Goal: Check status: Check status

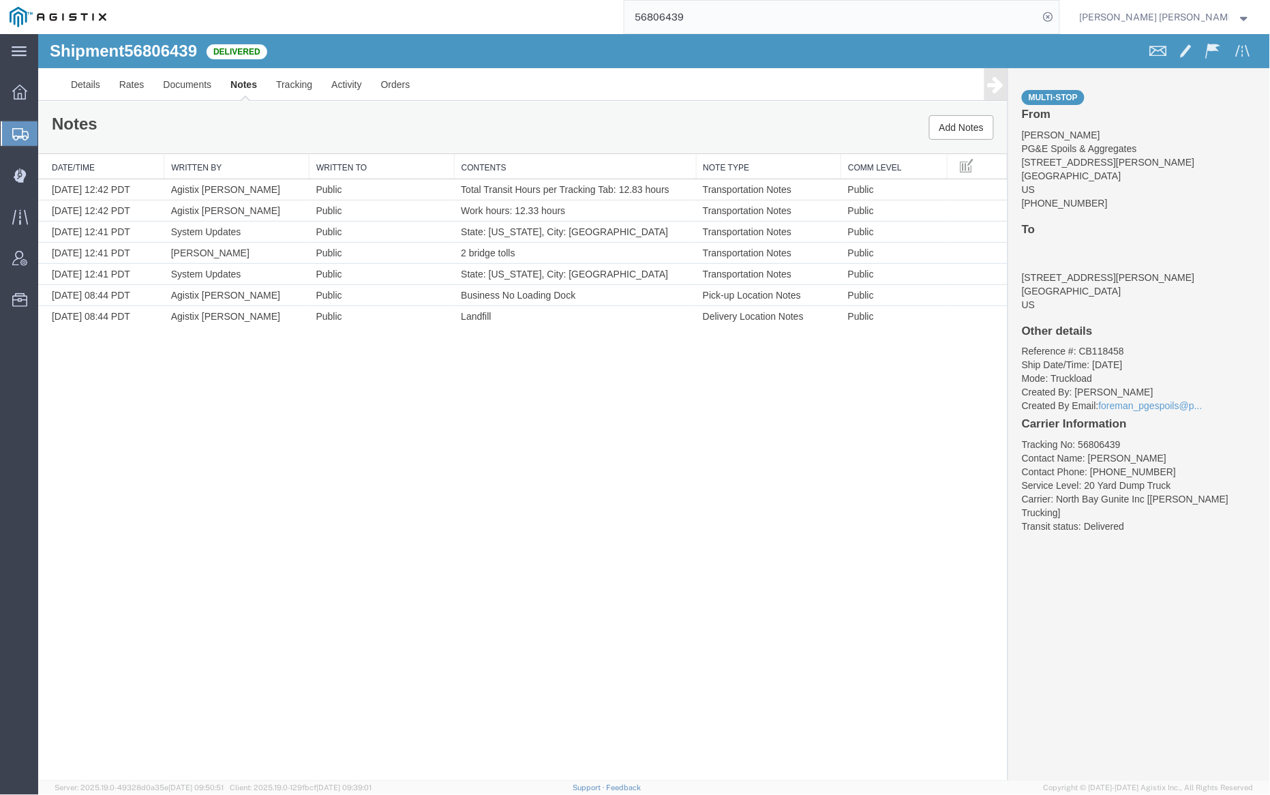
click at [718, 10] on input "56806439" at bounding box center [831, 17] width 414 height 33
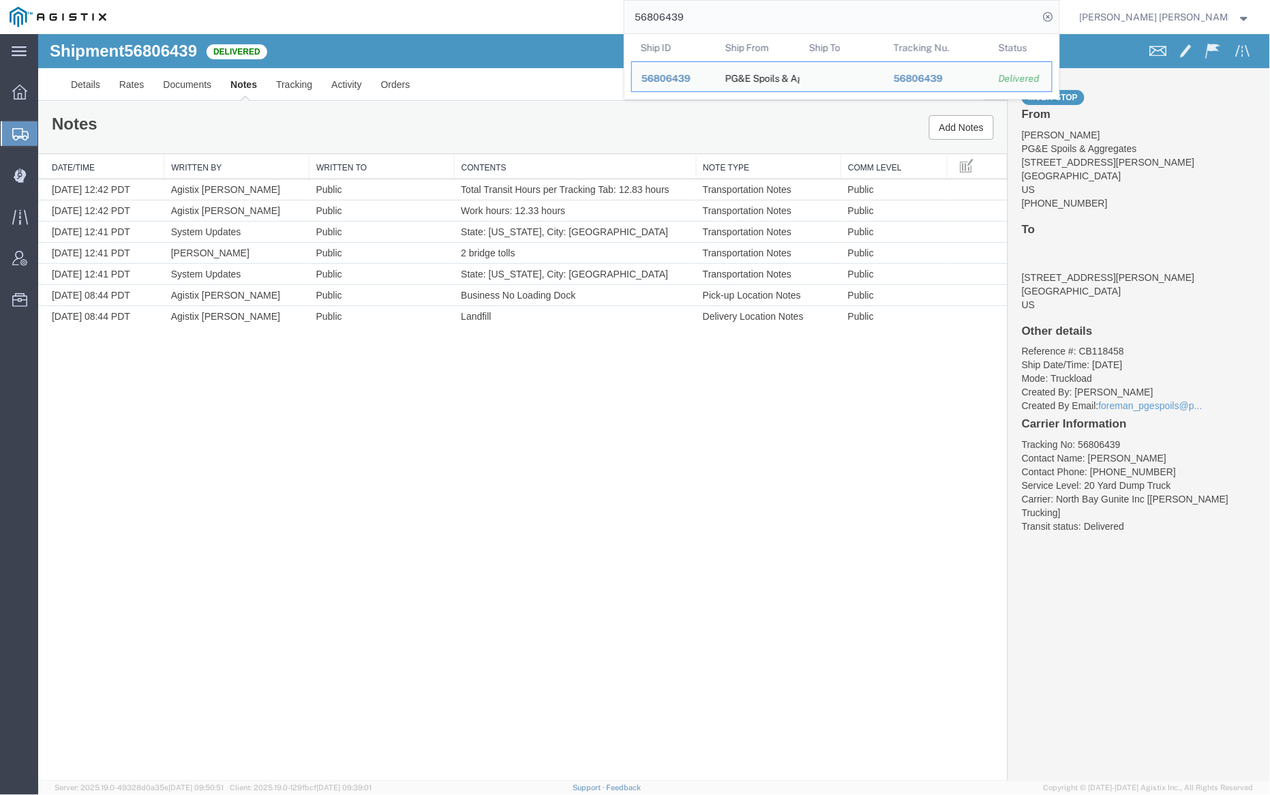
click at [718, 10] on input "56806439" at bounding box center [831, 17] width 414 height 33
paste input "78340"
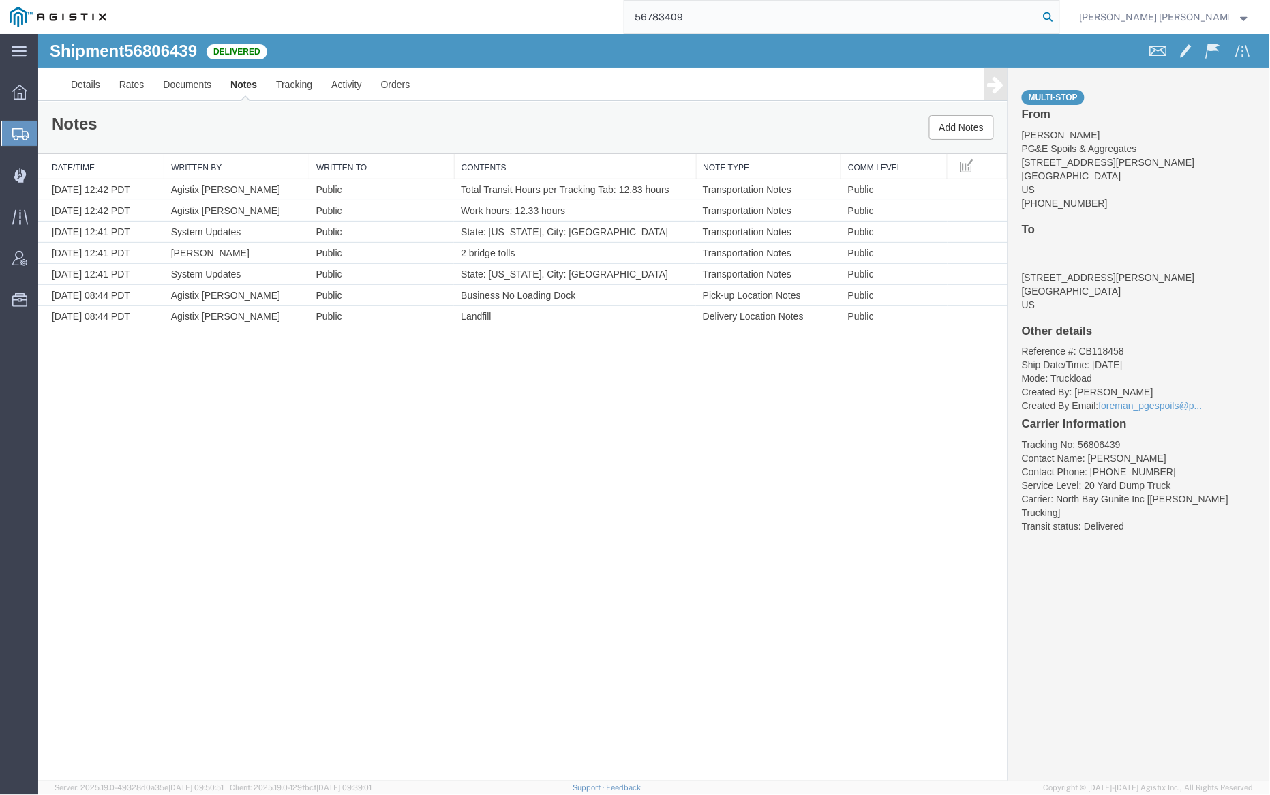
click at [1058, 16] on icon at bounding box center [1048, 16] width 19 height 19
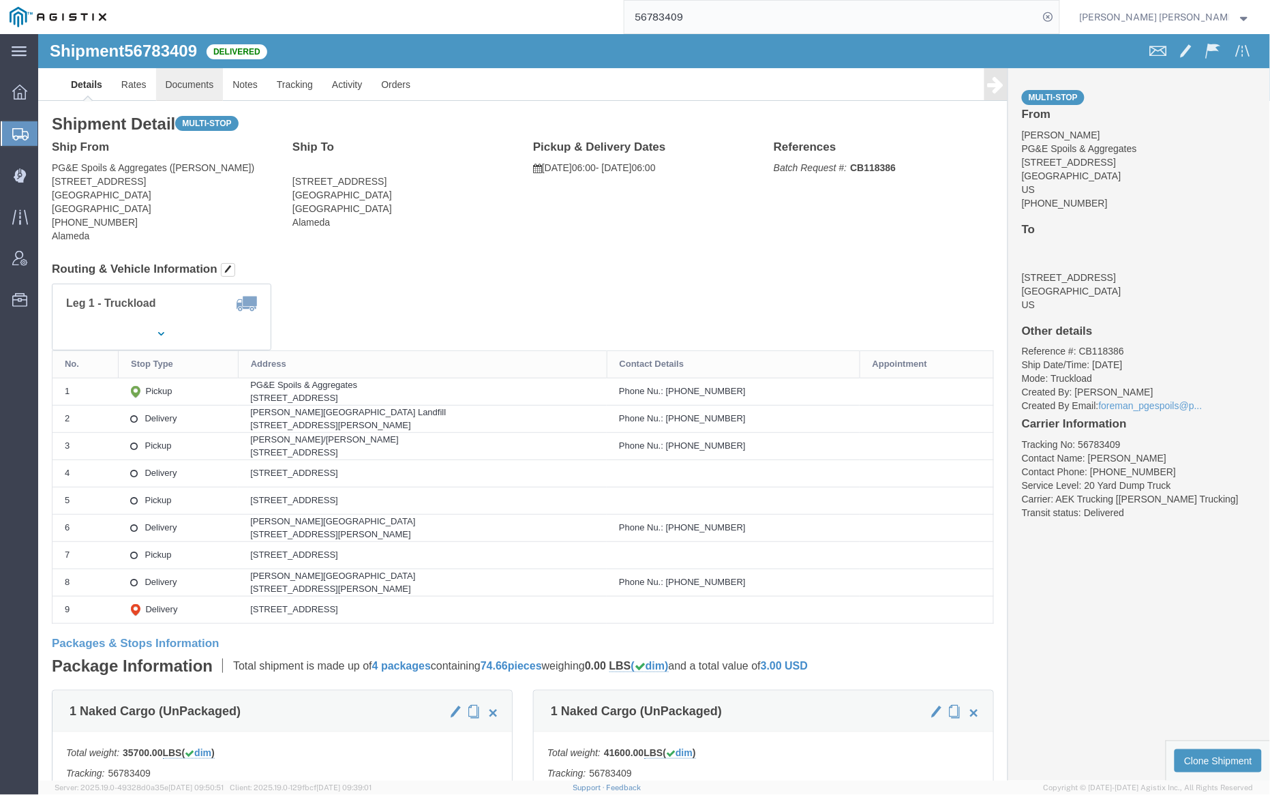
click link "Documents"
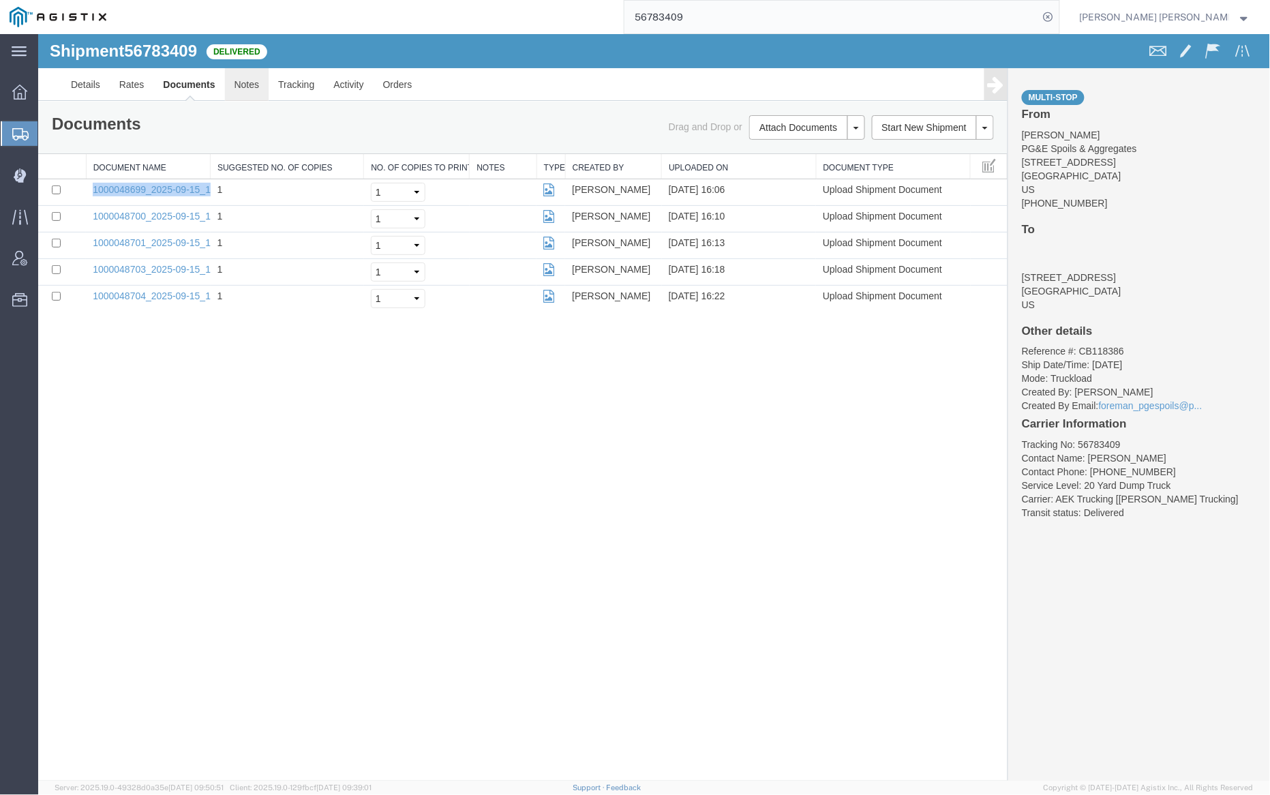
click at [254, 88] on link "Notes" at bounding box center [246, 83] width 44 height 33
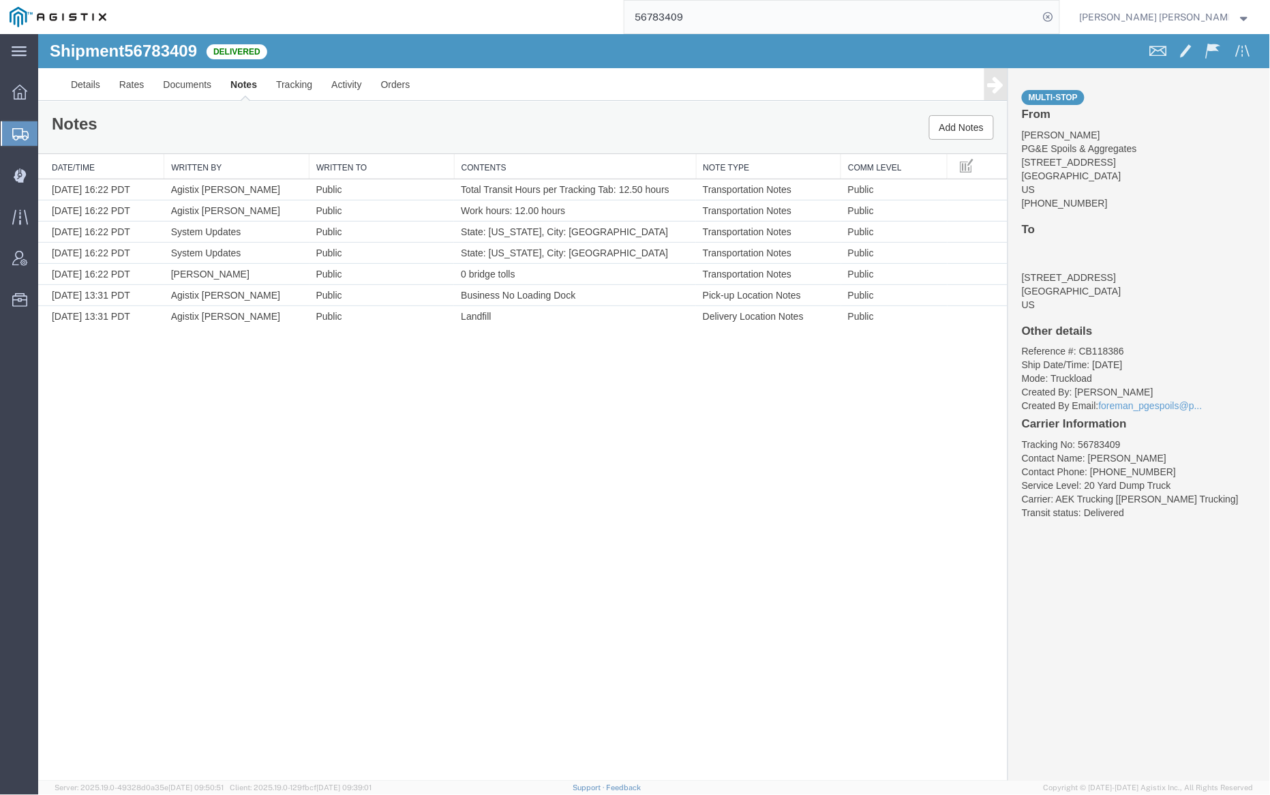
click at [725, 20] on input "56783409" at bounding box center [831, 17] width 414 height 33
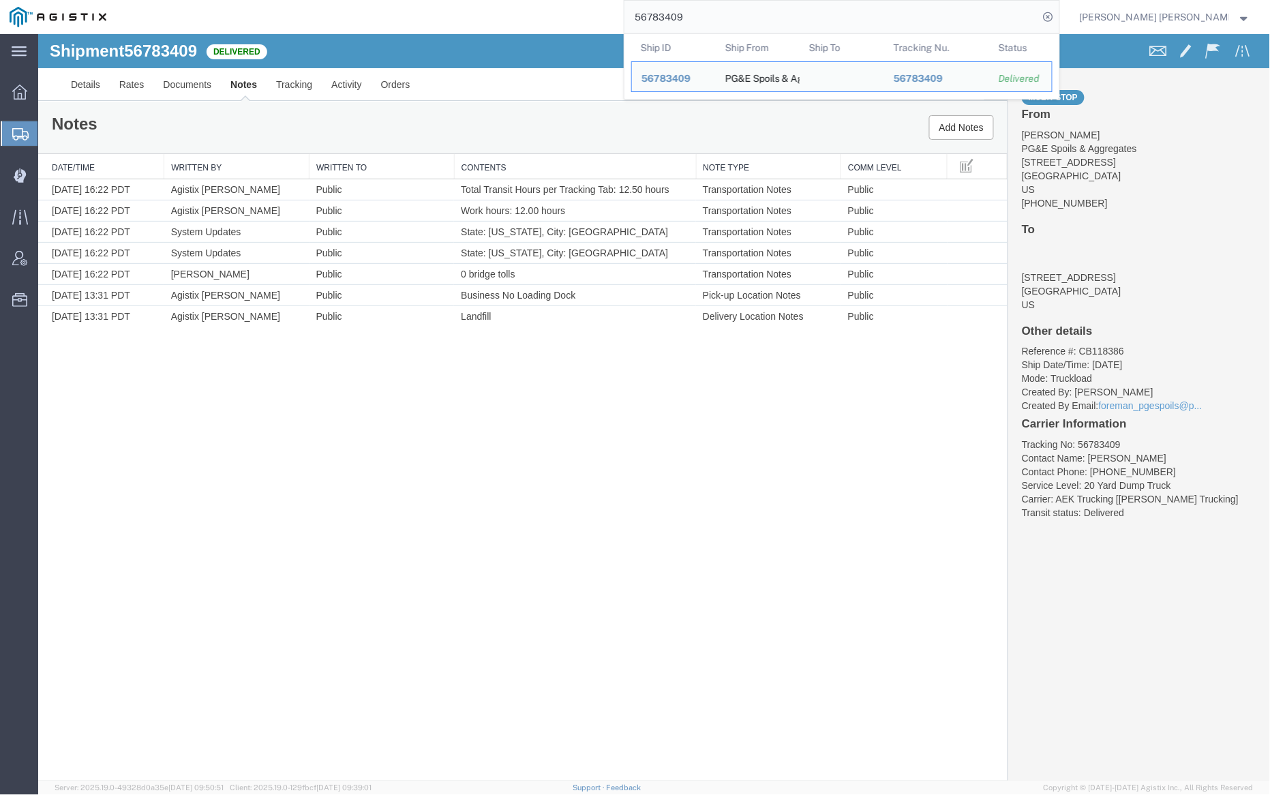
click at [725, 20] on input "56783409" at bounding box center [831, 17] width 414 height 33
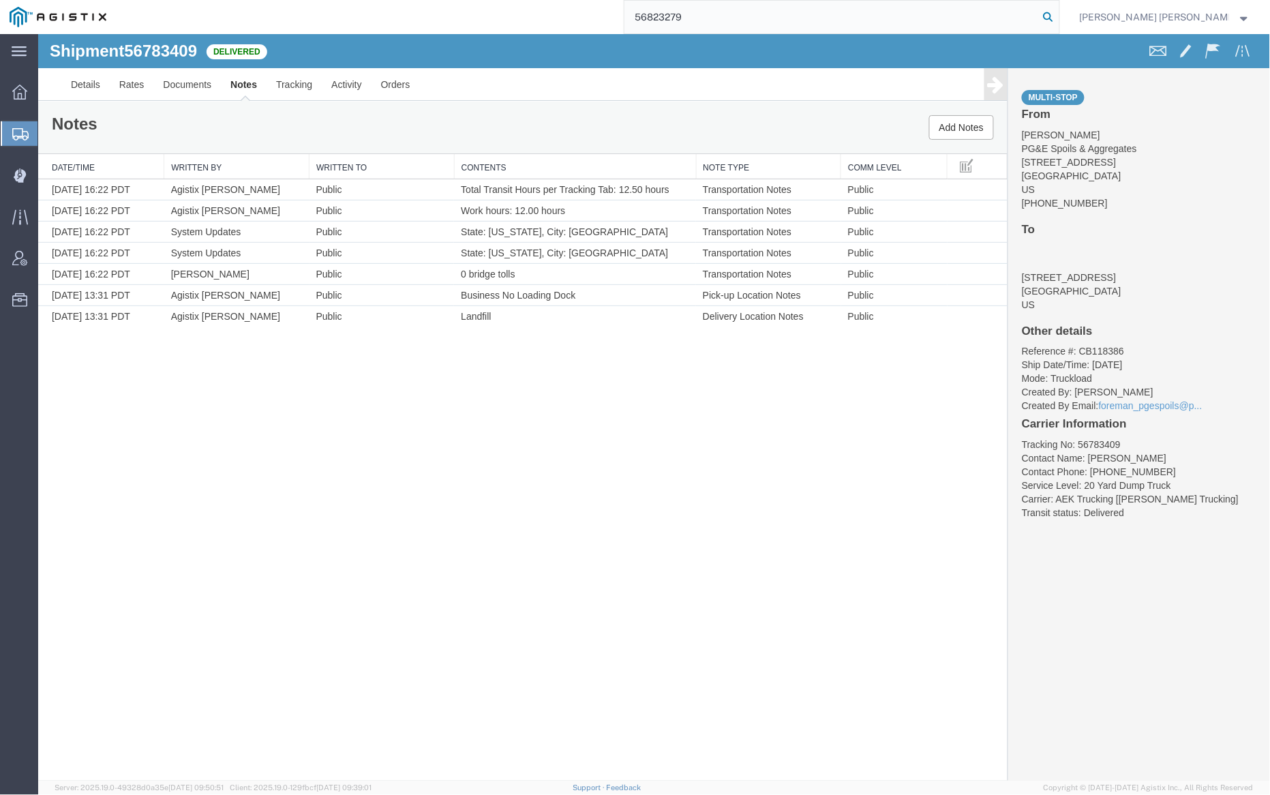
click at [1058, 16] on icon at bounding box center [1048, 16] width 19 height 19
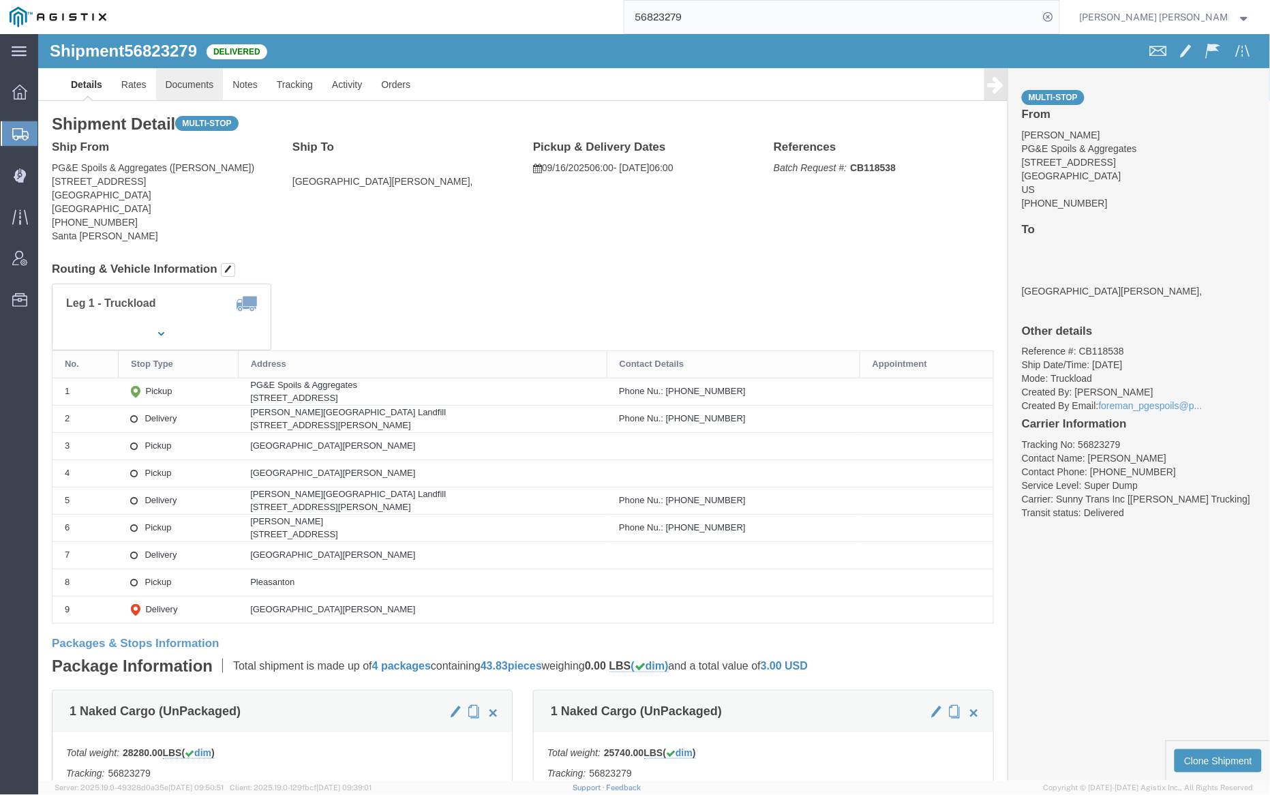
click link "Documents"
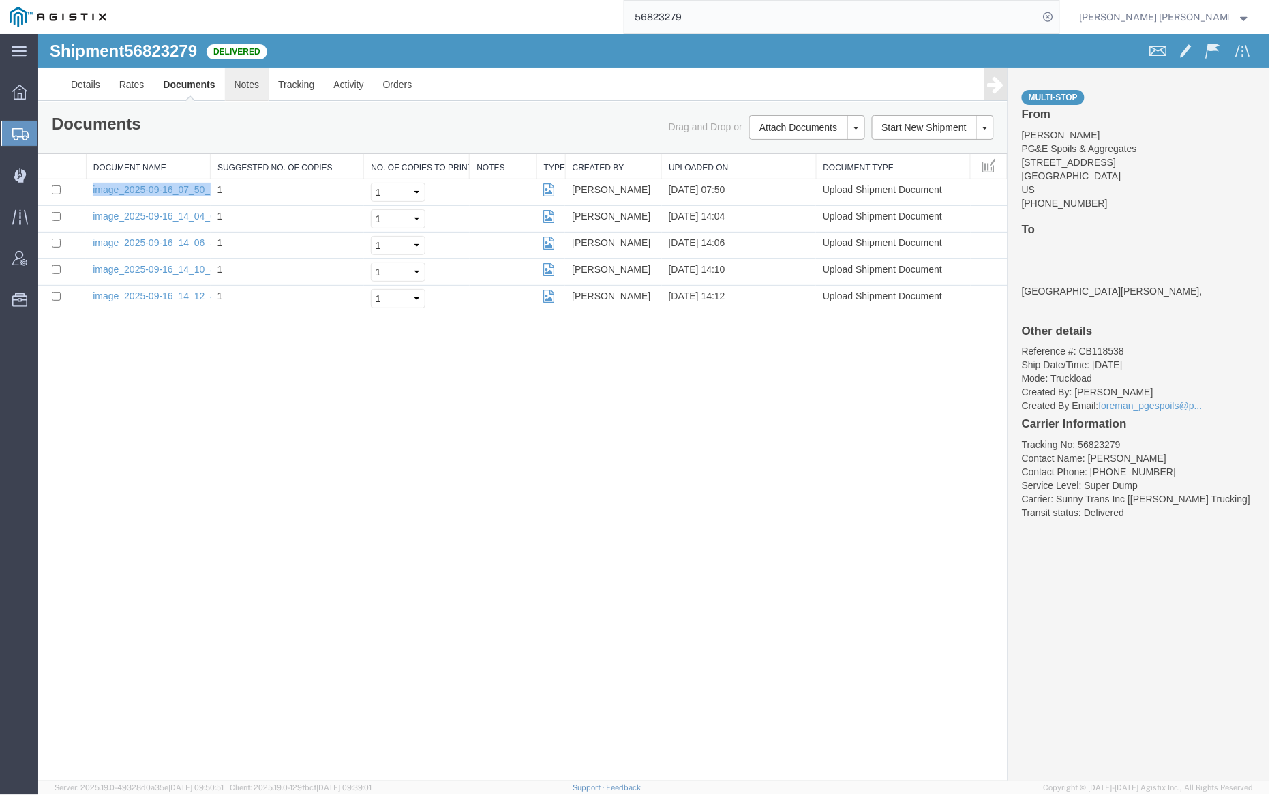
click at [252, 91] on link "Notes" at bounding box center [246, 83] width 44 height 33
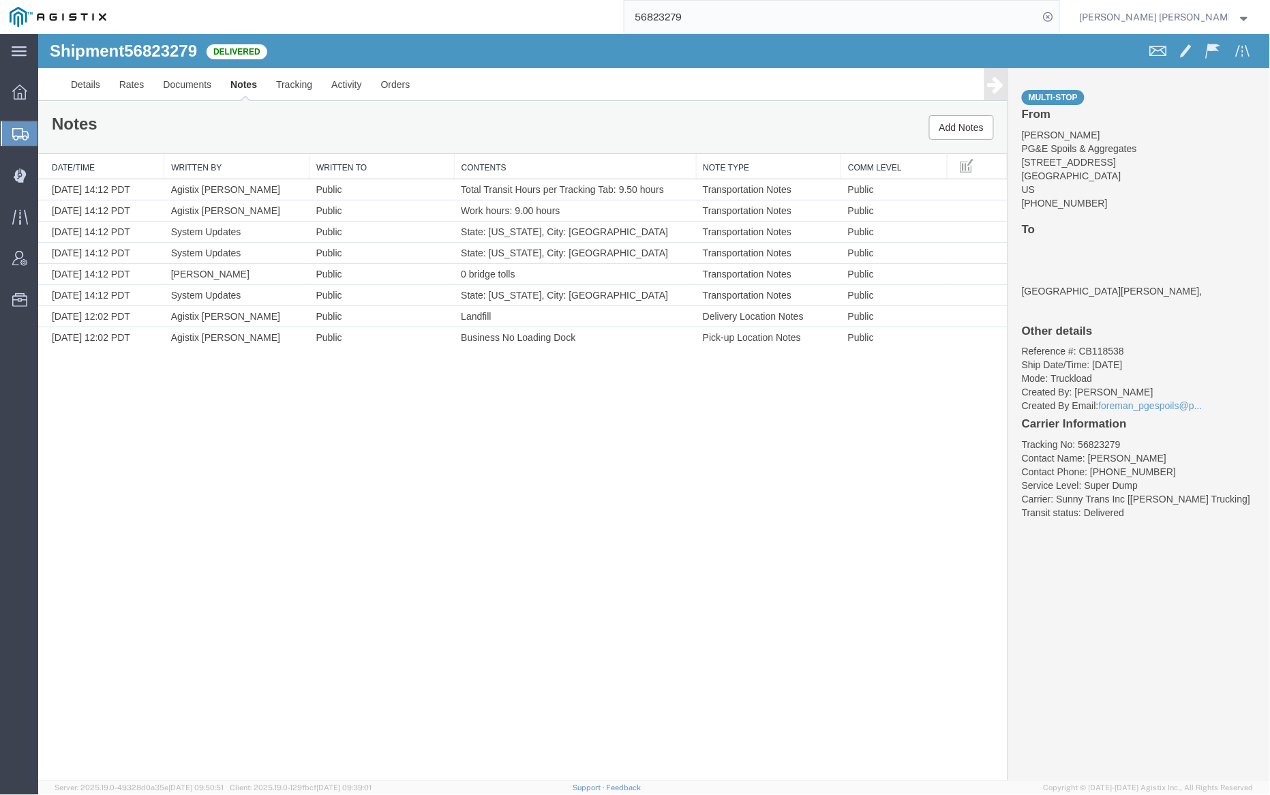
click at [724, 17] on input "56823279" at bounding box center [831, 17] width 414 height 33
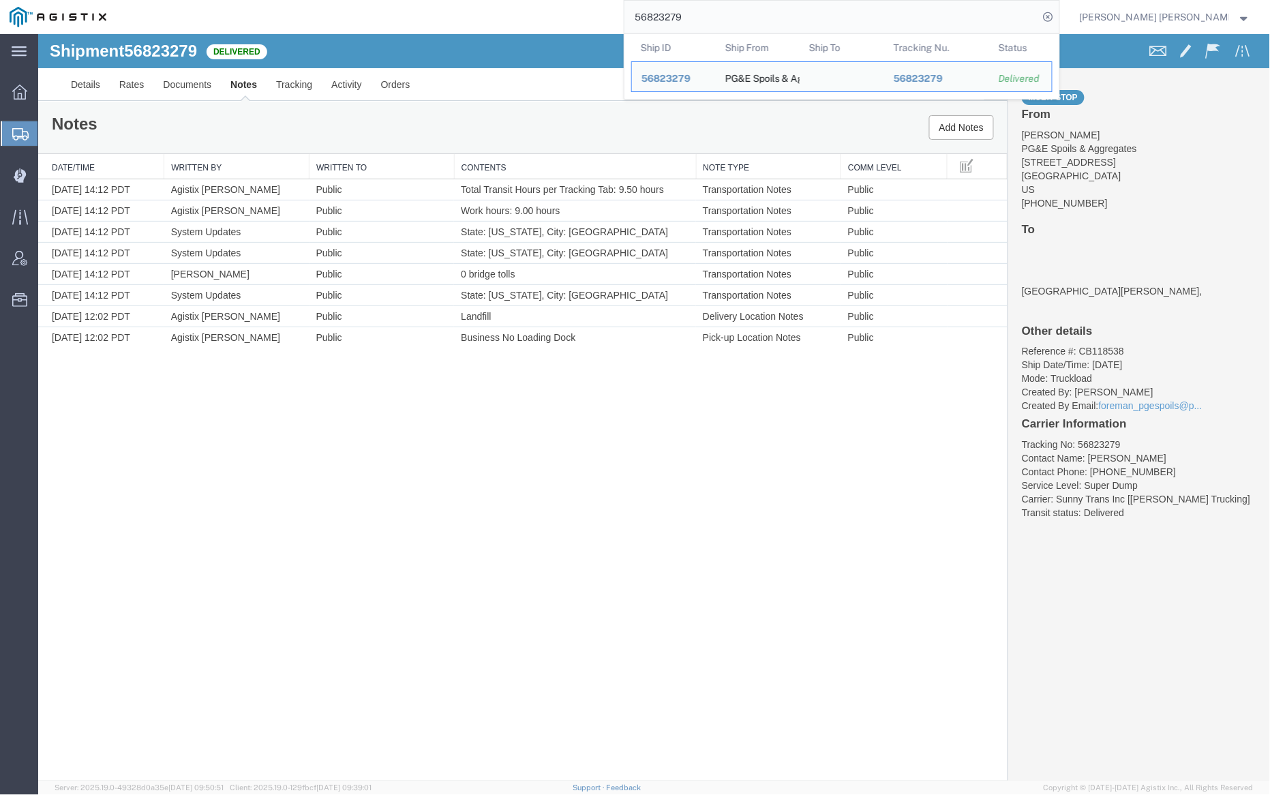
click at [724, 17] on input "56823279" at bounding box center [831, 17] width 414 height 33
paste input "85"
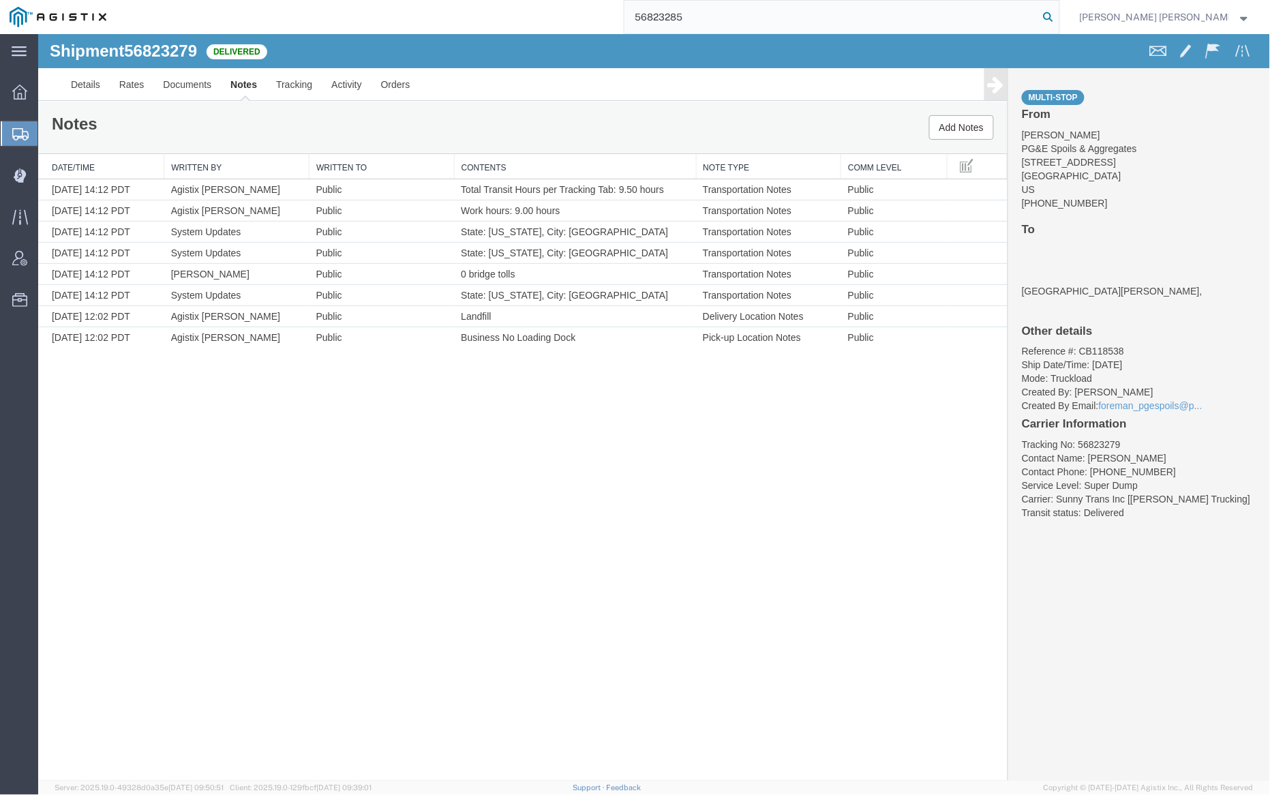
click at [1058, 13] on icon at bounding box center [1048, 16] width 19 height 19
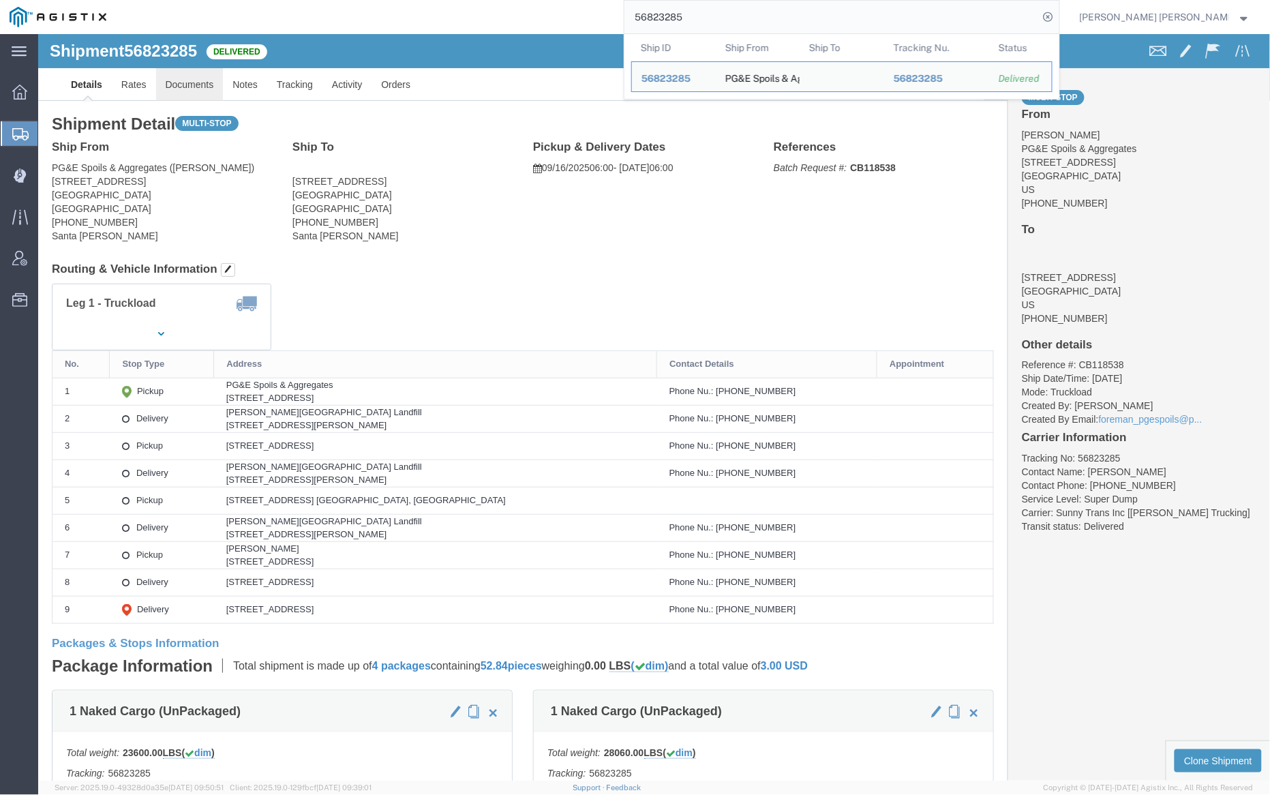
click link "Documents"
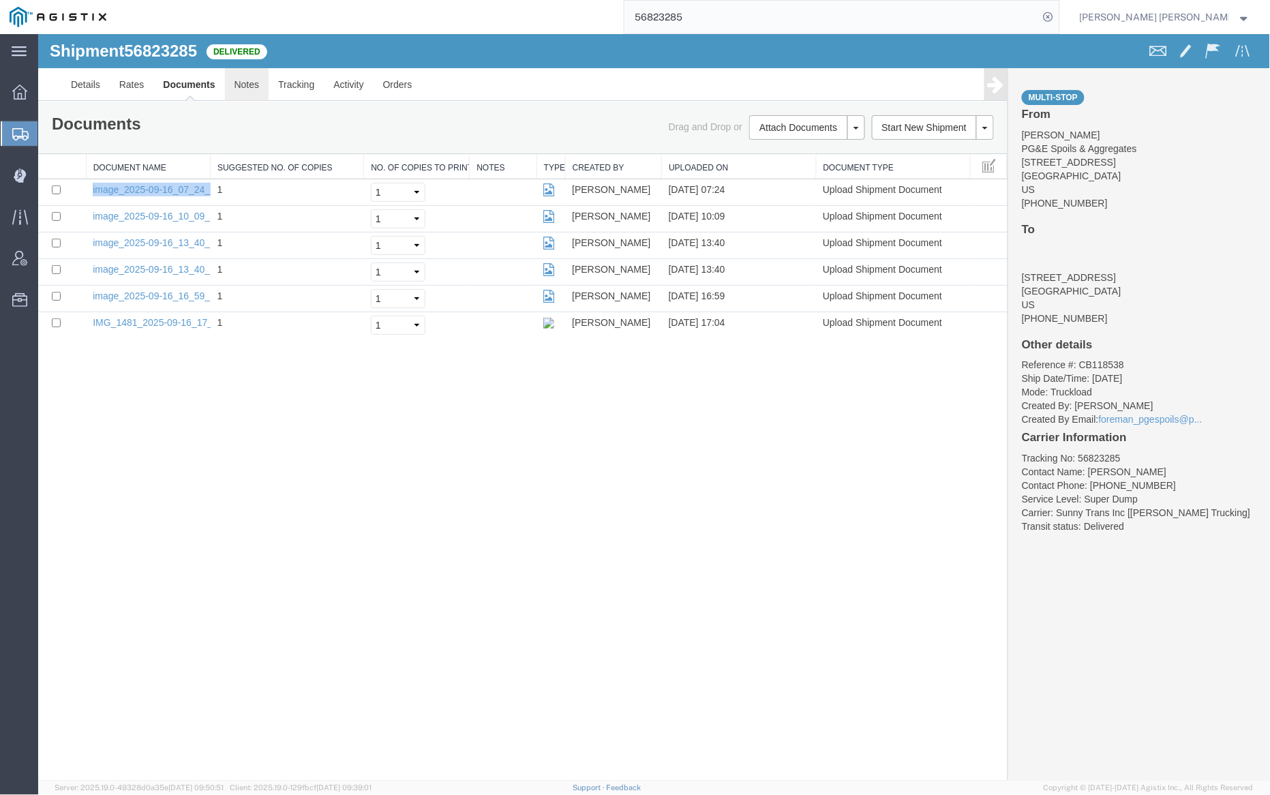
click at [237, 87] on link "Notes" at bounding box center [246, 83] width 44 height 33
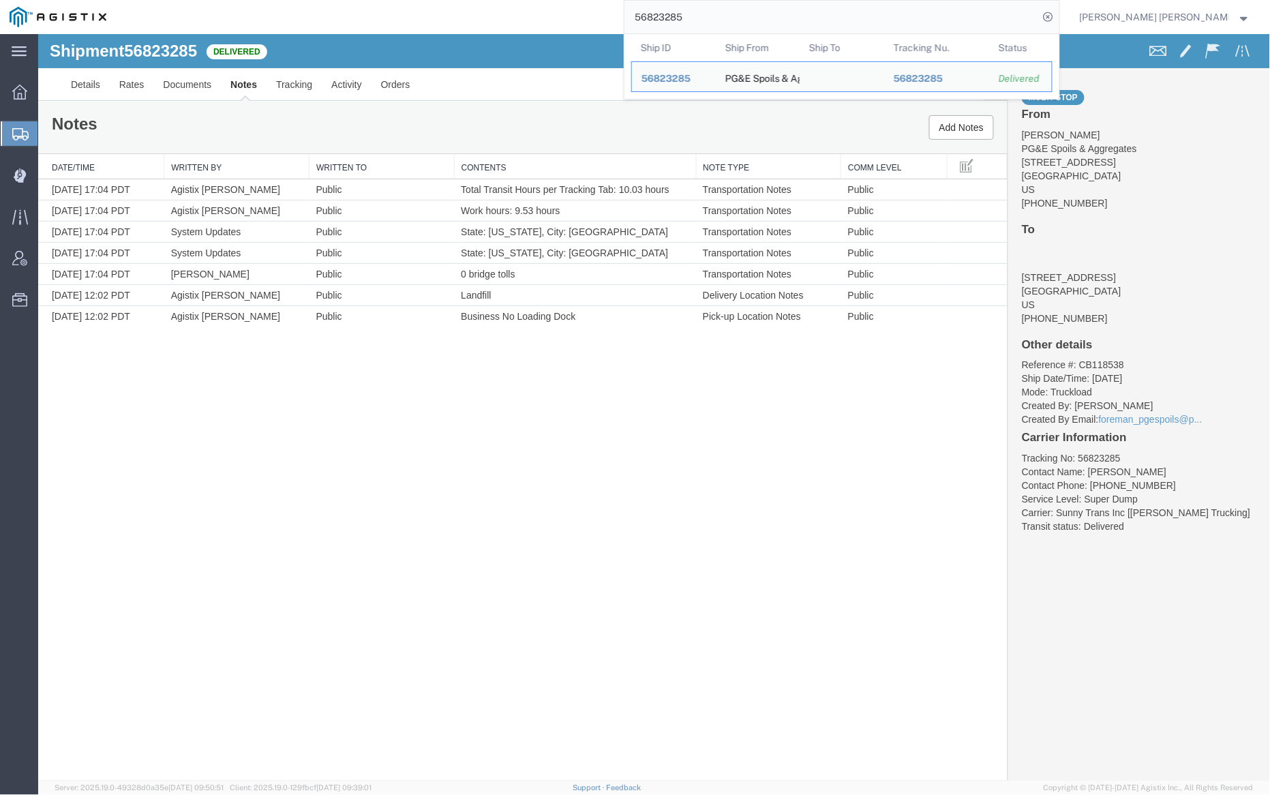
click at [733, 22] on input "56823285" at bounding box center [831, 17] width 414 height 33
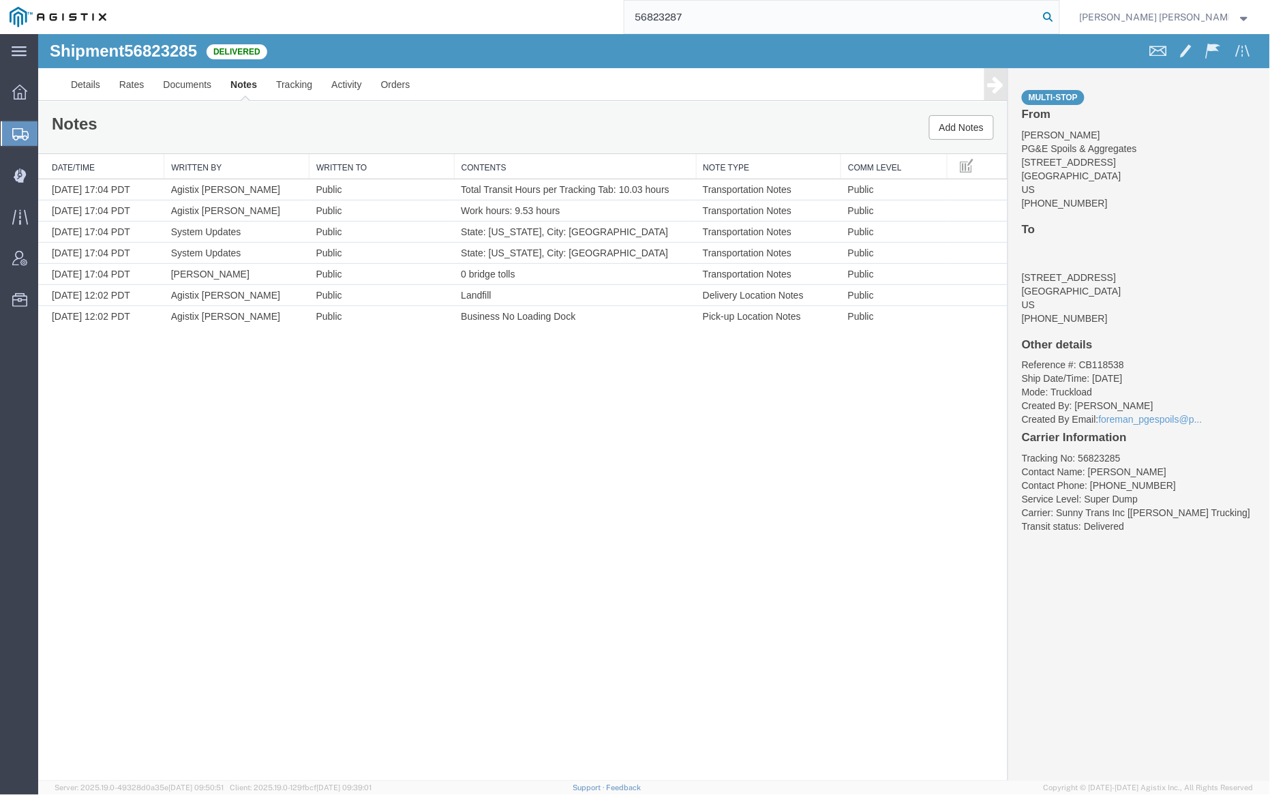
click at [1058, 18] on icon at bounding box center [1048, 16] width 19 height 19
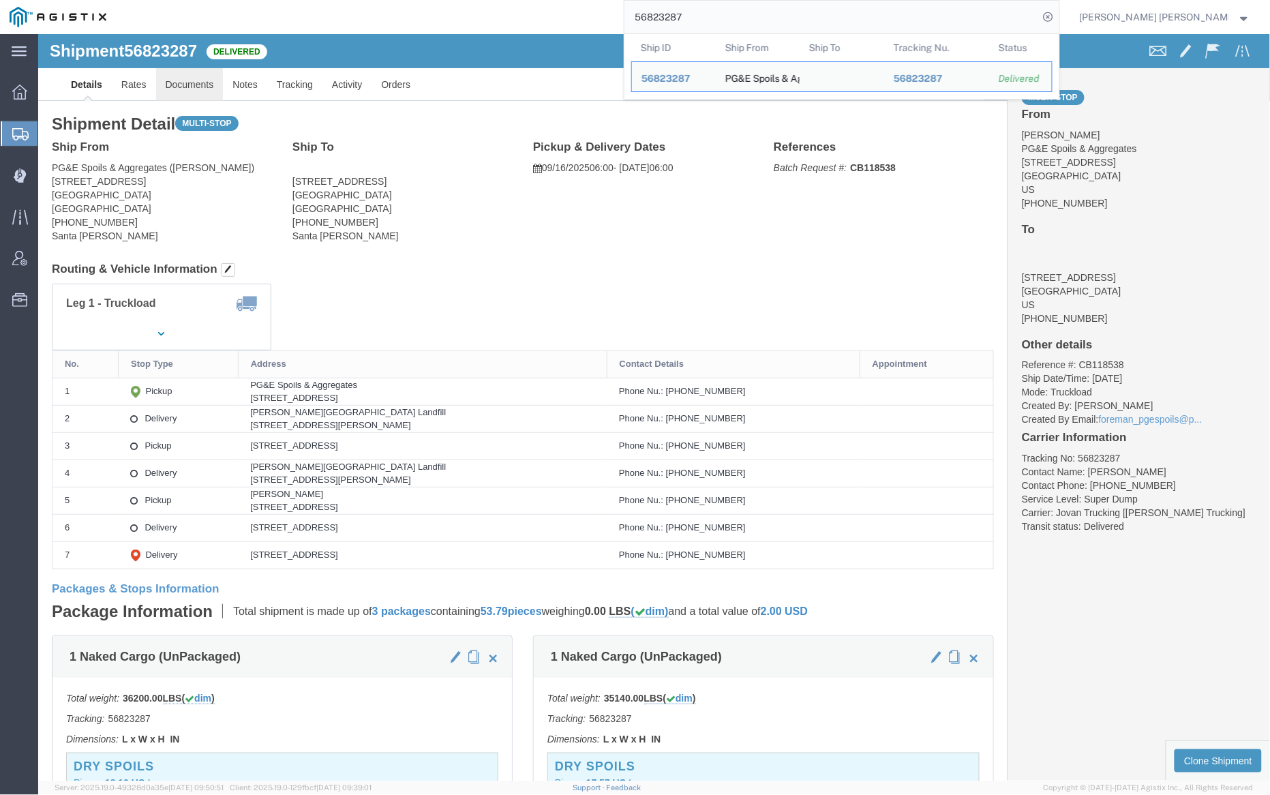
click link "Documents"
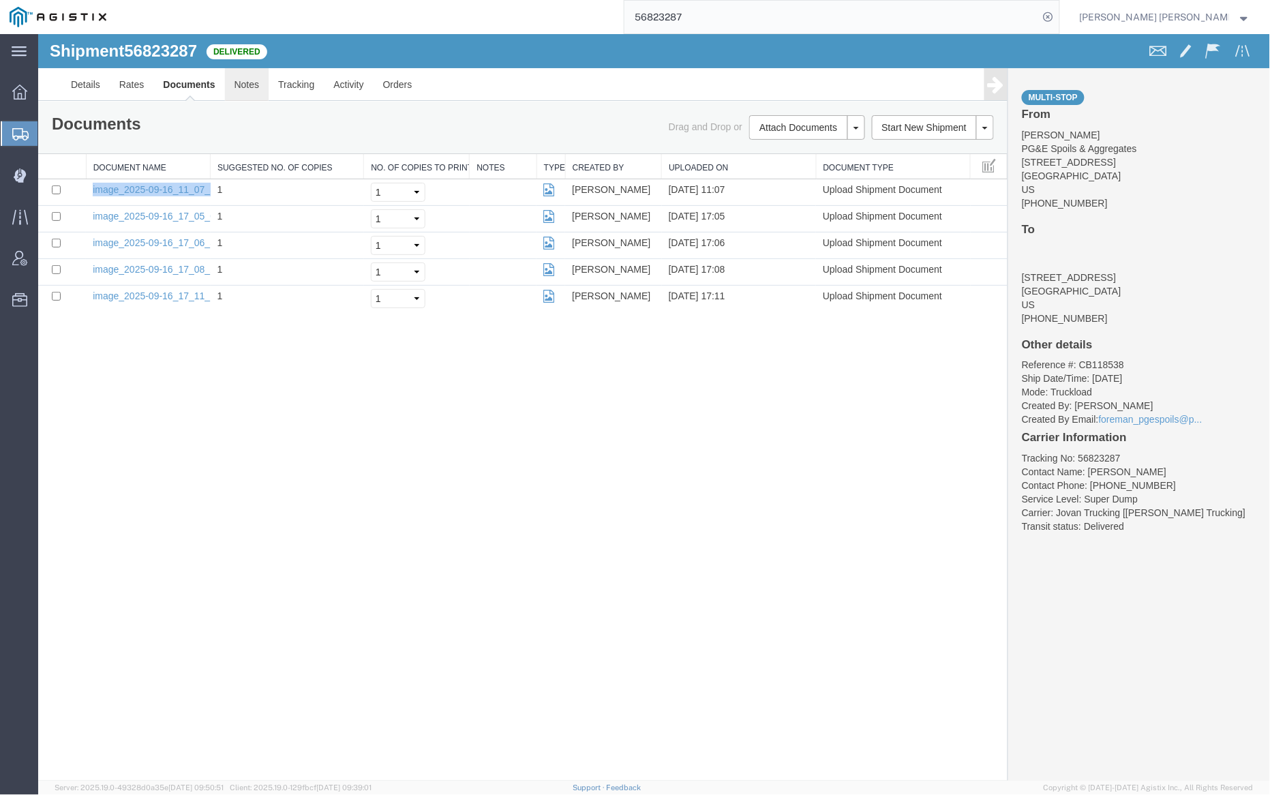
click at [232, 89] on link "Notes" at bounding box center [246, 83] width 44 height 33
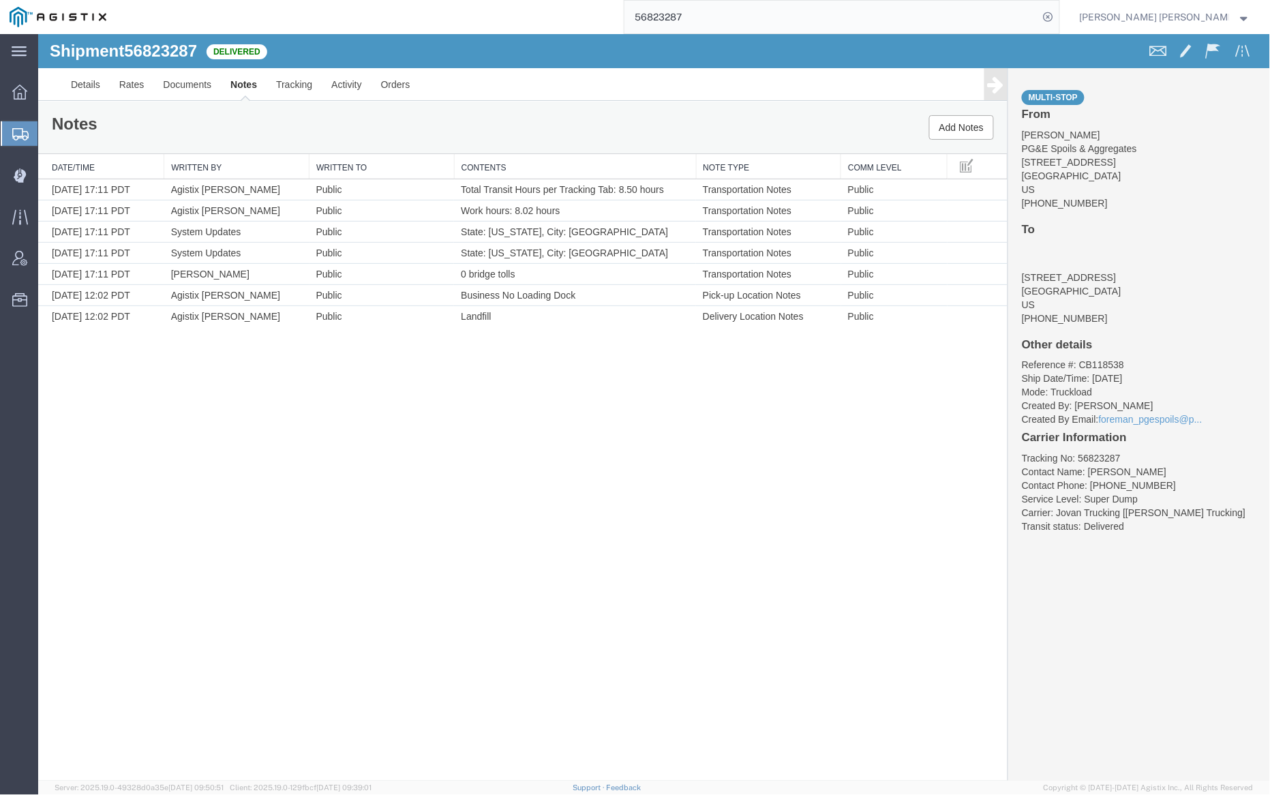
click at [727, 17] on input "56823287" at bounding box center [831, 17] width 414 height 33
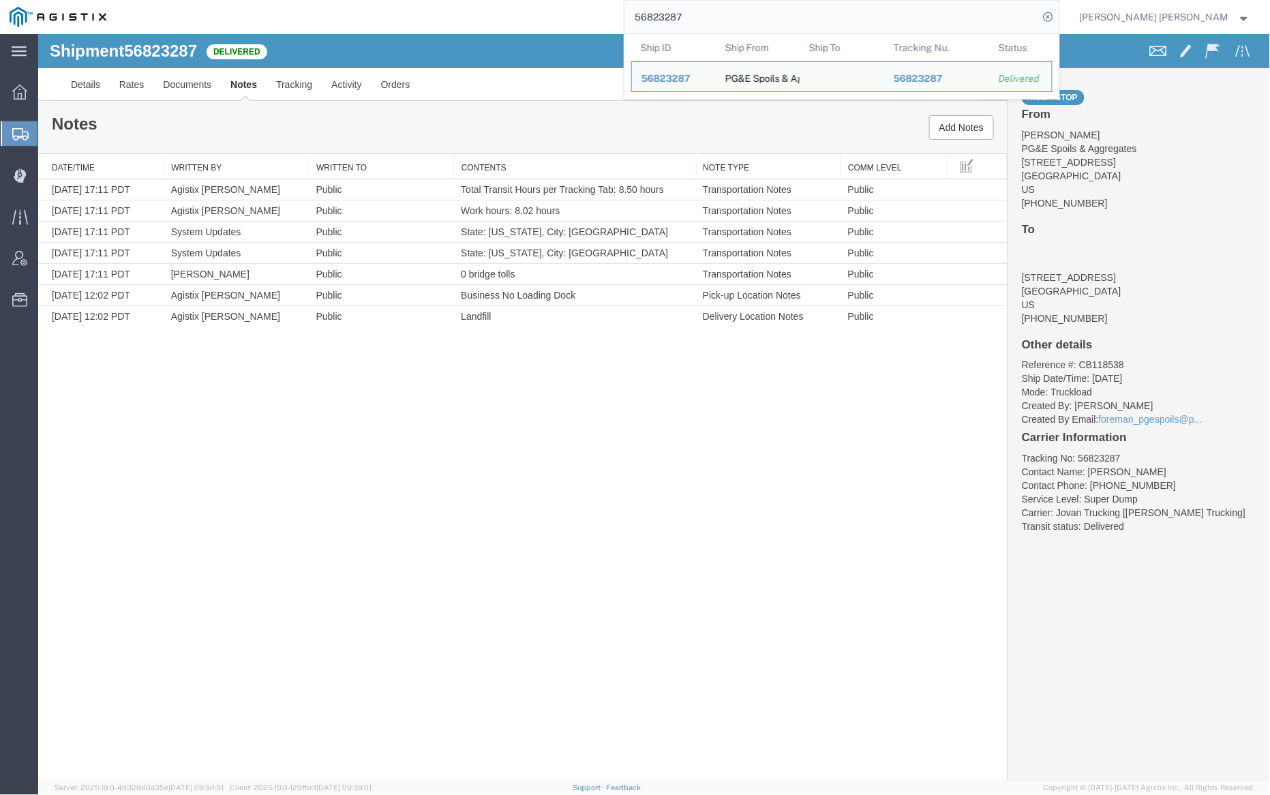
click at [727, 17] on input "56823287" at bounding box center [831, 17] width 414 height 33
paste input "95"
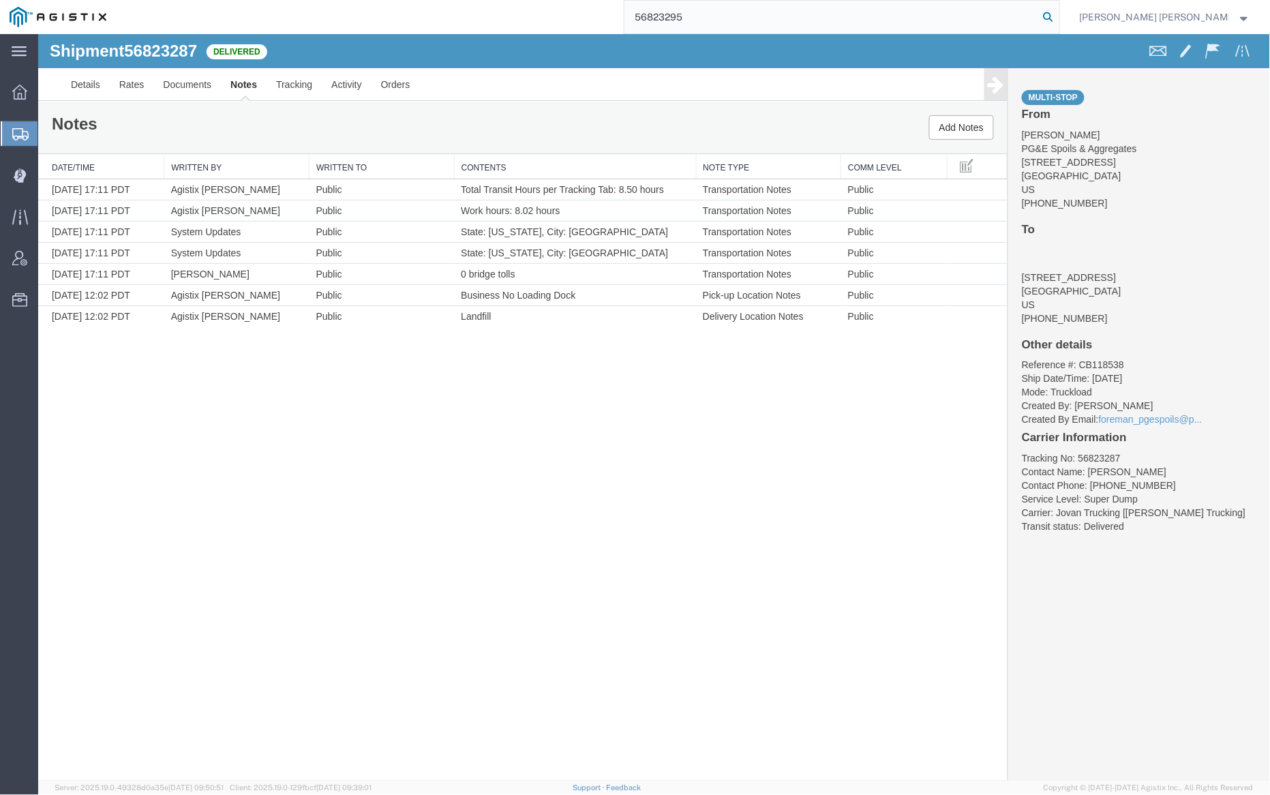
click at [1058, 18] on icon at bounding box center [1048, 16] width 19 height 19
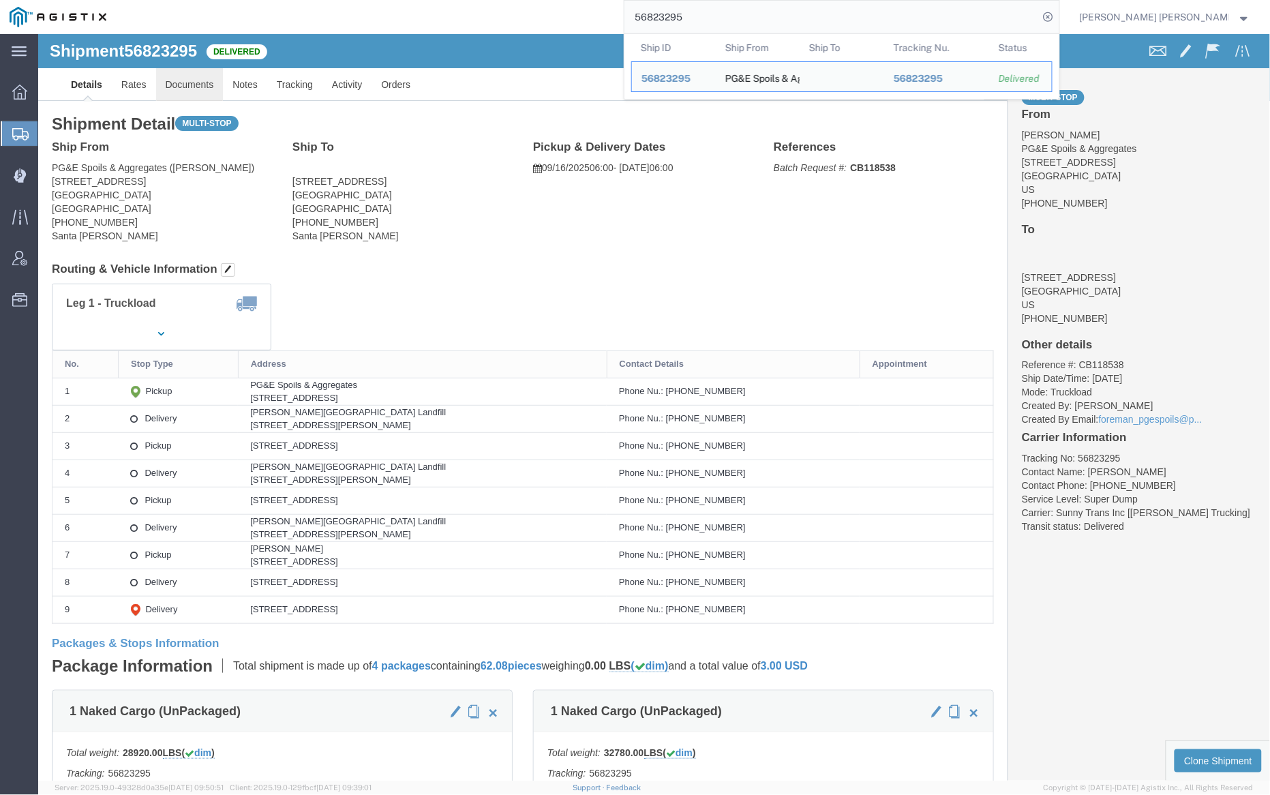
click link "Documents"
click div
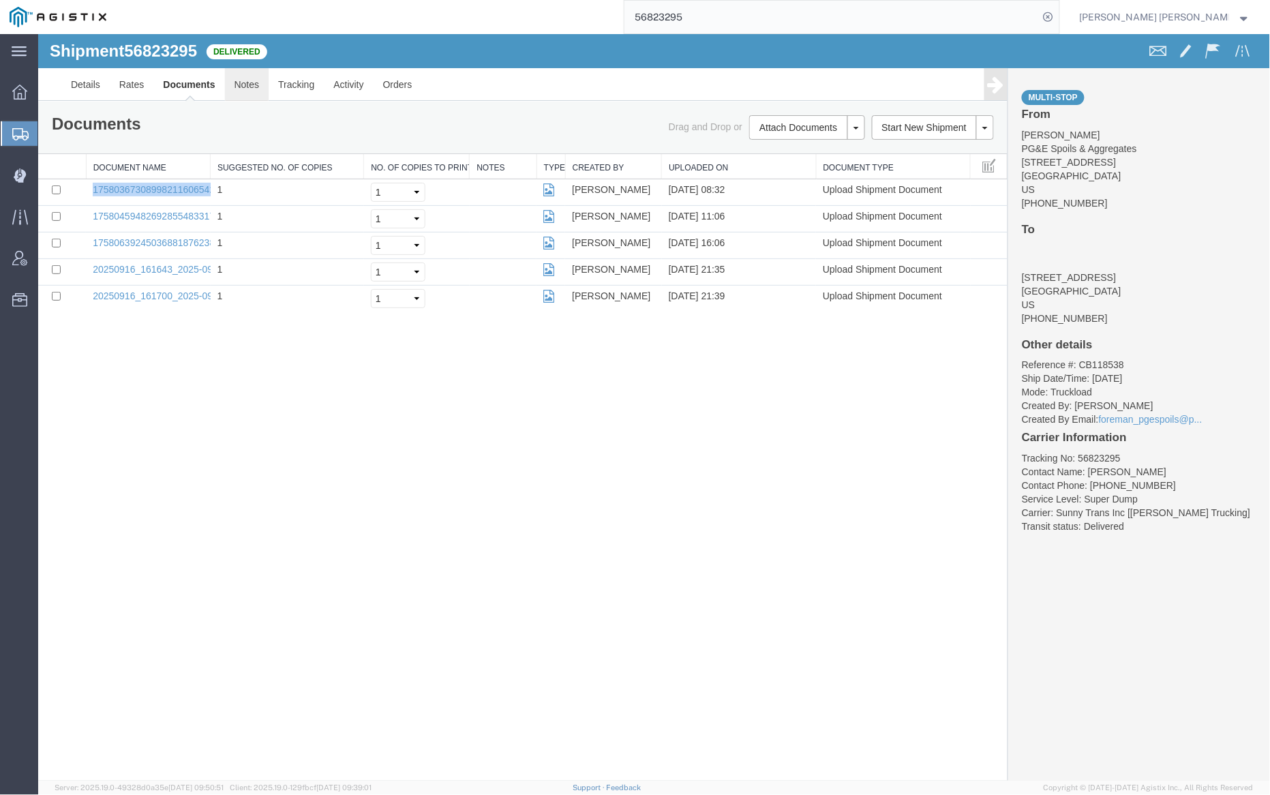
click at [241, 87] on link "Notes" at bounding box center [246, 83] width 44 height 33
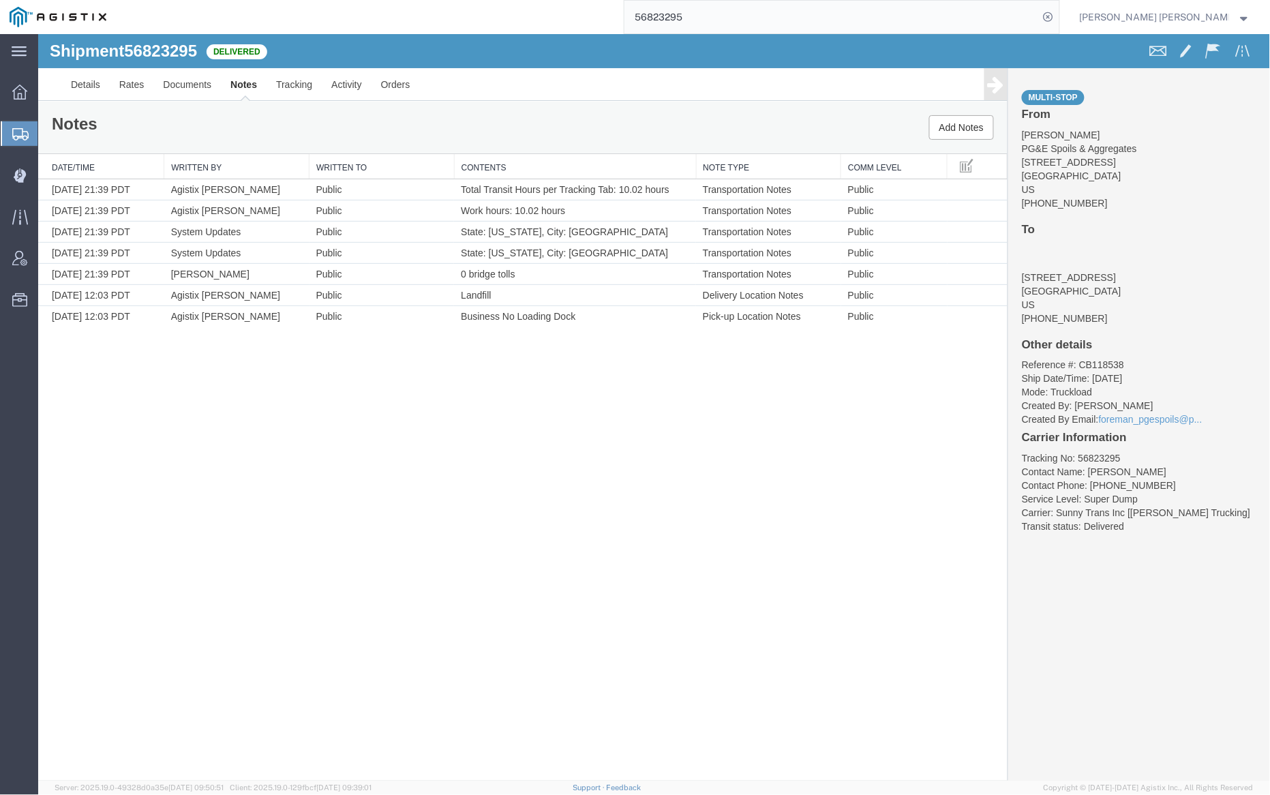
click at [742, 14] on input "56823295" at bounding box center [831, 17] width 414 height 33
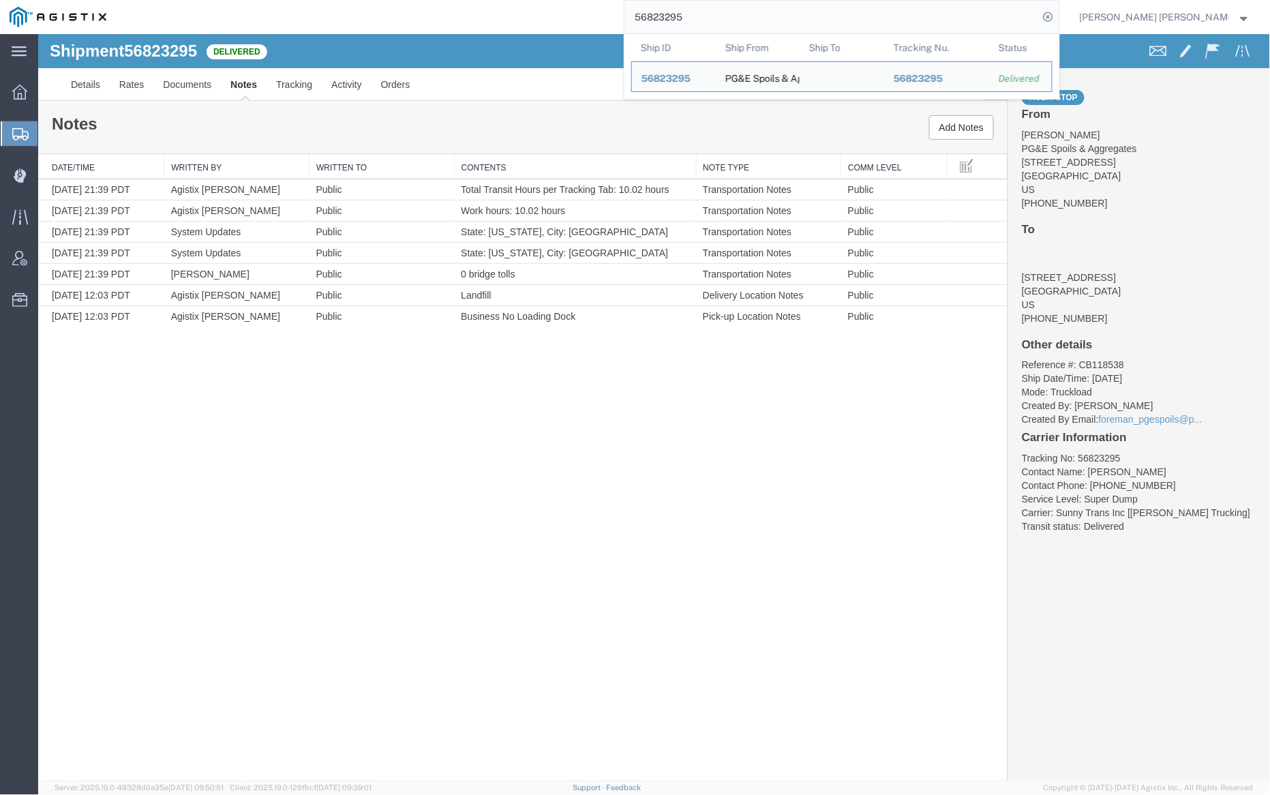
click at [742, 14] on input "56823295" at bounding box center [831, 17] width 414 height 33
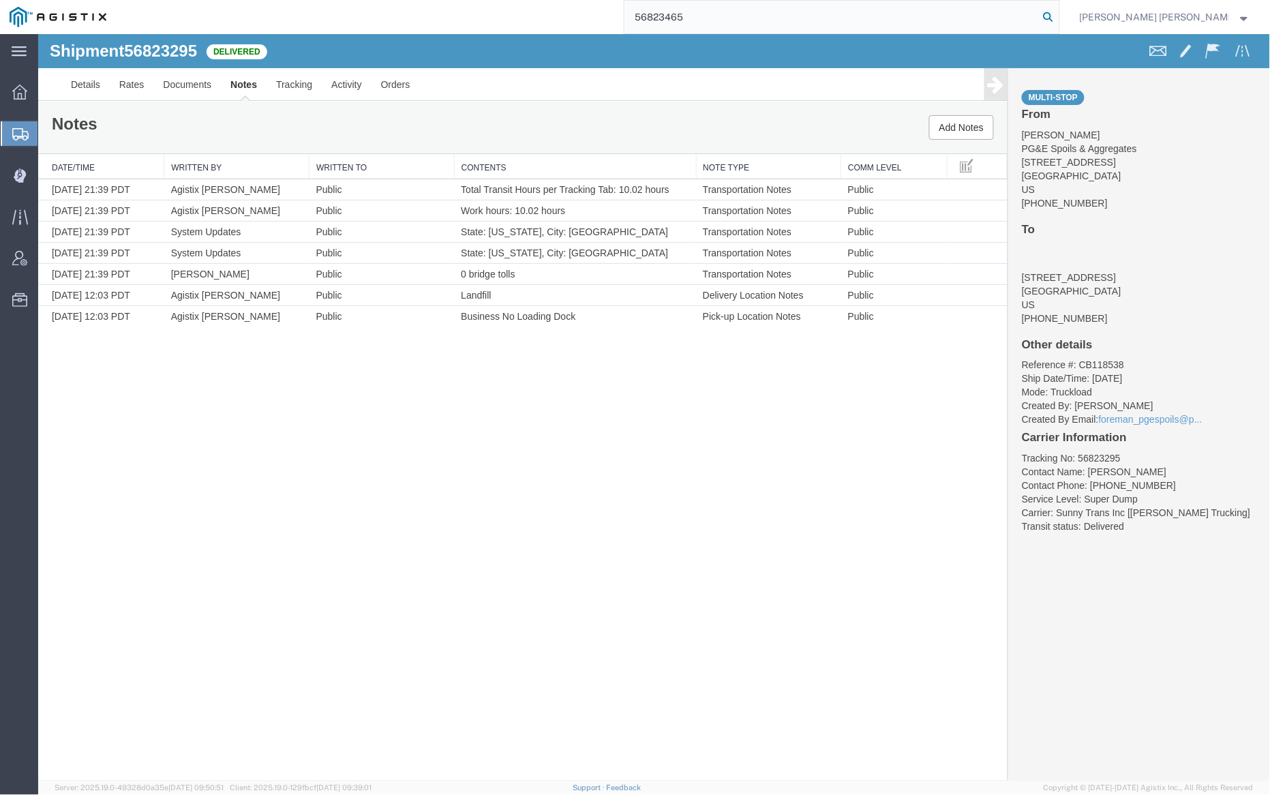
click at [1058, 13] on icon at bounding box center [1048, 16] width 19 height 19
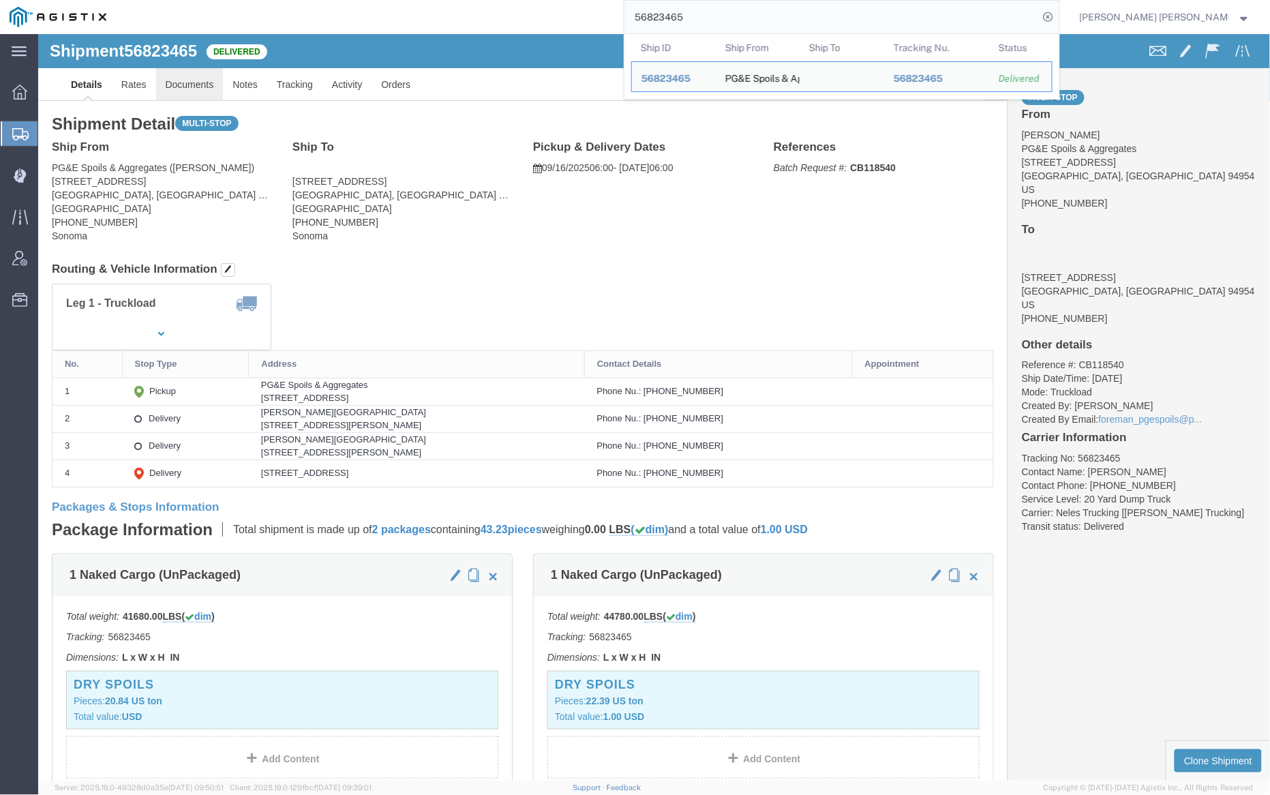
click link "Documents"
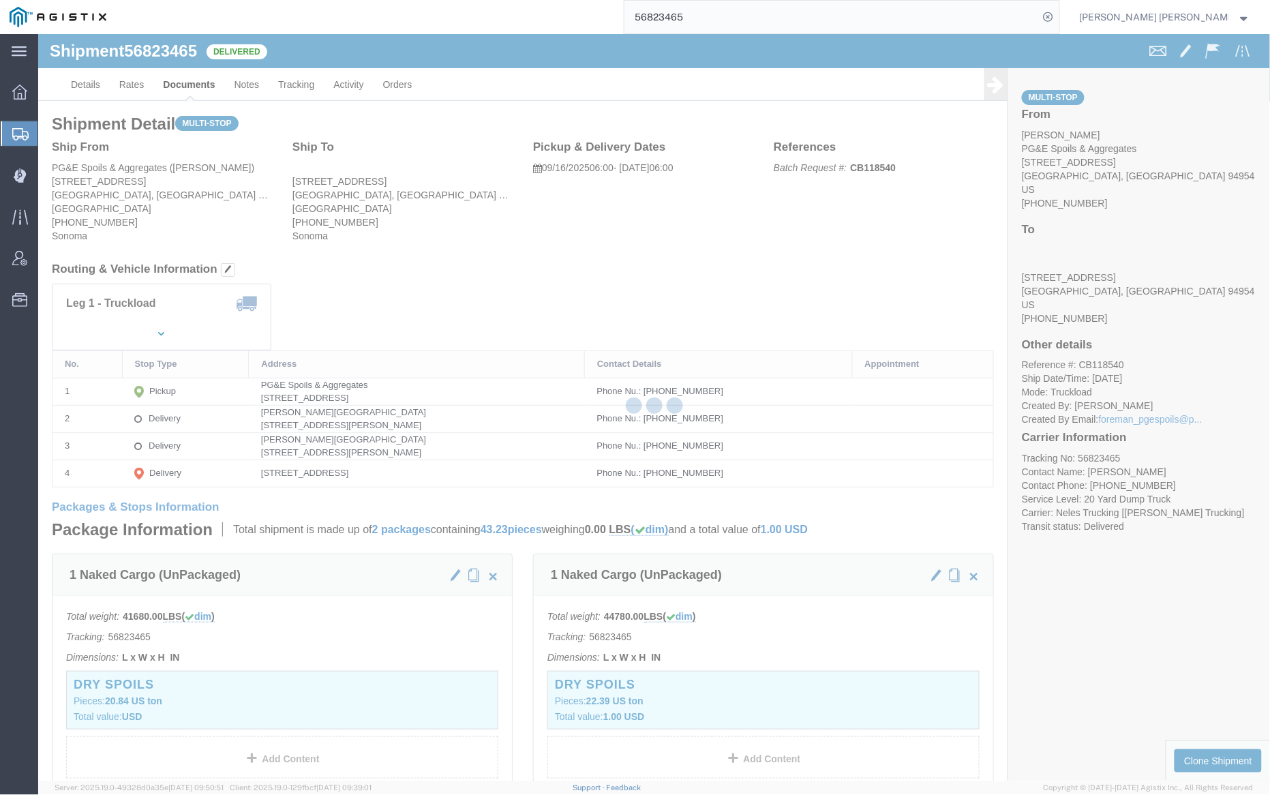
click at [179, 82] on div at bounding box center [654, 407] width 1232 height 746
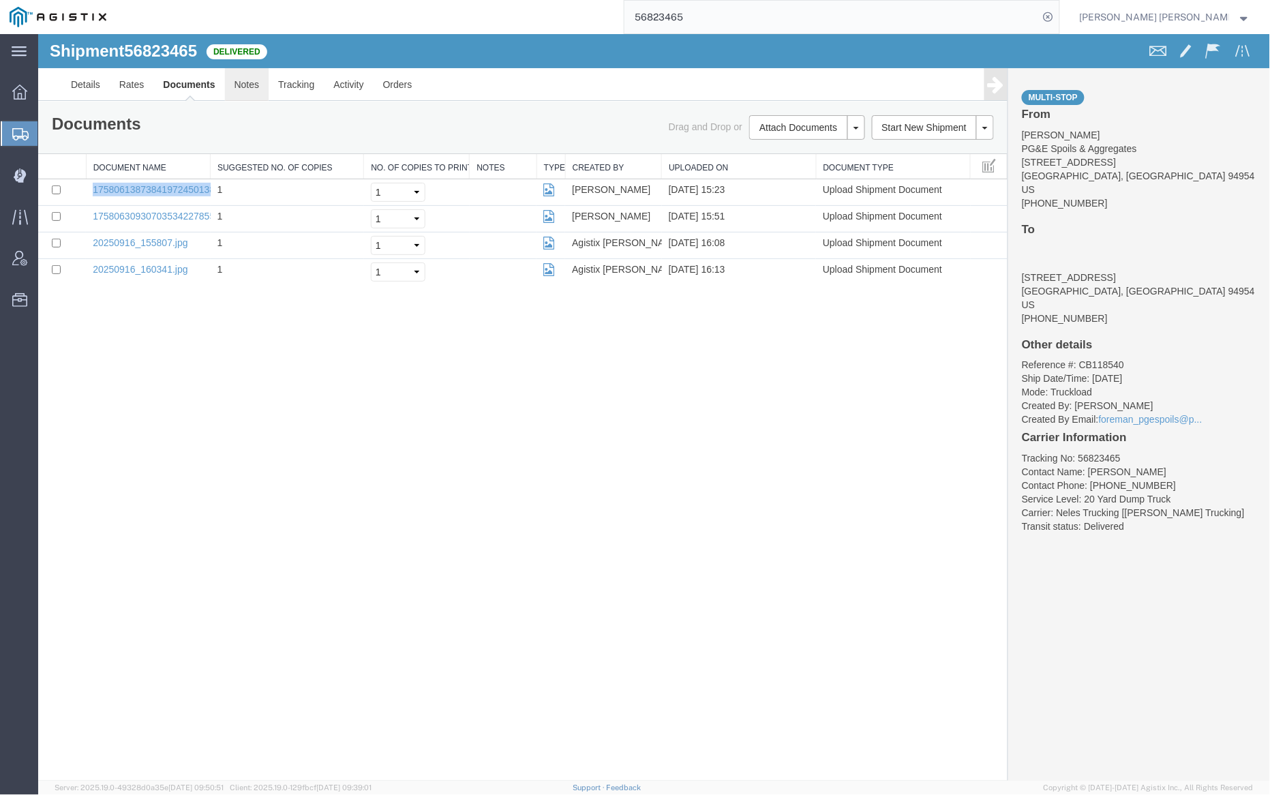
click at [252, 81] on link "Notes" at bounding box center [246, 83] width 44 height 33
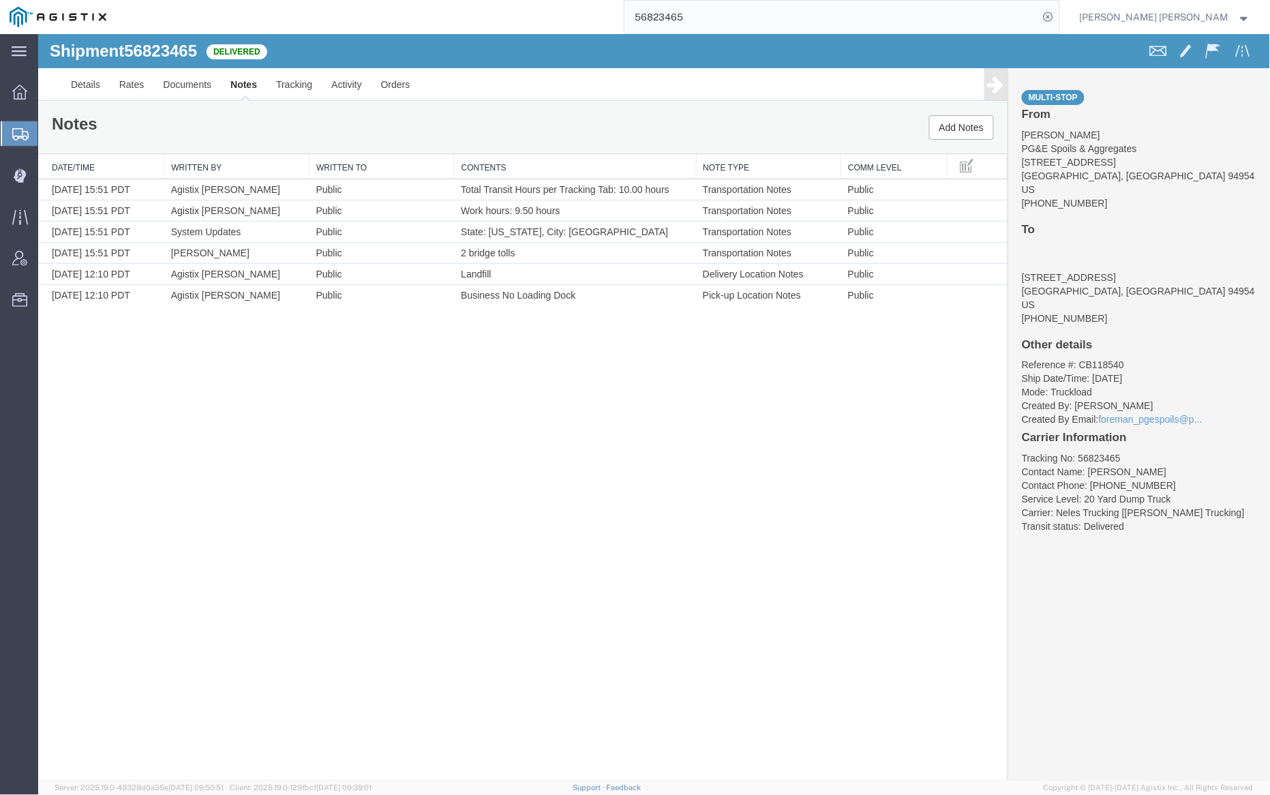
click at [724, 21] on input "56823465" at bounding box center [831, 17] width 414 height 33
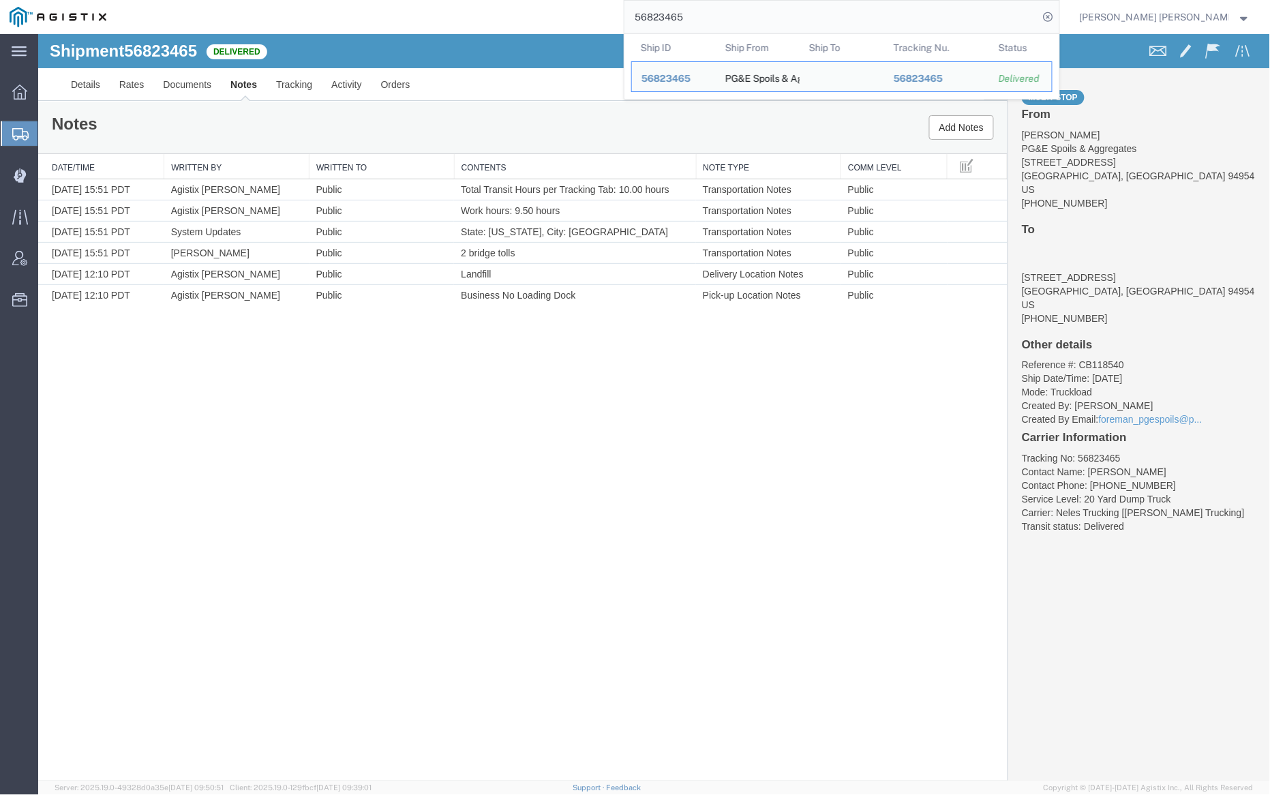
click at [724, 20] on input "56823465" at bounding box center [831, 17] width 414 height 33
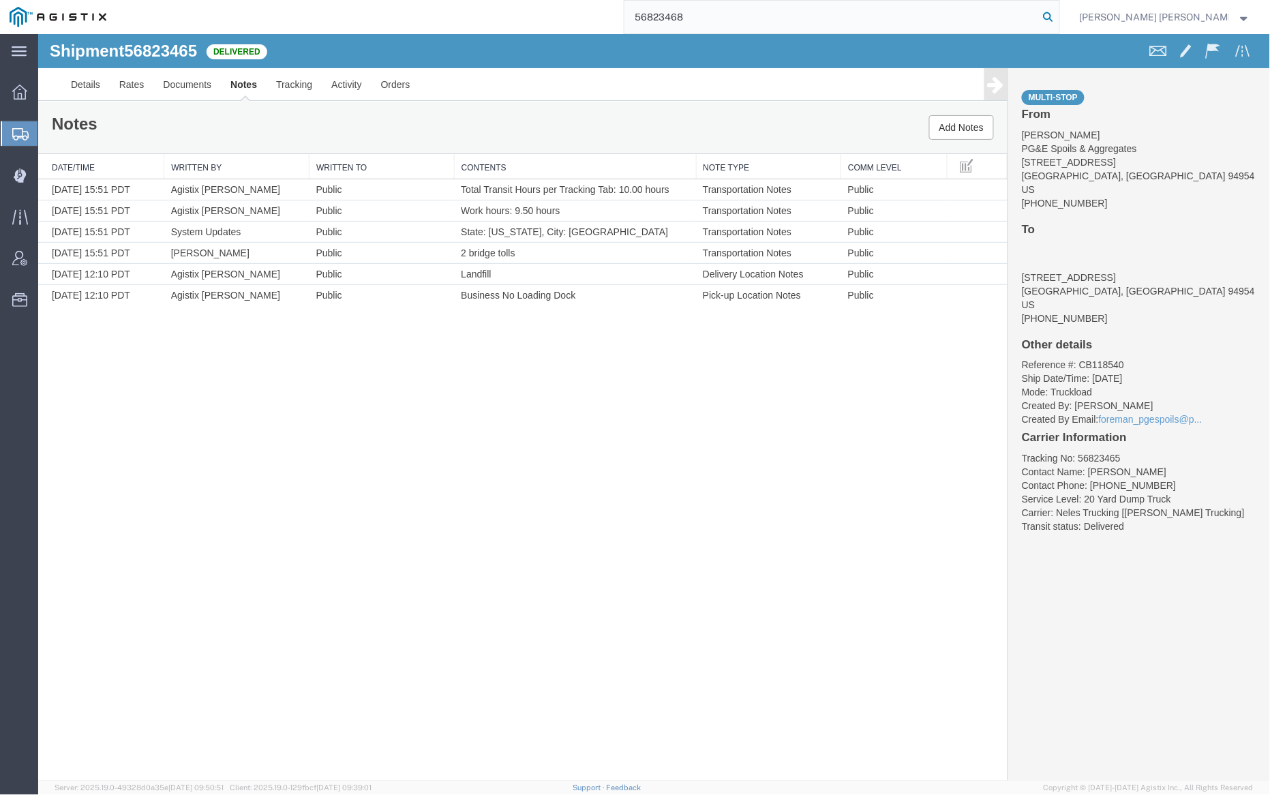
click at [1058, 13] on icon at bounding box center [1048, 16] width 19 height 19
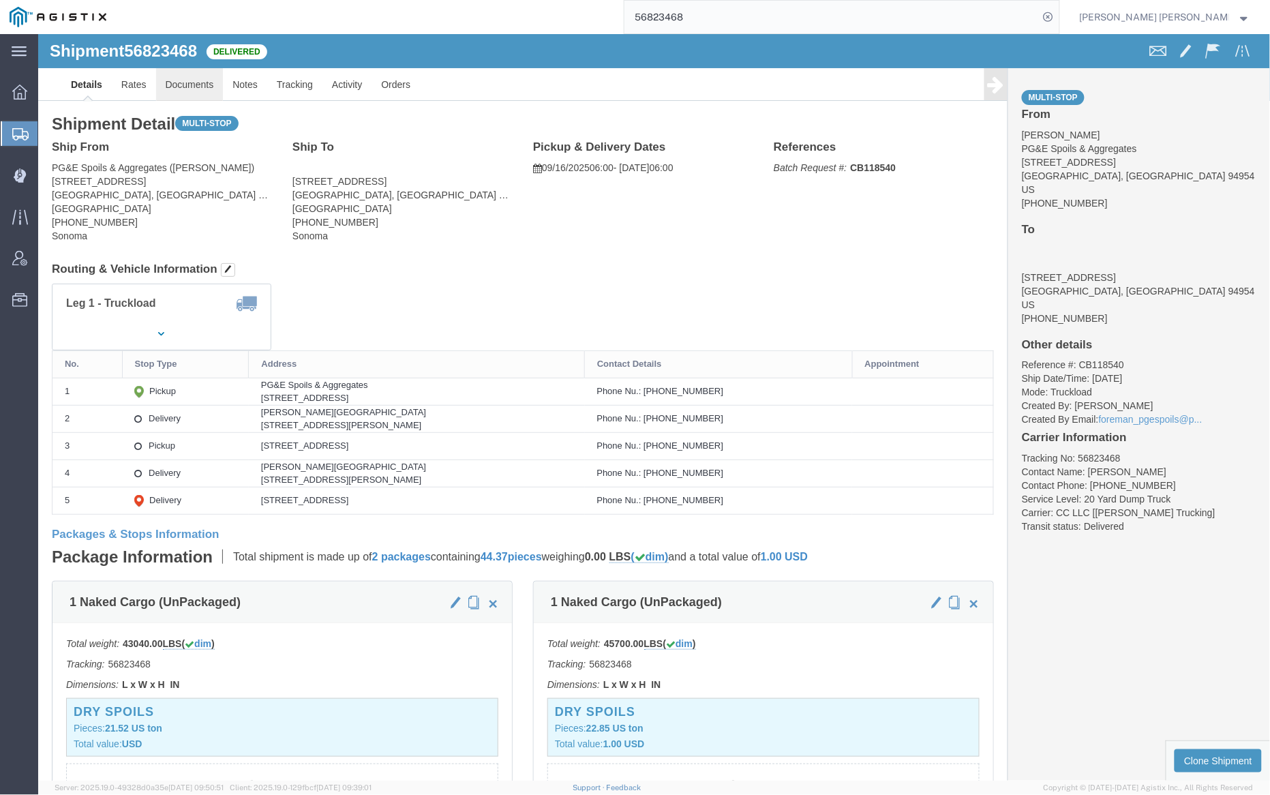
click link "Documents"
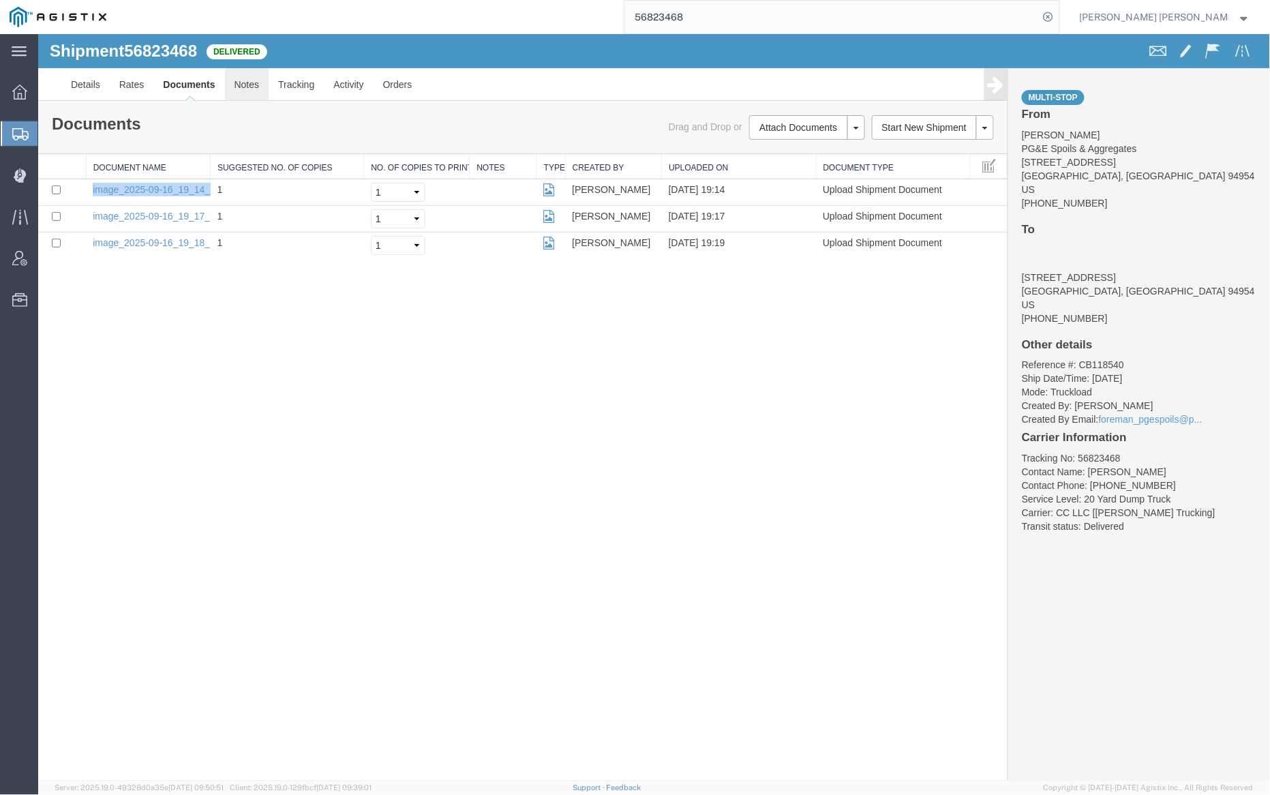
click at [240, 90] on link "Notes" at bounding box center [246, 83] width 44 height 33
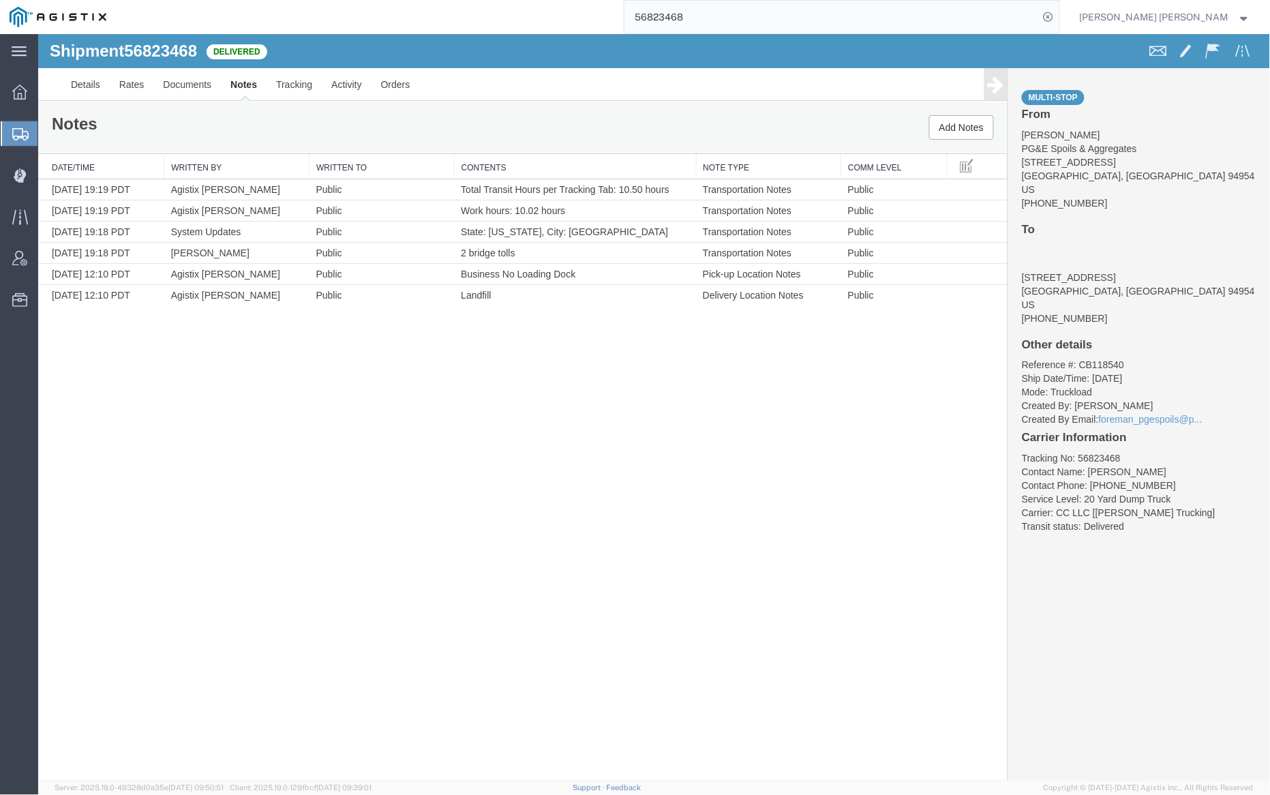
click at [725, 3] on input "56823468" at bounding box center [831, 17] width 414 height 33
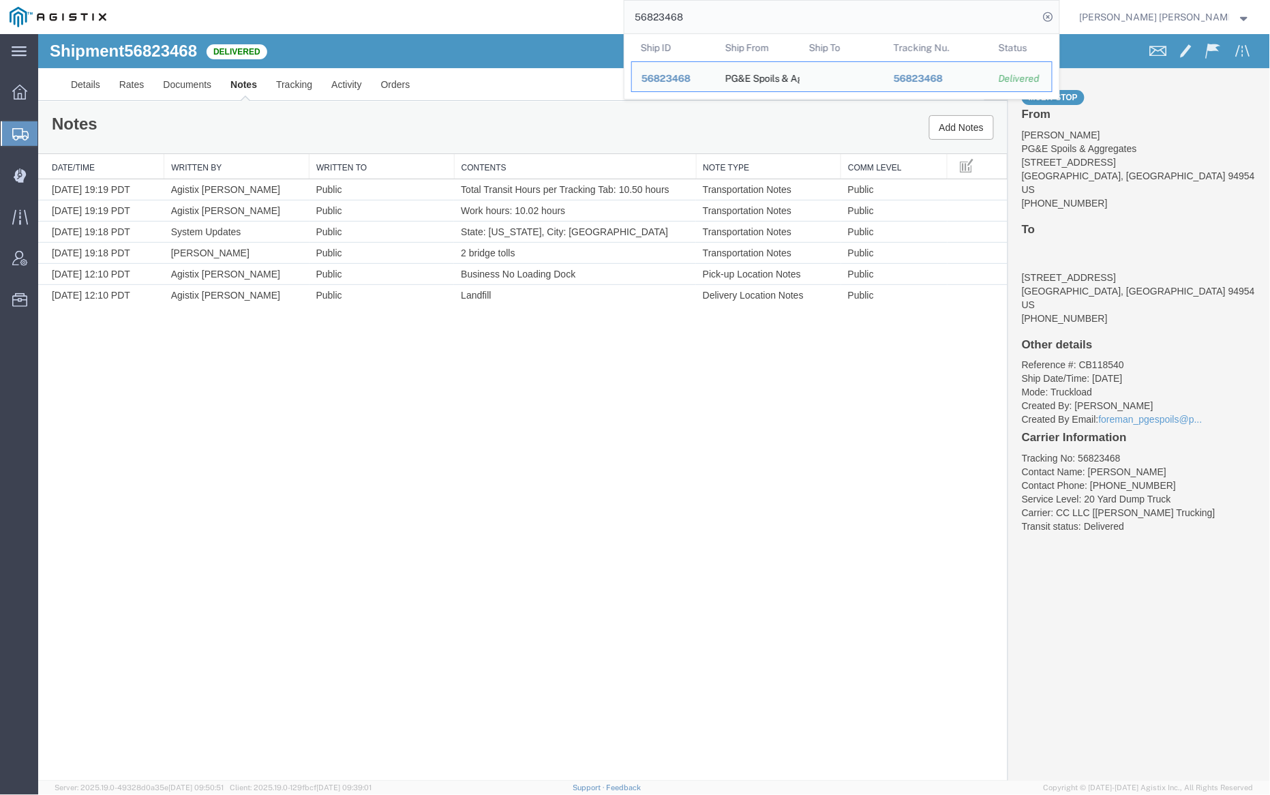
click at [725, 3] on input "56823468" at bounding box center [831, 17] width 414 height 33
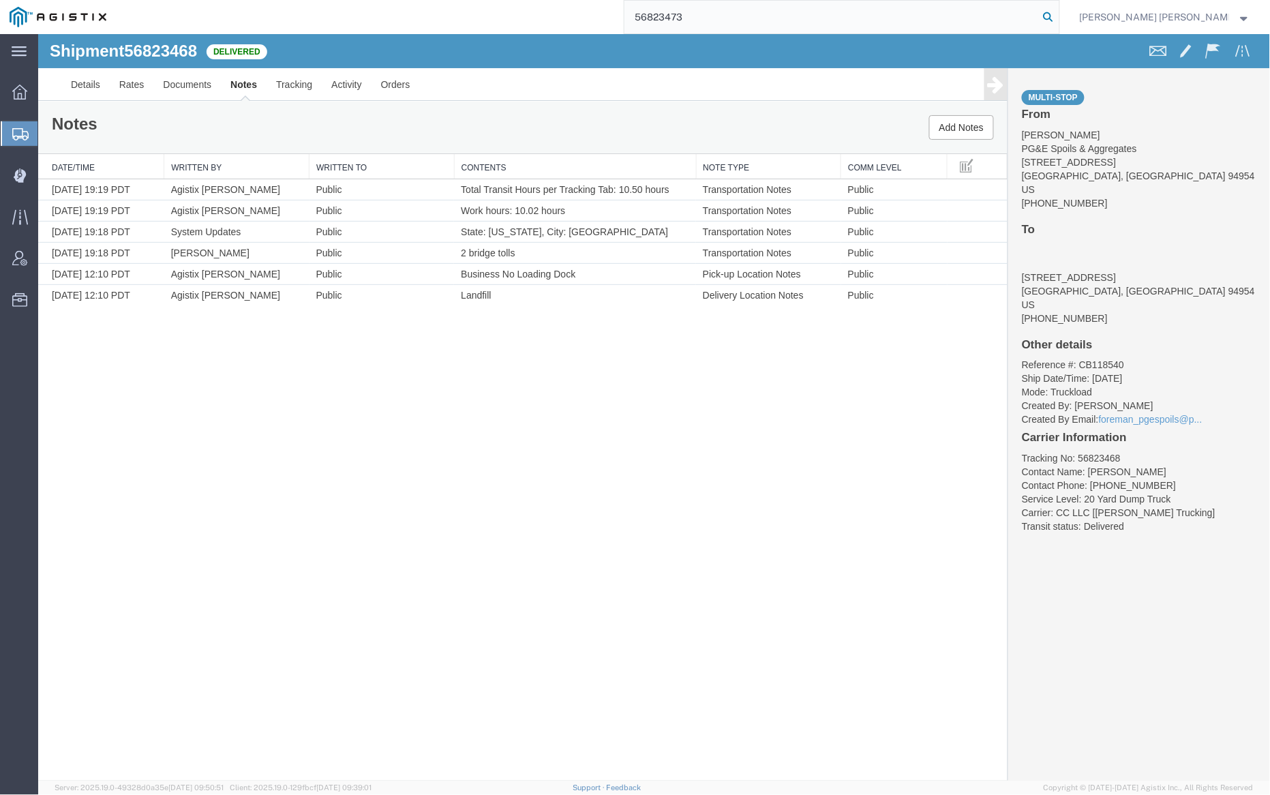
click at [1058, 13] on icon at bounding box center [1048, 16] width 19 height 19
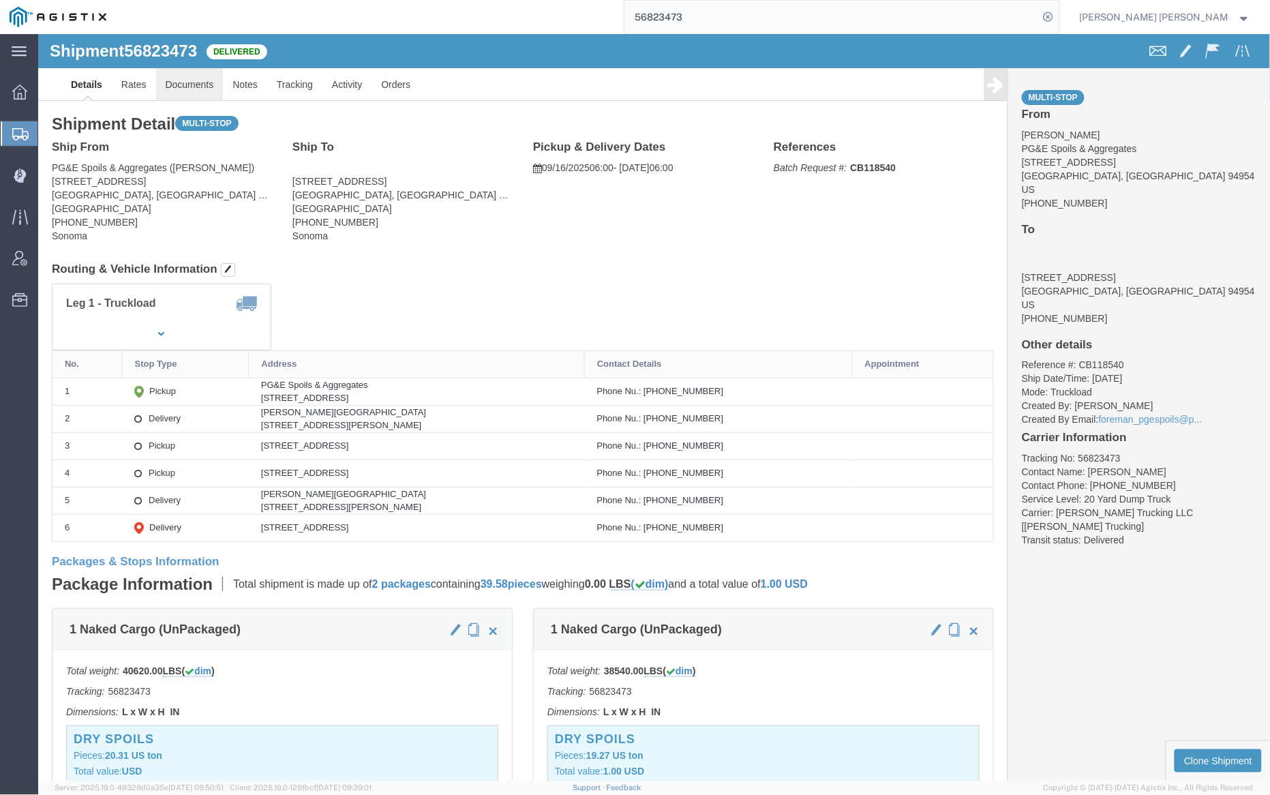
click link "Documents"
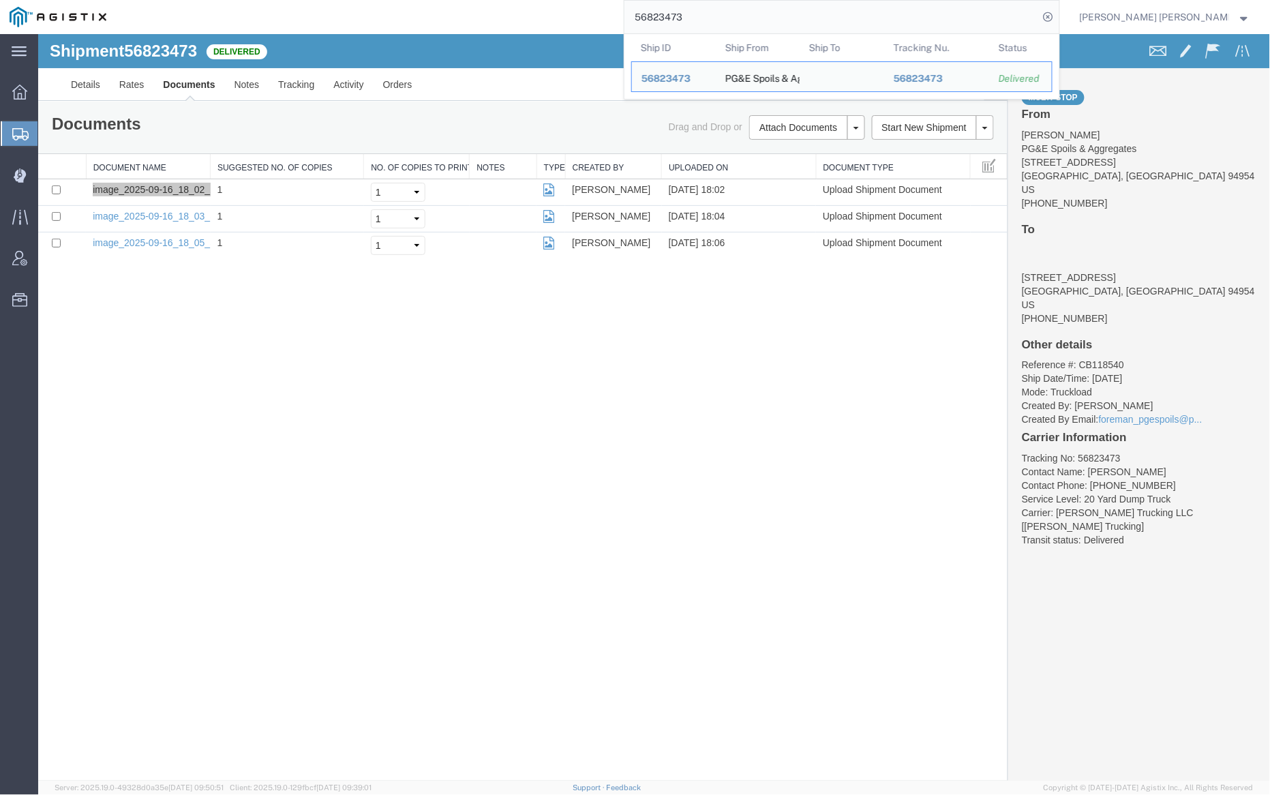
click at [722, 12] on input "56823473" at bounding box center [831, 17] width 414 height 33
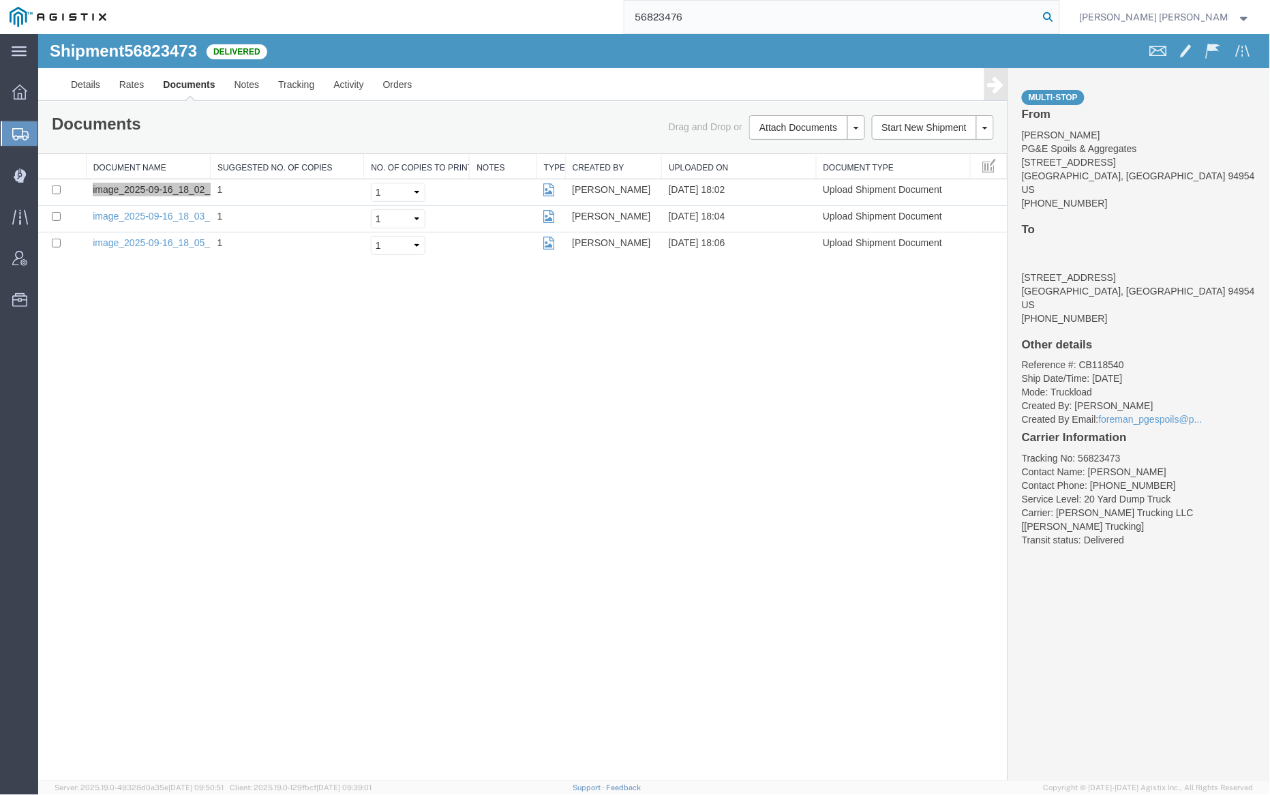
type input "56823476"
click at [1058, 15] on icon at bounding box center [1048, 16] width 19 height 19
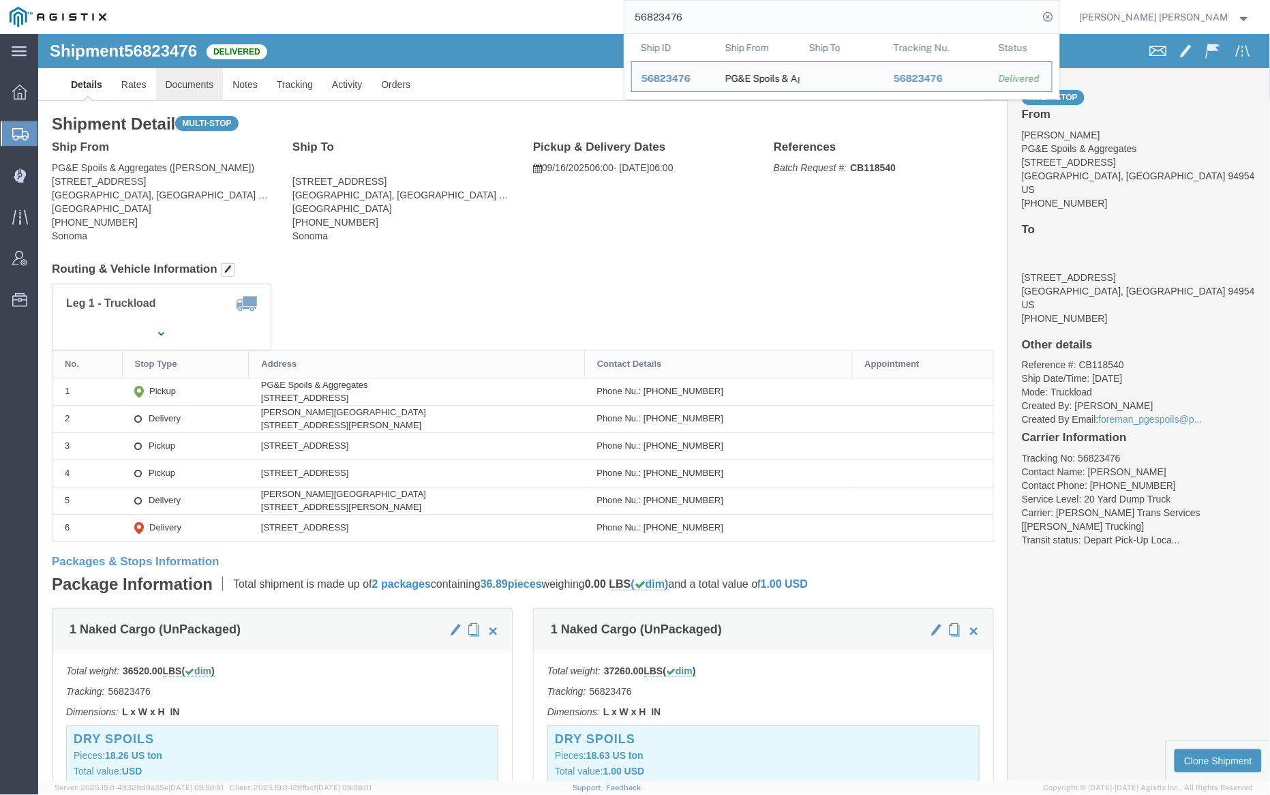
click link "Documents"
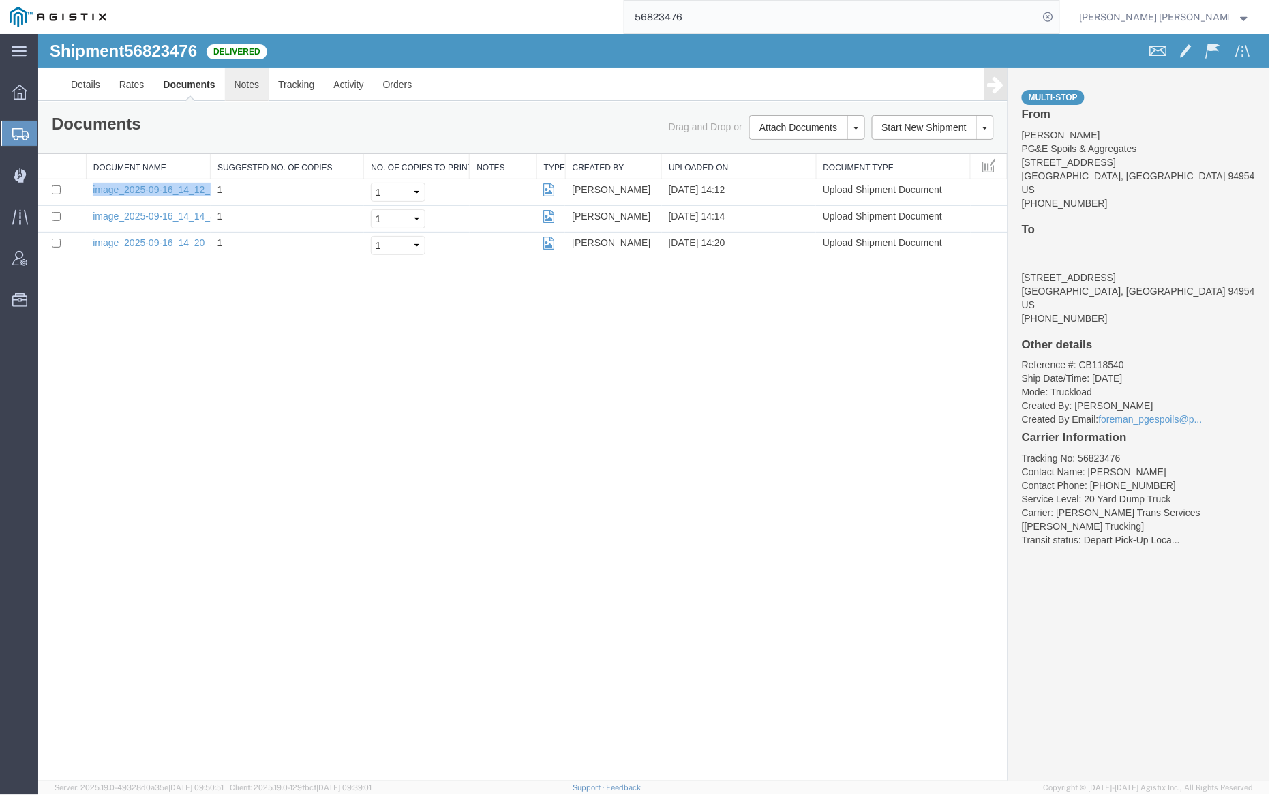
click at [243, 78] on link "Notes" at bounding box center [246, 83] width 44 height 33
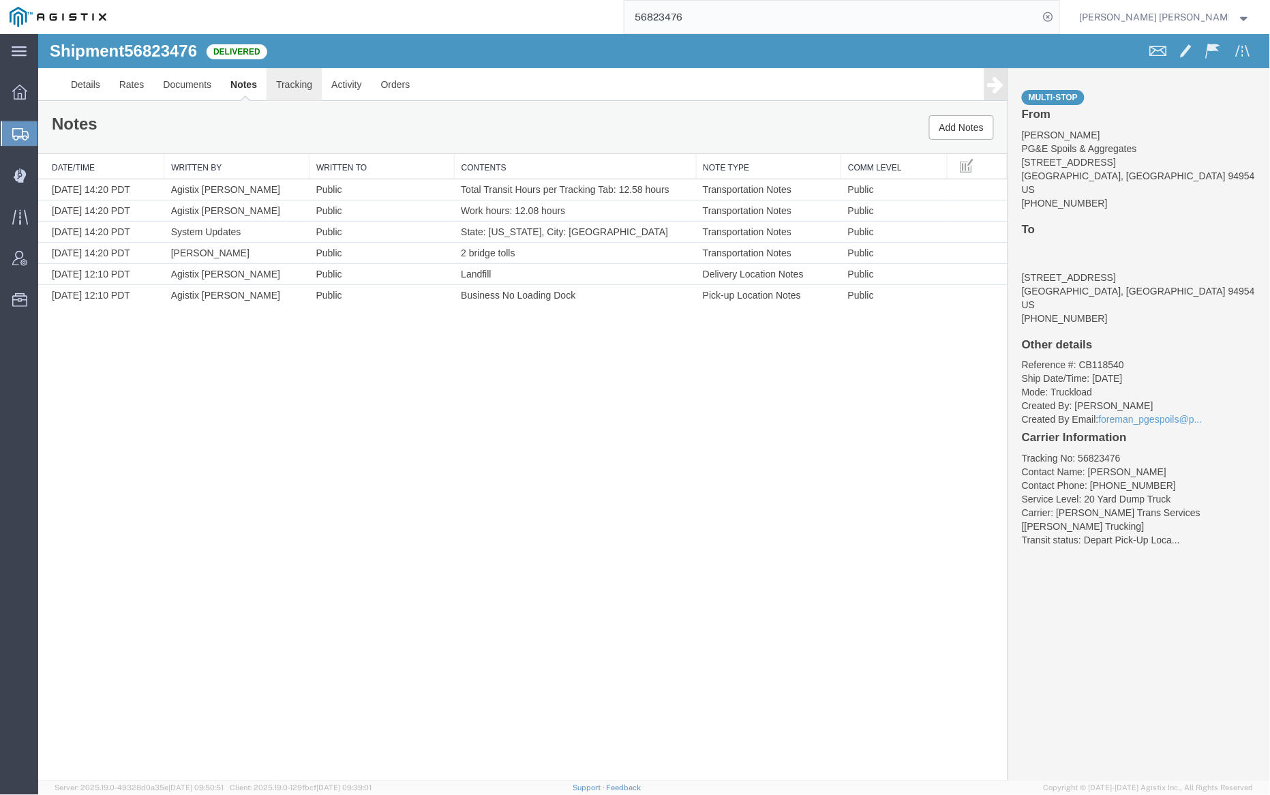
click at [281, 85] on link "Tracking" at bounding box center [293, 83] width 55 height 33
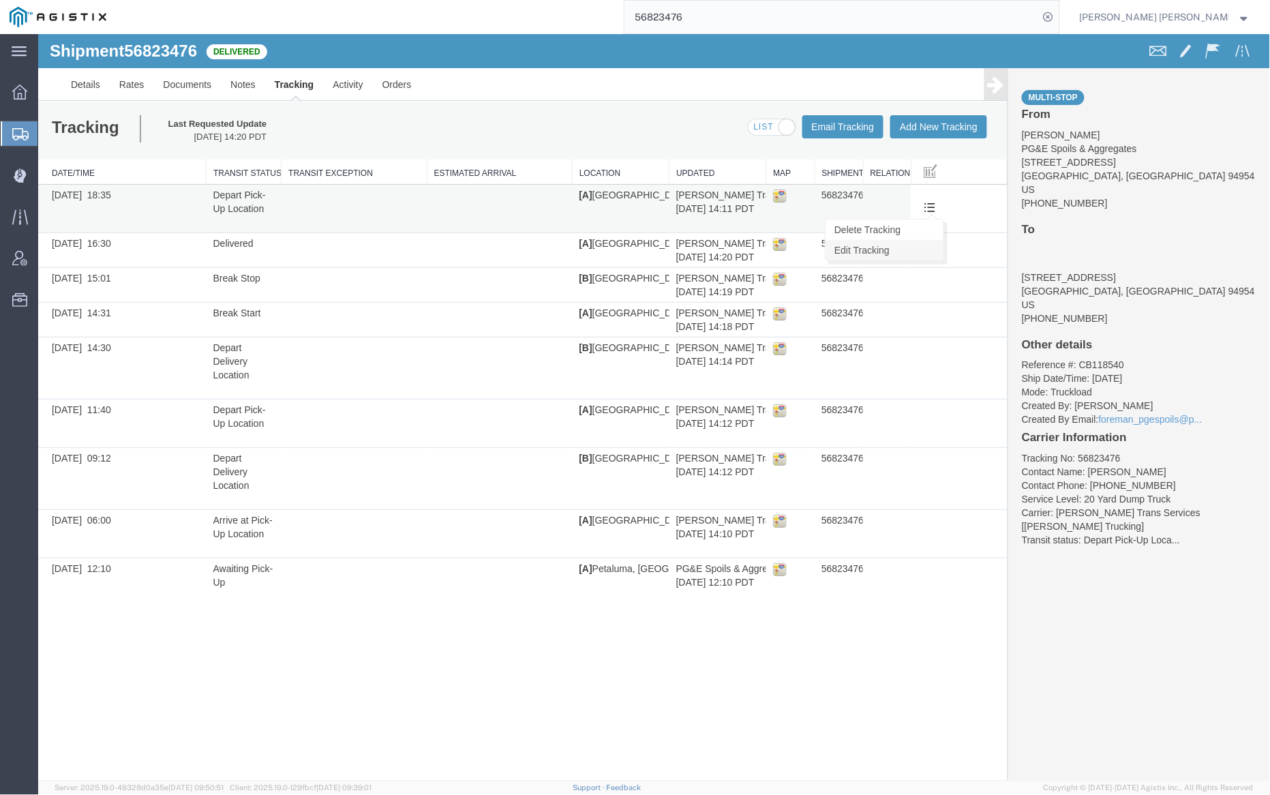
click at [928, 248] on link "Edit Tracking" at bounding box center [884, 249] width 118 height 20
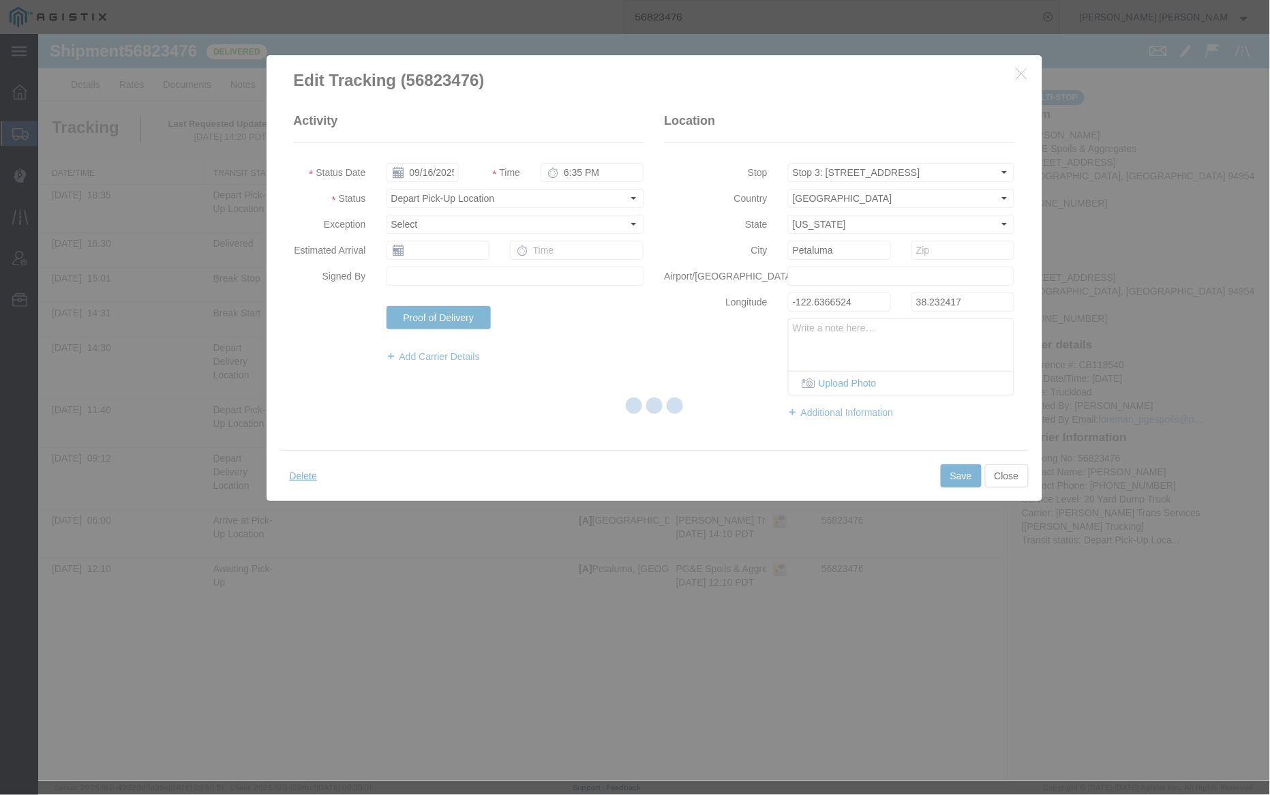
click at [598, 172] on div at bounding box center [654, 407] width 1232 height 746
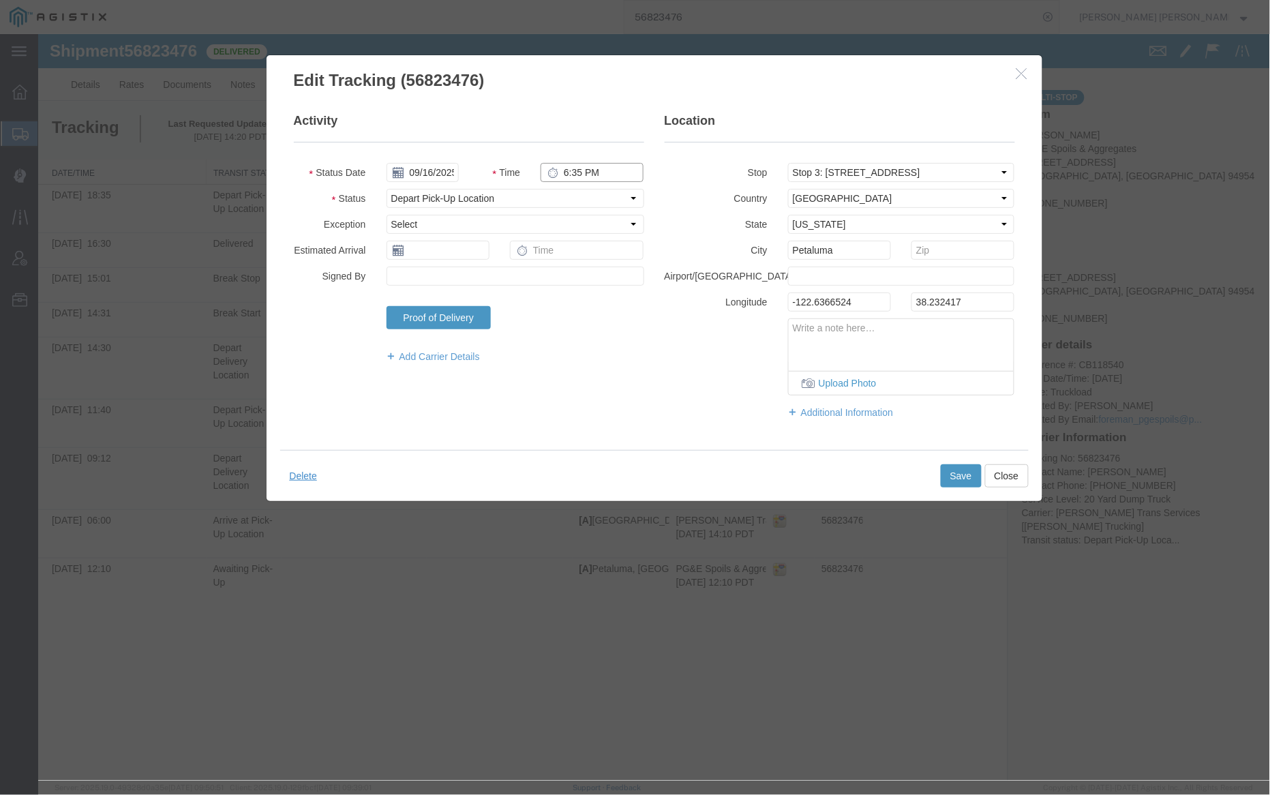
click at [594, 174] on input "6:35 PM" at bounding box center [591, 171] width 103 height 19
type input "6:35 AM"
click at [948, 475] on button "Save" at bounding box center [960, 475] width 41 height 23
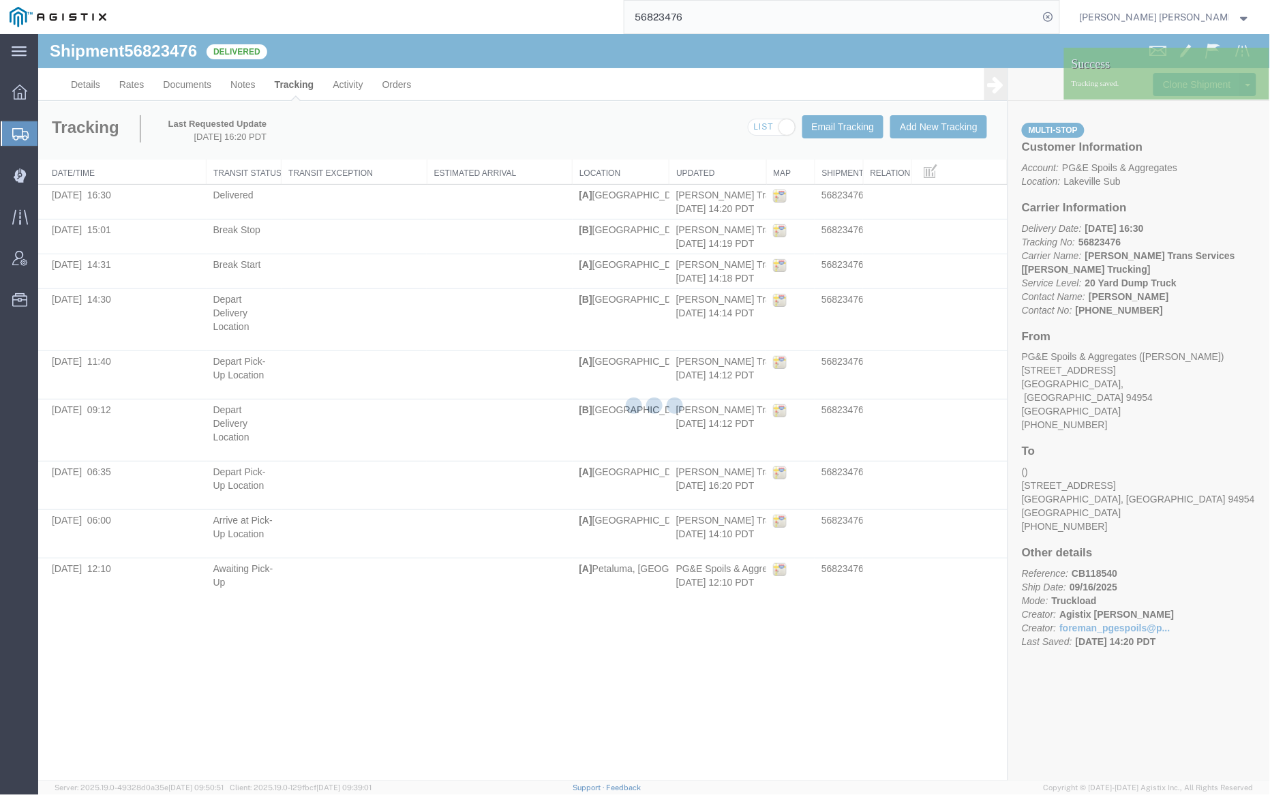
click at [245, 81] on div at bounding box center [654, 407] width 1232 height 746
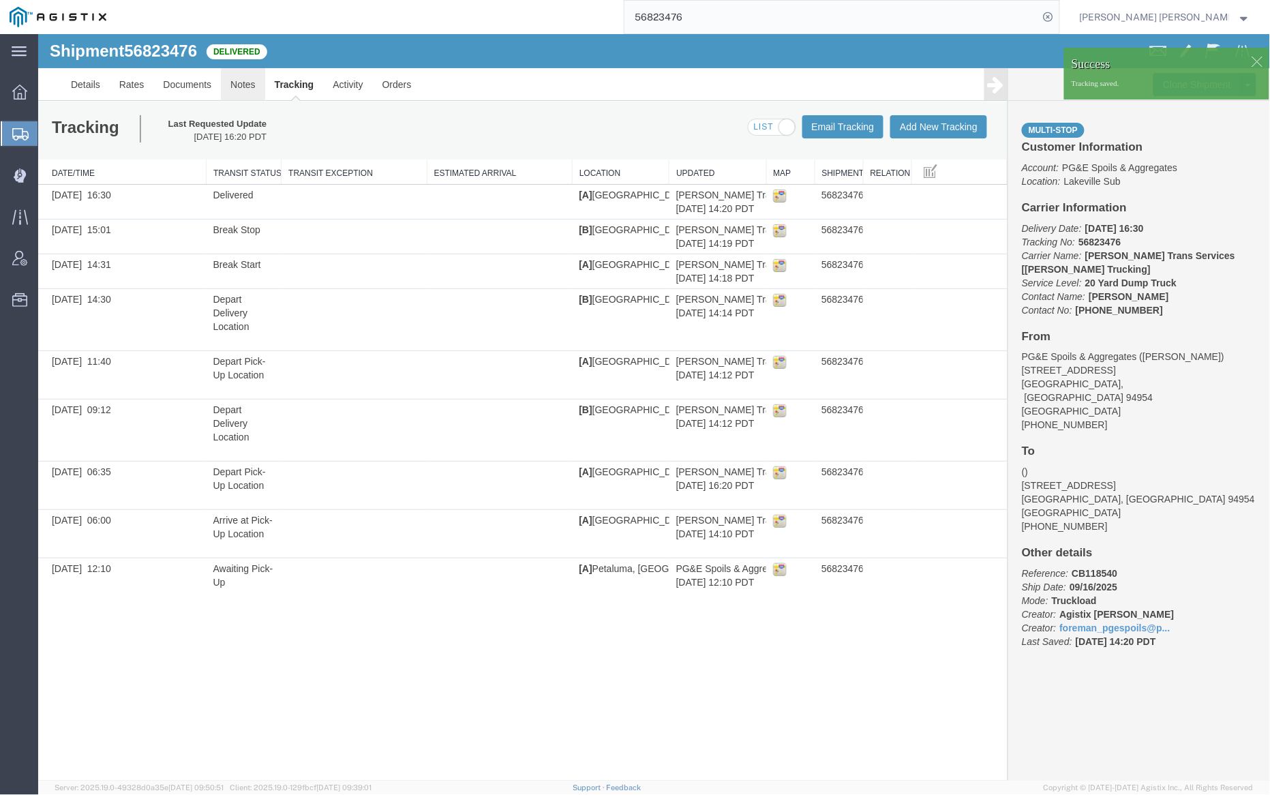
click at [239, 83] on link "Notes" at bounding box center [242, 83] width 44 height 33
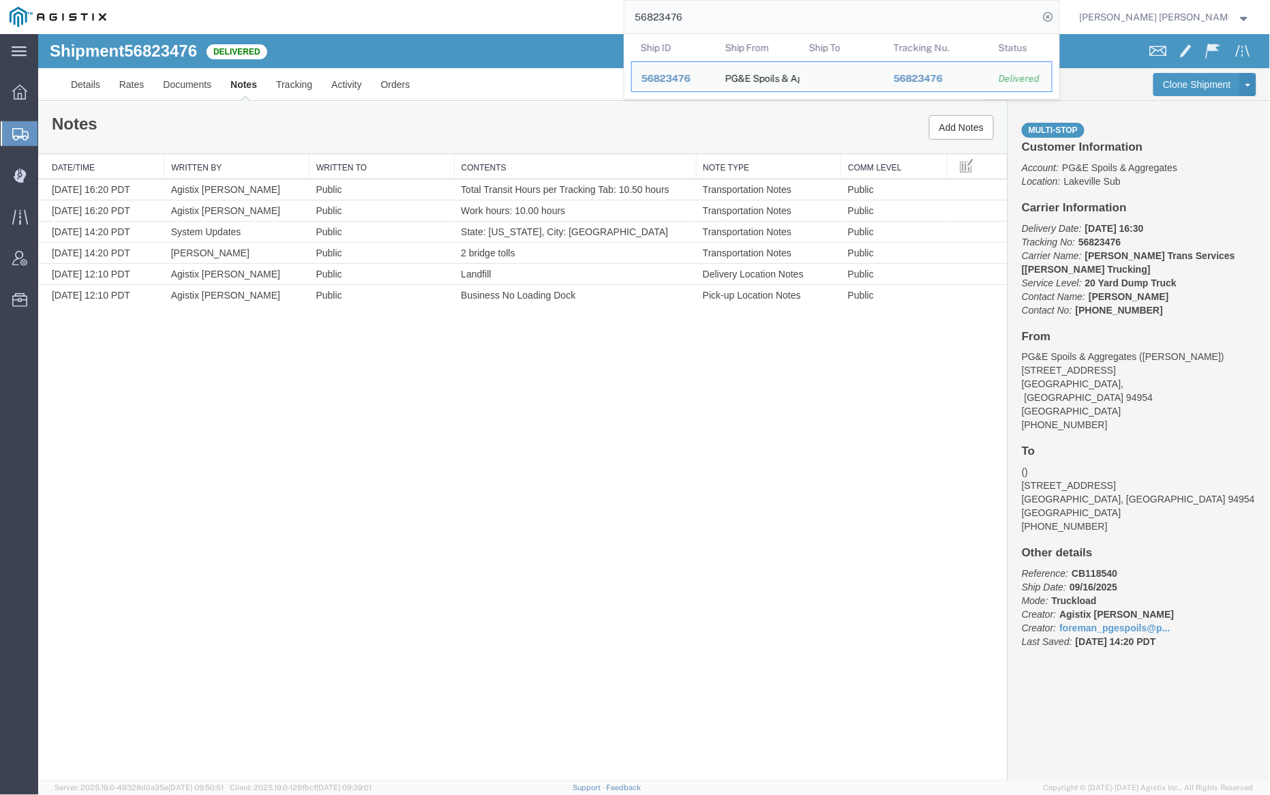
click at [728, 21] on input "56823476" at bounding box center [831, 17] width 414 height 33
click at [728, 20] on input "56823476" at bounding box center [831, 17] width 414 height 33
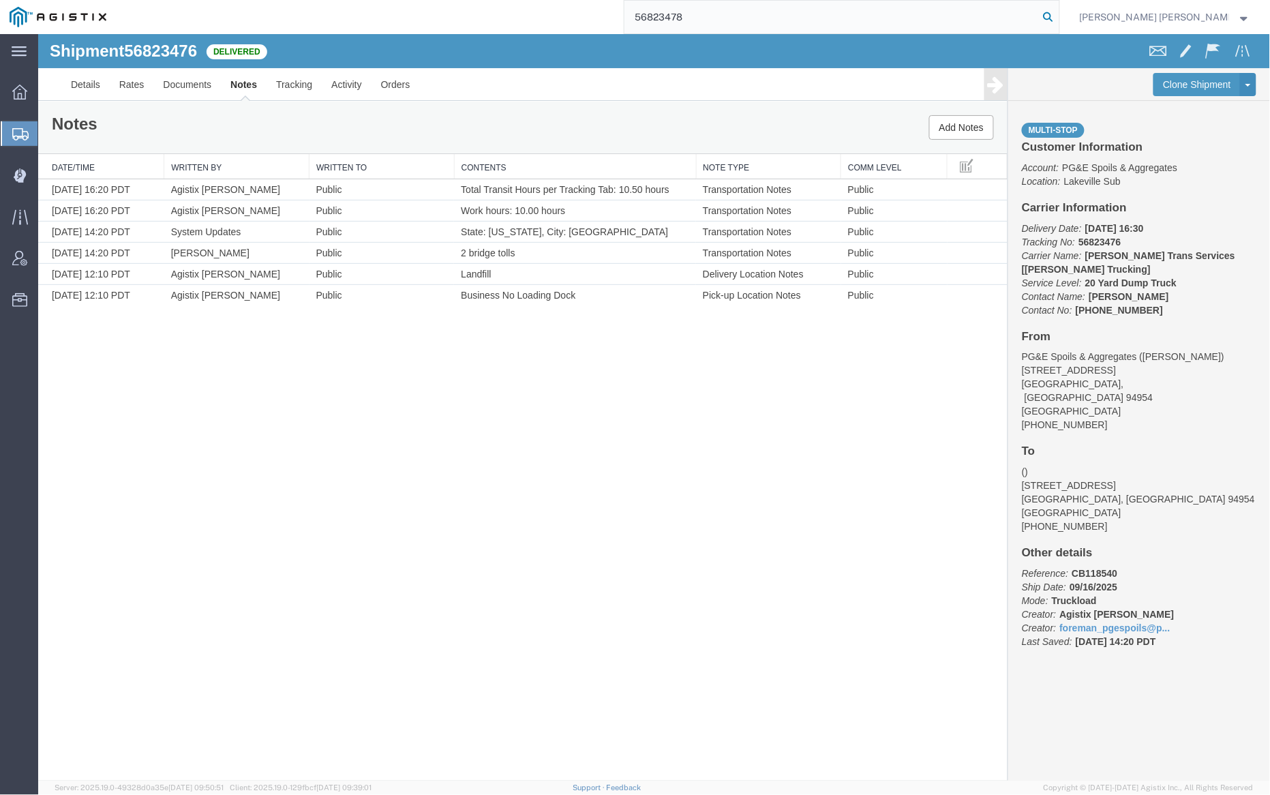
click at [1058, 12] on icon at bounding box center [1048, 16] width 19 height 19
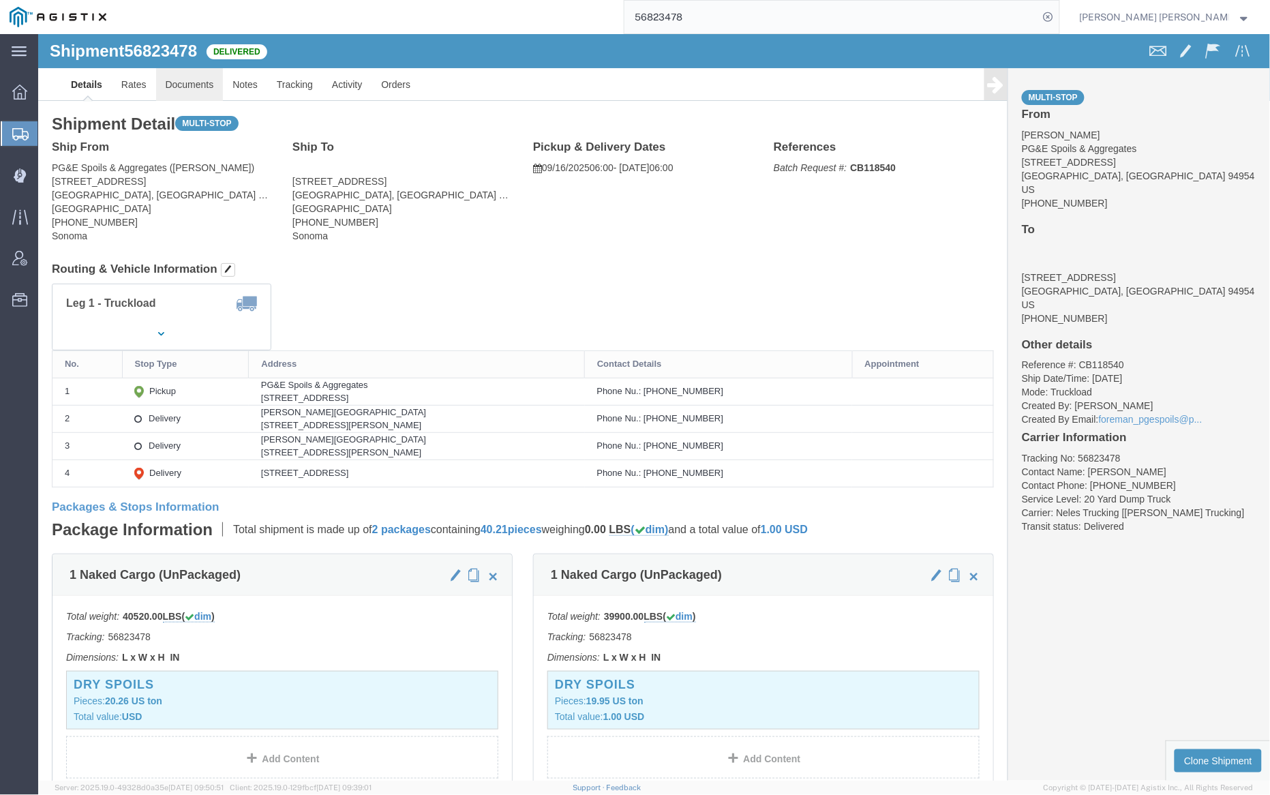
click link "Documents"
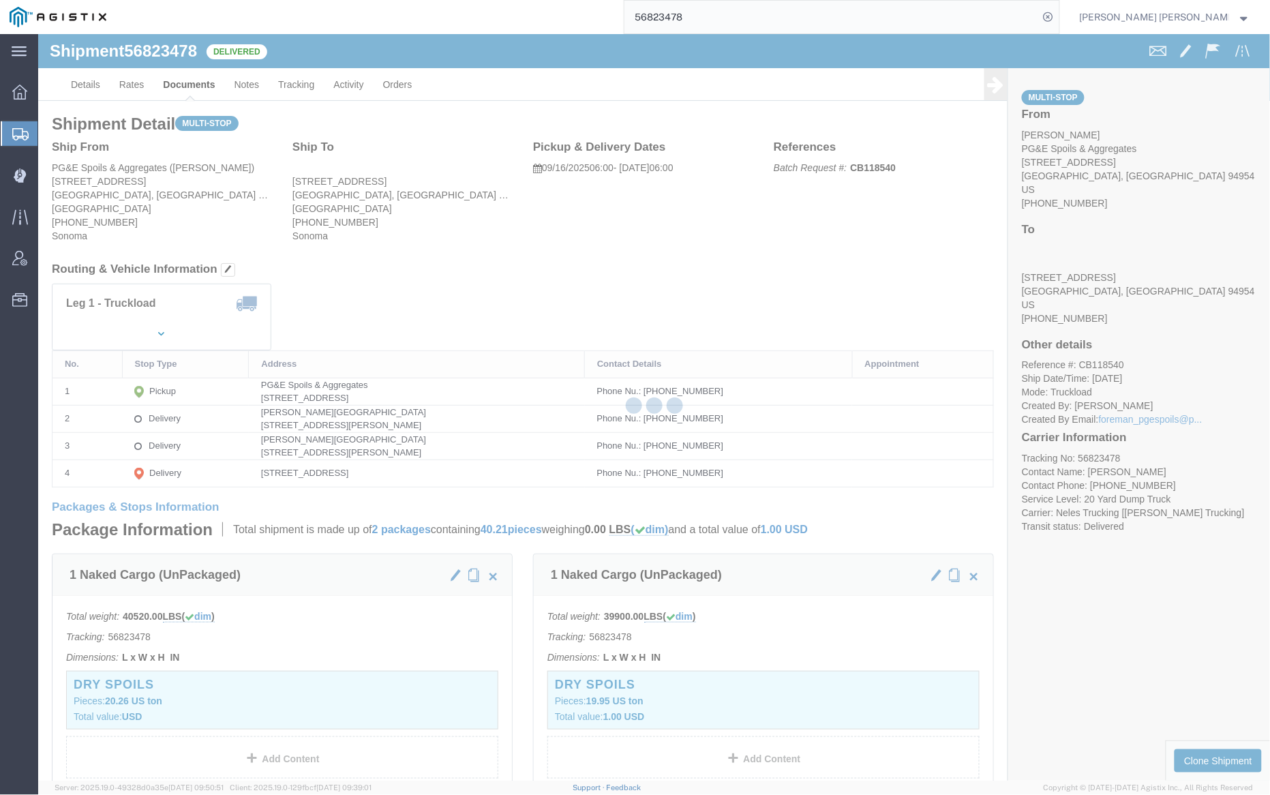
click at [184, 82] on div at bounding box center [654, 407] width 1232 height 746
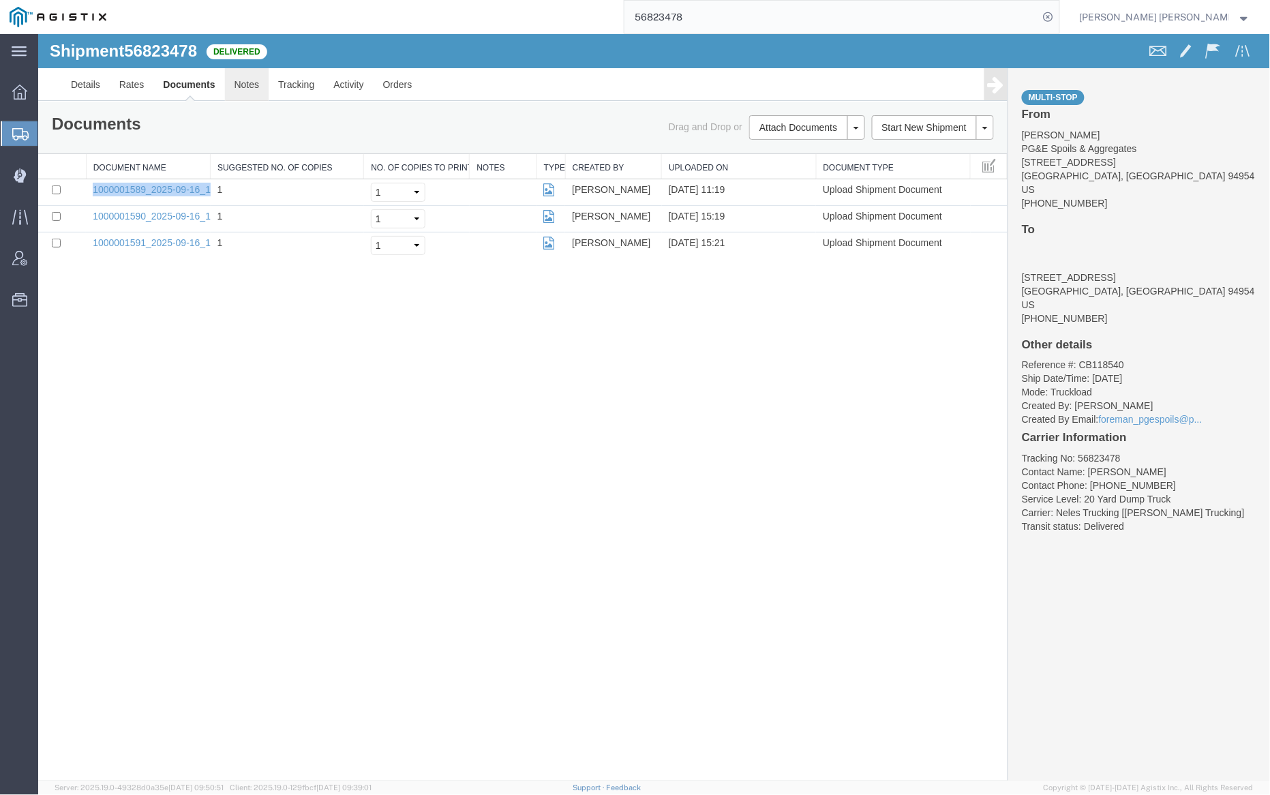
click at [243, 87] on link "Notes" at bounding box center [246, 83] width 44 height 33
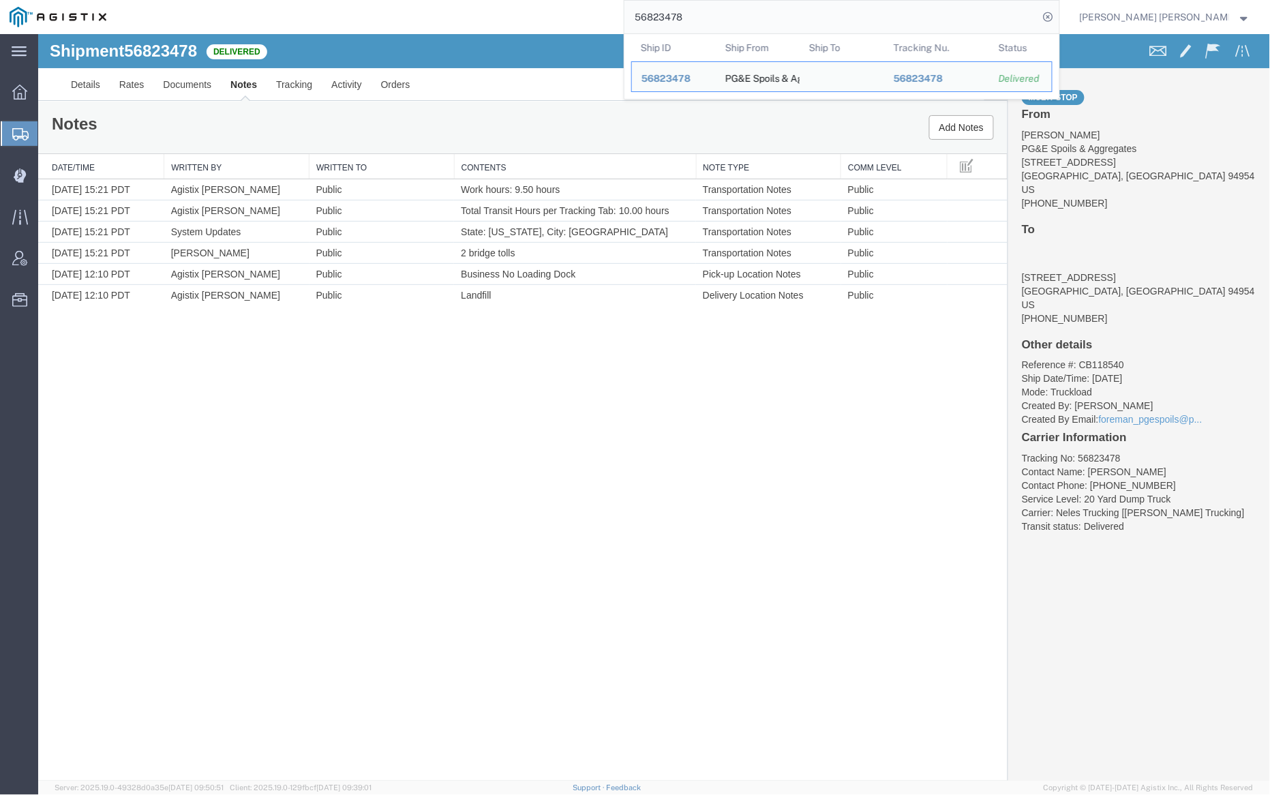
click at [716, 10] on input "56823478" at bounding box center [831, 17] width 414 height 33
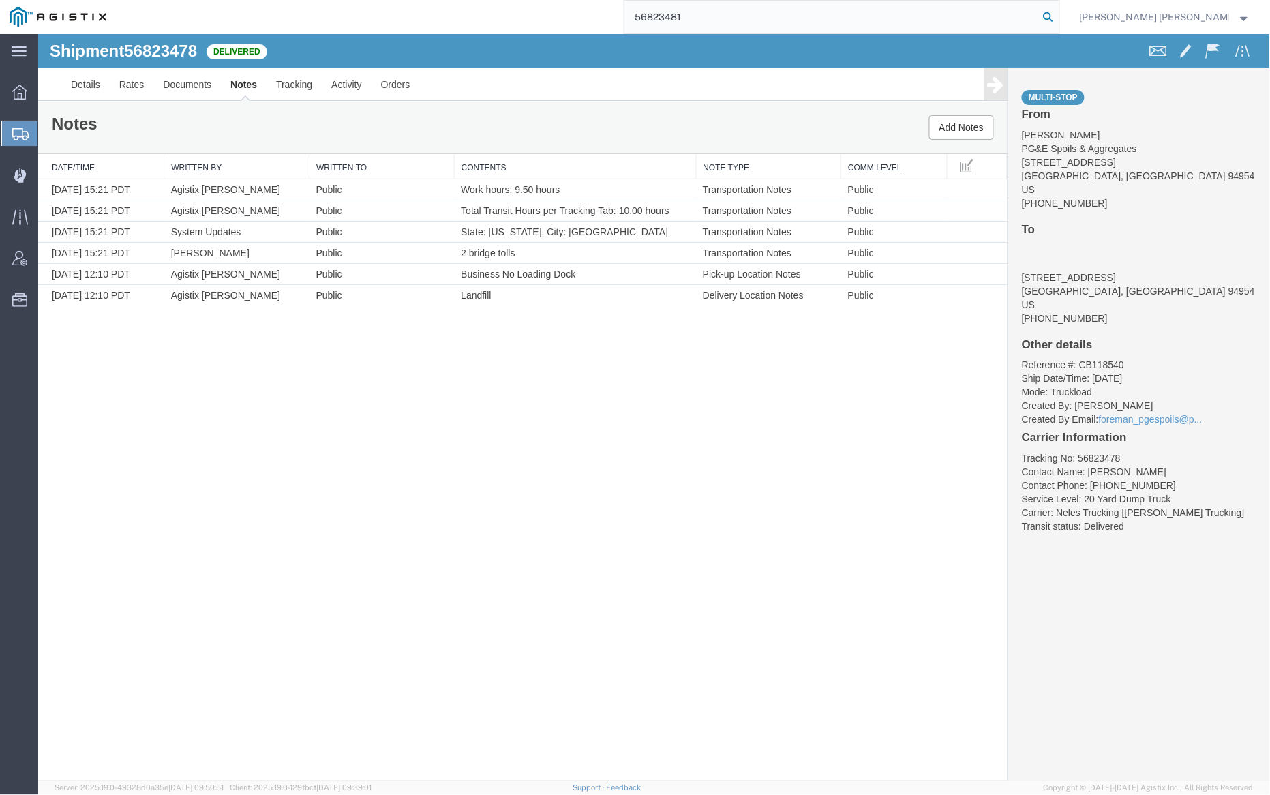
click at [1058, 14] on icon at bounding box center [1048, 16] width 19 height 19
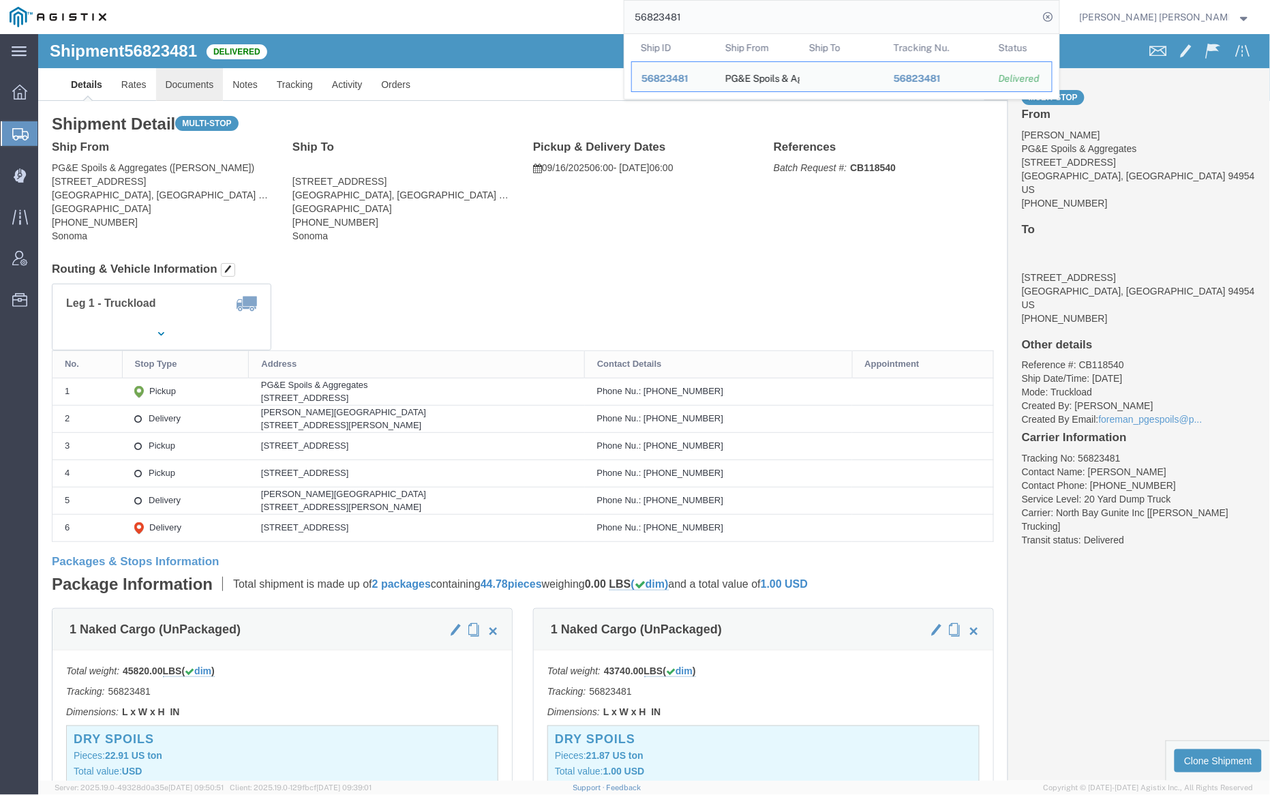
click link "Documents"
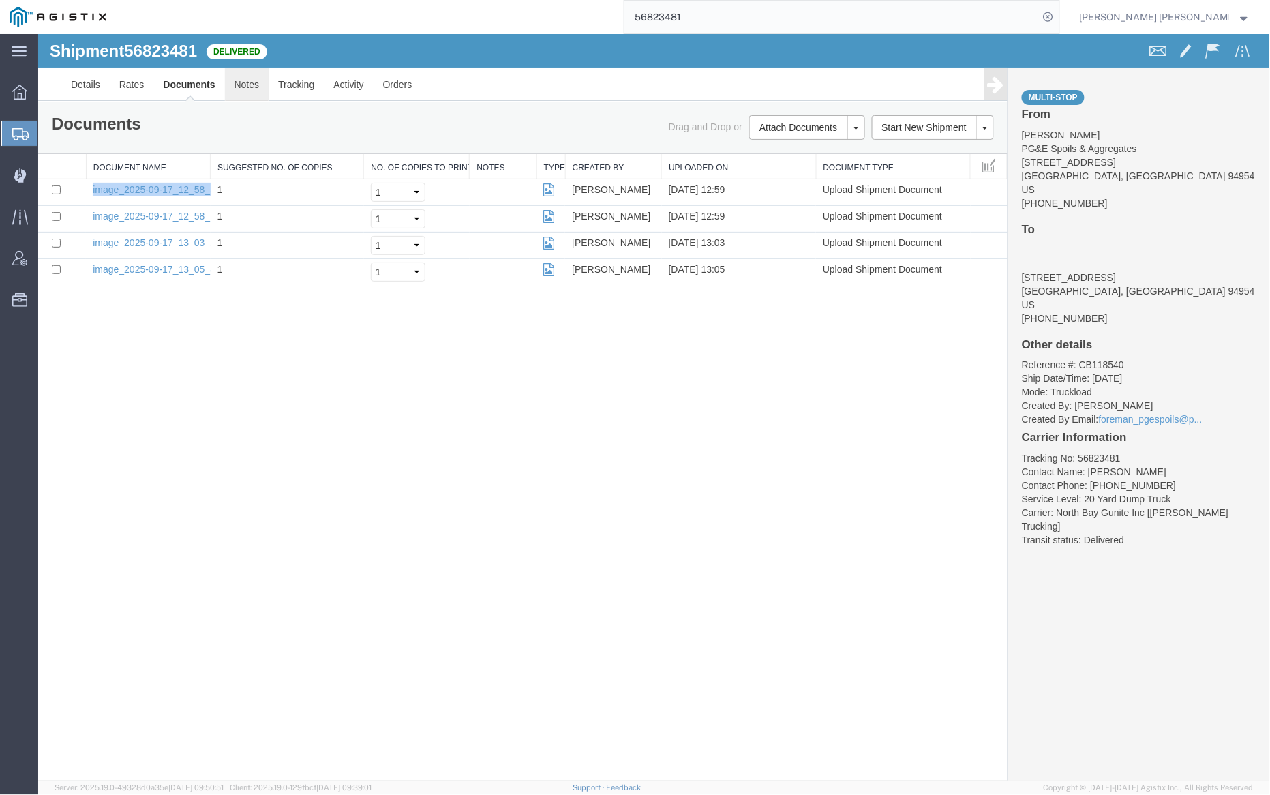
click at [242, 88] on link "Notes" at bounding box center [246, 83] width 44 height 33
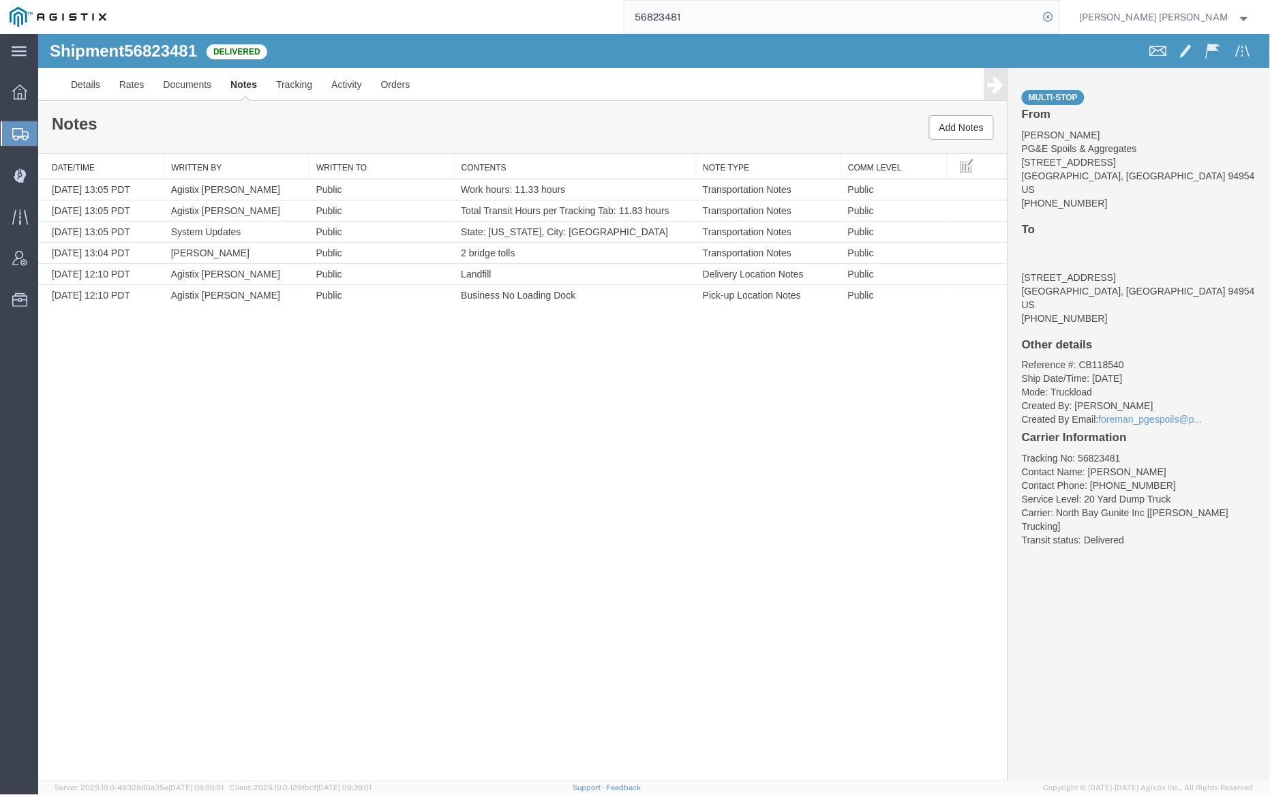
click at [727, 16] on input "56823481" at bounding box center [831, 17] width 414 height 33
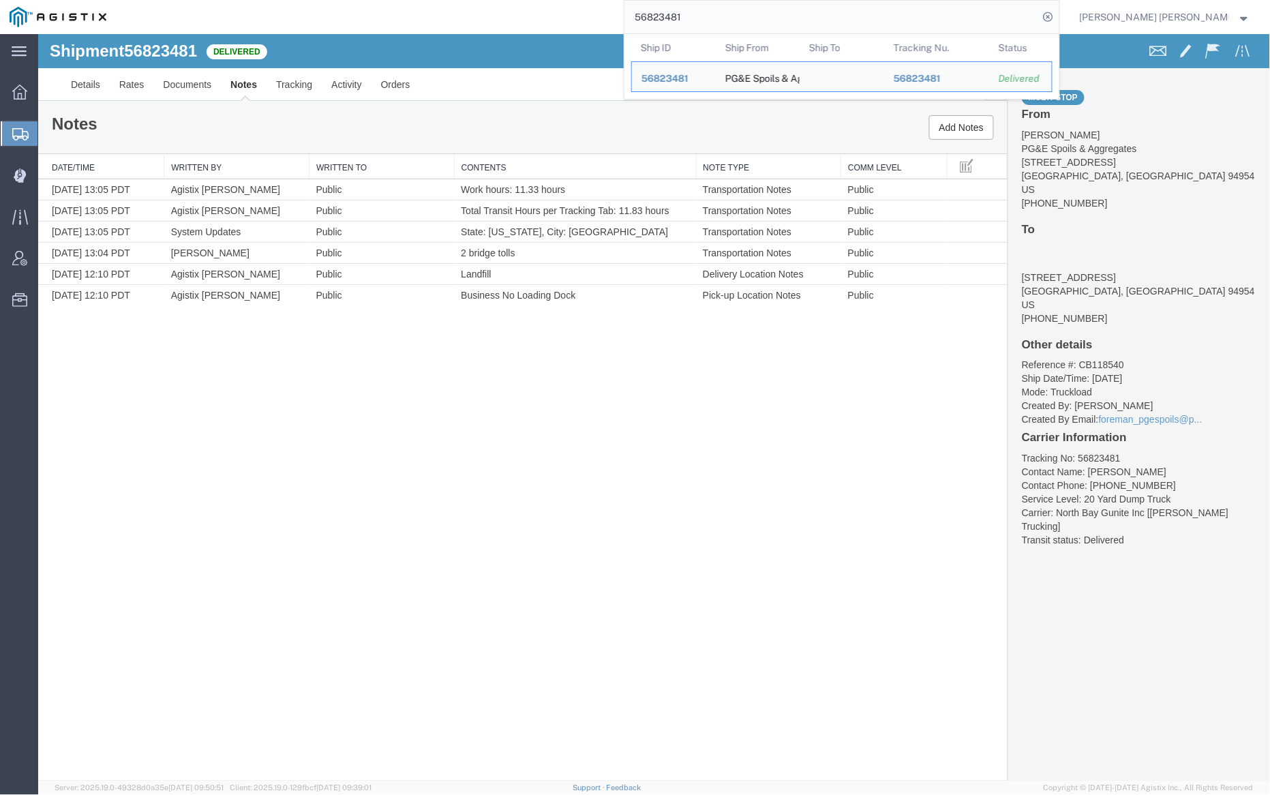
click at [727, 16] on input "56823481" at bounding box center [831, 17] width 414 height 33
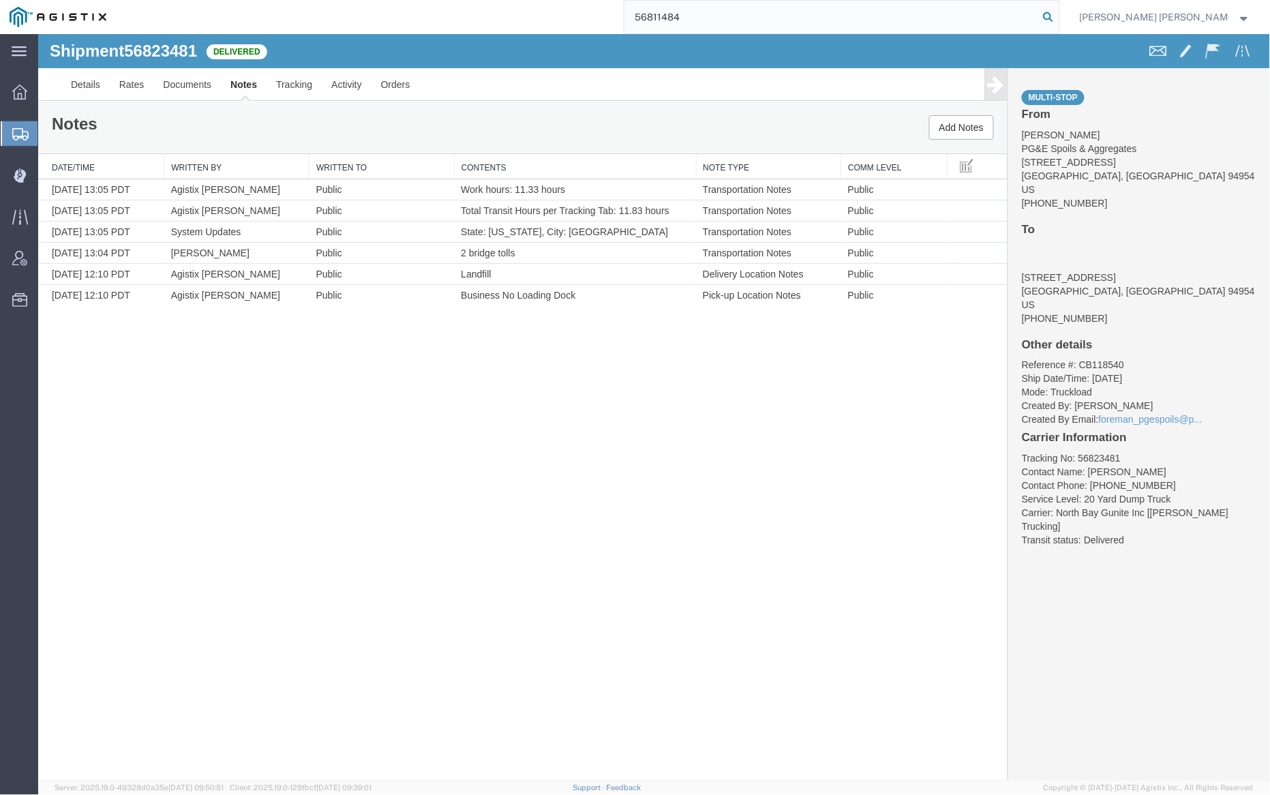
click at [1058, 12] on icon at bounding box center [1048, 16] width 19 height 19
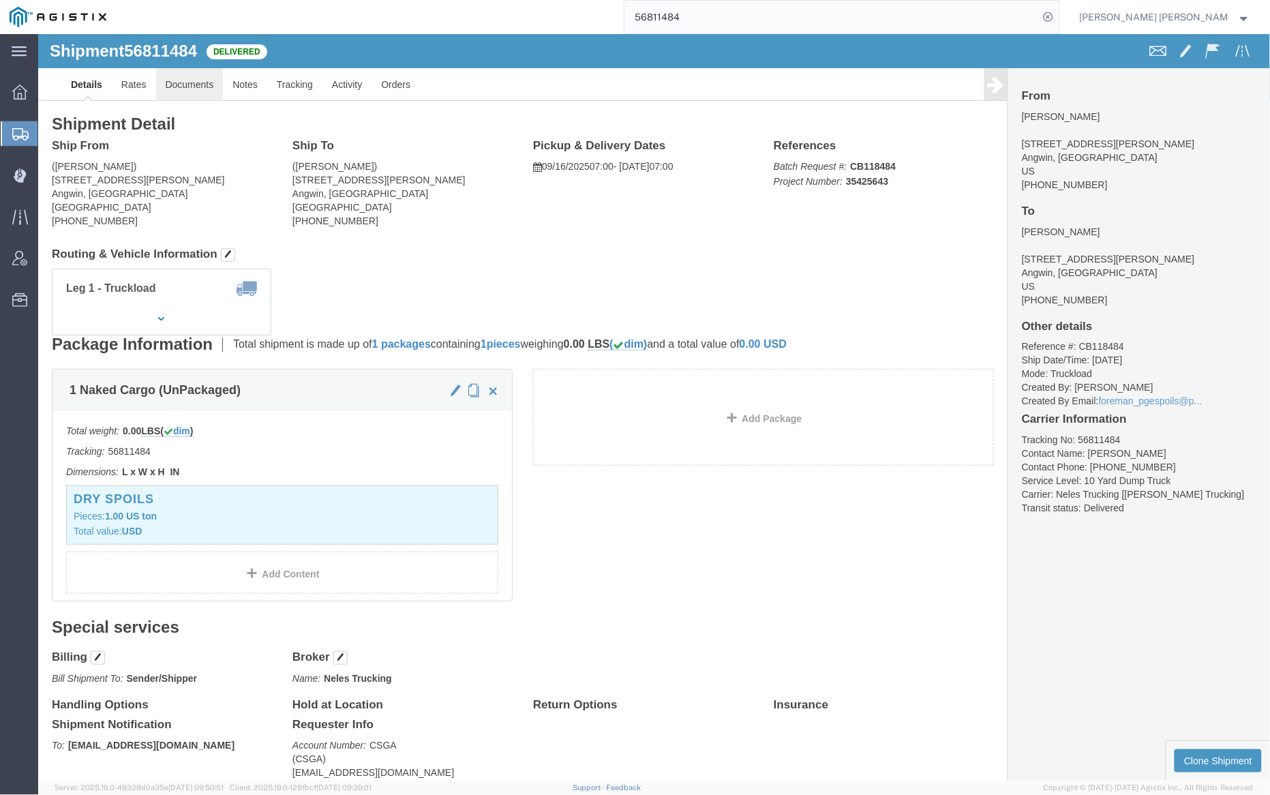
click link "Documents"
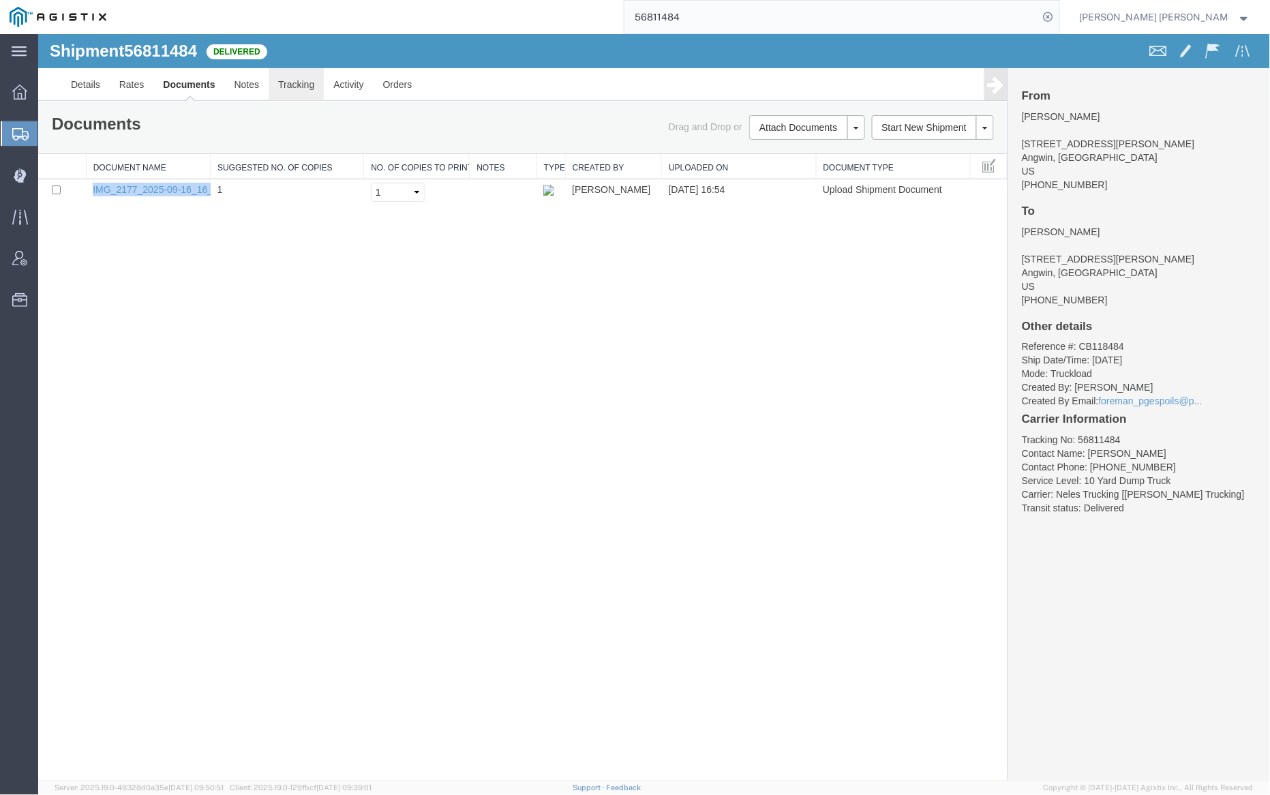
click at [301, 82] on link "Tracking" at bounding box center [295, 83] width 55 height 33
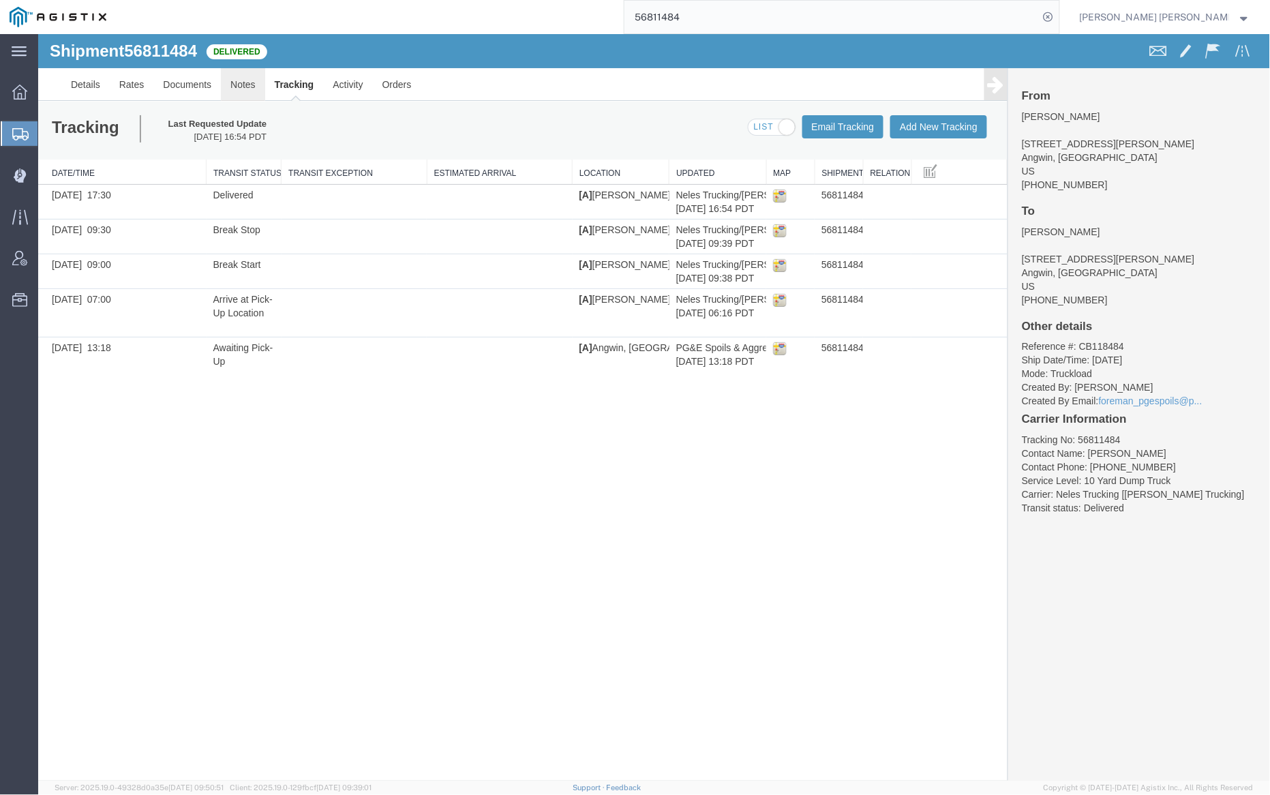
click at [254, 82] on link "Notes" at bounding box center [242, 83] width 44 height 33
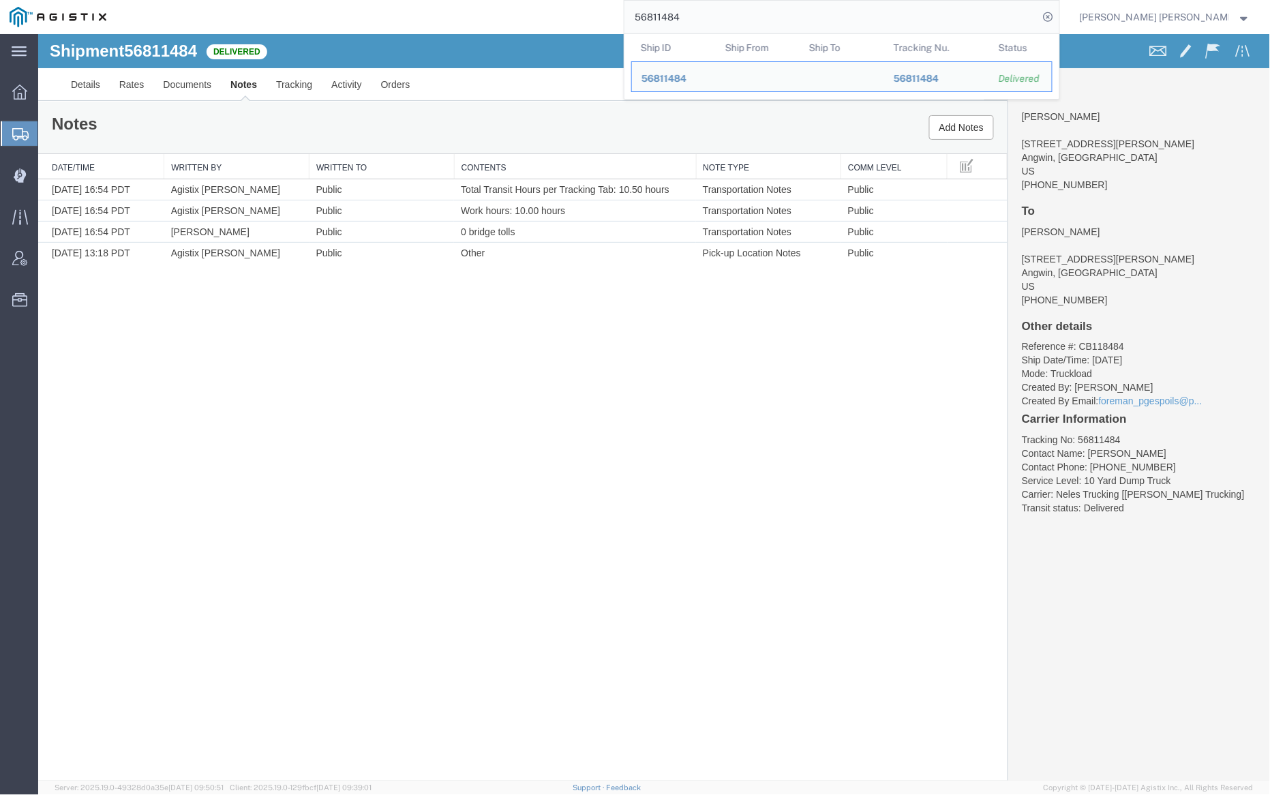
click at [729, 22] on input "56811484" at bounding box center [831, 17] width 414 height 33
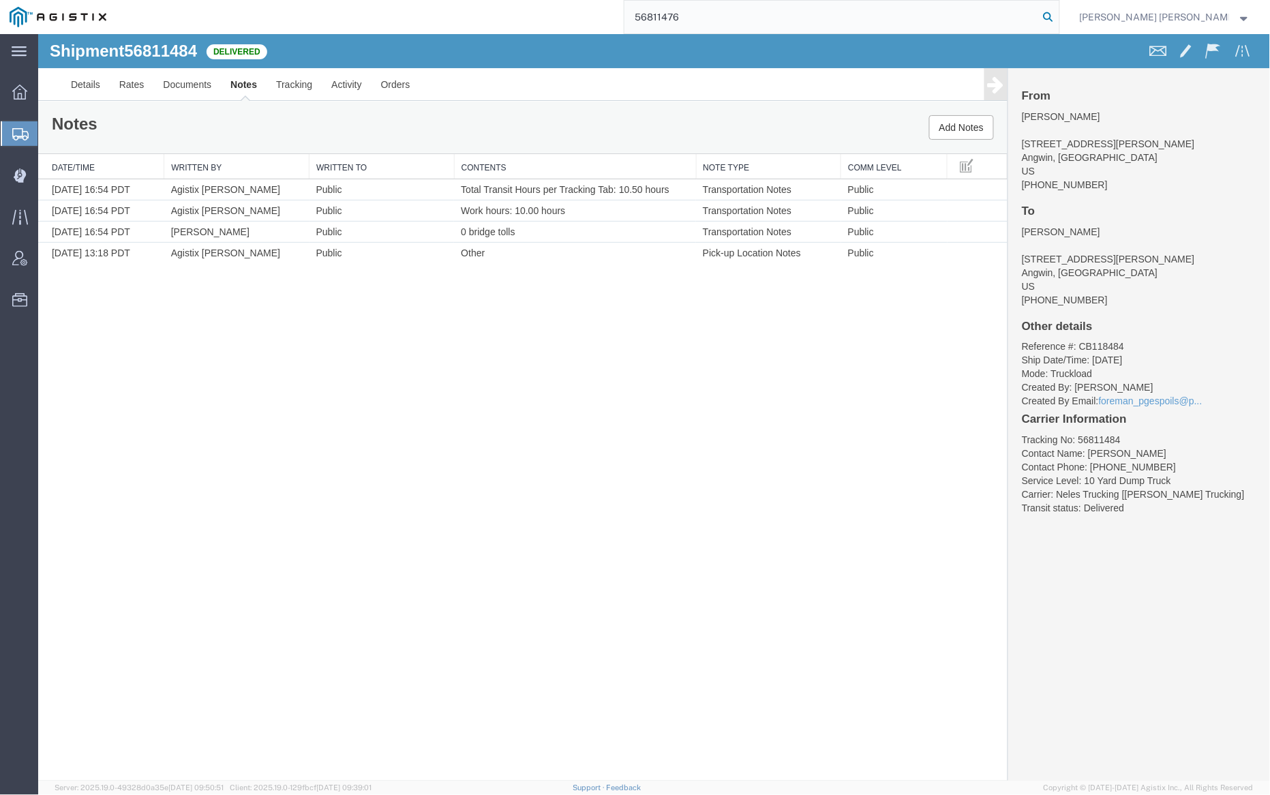
click at [1058, 12] on icon at bounding box center [1048, 16] width 19 height 19
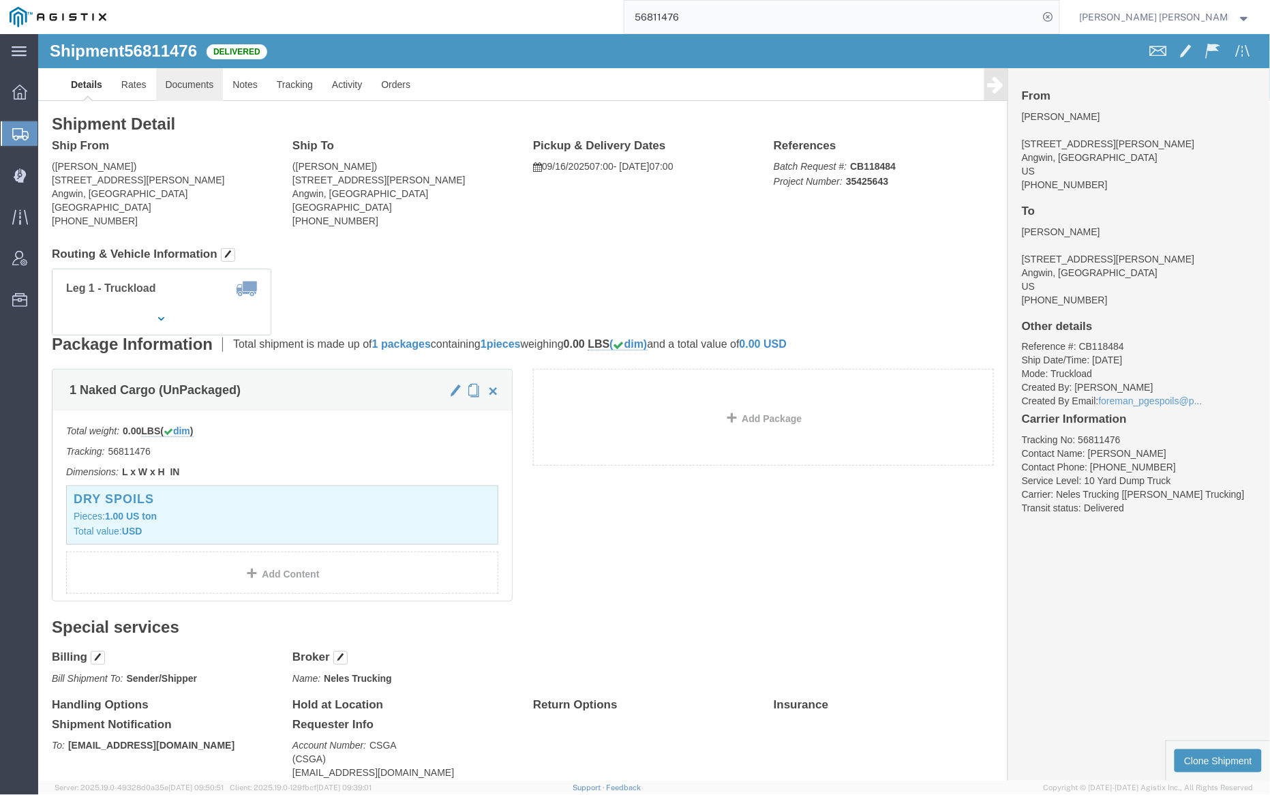
click link "Documents"
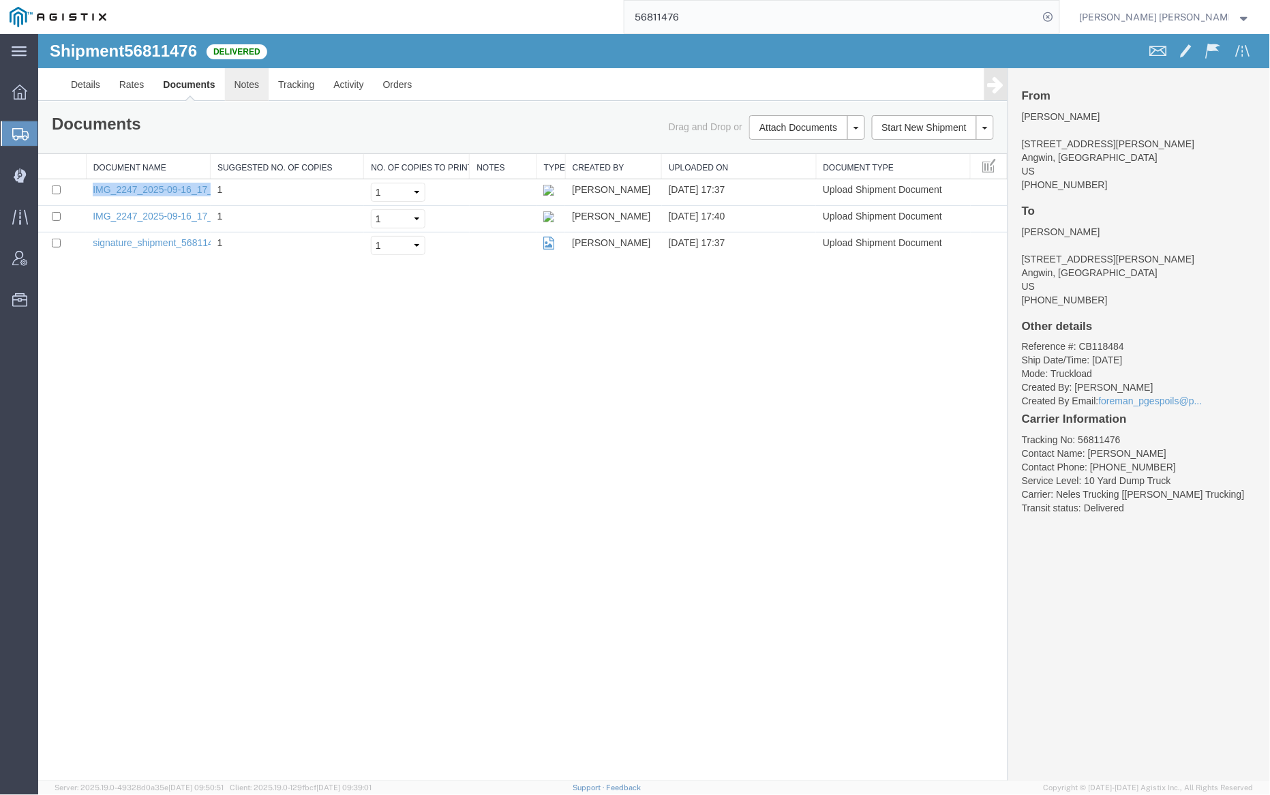
click at [241, 87] on link "Notes" at bounding box center [246, 83] width 44 height 33
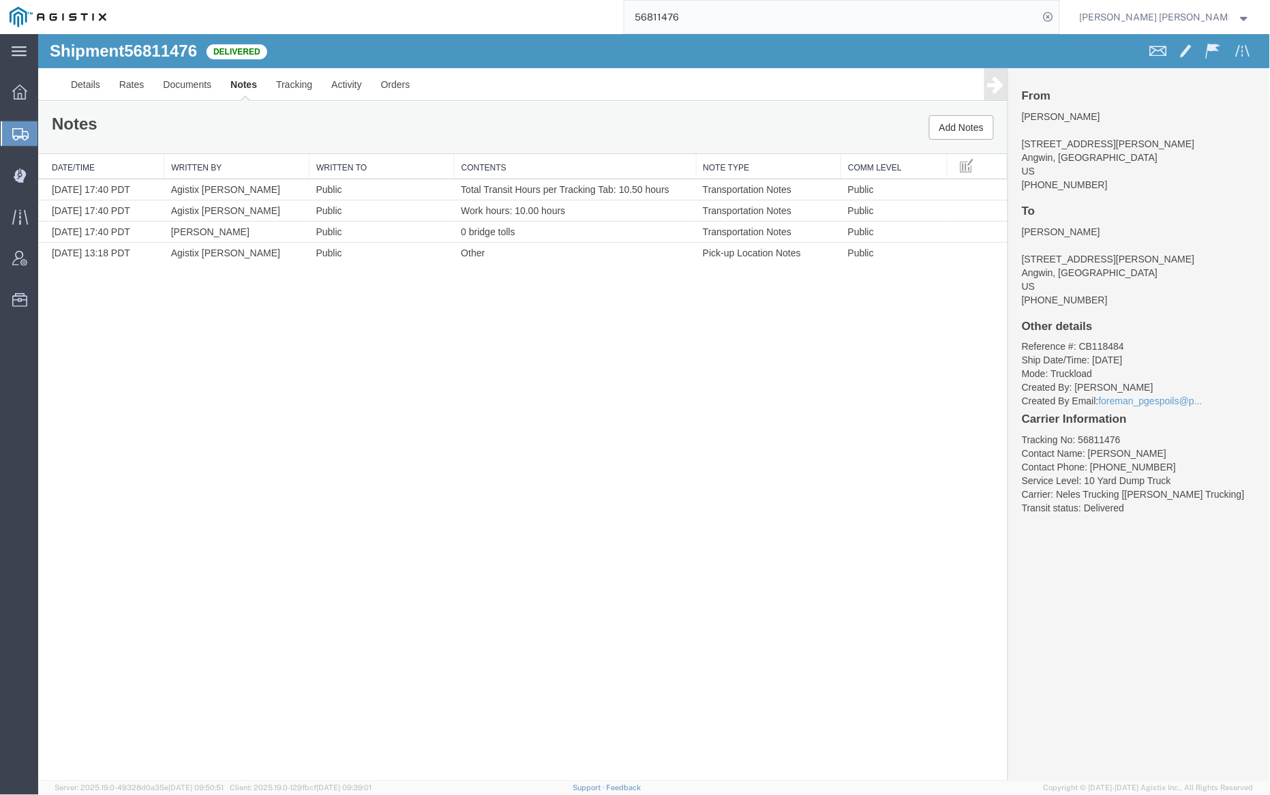
click at [729, 21] on input "56811476" at bounding box center [831, 17] width 414 height 33
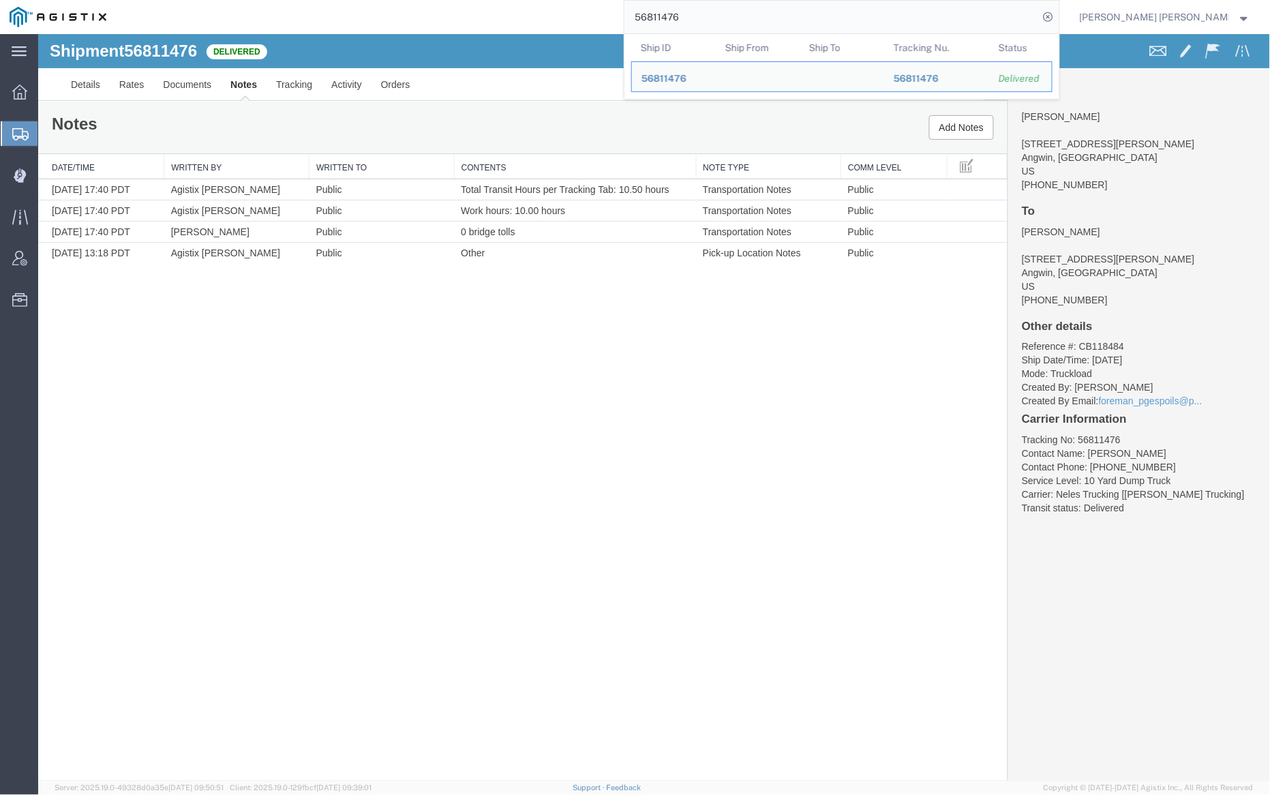
click at [729, 21] on input "56811476" at bounding box center [831, 17] width 414 height 33
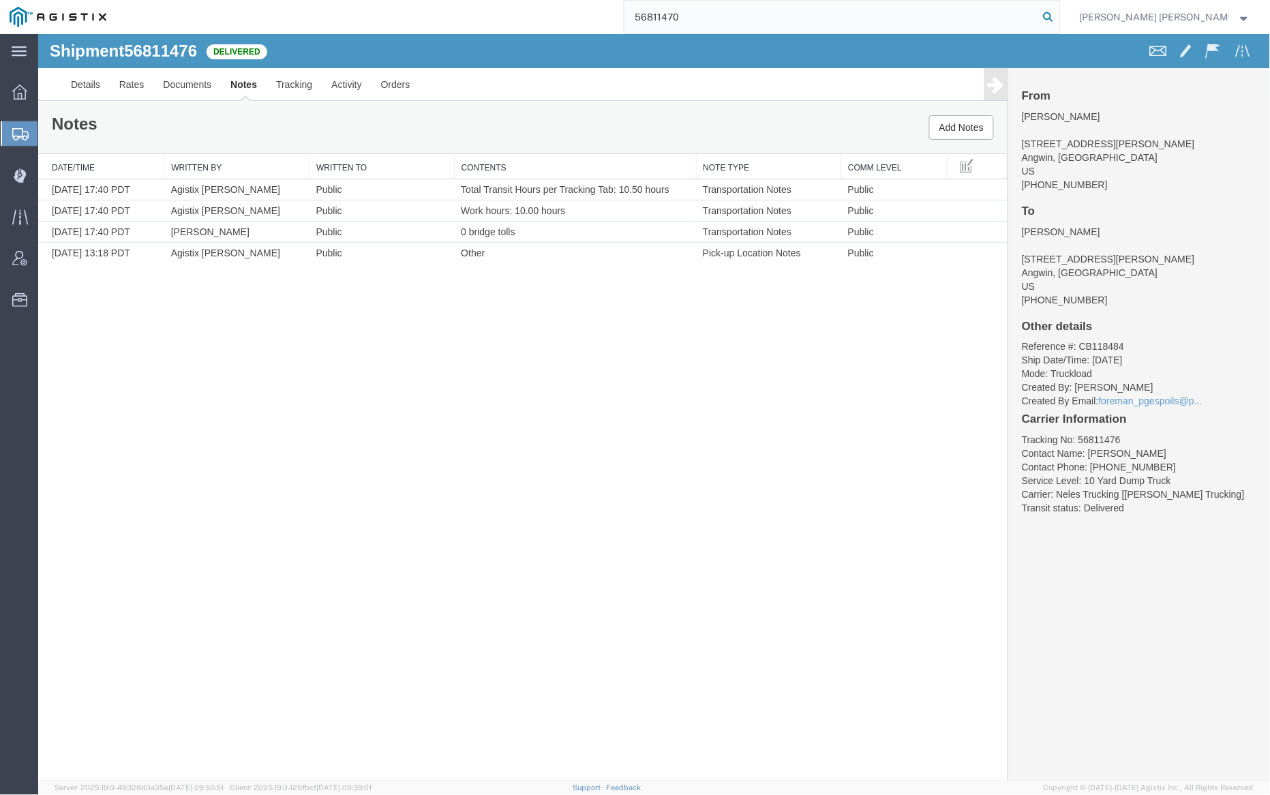
type input "56811470"
click at [1058, 17] on icon at bounding box center [1048, 16] width 19 height 19
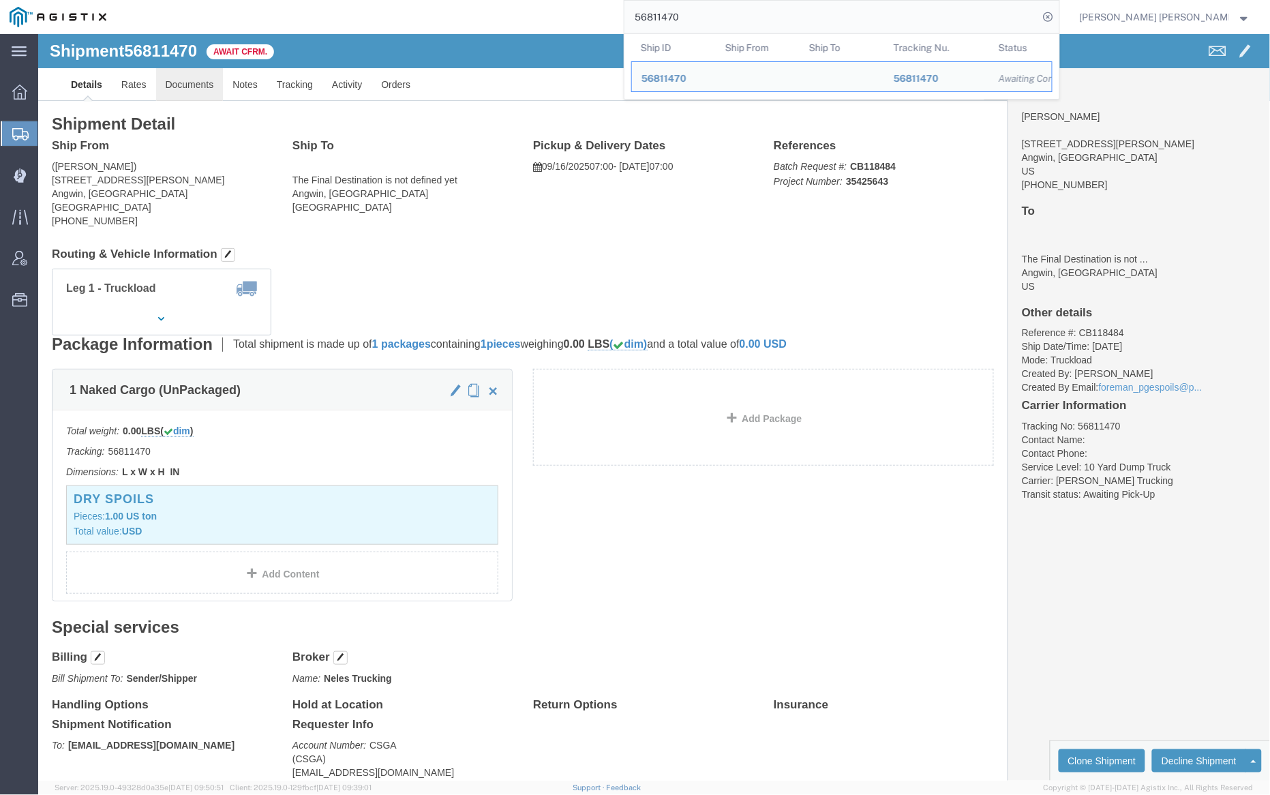
click link "Documents"
click div
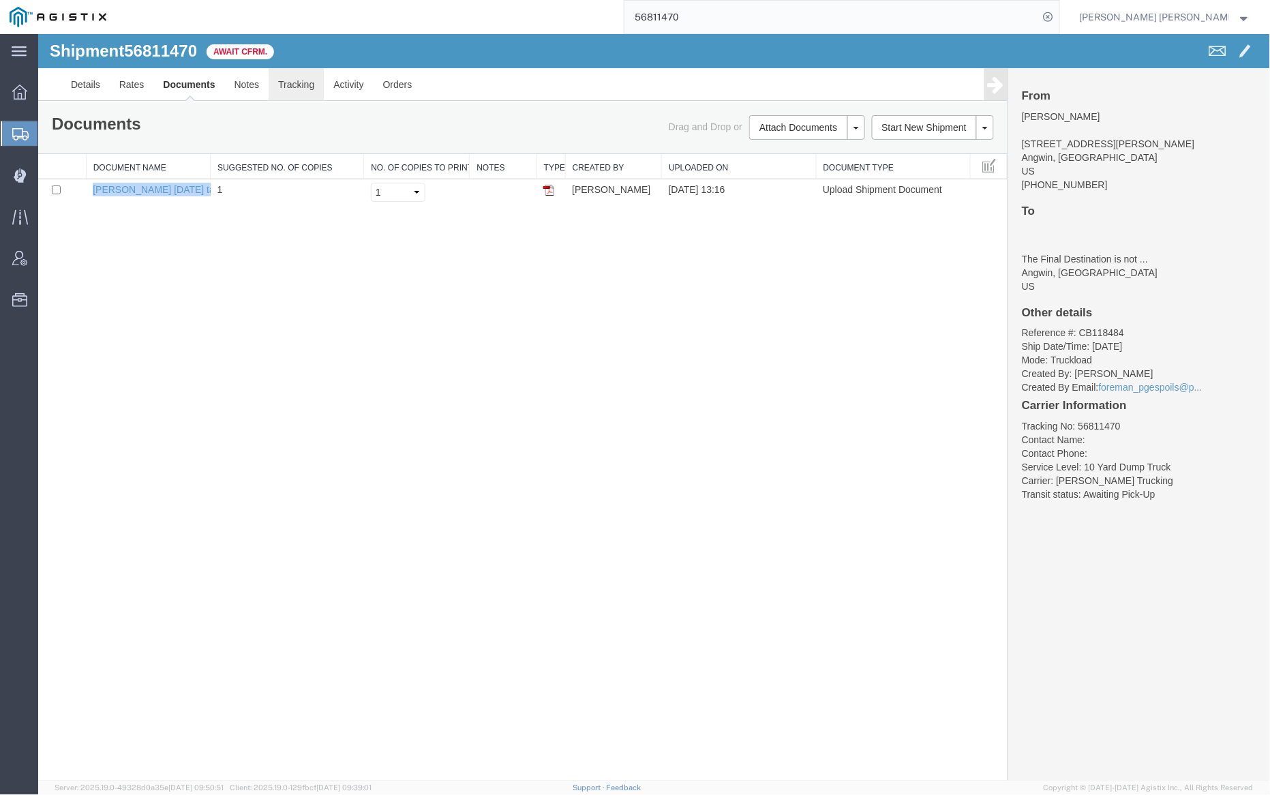
click at [299, 81] on link "Tracking" at bounding box center [295, 83] width 55 height 33
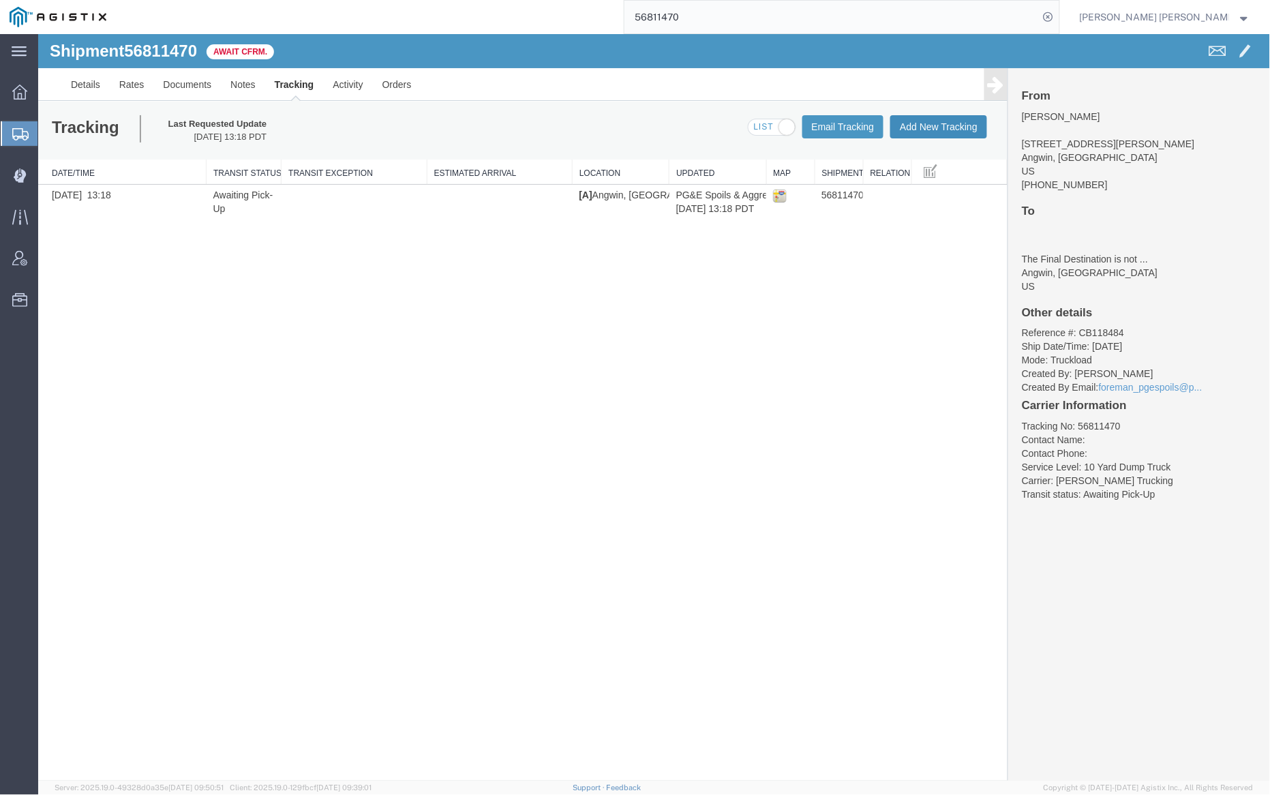
click at [916, 127] on button "Add New Tracking" at bounding box center [938, 126] width 97 height 23
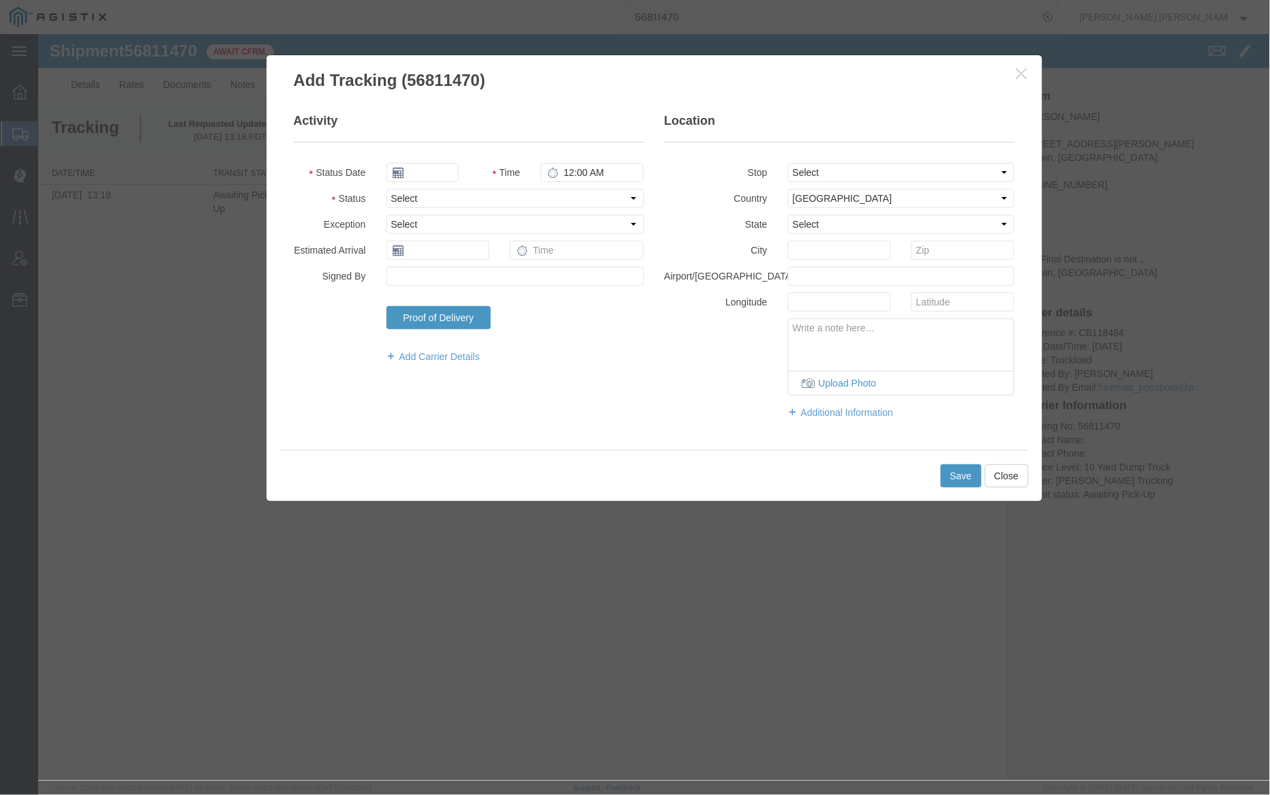
type input "09/17/2025"
type input "5:00 PM"
click at [435, 174] on input "09/17/2025" at bounding box center [422, 171] width 72 height 19
click at [442, 279] on td "16" at bounding box center [437, 277] width 20 height 20
type input "09/16/2025"
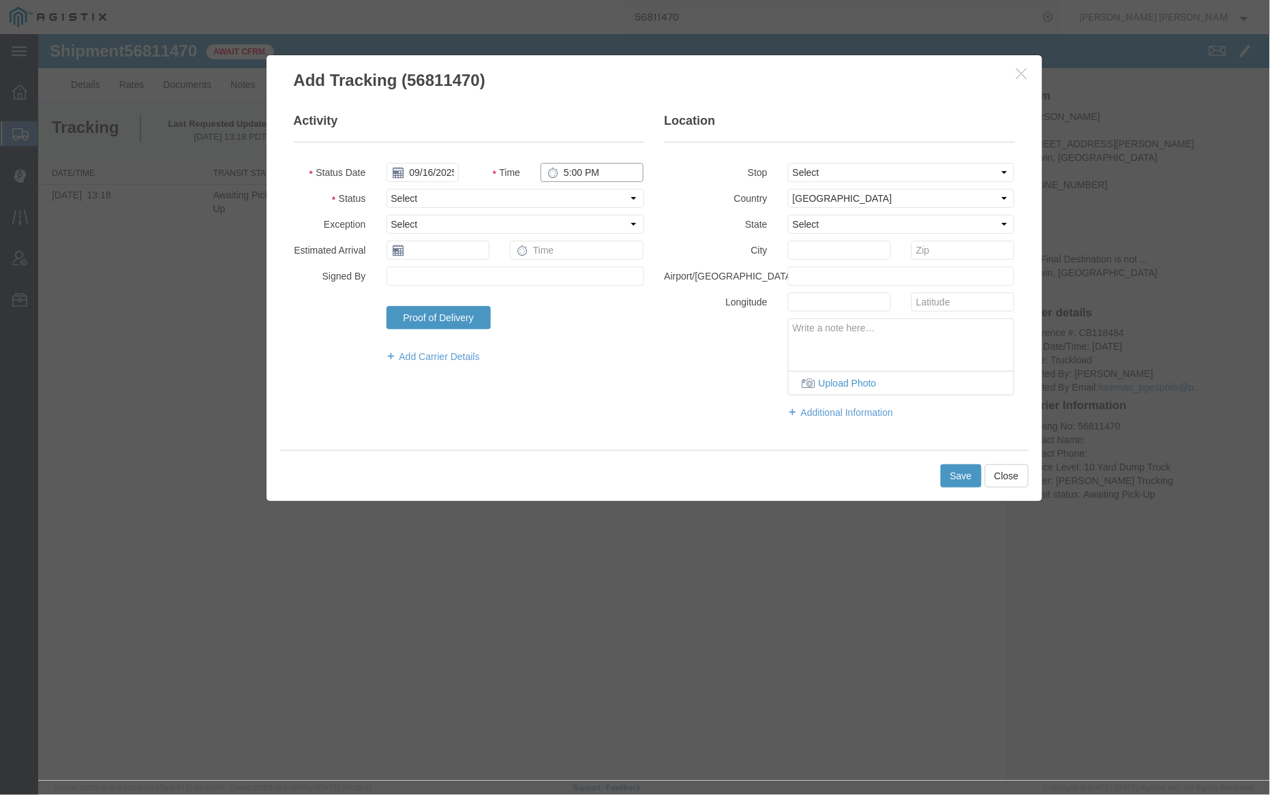
click at [575, 174] on input "5:00 PM" at bounding box center [591, 171] width 103 height 19
click at [577, 174] on input "5:00 PM" at bounding box center [591, 171] width 103 height 19
type input "5:30 PM"
click at [539, 200] on select "Select Arrival Notice Available Arrival Notice Imported Arrive at Delivery Loca…" at bounding box center [515, 197] width 258 height 19
select select "DELIVRED"
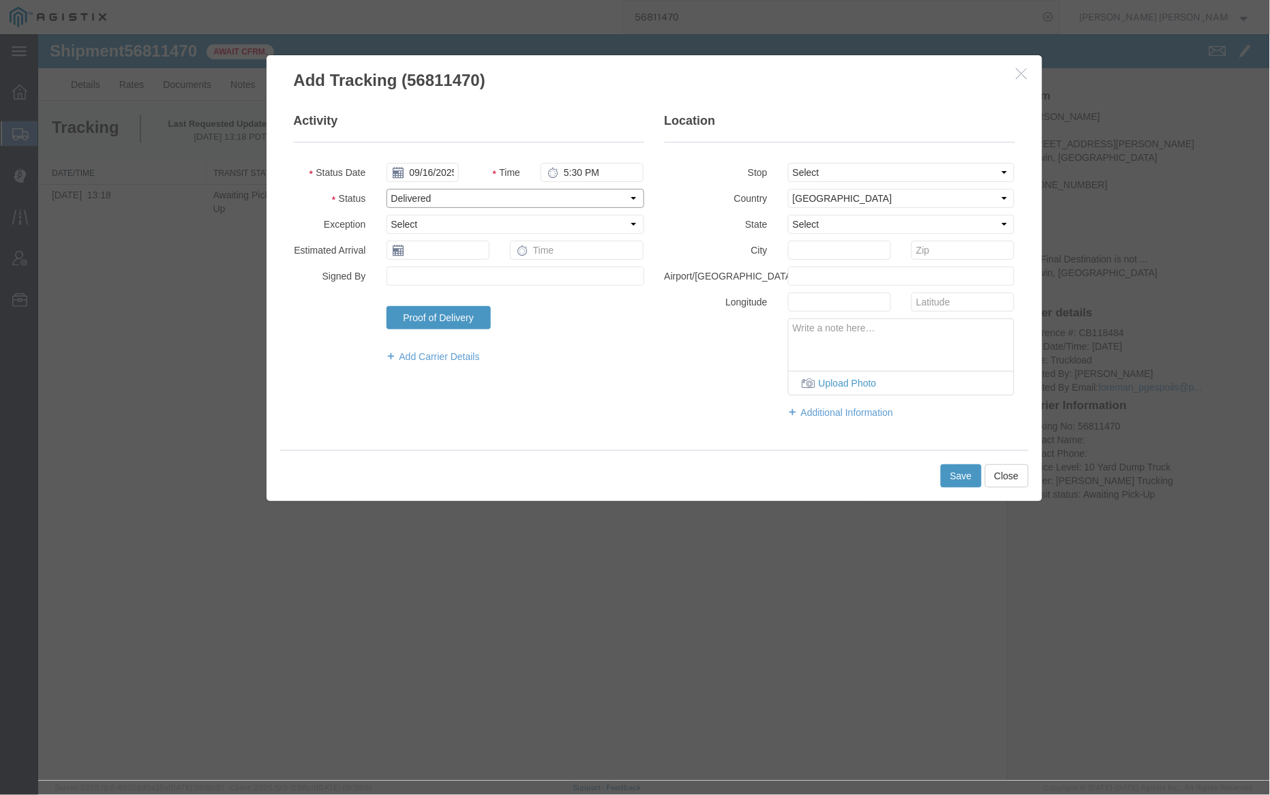
click at [386, 188] on select "Select Arrival Notice Available Arrival Notice Imported Arrive at Delivery Loca…" at bounding box center [515, 197] width 258 height 19
click at [875, 175] on select "Select From: [STREET_ADDRESS][PERSON_NAME] To: The Final Destination is not def…" at bounding box center [900, 171] width 227 height 19
select select "{"pickupDeliveryInfoId": "122920644","pickupOrDelivery": "P","stopNum": "1","lo…"
click at [787, 162] on select "Select From: [STREET_ADDRESS][PERSON_NAME] To: The Final Destination is not def…" at bounding box center [900, 171] width 227 height 19
select select "CA"
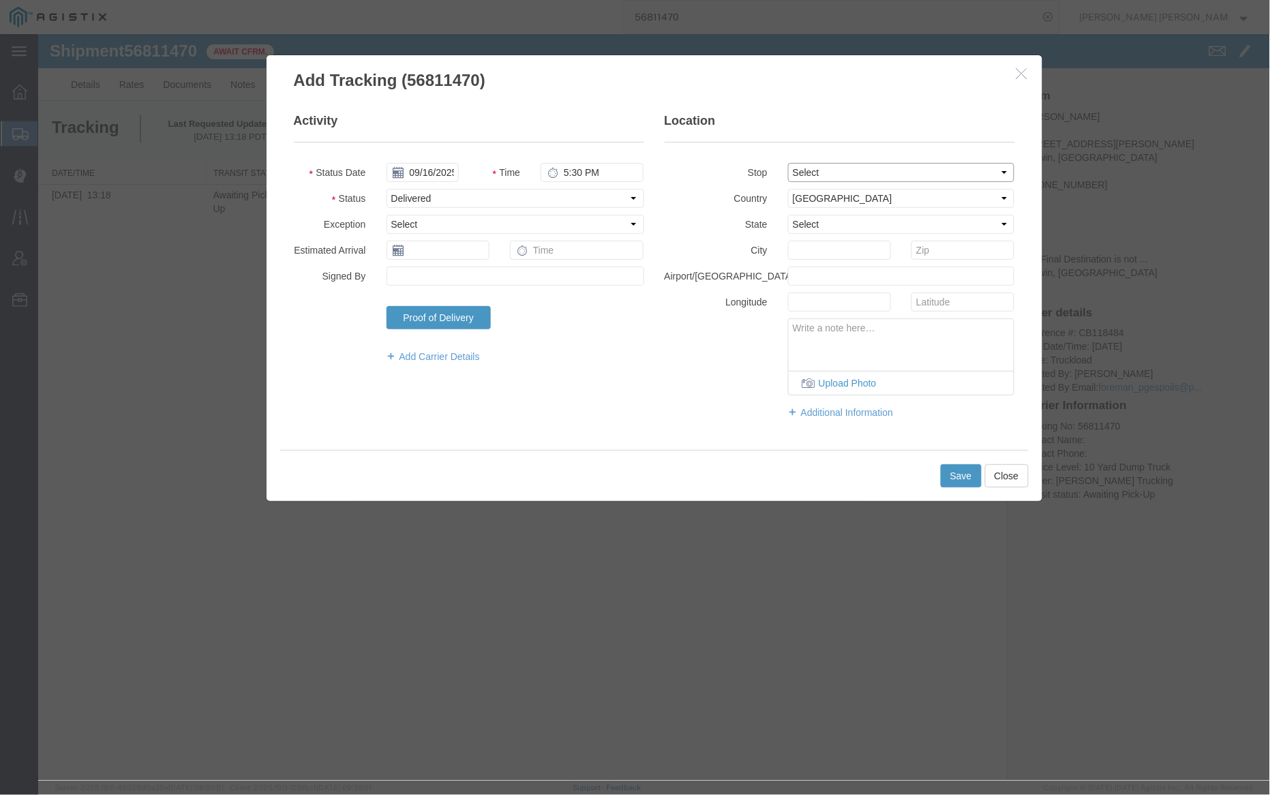
type input "Angwin"
click at [961, 476] on button "Save" at bounding box center [960, 475] width 41 height 23
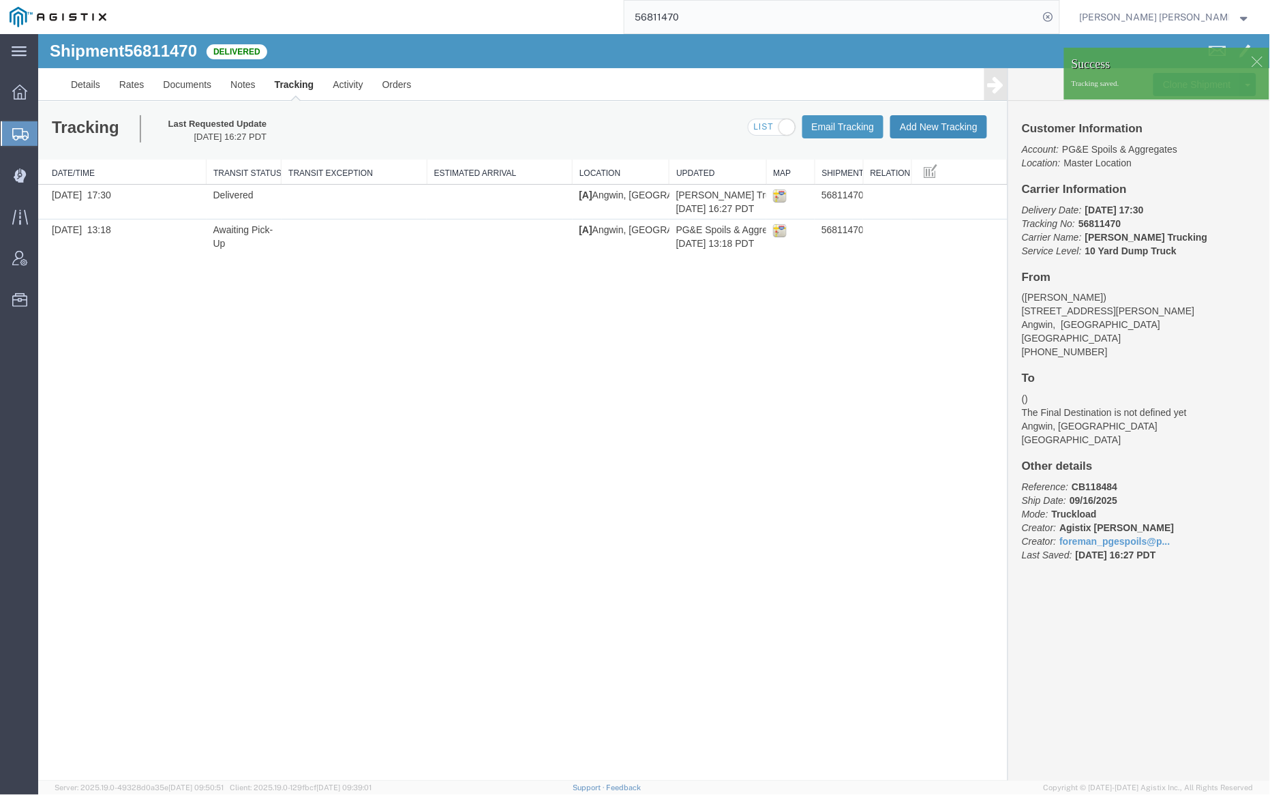
click at [930, 123] on button "Add New Tracking" at bounding box center [938, 126] width 97 height 23
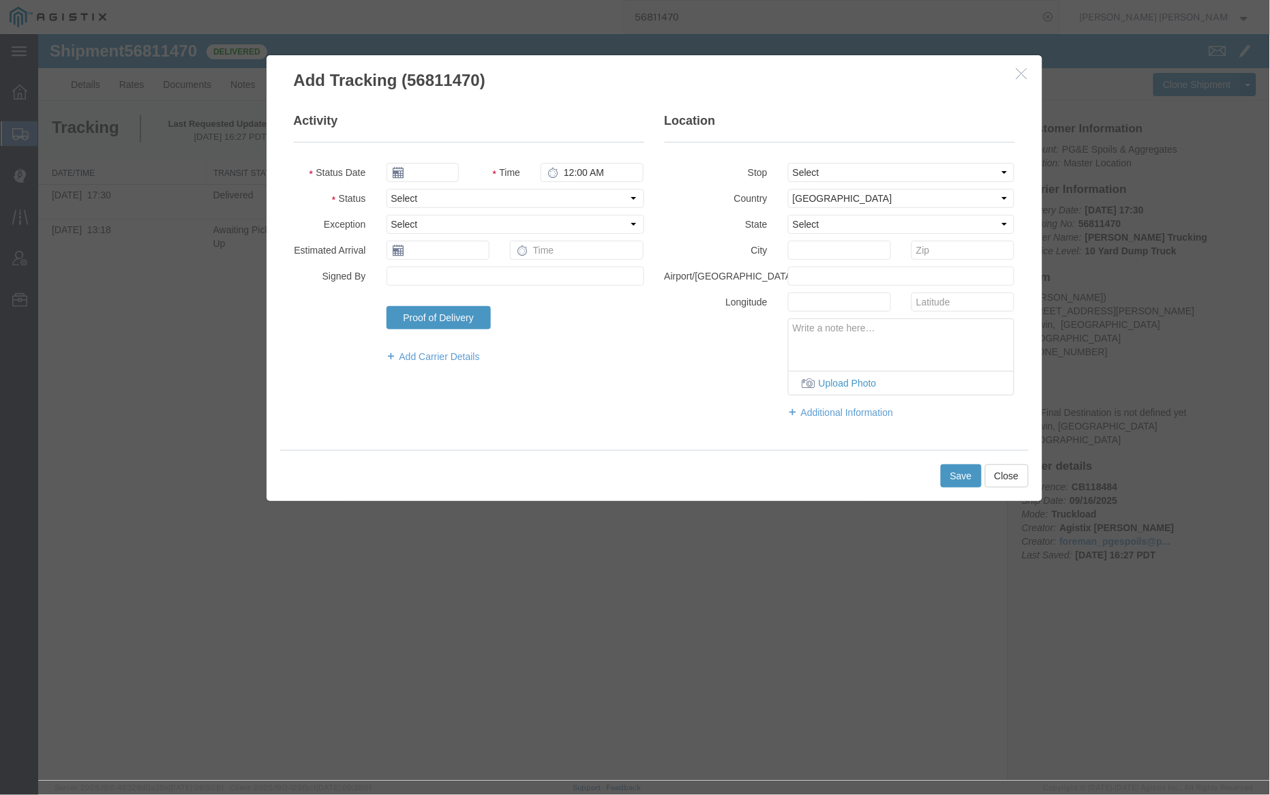
type input "09/17/2025"
type input "5:00 PM"
click at [442, 172] on input "09/17/2025" at bounding box center [422, 171] width 72 height 19
drag, startPoint x: 439, startPoint y: 277, endPoint x: 460, endPoint y: 261, distance: 26.7
click at [439, 277] on td "16" at bounding box center [437, 277] width 20 height 20
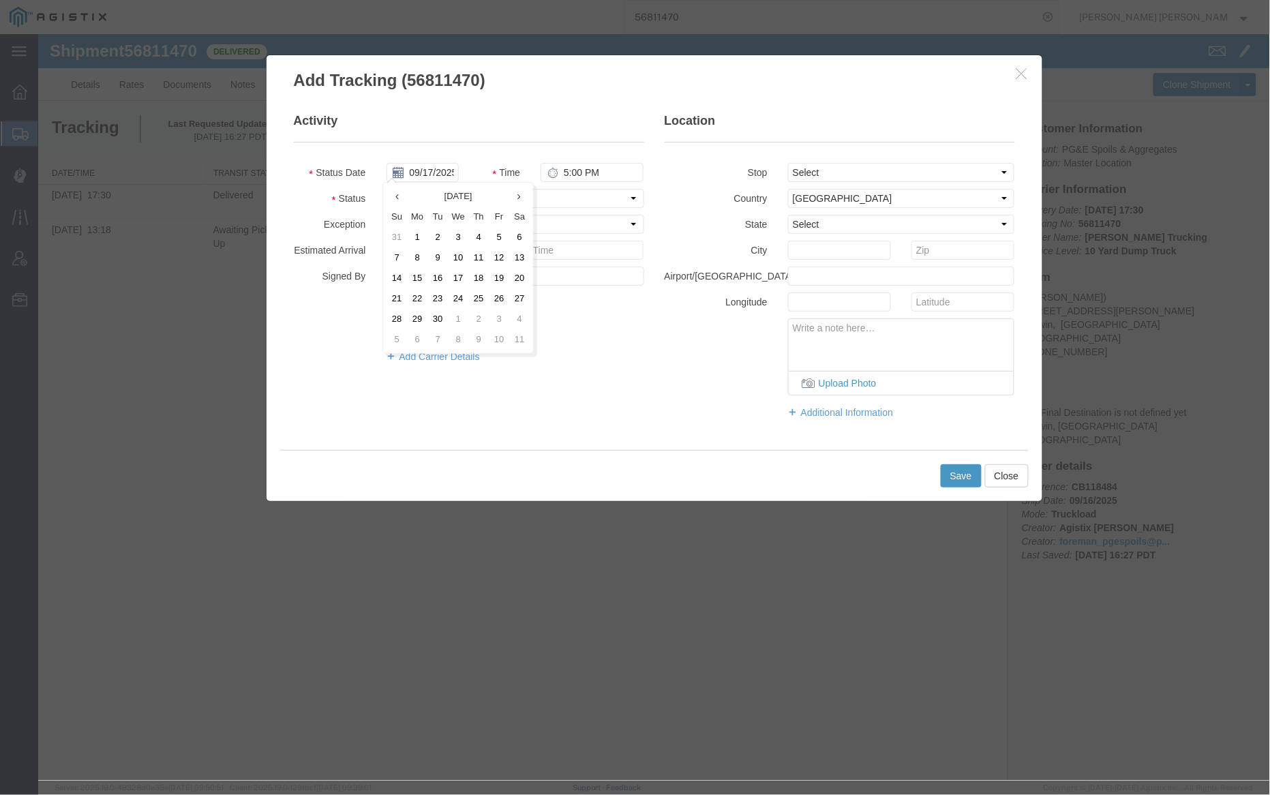
type input "09/16/2025"
click at [565, 175] on input "5:00 PM" at bounding box center [591, 171] width 103 height 19
type input "7:00 AM"
click at [474, 196] on select "Select Arrival Notice Available Arrival Notice Imported Arrive at Delivery Loca…" at bounding box center [515, 197] width 258 height 19
select select "ARVPULOC"
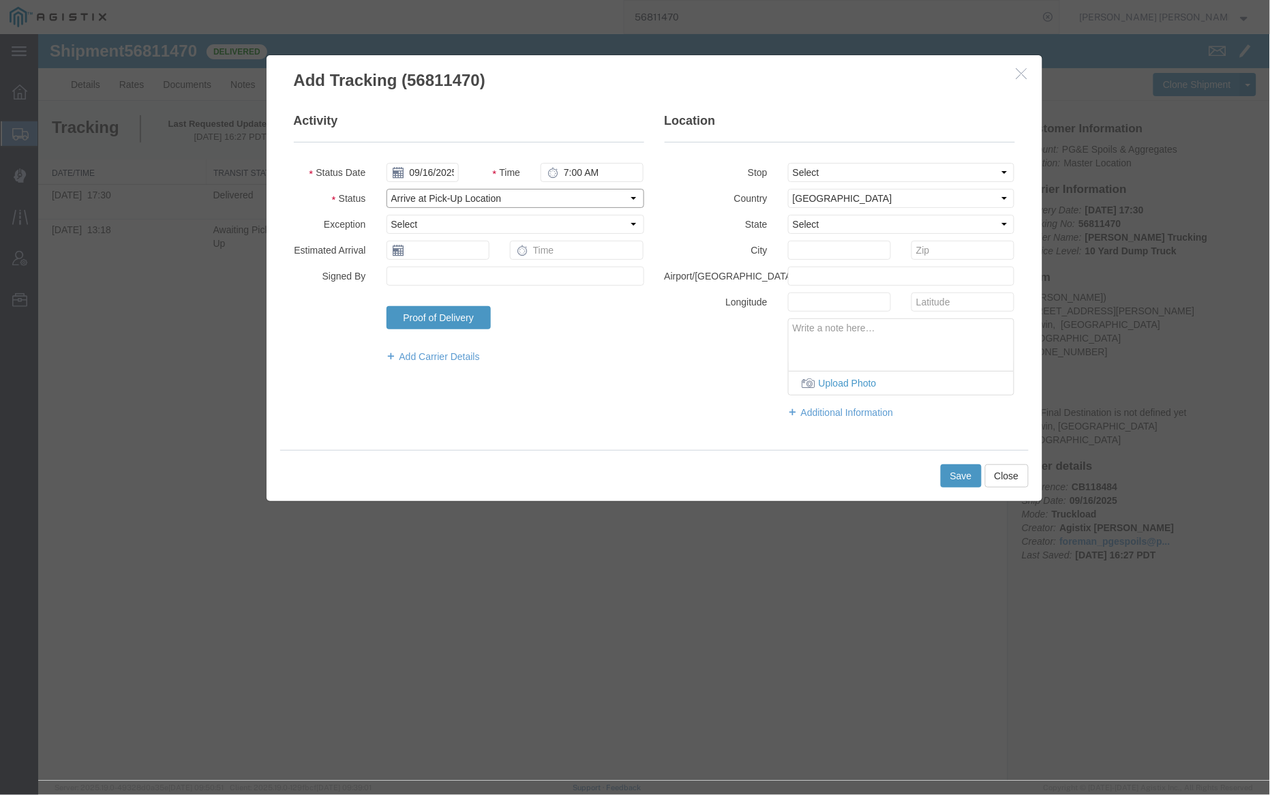
click at [386, 188] on select "Select Arrival Notice Available Arrival Notice Imported Arrive at Delivery Loca…" at bounding box center [515, 197] width 258 height 19
click at [816, 172] on select "Select From: [STREET_ADDRESS][PERSON_NAME] To: The Final Destination is not def…" at bounding box center [900, 171] width 227 height 19
select select "{"pickupDeliveryInfoId": "122920644","pickupOrDelivery": "P","stopNum": "1","lo…"
click at [787, 162] on select "Select From: [STREET_ADDRESS][PERSON_NAME] To: The Final Destination is not def…" at bounding box center [900, 171] width 227 height 19
select select "CA"
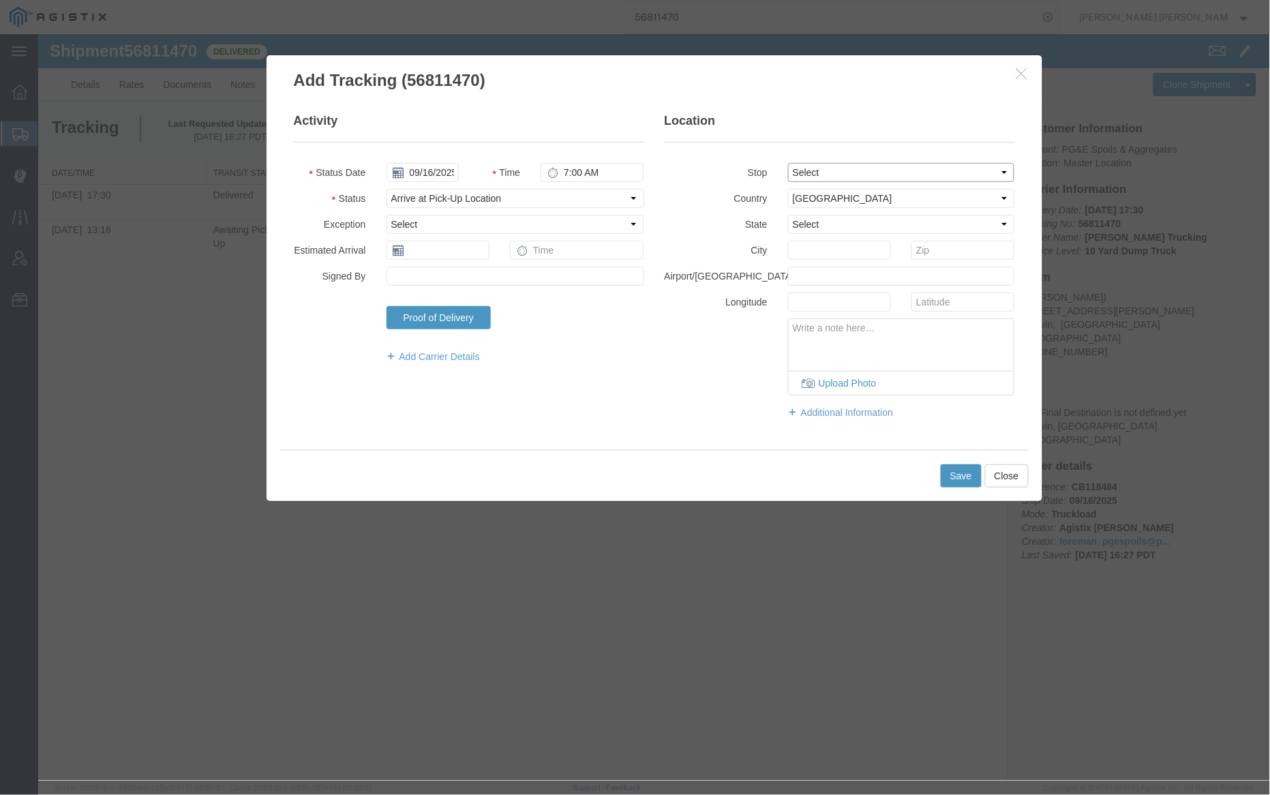
type input "Angwin"
click at [950, 479] on button "Save" at bounding box center [960, 475] width 41 height 23
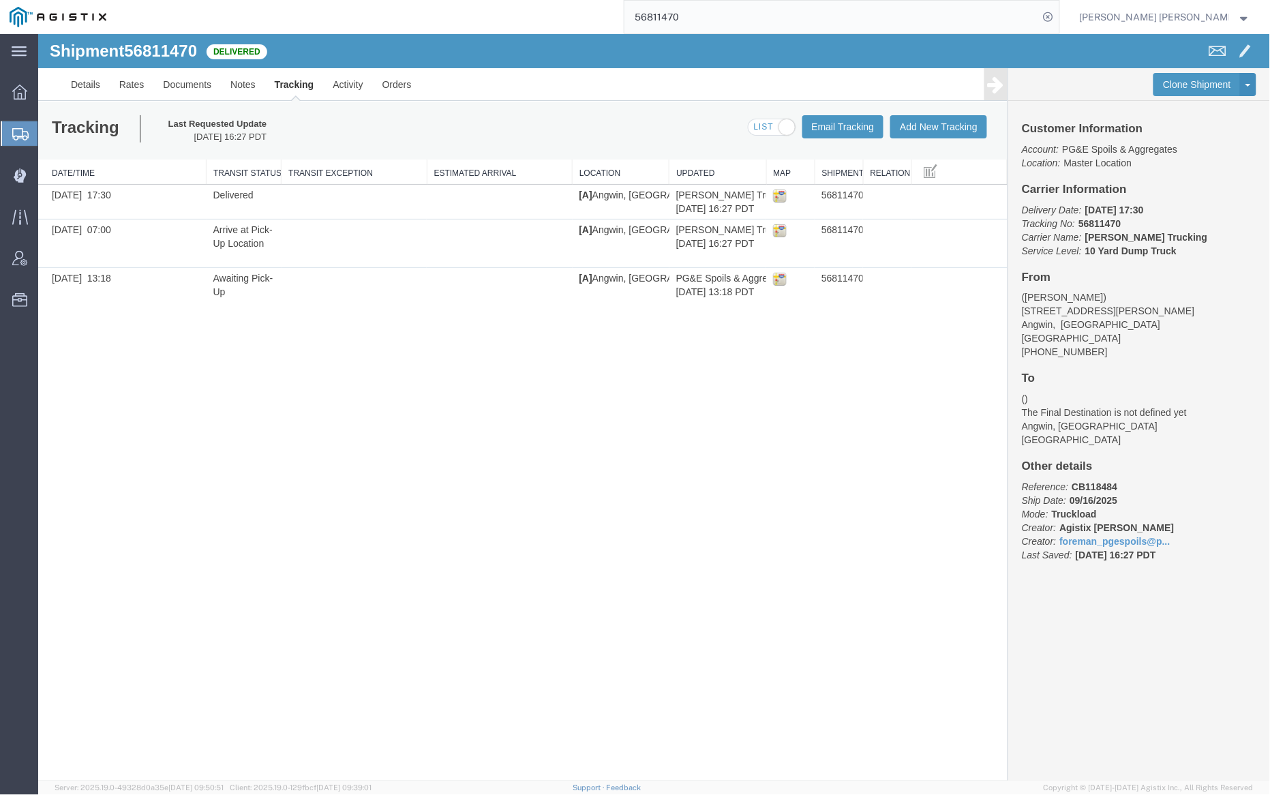
click at [718, 12] on input "56811470" at bounding box center [831, 17] width 414 height 33
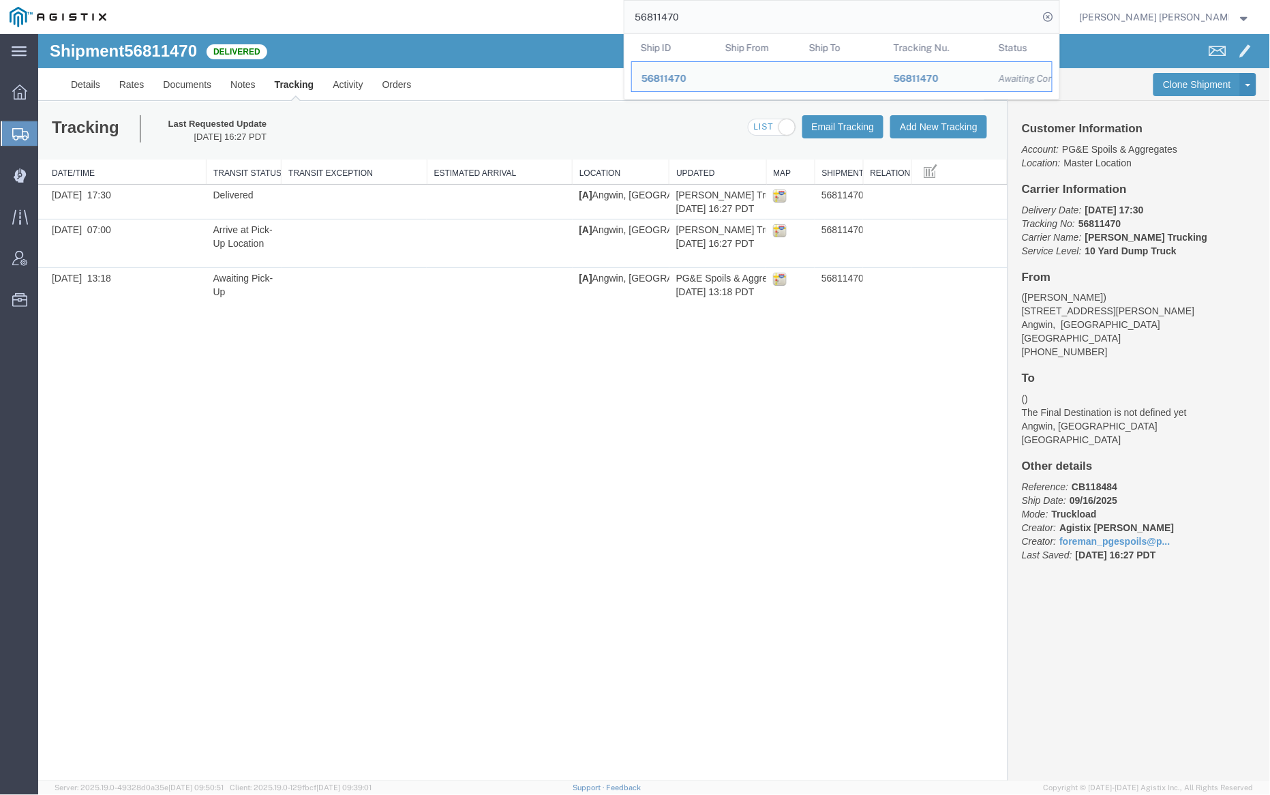
click at [718, 12] on input "56811470" at bounding box center [831, 17] width 414 height 33
paste input "23316"
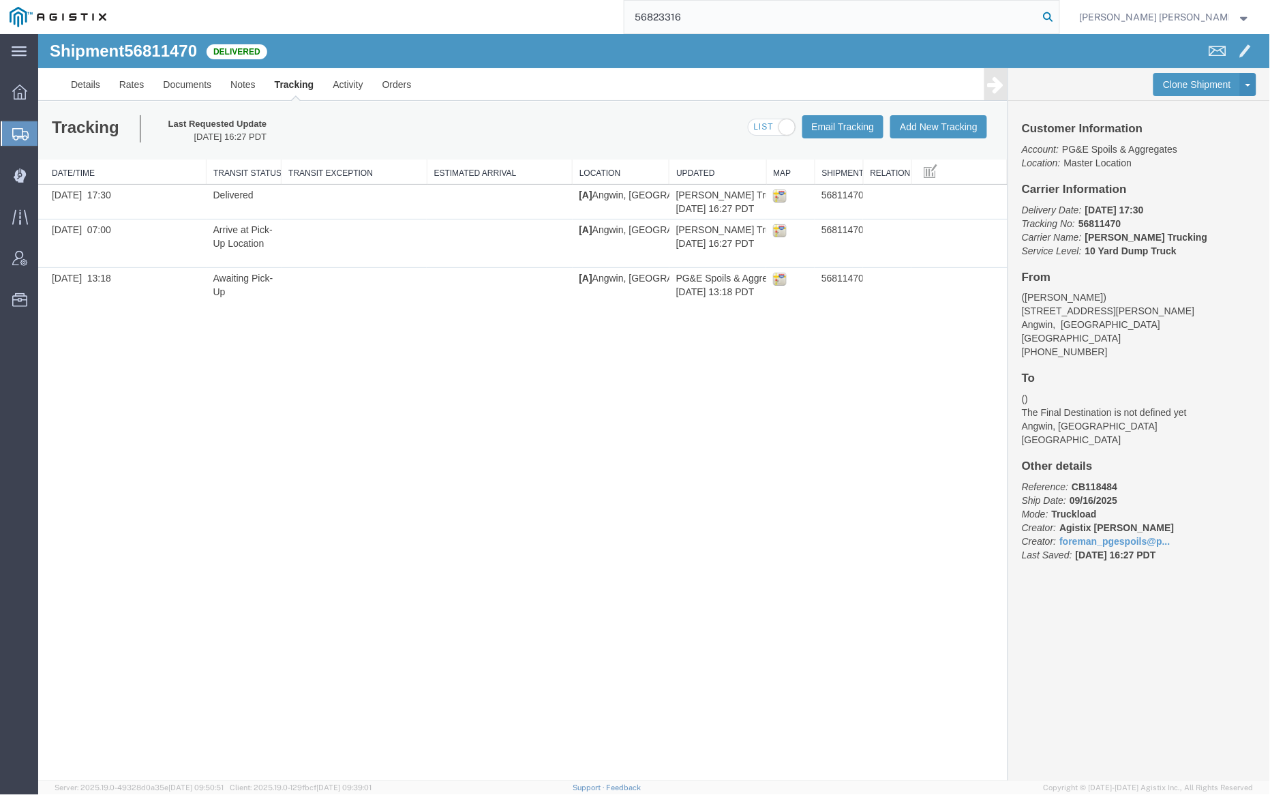
click at [1058, 14] on icon at bounding box center [1048, 16] width 19 height 19
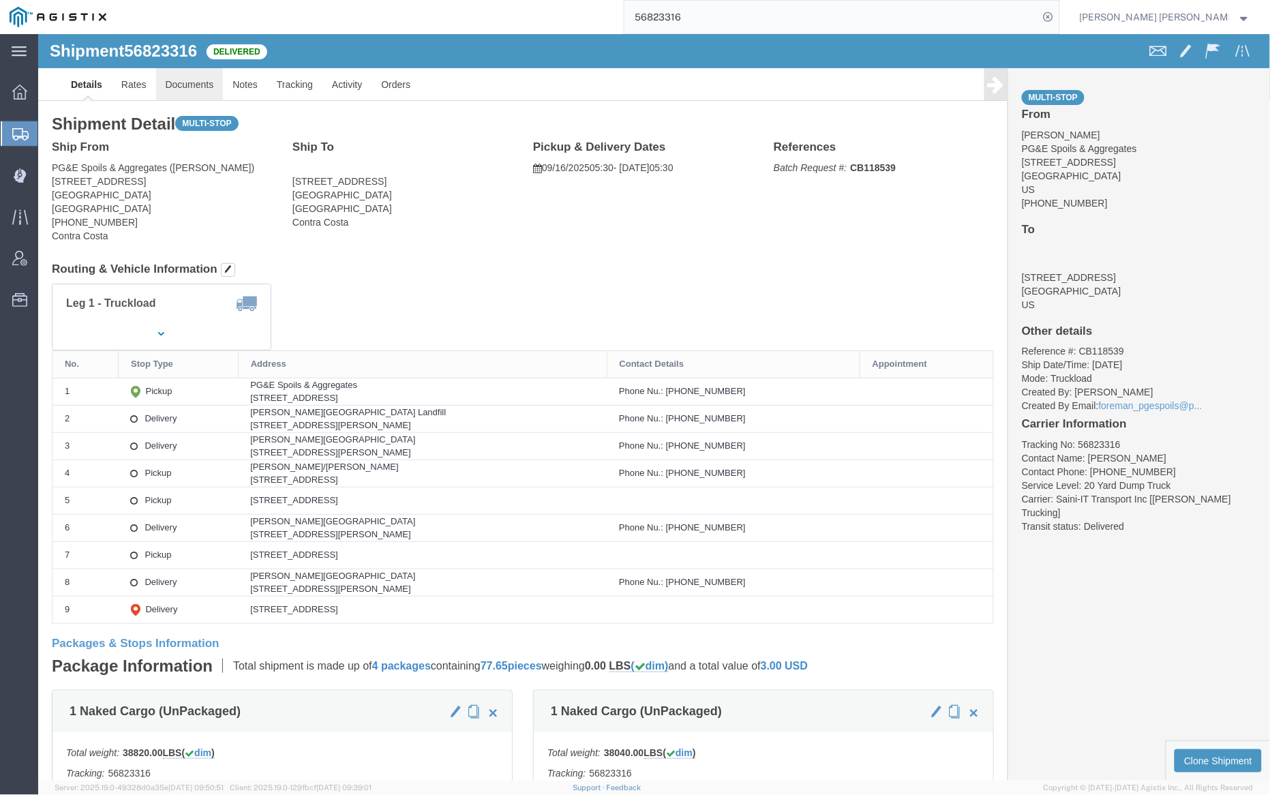
click link "Documents"
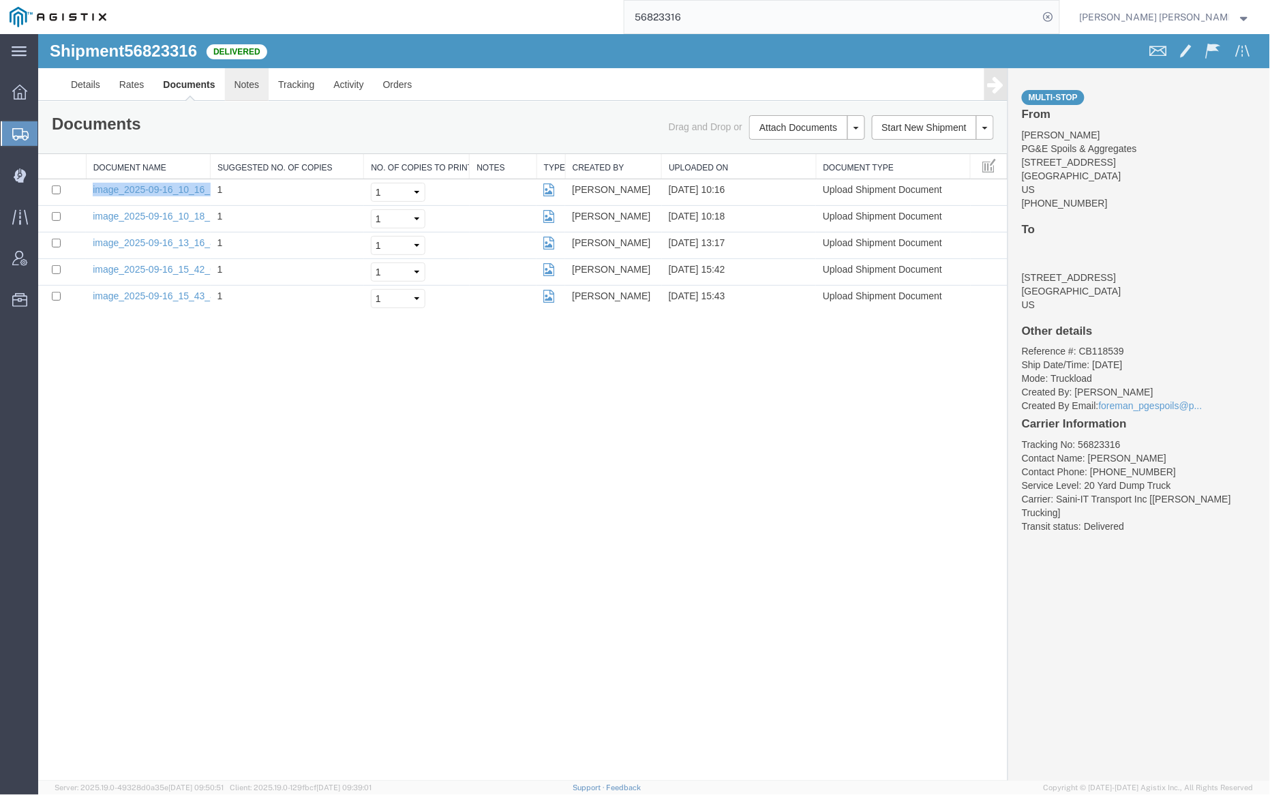
click at [254, 80] on link "Notes" at bounding box center [246, 83] width 44 height 33
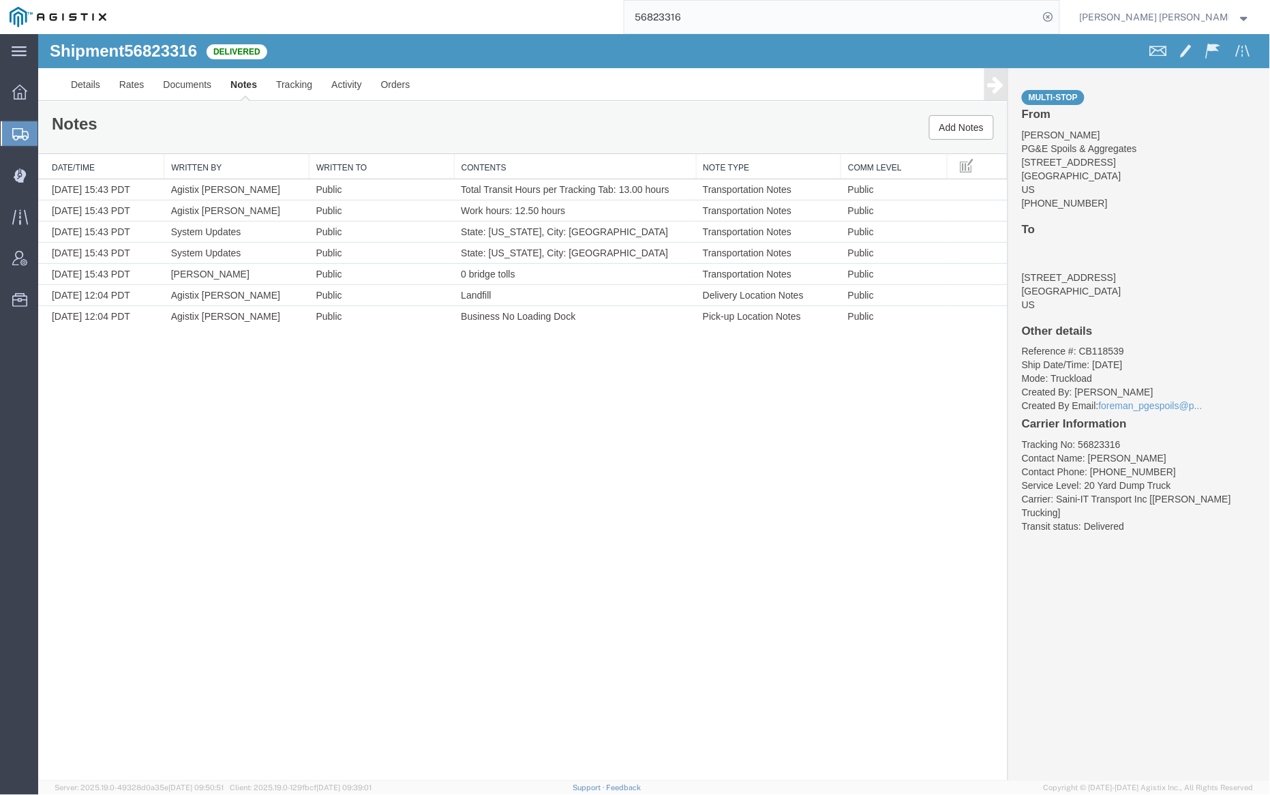
click at [720, 21] on input "56823316" at bounding box center [831, 17] width 414 height 33
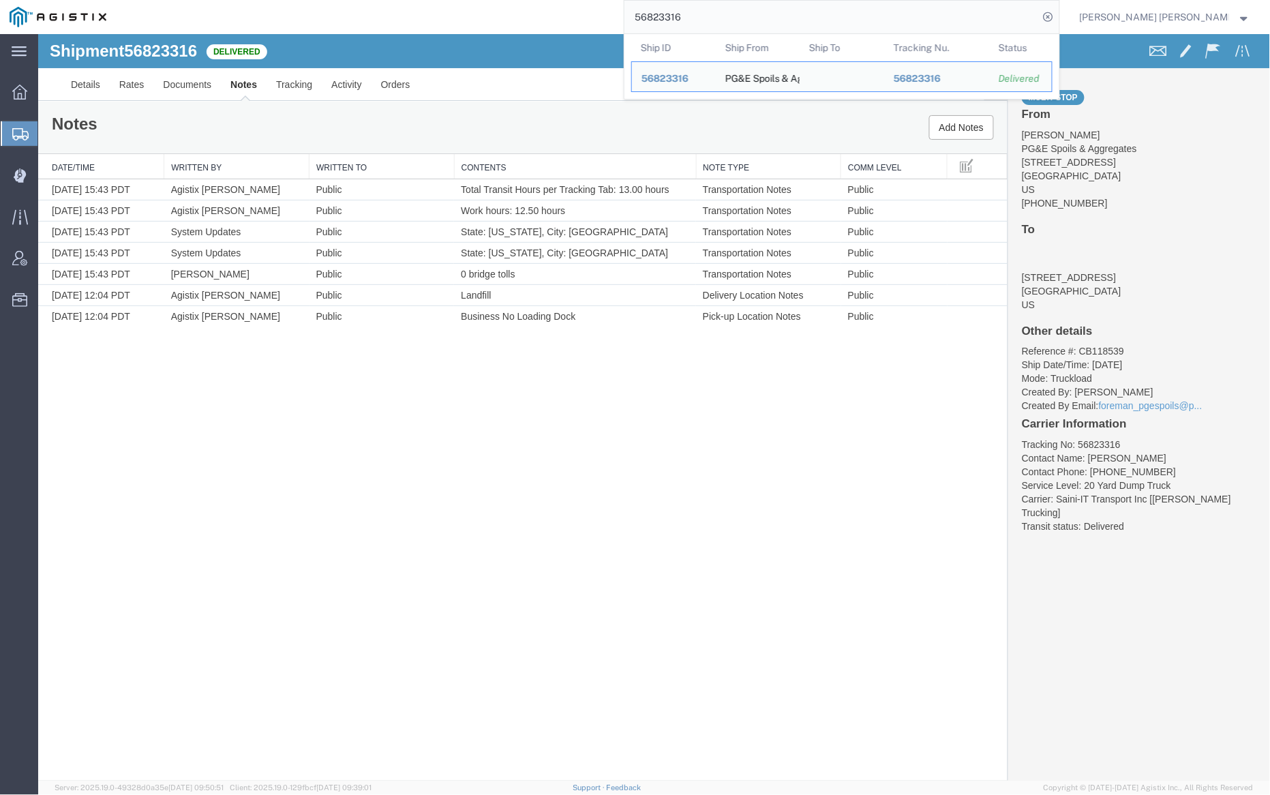
click at [720, 21] on input "56823316" at bounding box center [831, 17] width 414 height 33
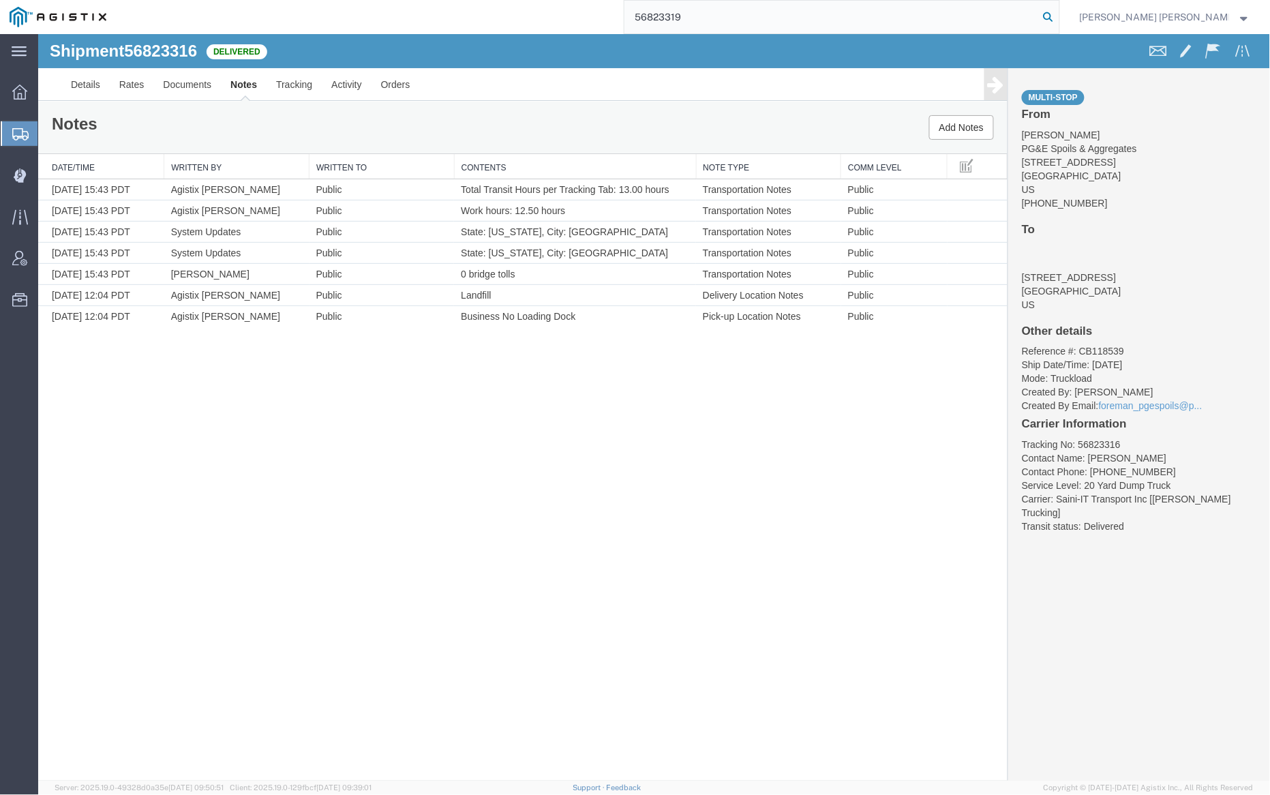
click at [1058, 11] on icon at bounding box center [1048, 16] width 19 height 19
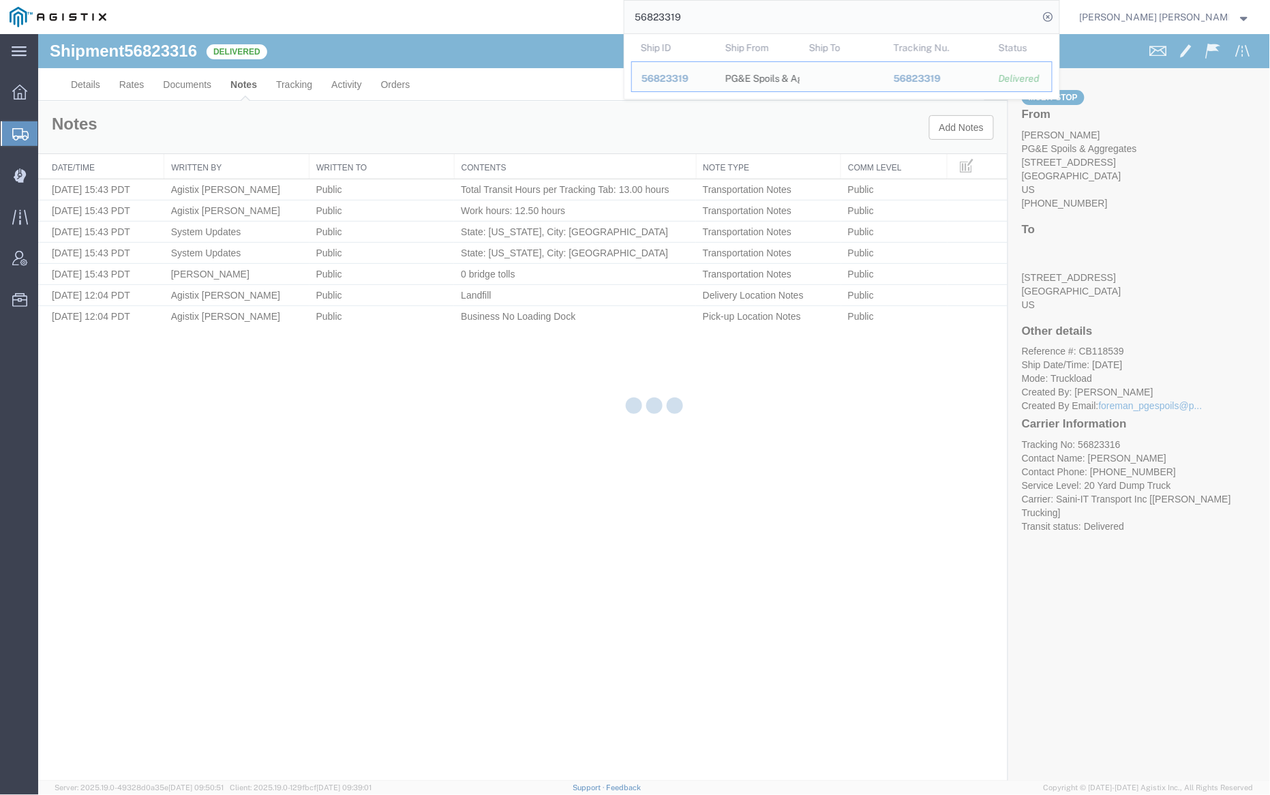
click at [197, 79] on div at bounding box center [654, 407] width 1232 height 746
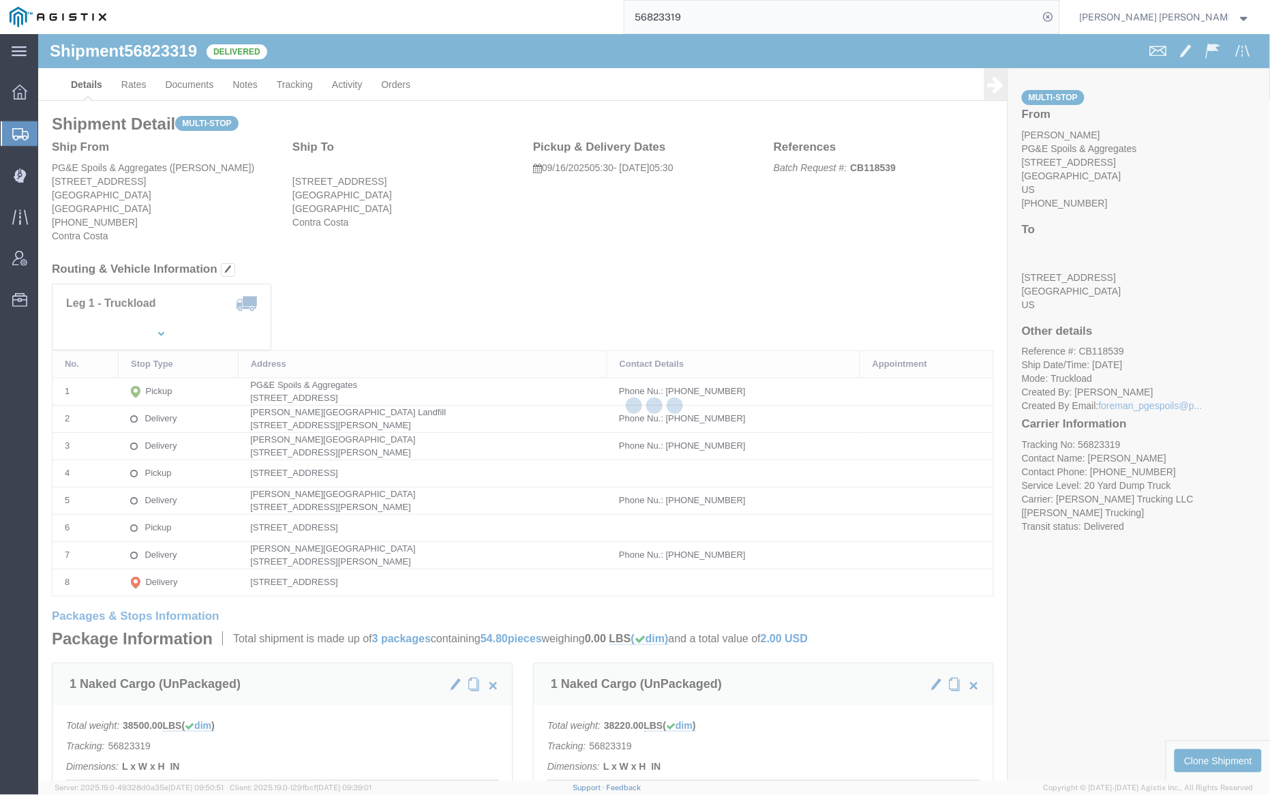
click at [197, 87] on div at bounding box center [654, 407] width 1232 height 746
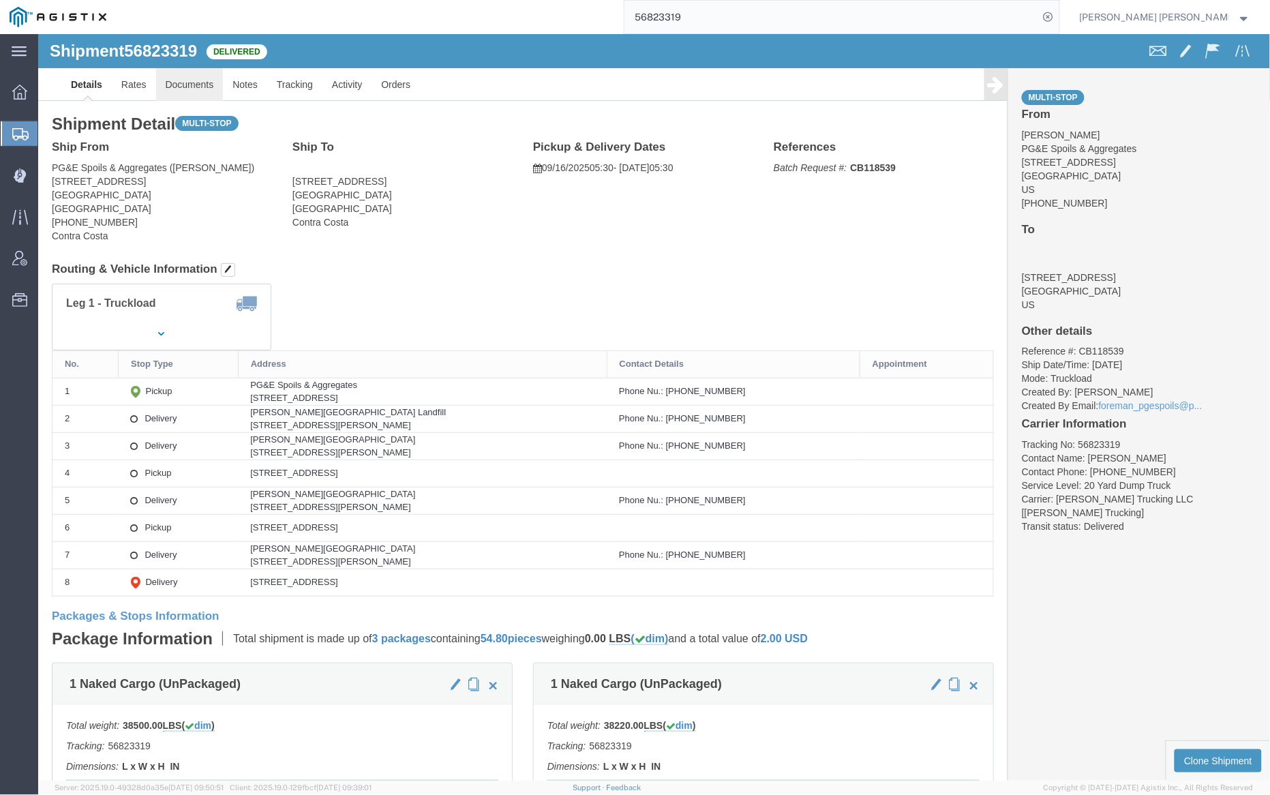
click link "Documents"
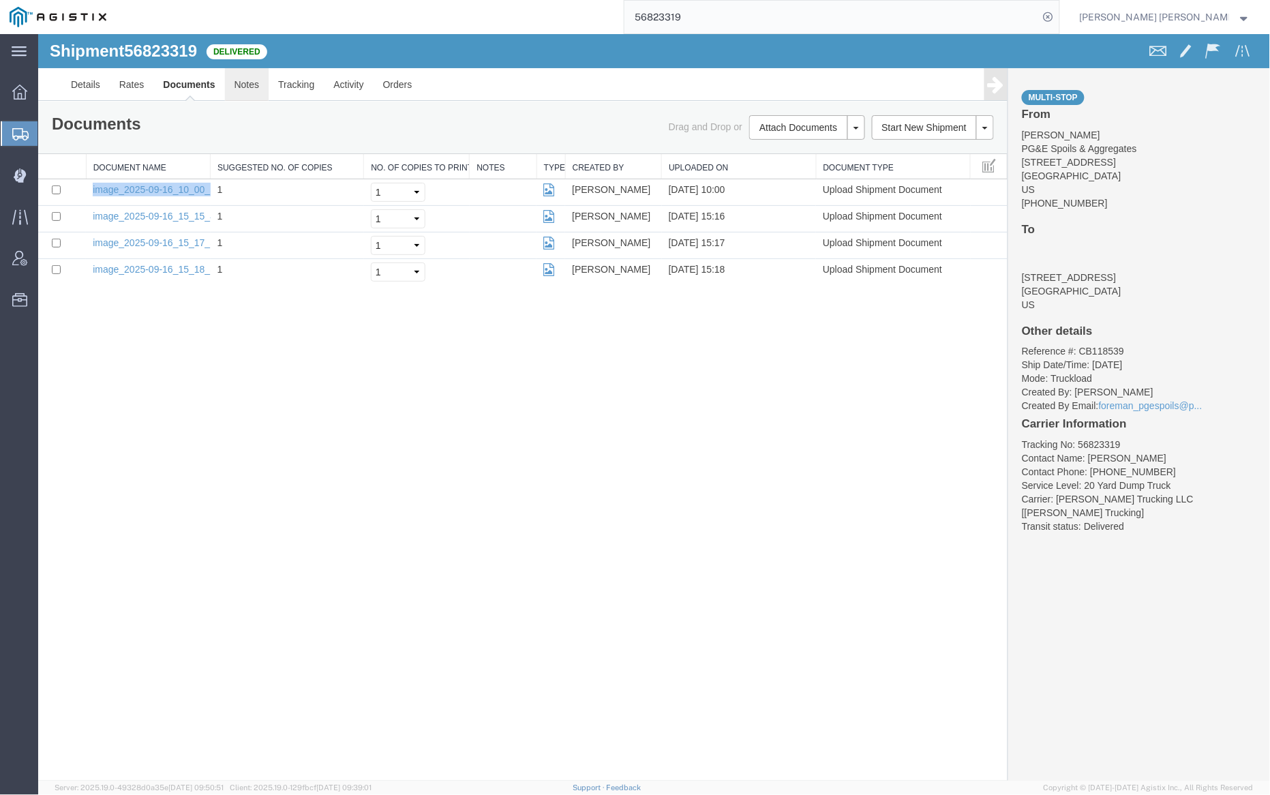
click at [248, 80] on link "Notes" at bounding box center [246, 83] width 44 height 33
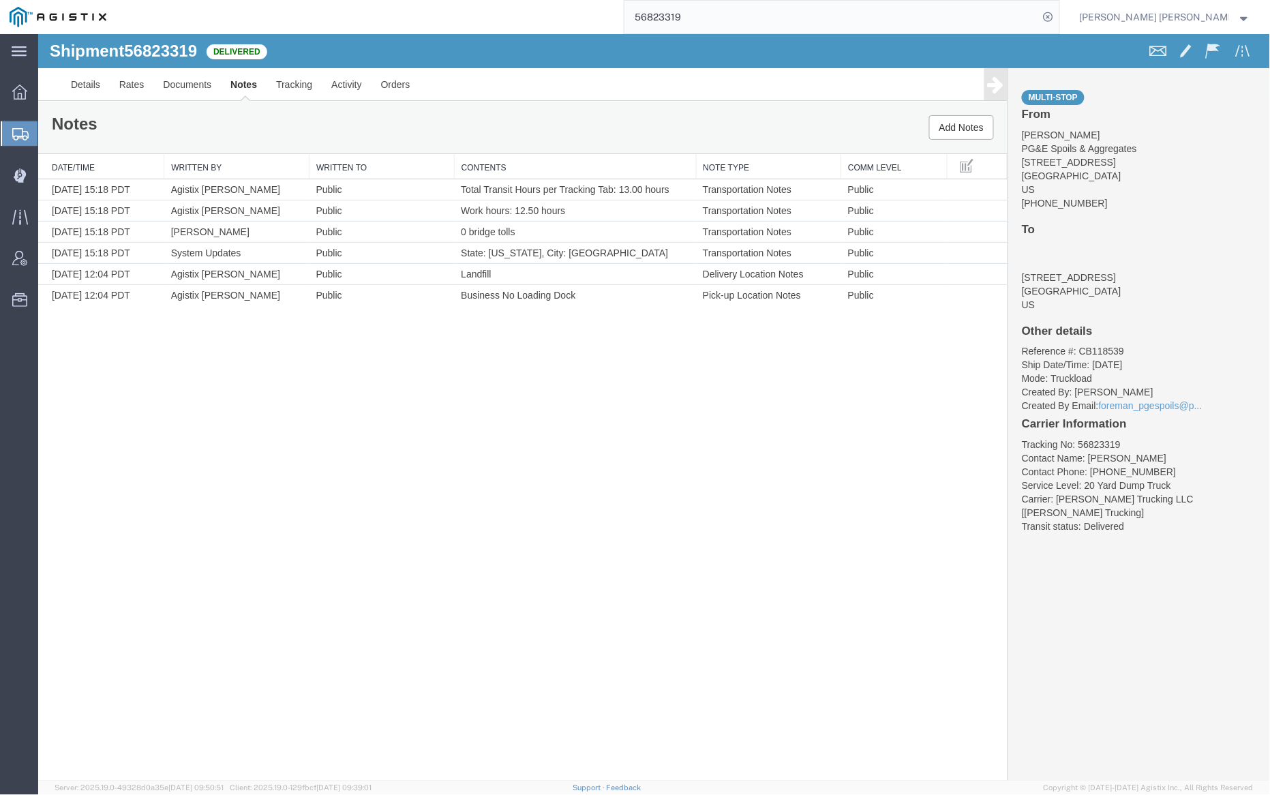
click at [713, 22] on input "56823319" at bounding box center [831, 17] width 414 height 33
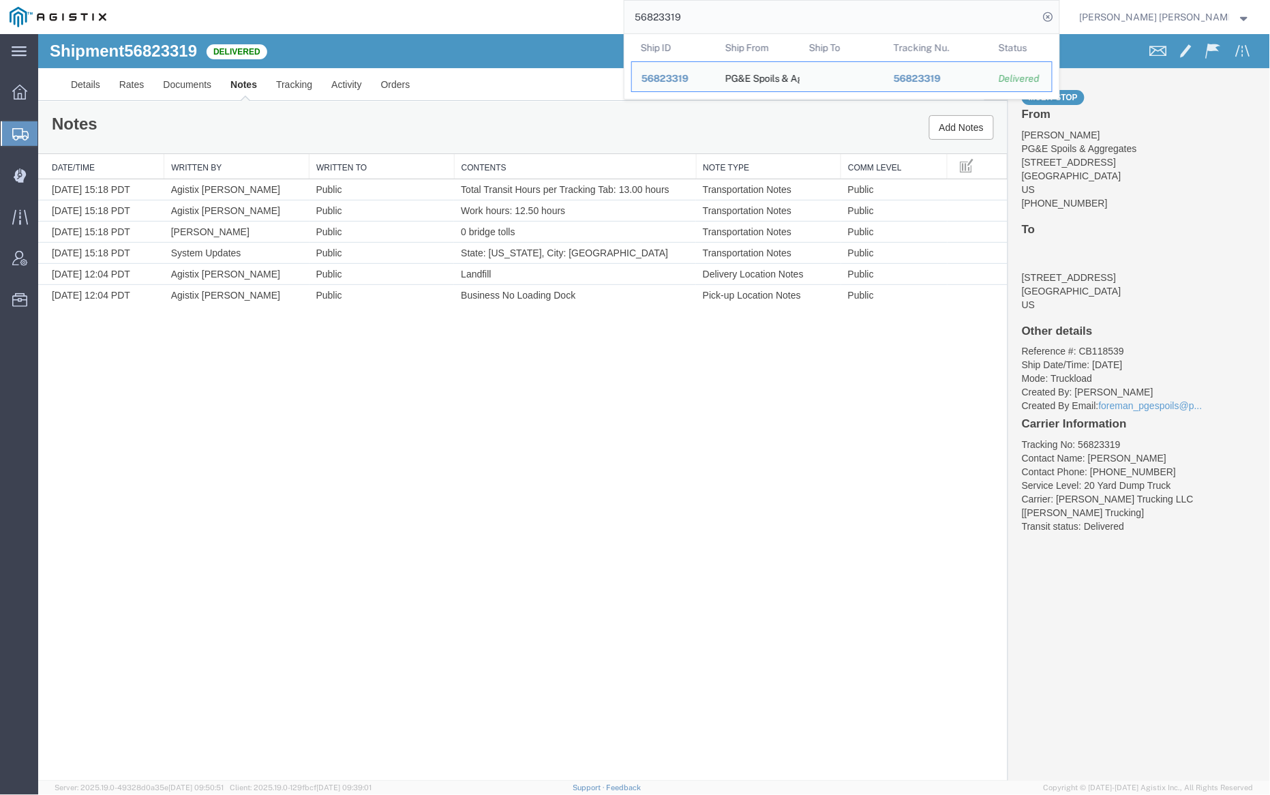
click at [713, 22] on input "56823319" at bounding box center [831, 17] width 414 height 33
paste input "21"
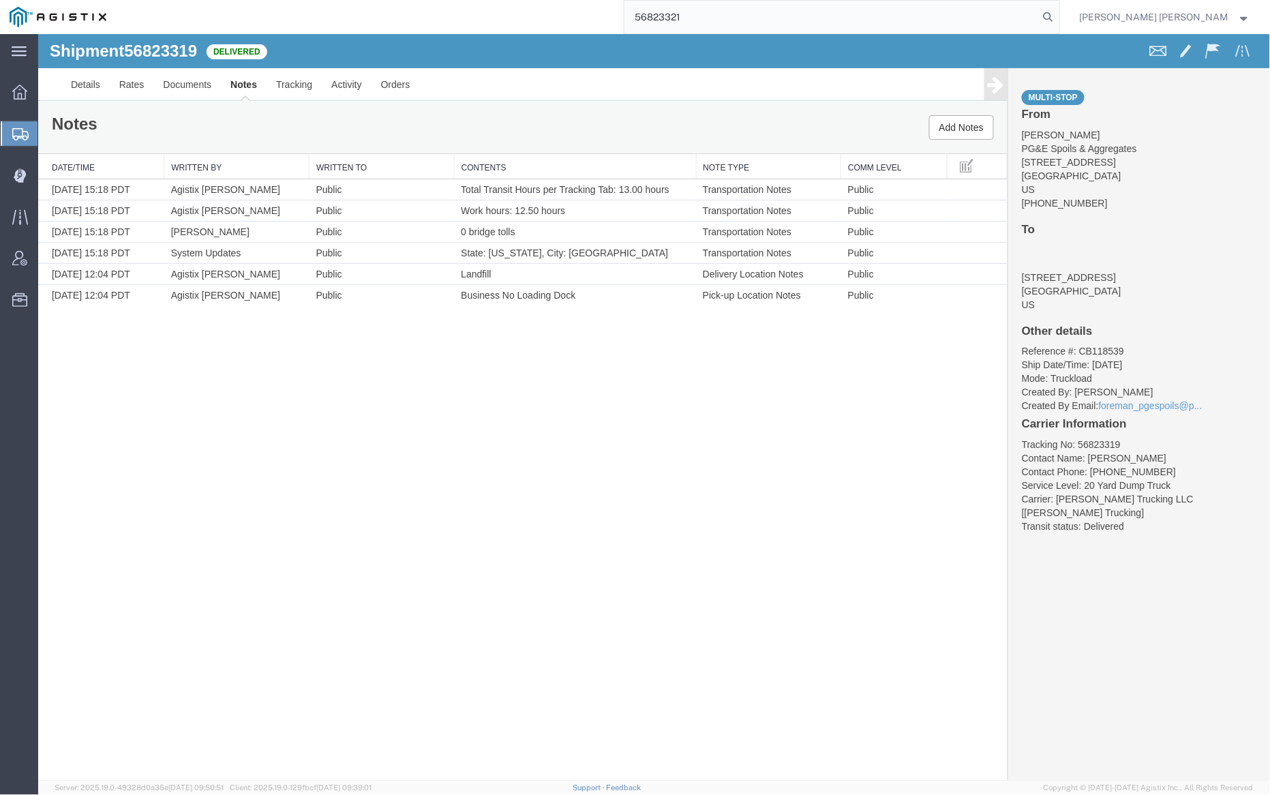
drag, startPoint x: 1125, startPoint y: 16, endPoint x: 834, endPoint y: 0, distance: 291.5
click at [1058, 16] on icon at bounding box center [1048, 16] width 19 height 19
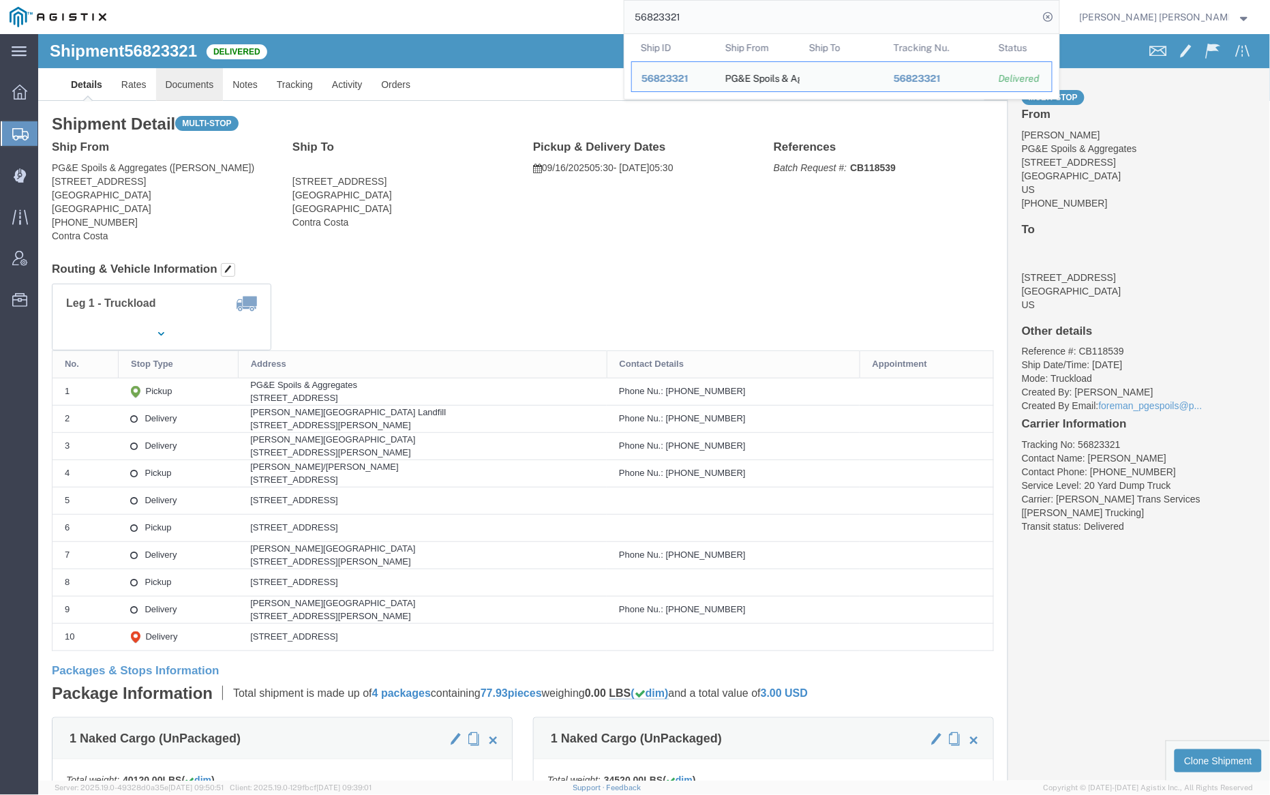
click link "Documents"
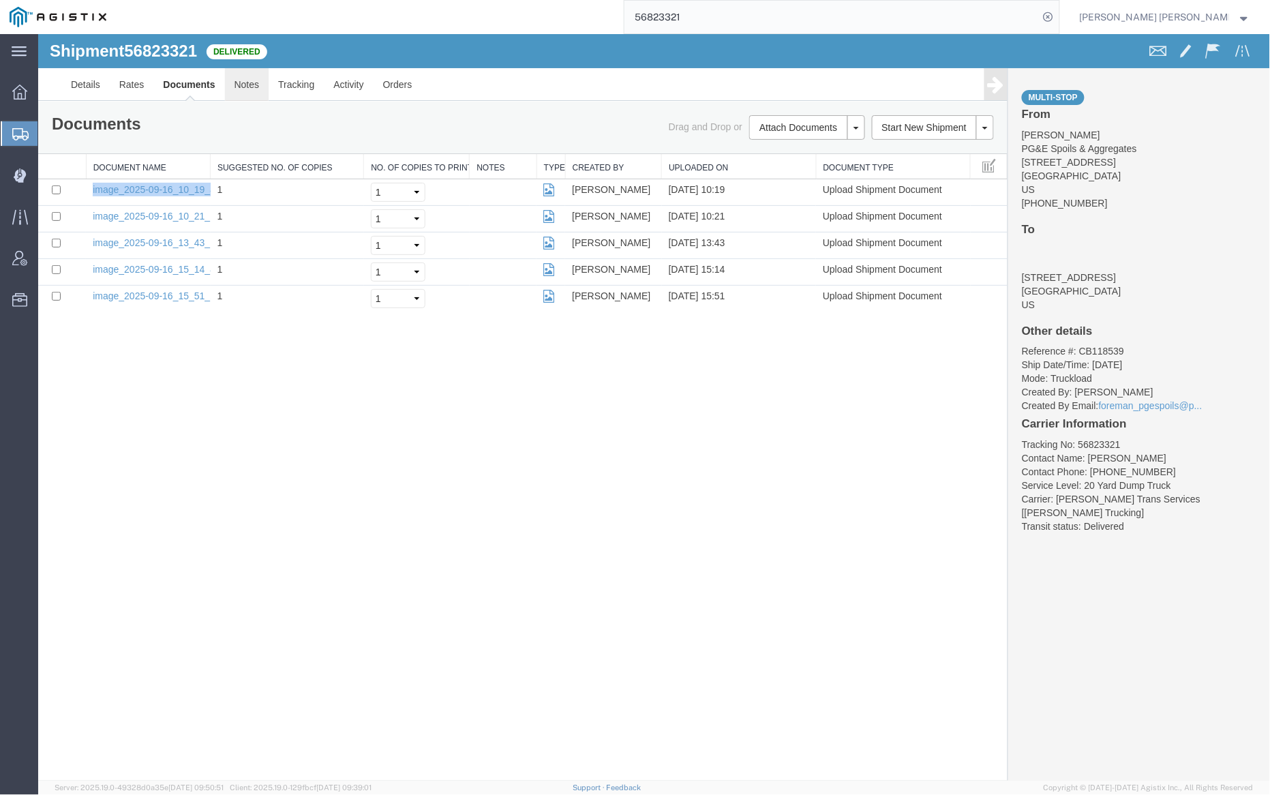
click at [252, 85] on link "Notes" at bounding box center [246, 83] width 44 height 33
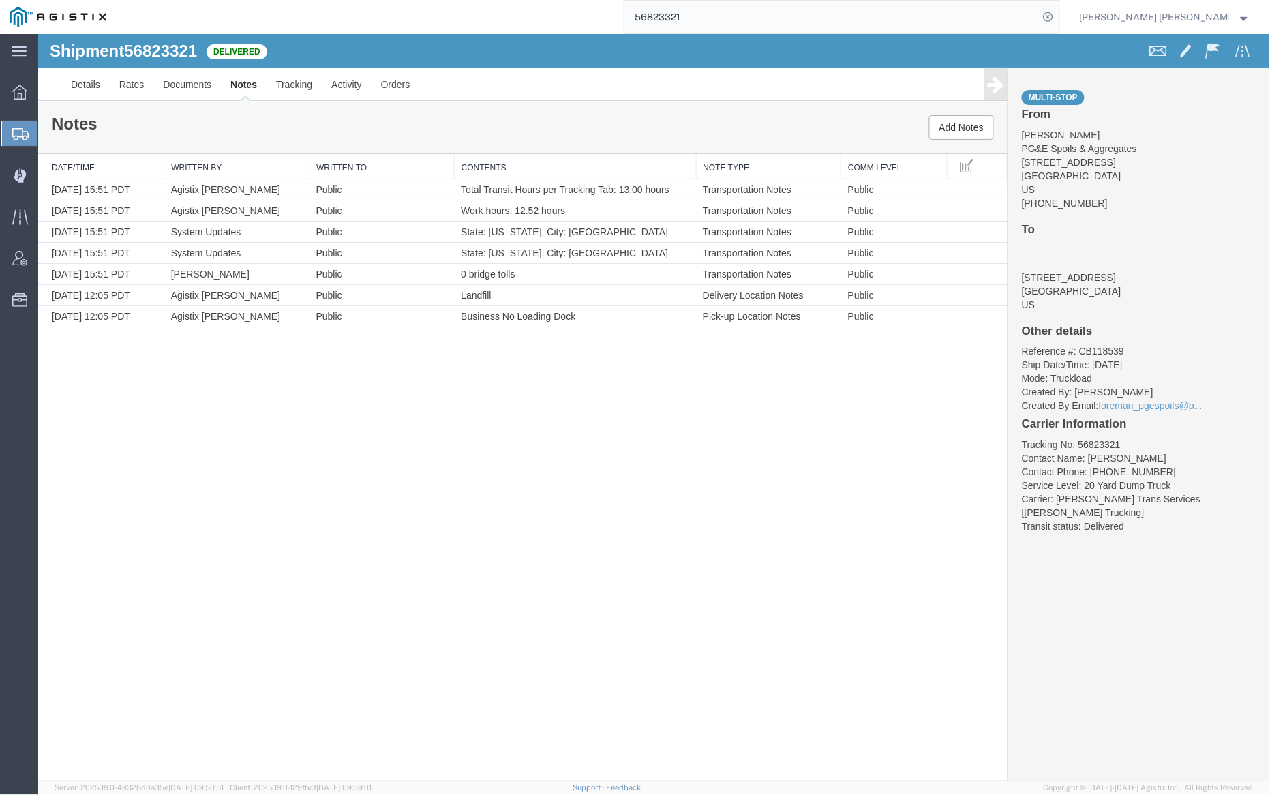
click at [726, 16] on input "56823321" at bounding box center [831, 17] width 414 height 33
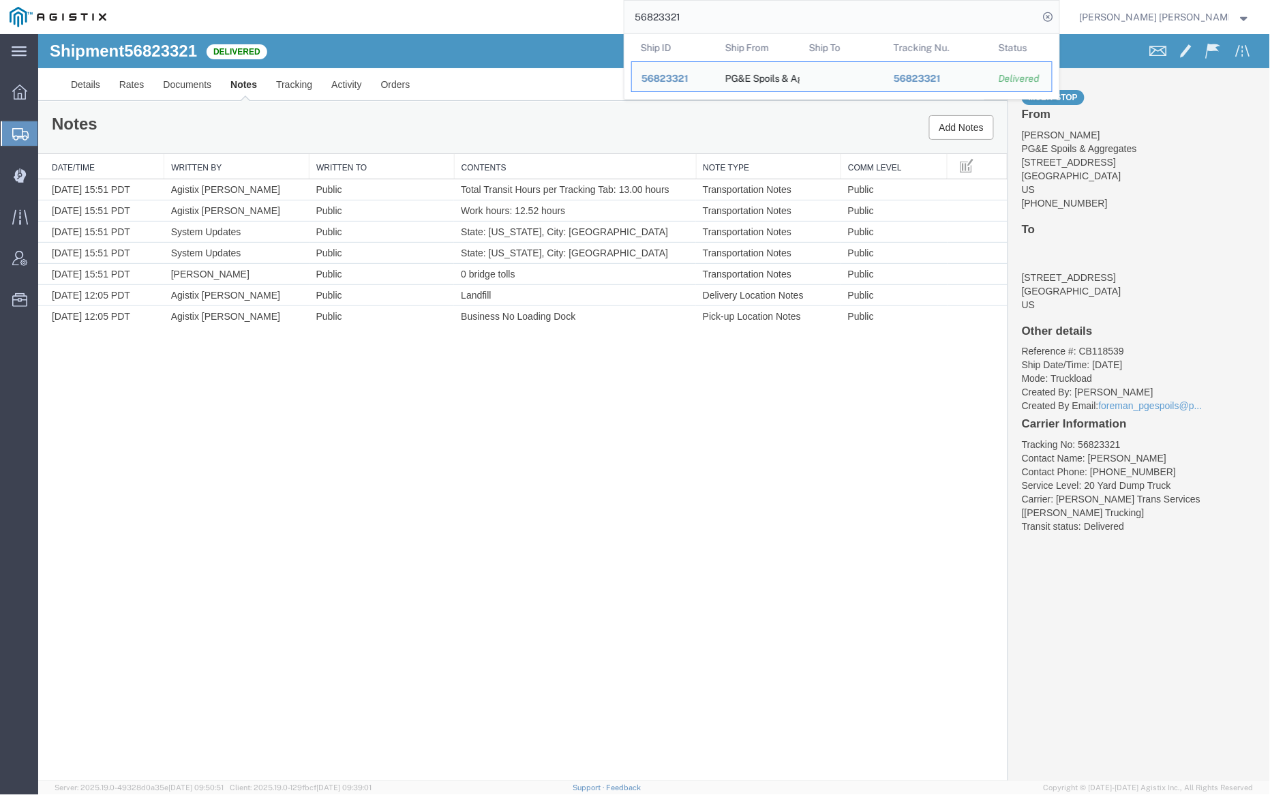
click at [726, 16] on input "56823321" at bounding box center [831, 17] width 414 height 33
paste input "6"
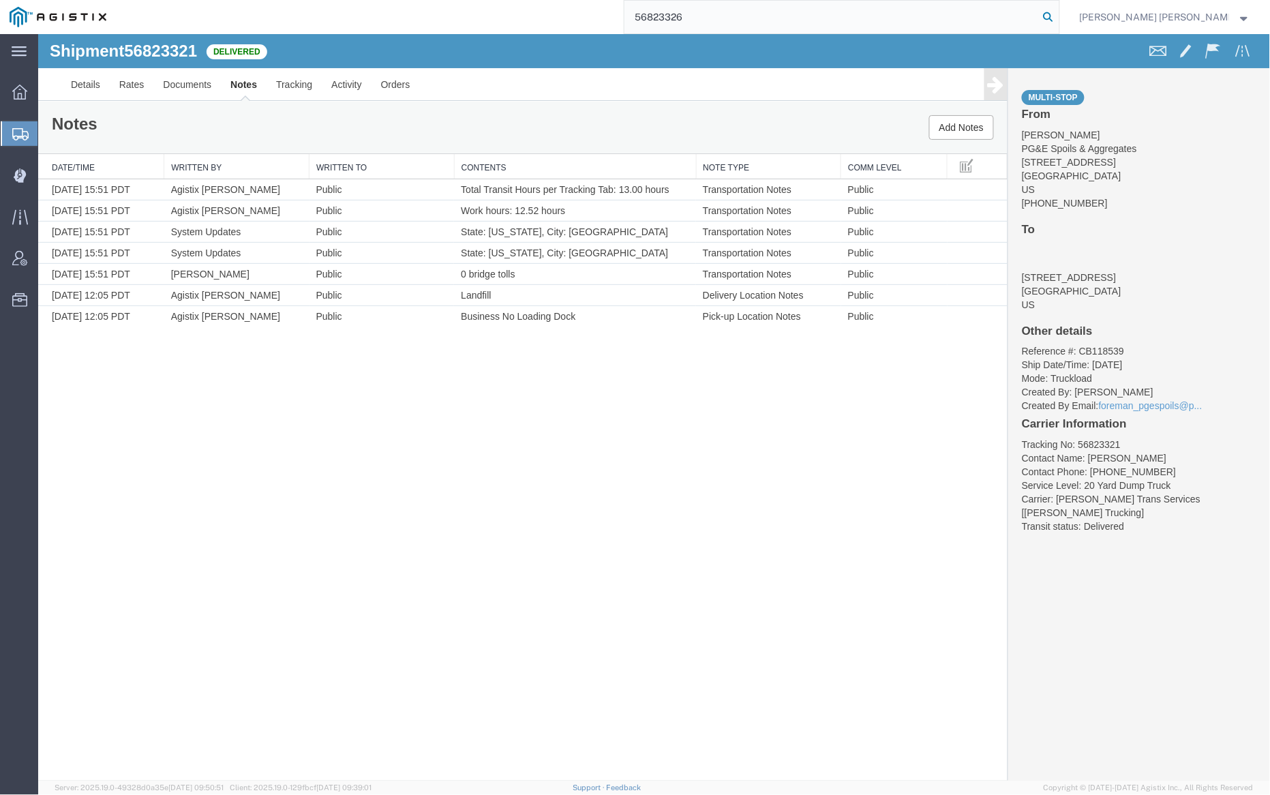
click at [1058, 18] on icon at bounding box center [1048, 16] width 19 height 19
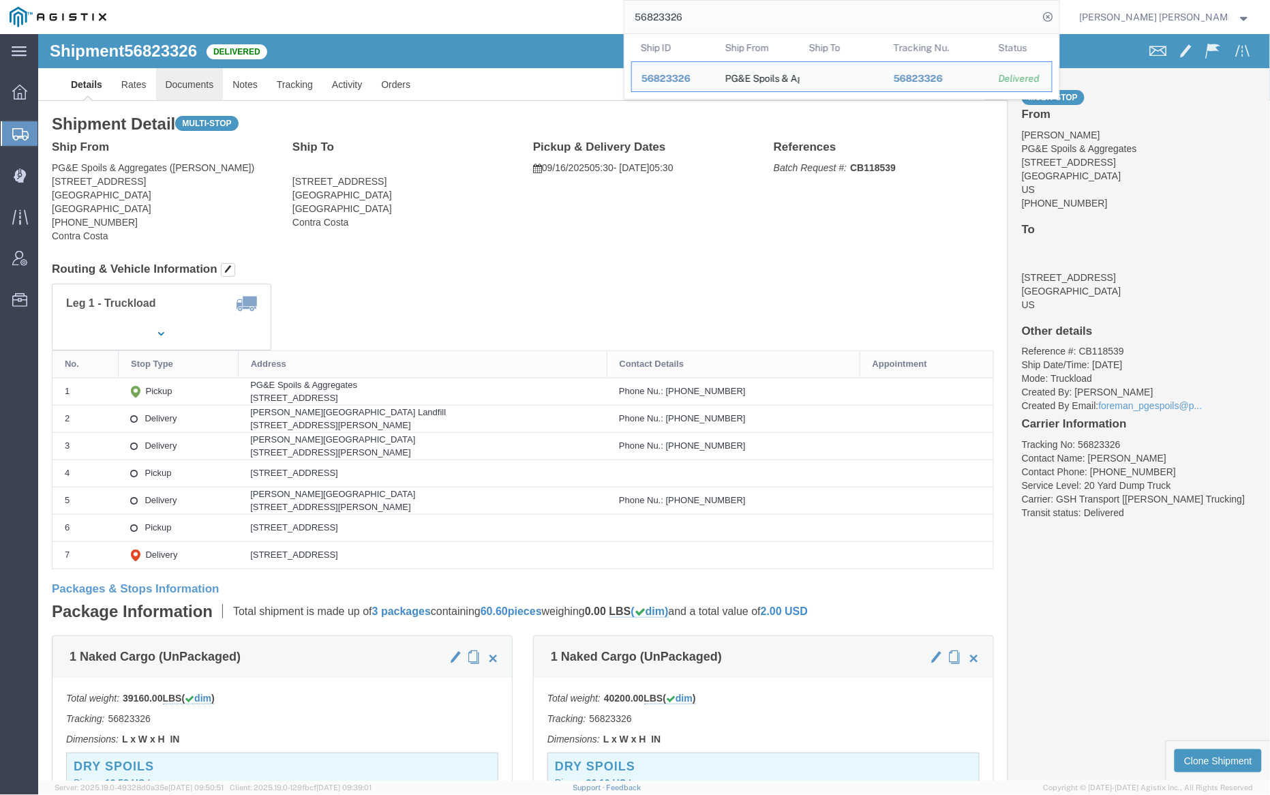
click link "Documents"
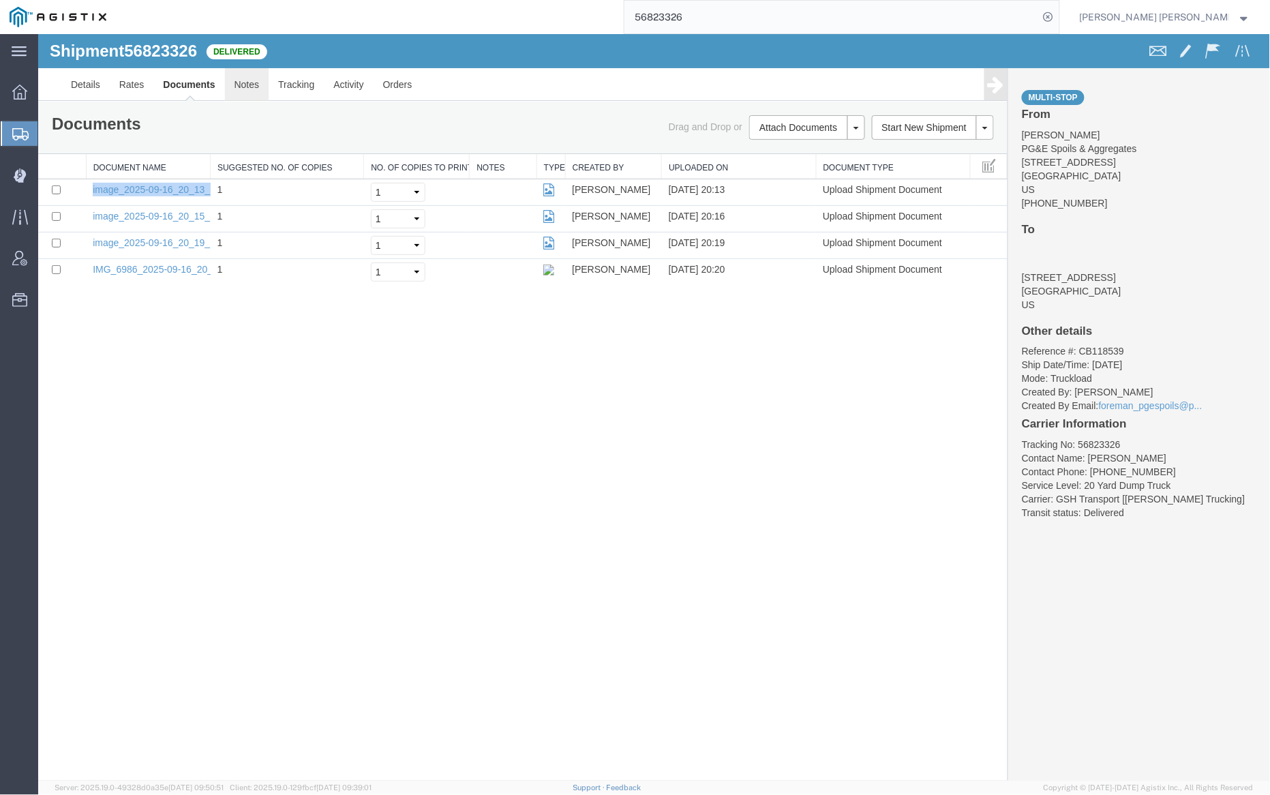
click at [239, 88] on link "Notes" at bounding box center [246, 83] width 44 height 33
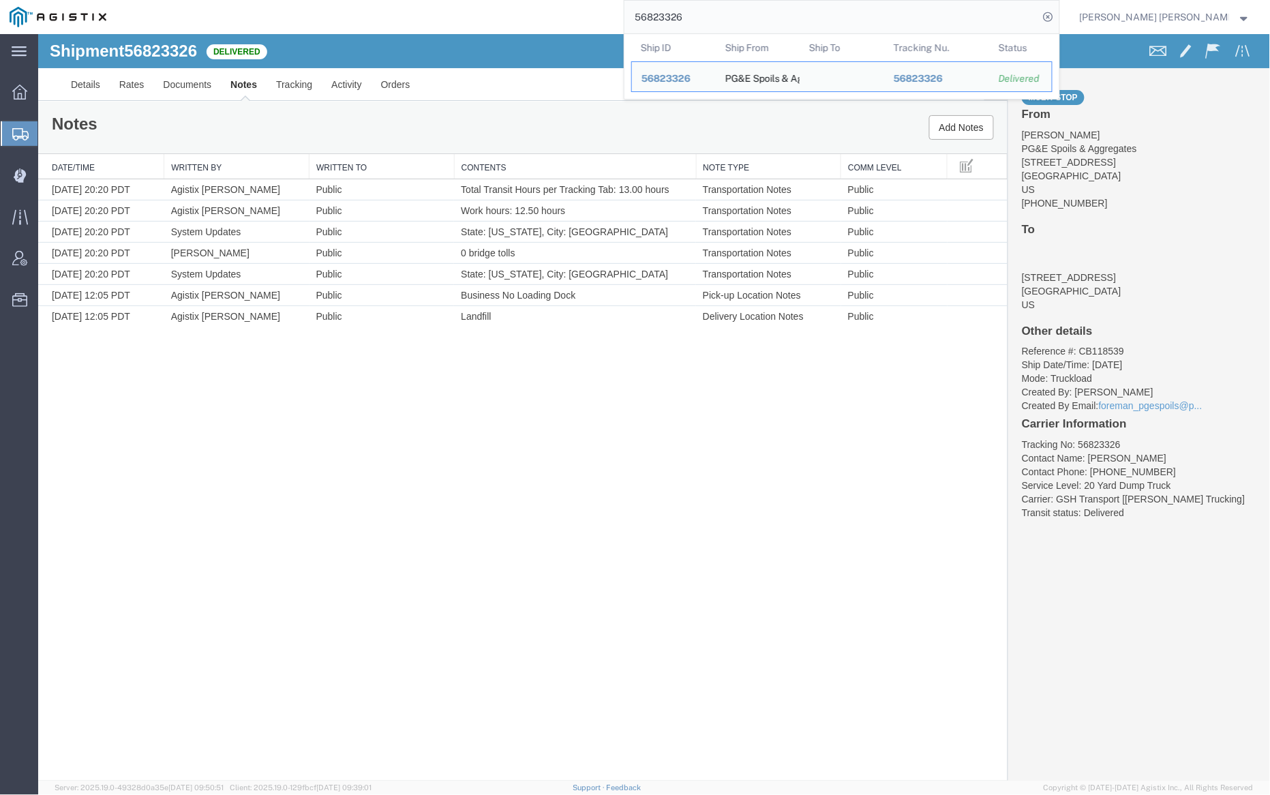
click at [730, 20] on input "56823326" at bounding box center [831, 17] width 414 height 33
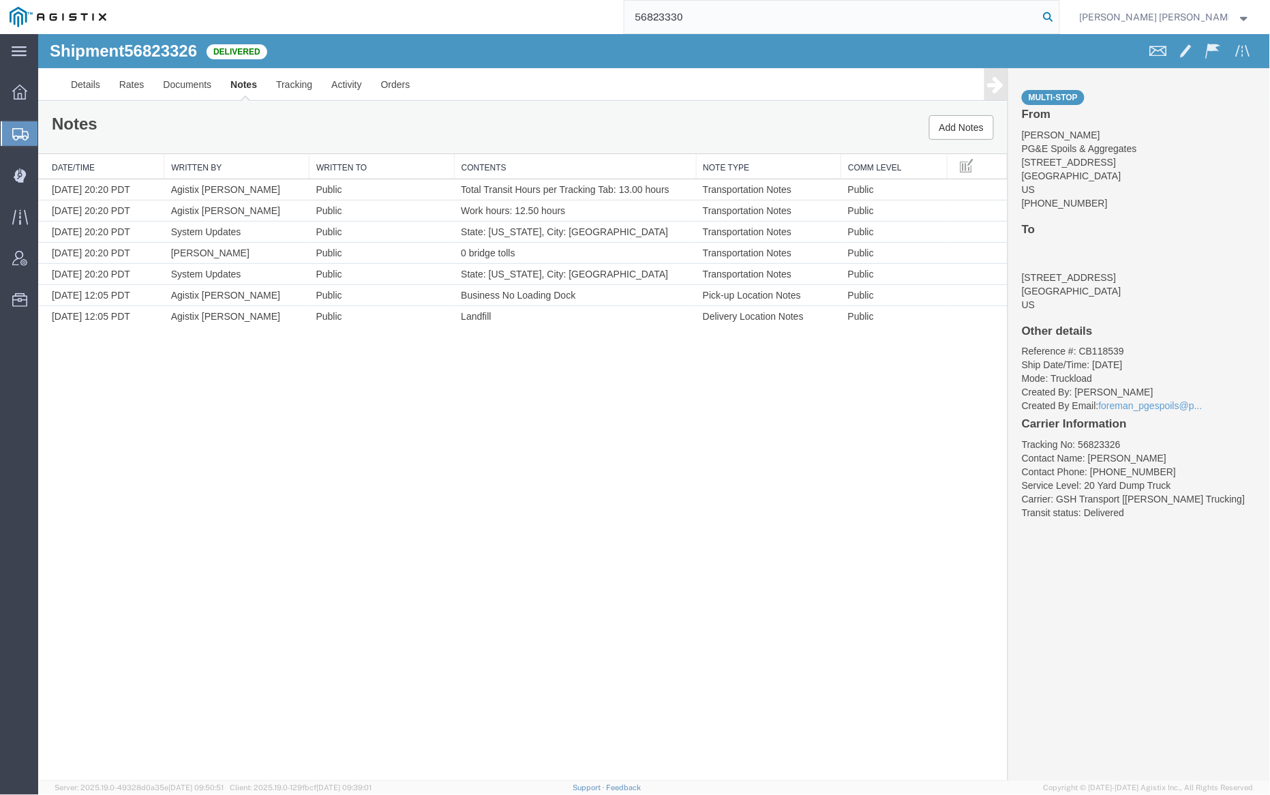
click at [1058, 15] on icon at bounding box center [1048, 16] width 19 height 19
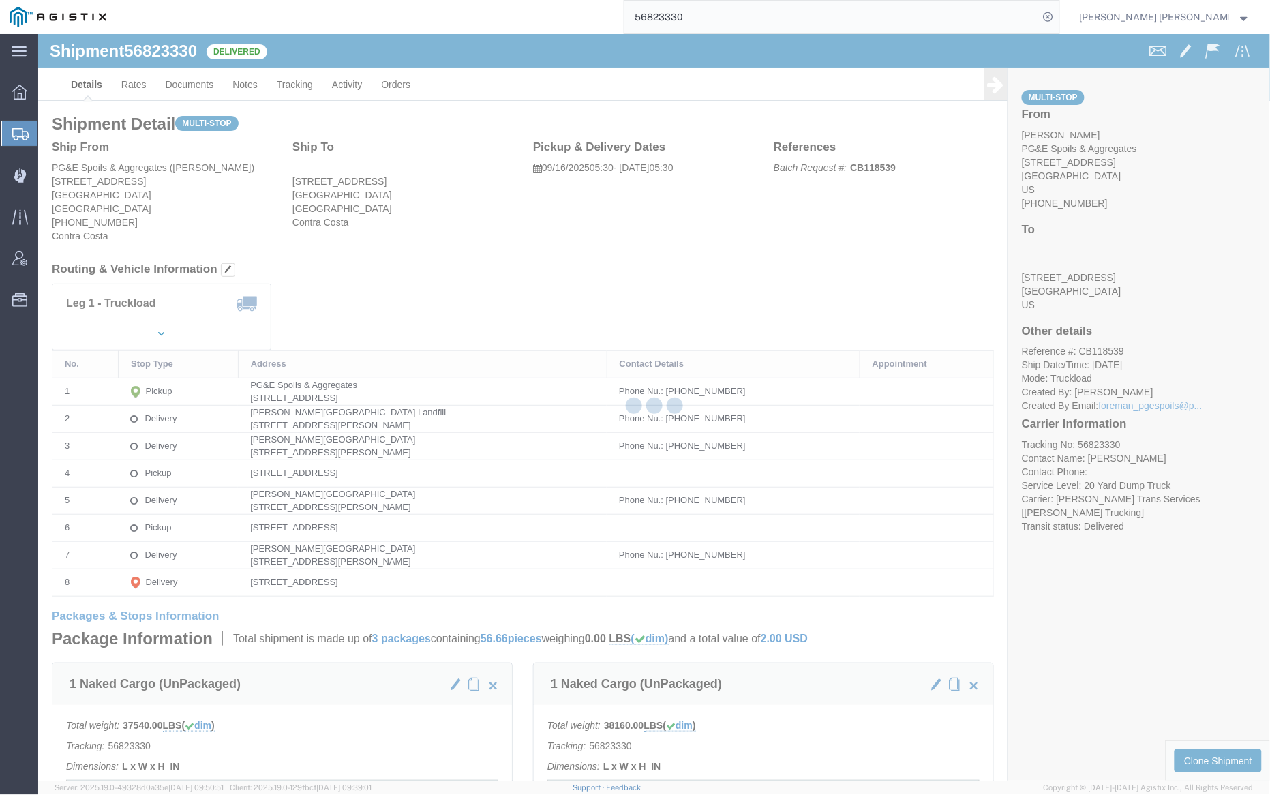
click at [189, 78] on div at bounding box center [654, 407] width 1232 height 746
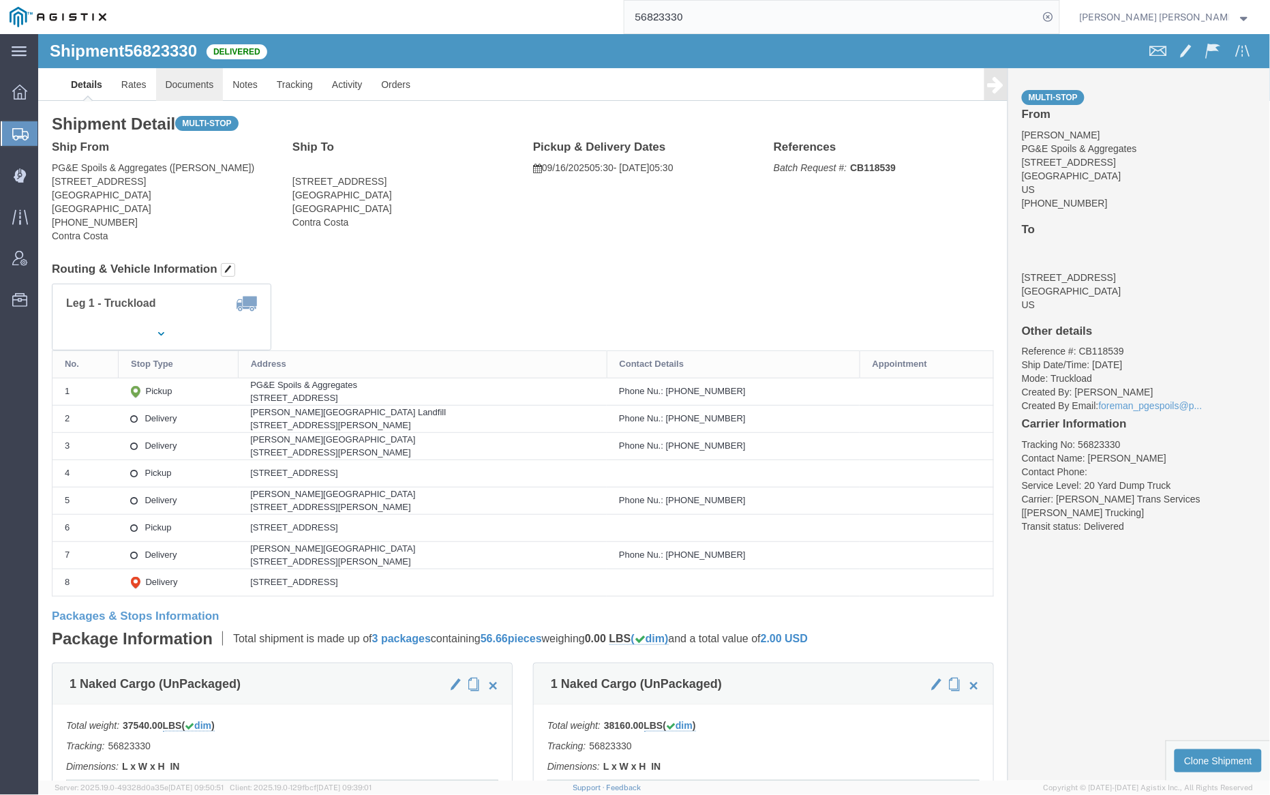
click link "Documents"
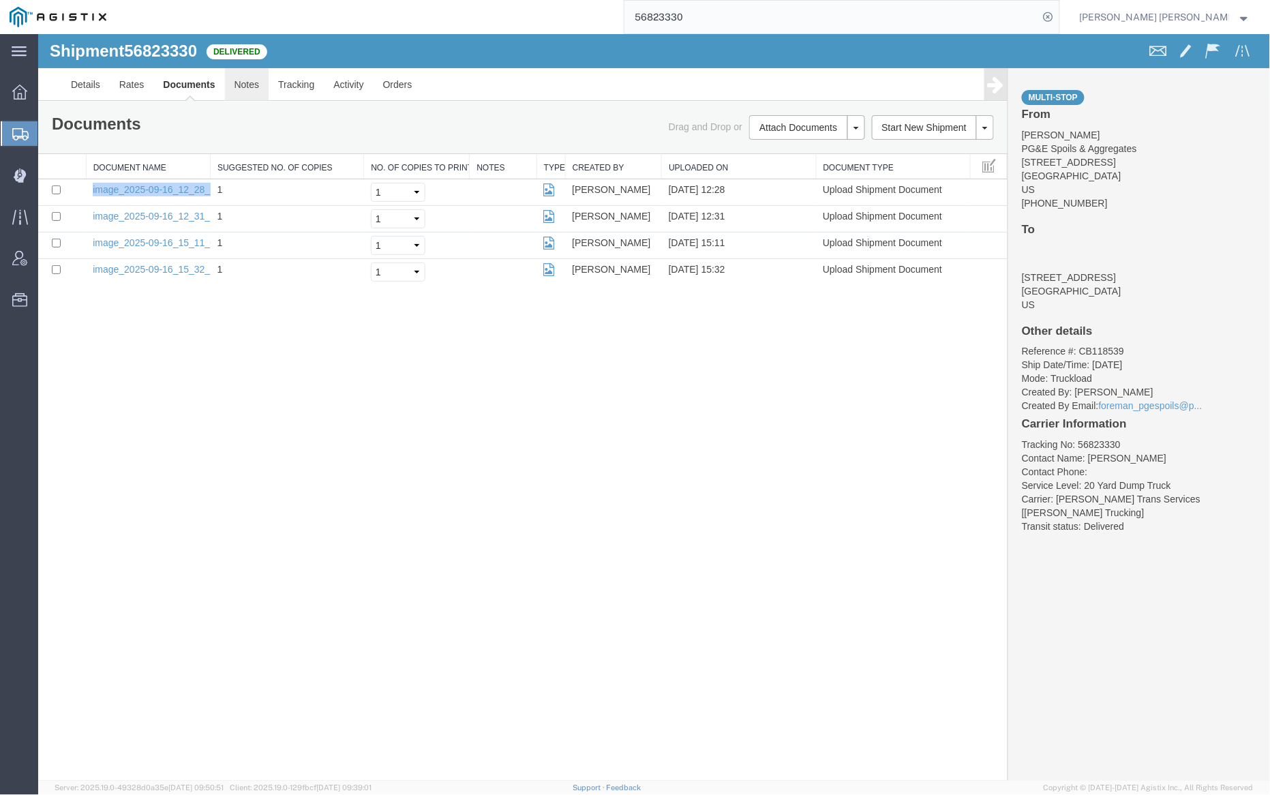
click at [245, 83] on link "Notes" at bounding box center [246, 83] width 44 height 33
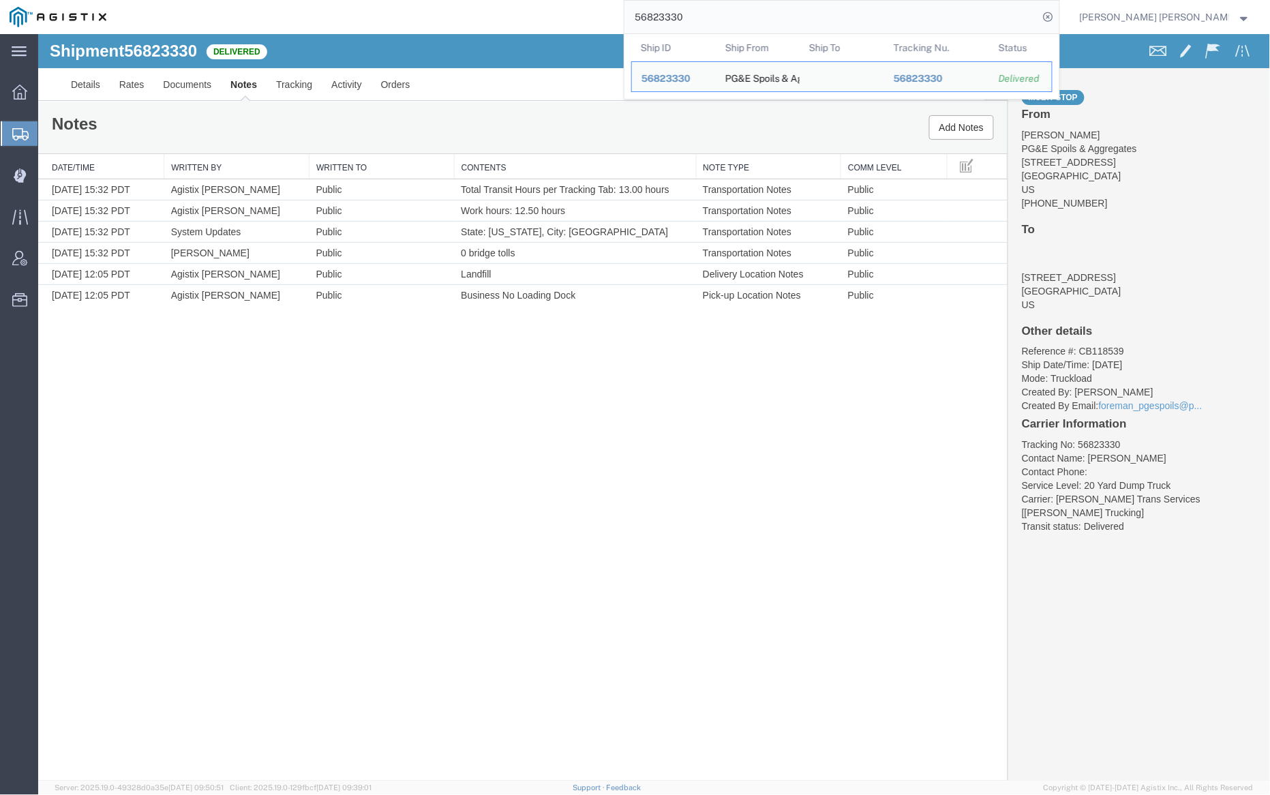
click at [714, 18] on input "56823330" at bounding box center [831, 17] width 414 height 33
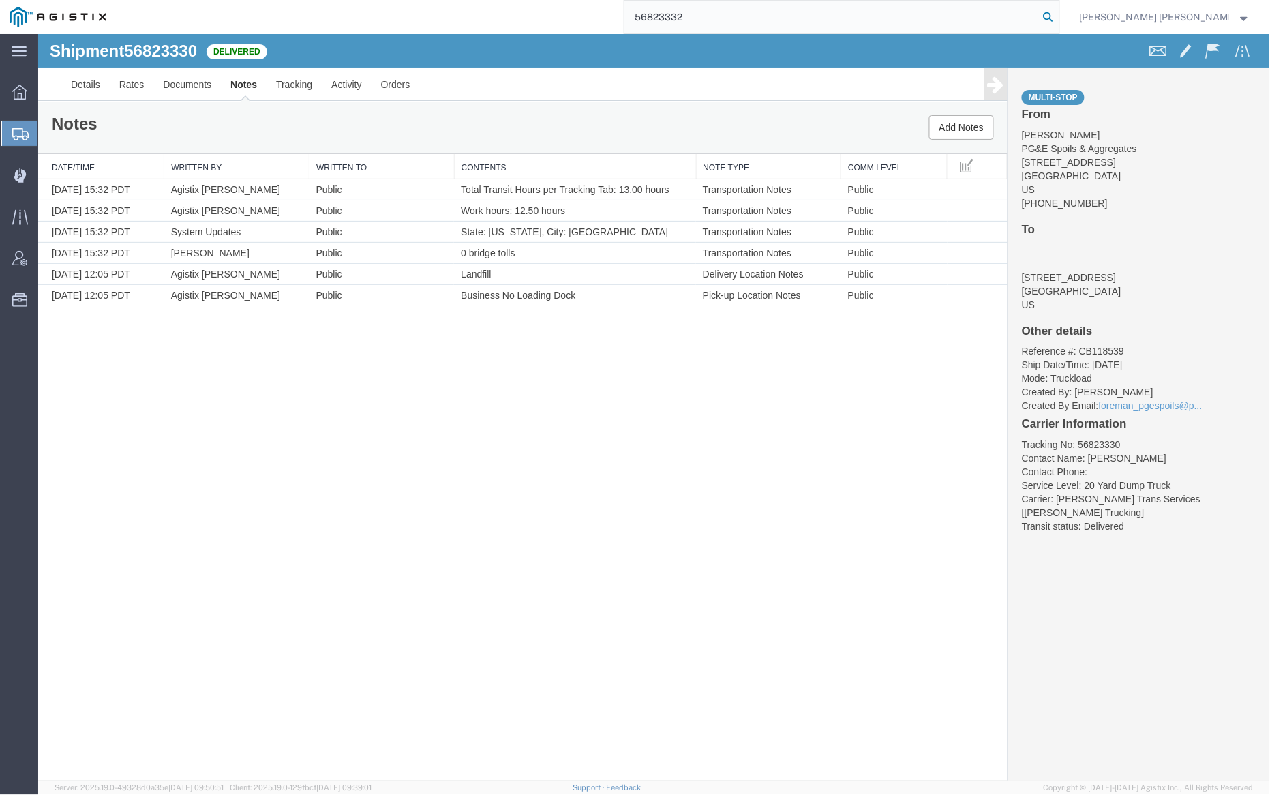
click at [1058, 16] on icon at bounding box center [1048, 16] width 19 height 19
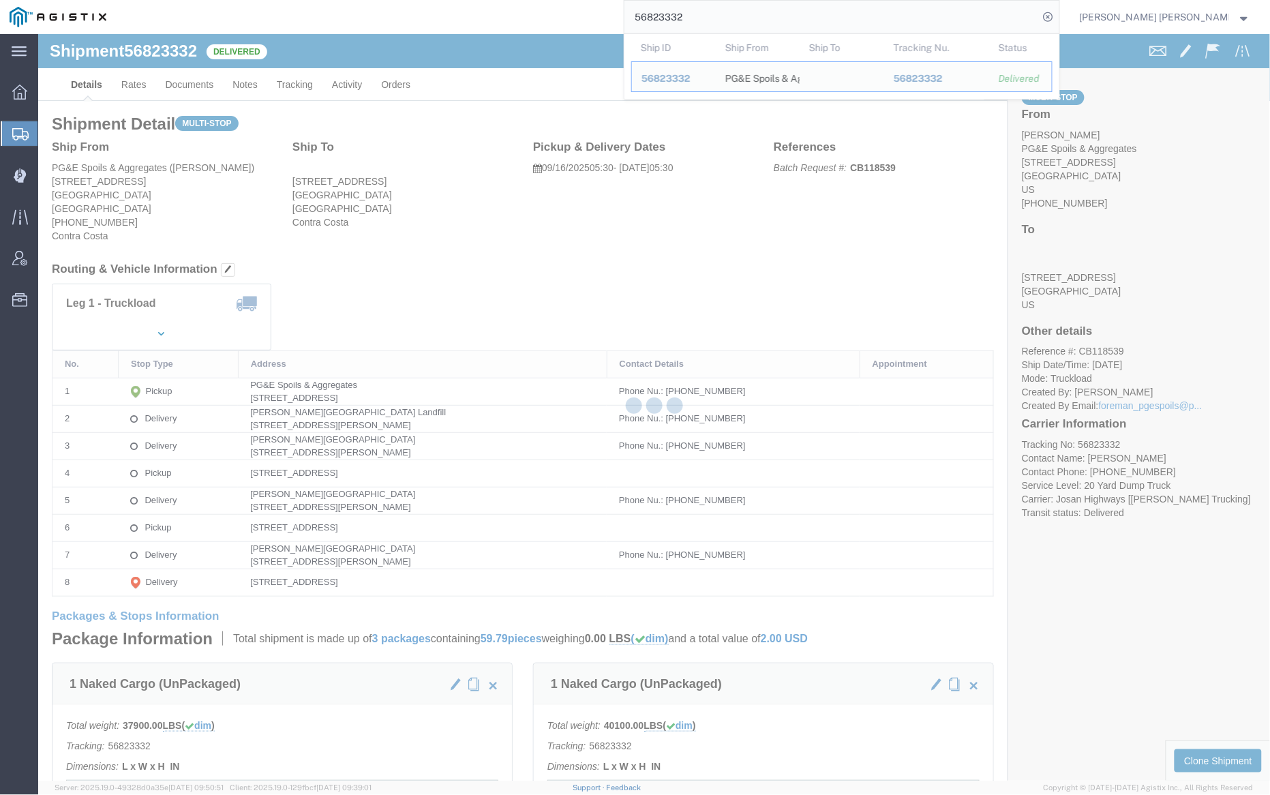
click at [199, 89] on div at bounding box center [654, 407] width 1232 height 746
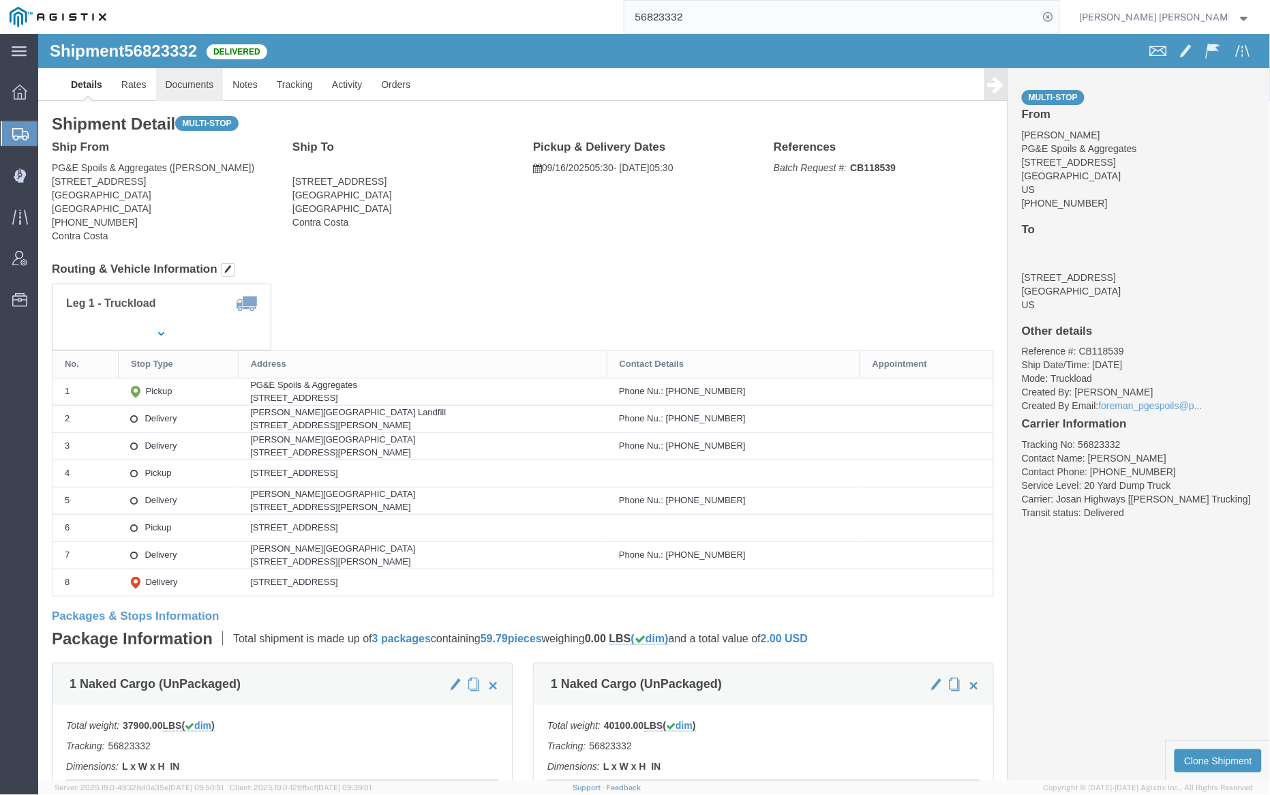
click link "Documents"
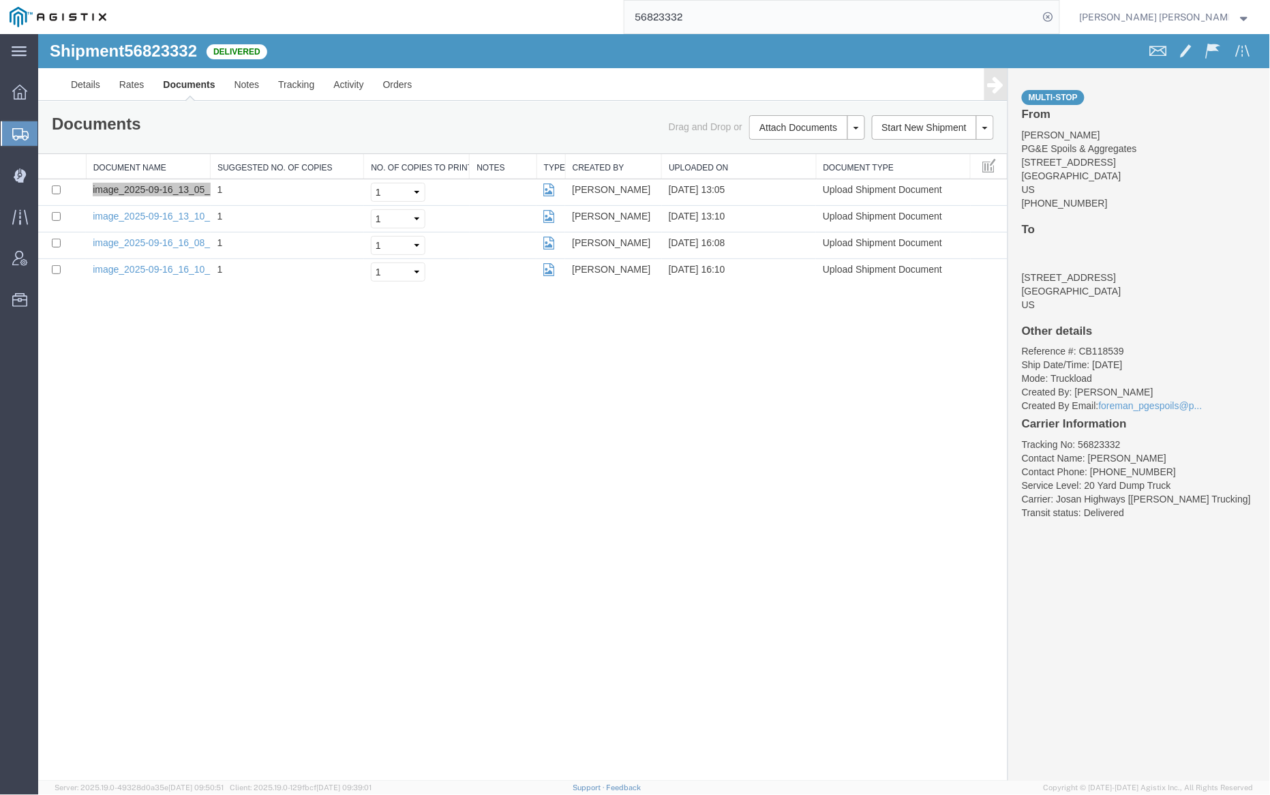
click at [733, 14] on input "56823332" at bounding box center [831, 17] width 414 height 33
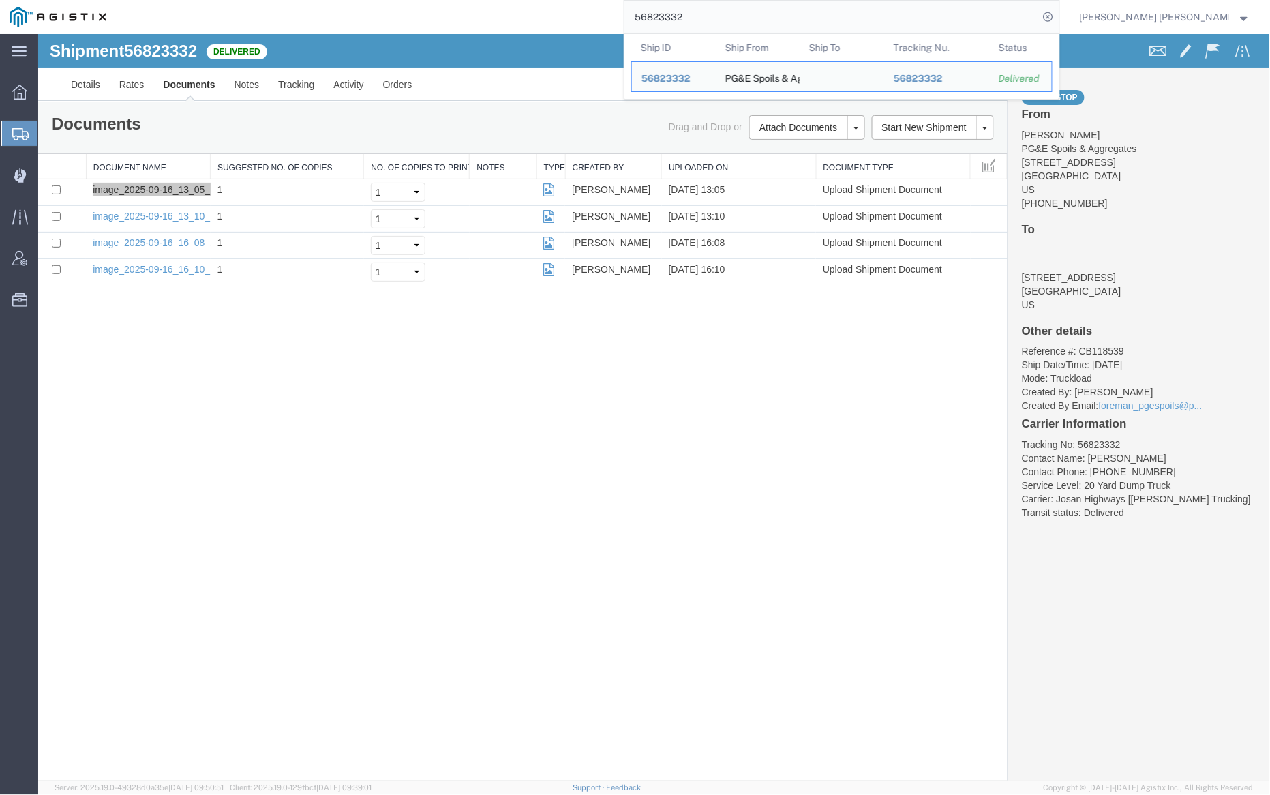
click at [733, 14] on input "56823332" at bounding box center [831, 17] width 414 height 33
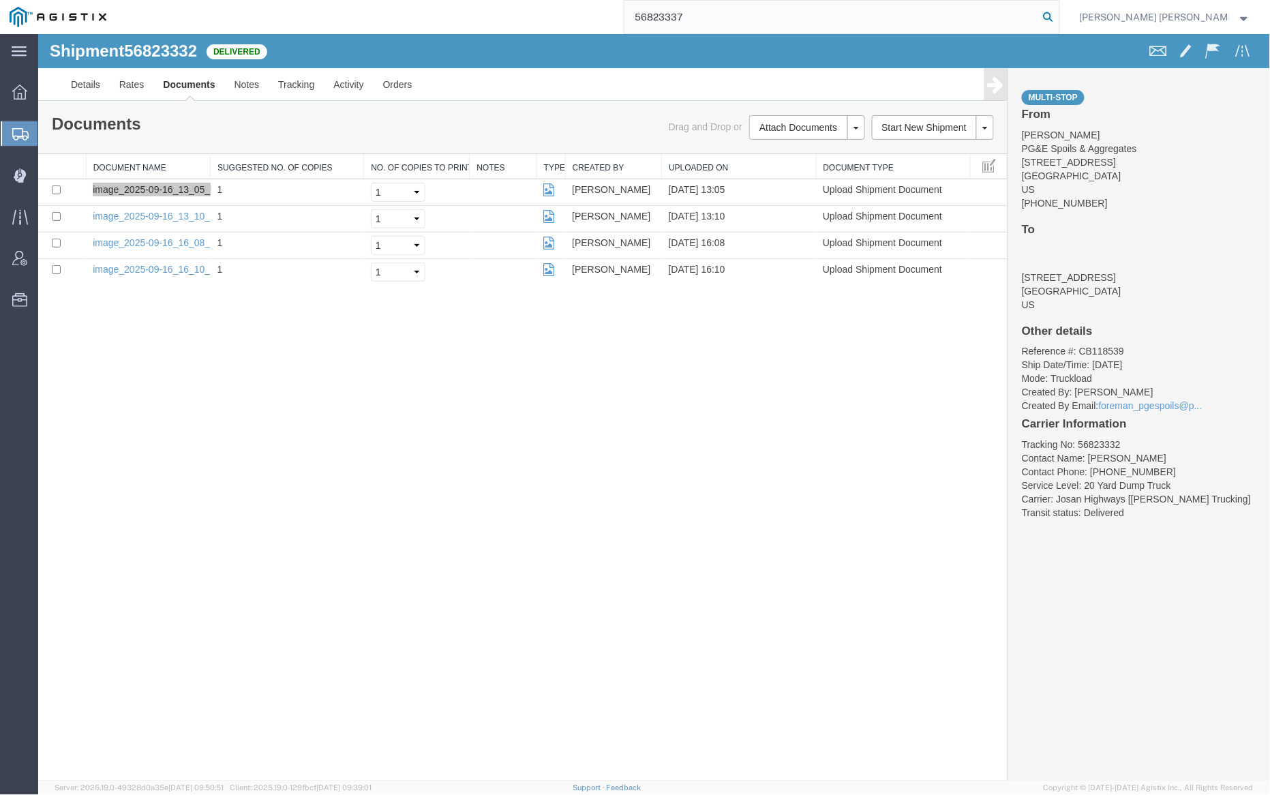
click at [1058, 16] on icon at bounding box center [1048, 16] width 19 height 19
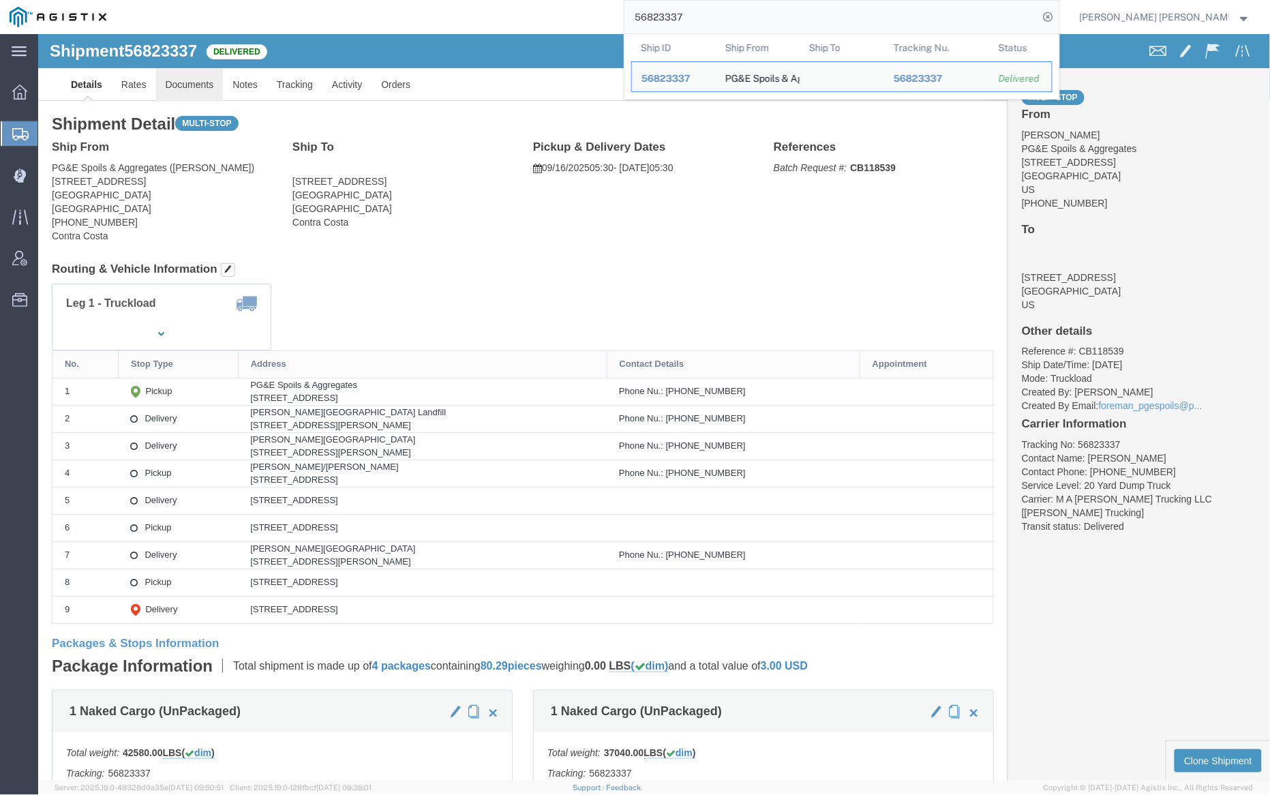
click link "Documents"
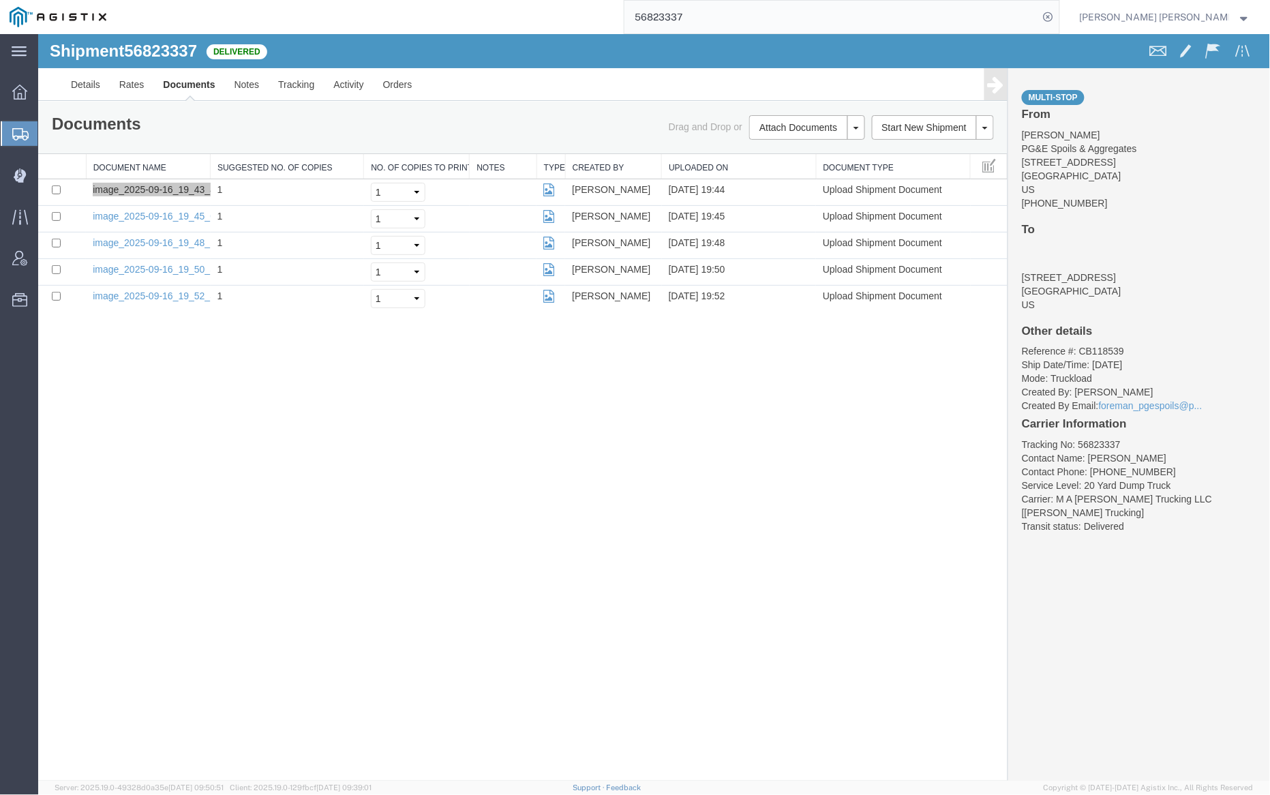
click at [727, 18] on input "56823337" at bounding box center [831, 17] width 414 height 33
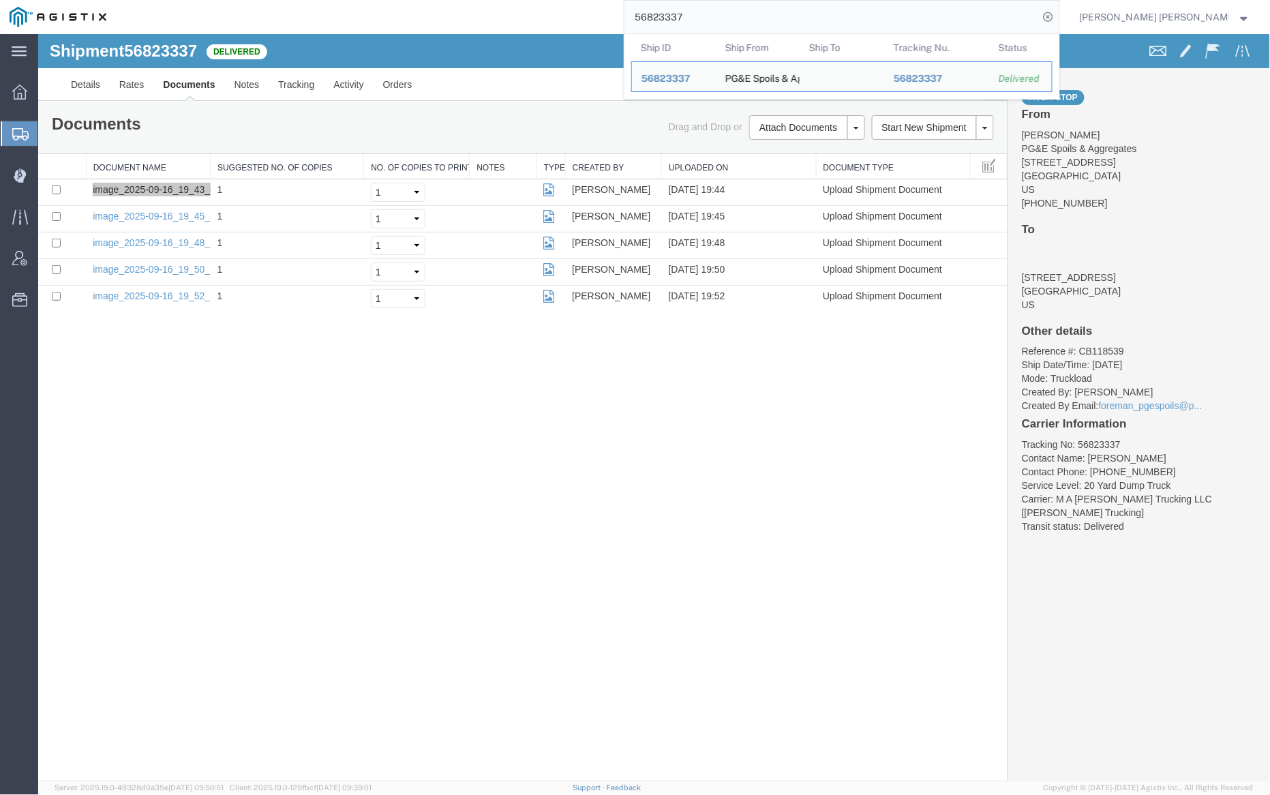
click at [727, 18] on input "56823337" at bounding box center [831, 17] width 414 height 33
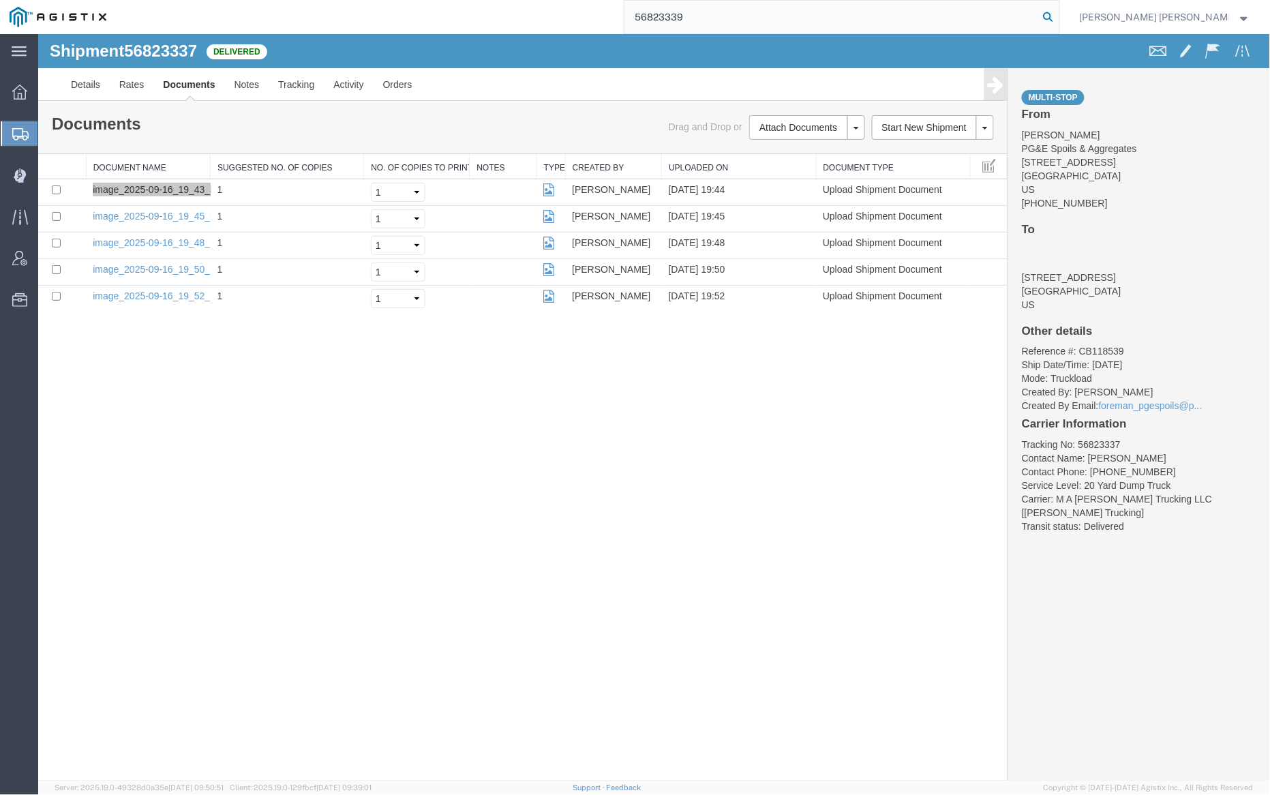
click at [1058, 14] on icon at bounding box center [1048, 16] width 19 height 19
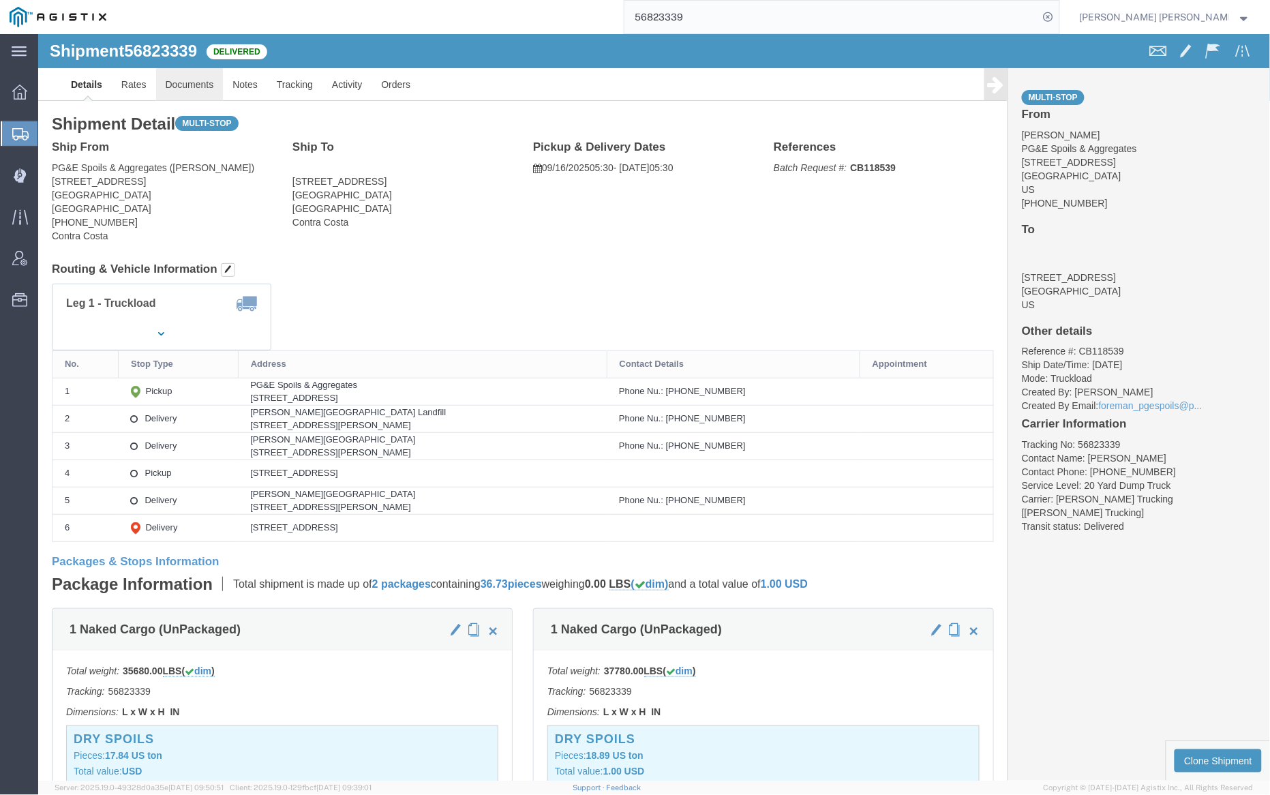
click link "Documents"
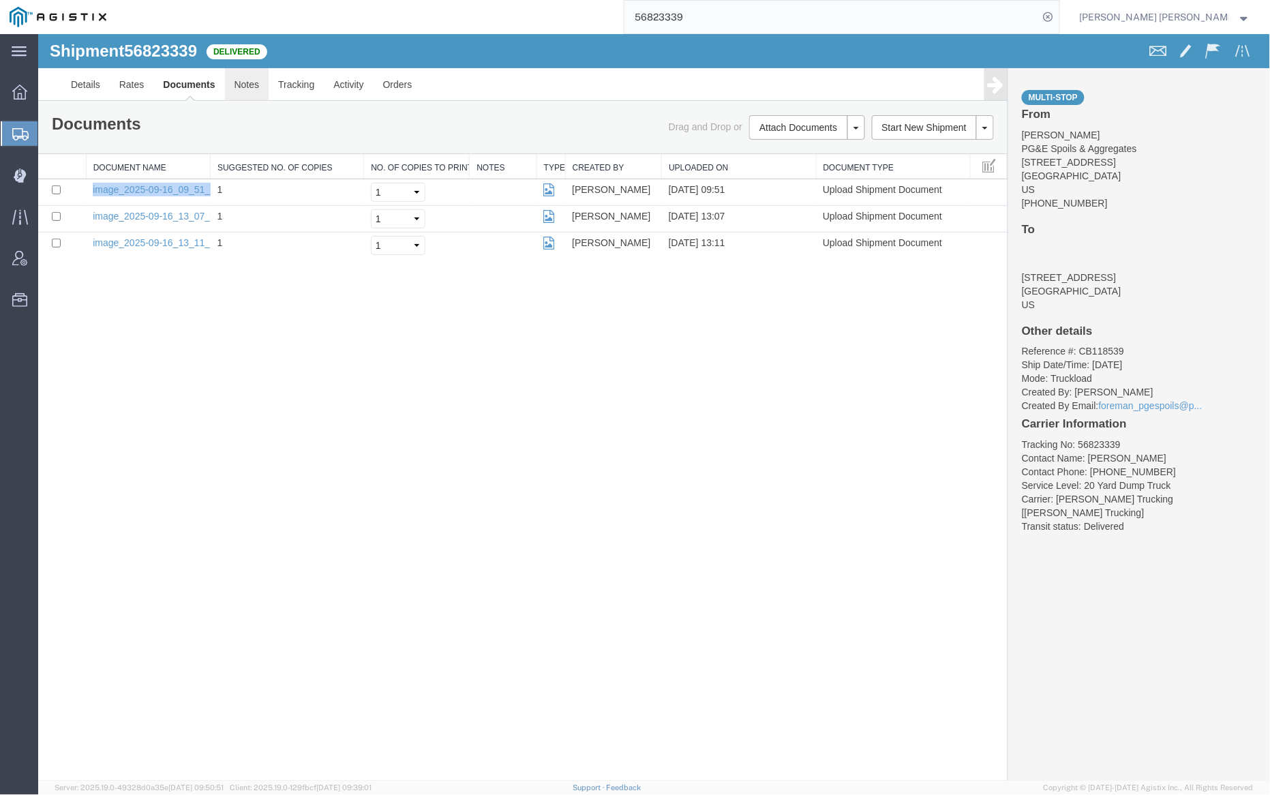
click at [244, 89] on link "Notes" at bounding box center [246, 83] width 44 height 33
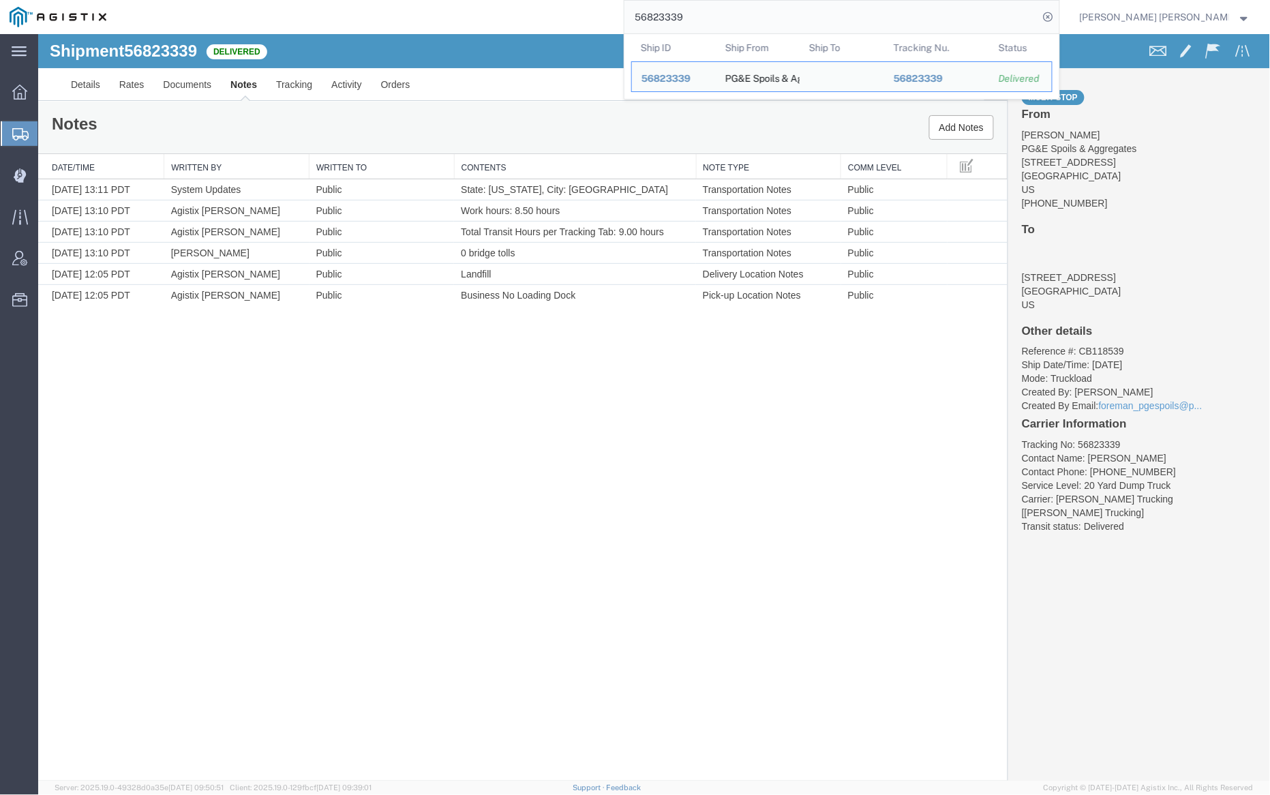
click at [732, 20] on input "56823339" at bounding box center [831, 17] width 414 height 33
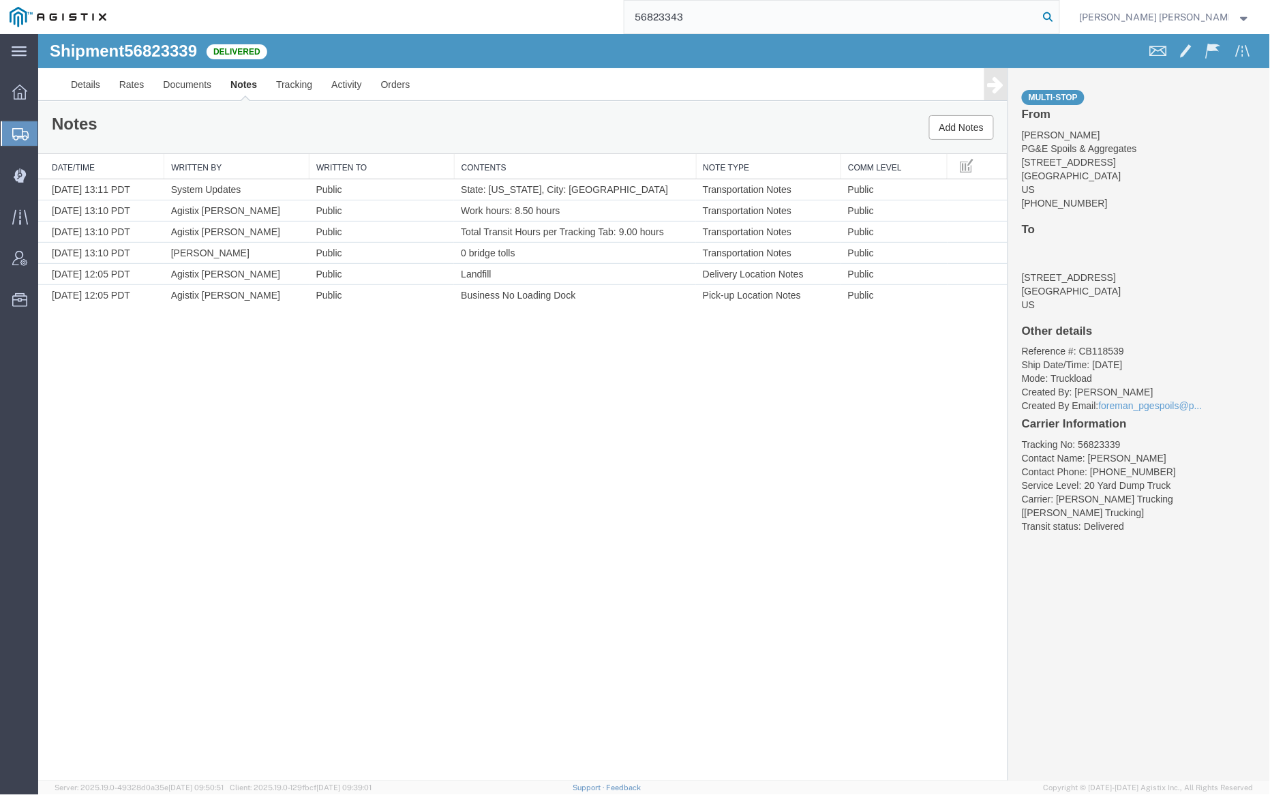
click at [1058, 16] on icon at bounding box center [1048, 16] width 19 height 19
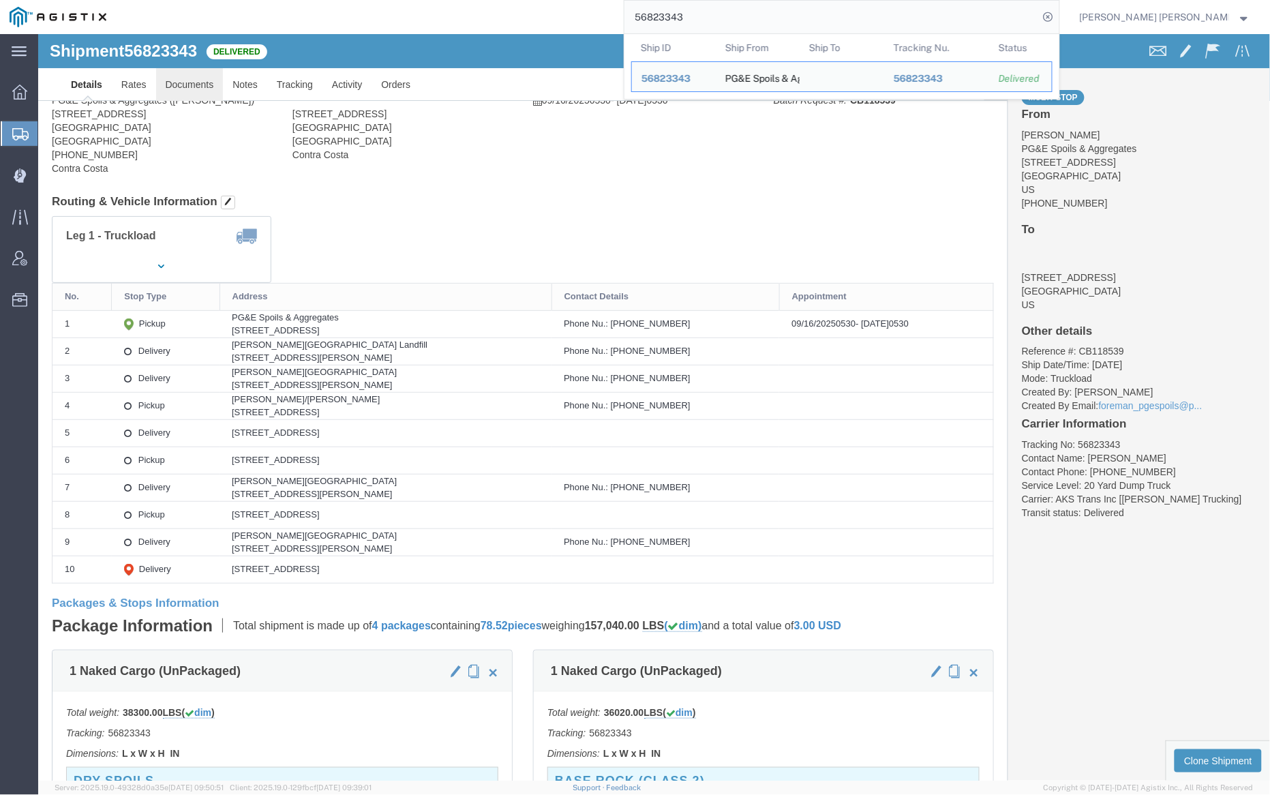
click link "Documents"
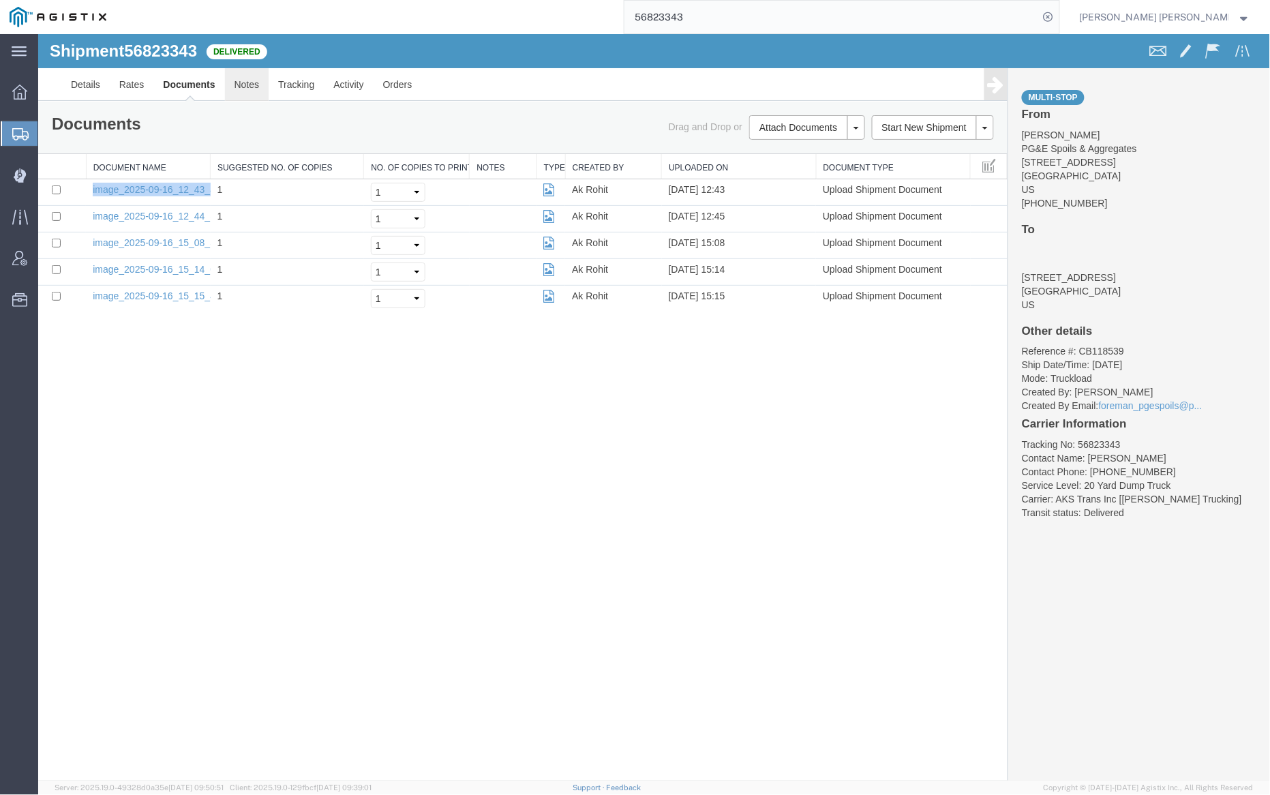
click at [243, 82] on link "Notes" at bounding box center [246, 83] width 44 height 33
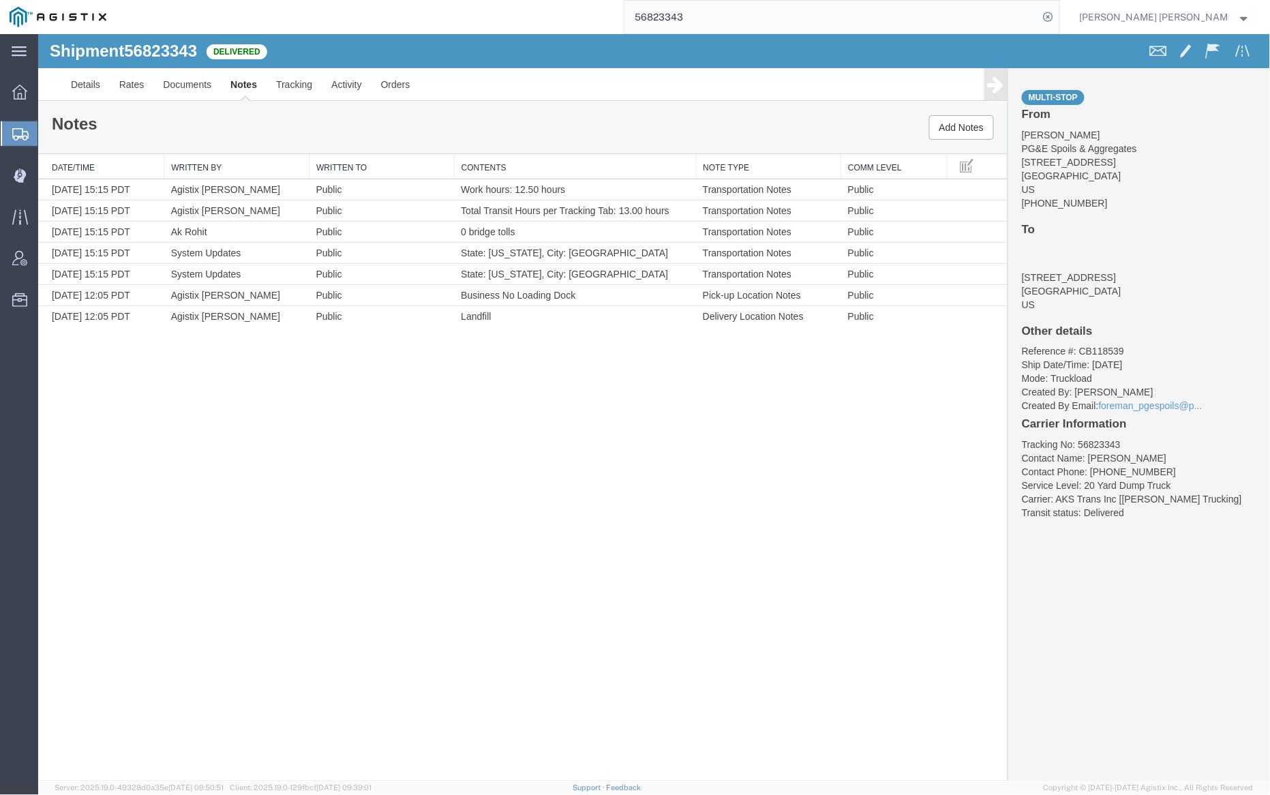
click at [722, 16] on input "56823343" at bounding box center [831, 17] width 414 height 33
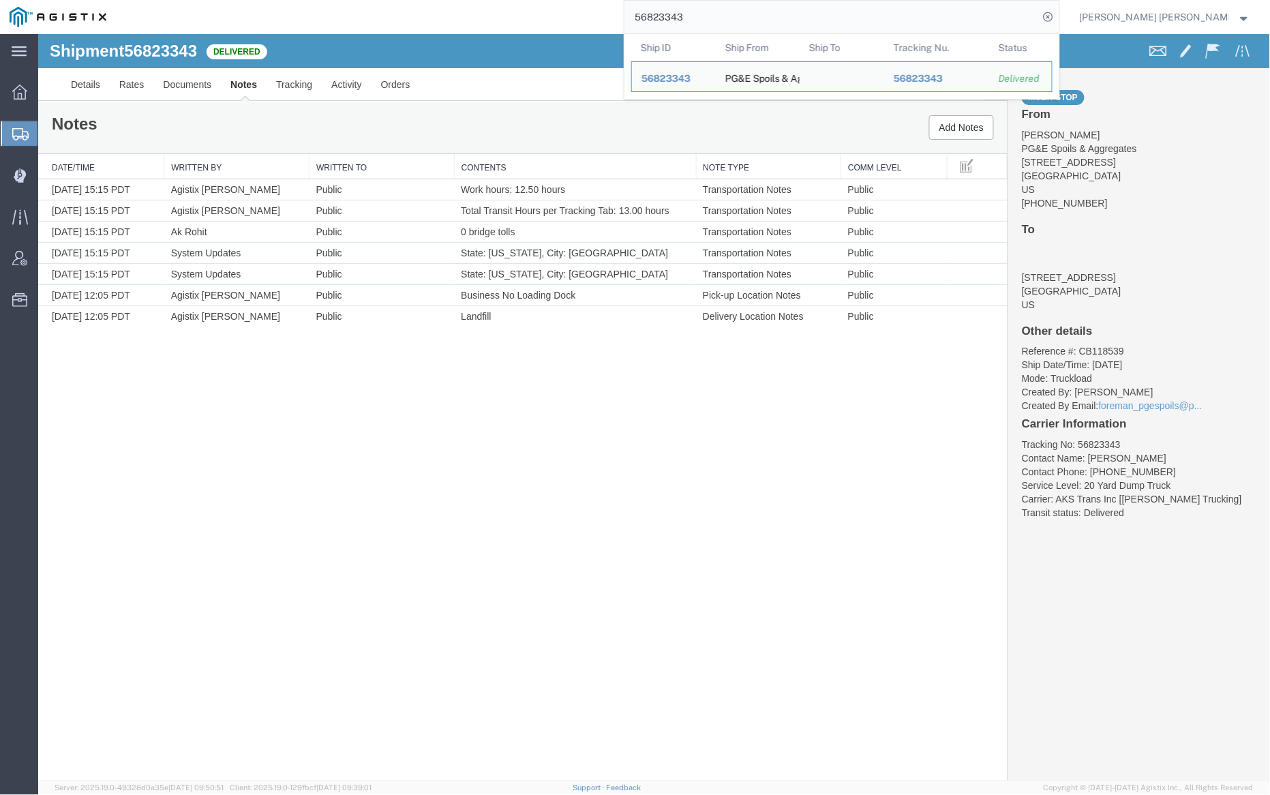
click at [722, 16] on input "56823343" at bounding box center [831, 17] width 414 height 33
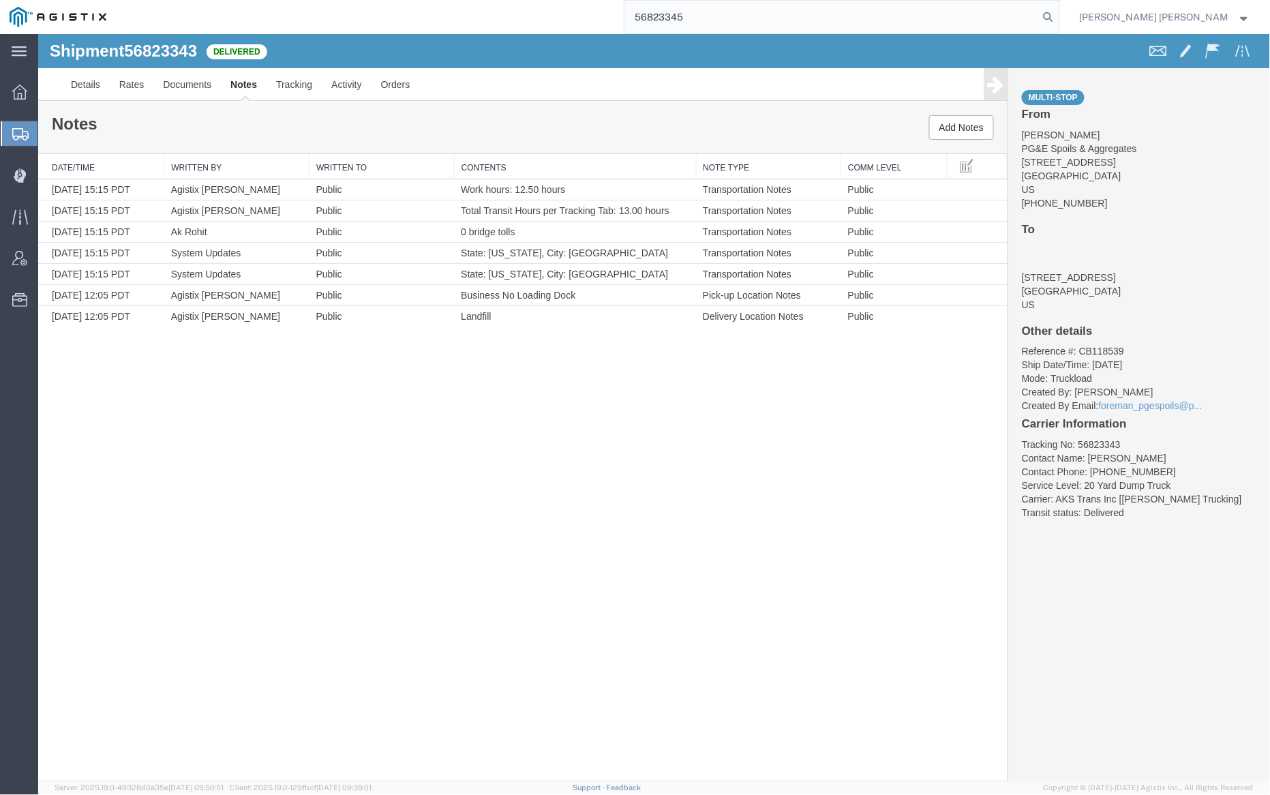
drag, startPoint x: 1120, startPoint y: 12, endPoint x: 1088, endPoint y: 18, distance: 32.6
click at [1058, 12] on icon at bounding box center [1048, 16] width 19 height 19
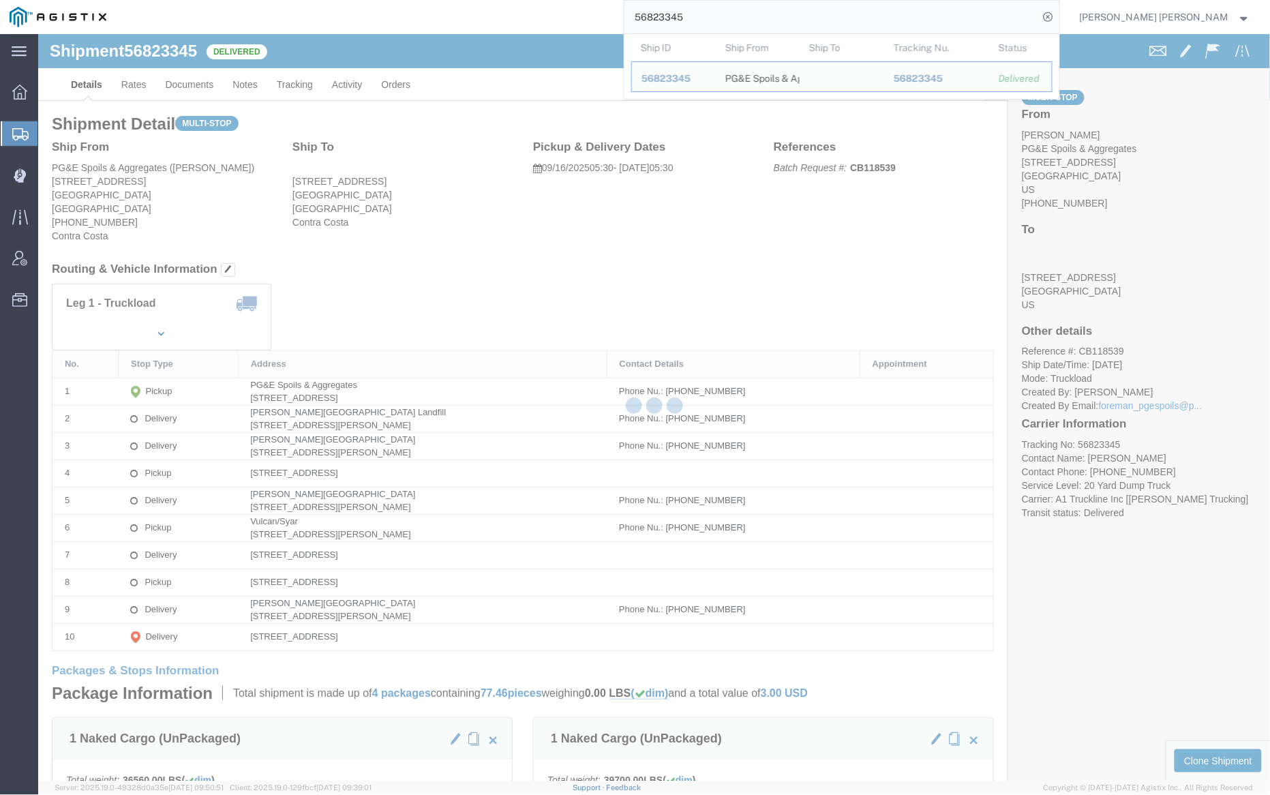
click at [193, 82] on div at bounding box center [654, 407] width 1232 height 746
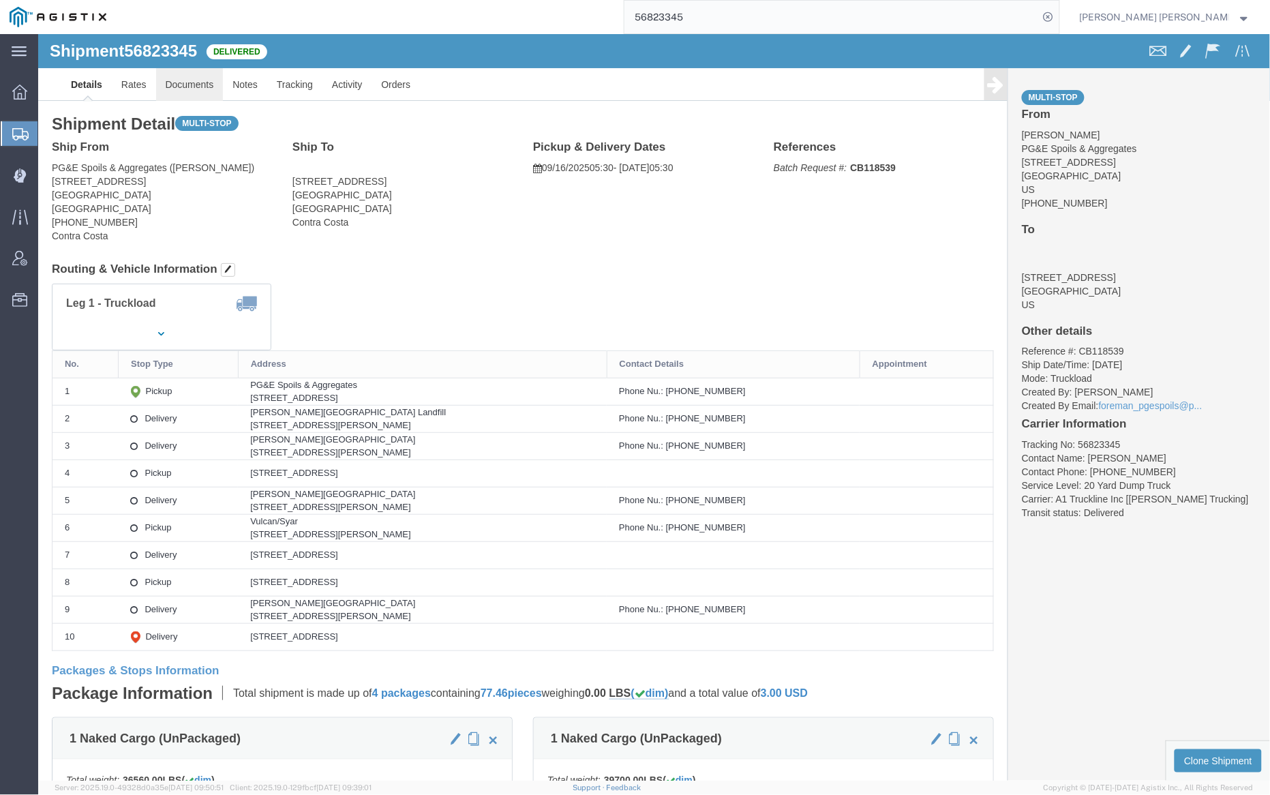
click link "Documents"
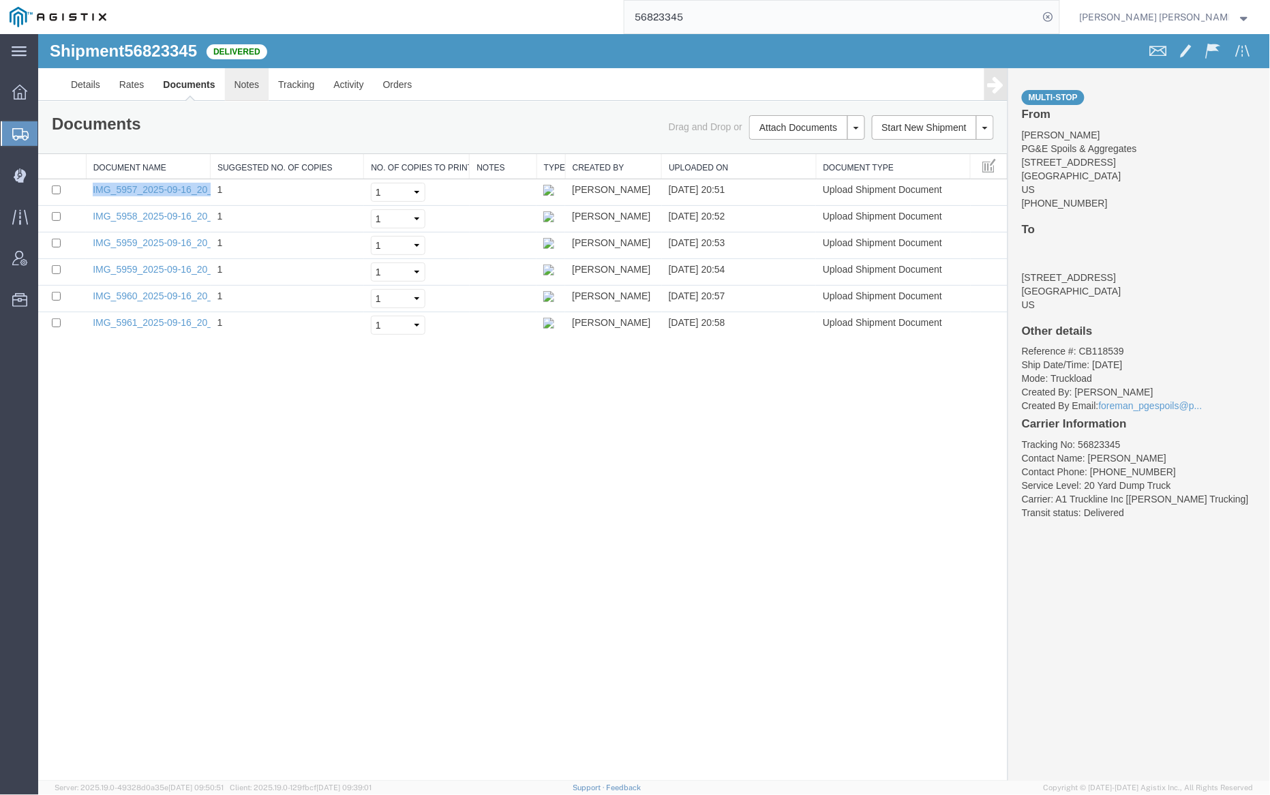
click at [247, 85] on link "Notes" at bounding box center [246, 83] width 44 height 33
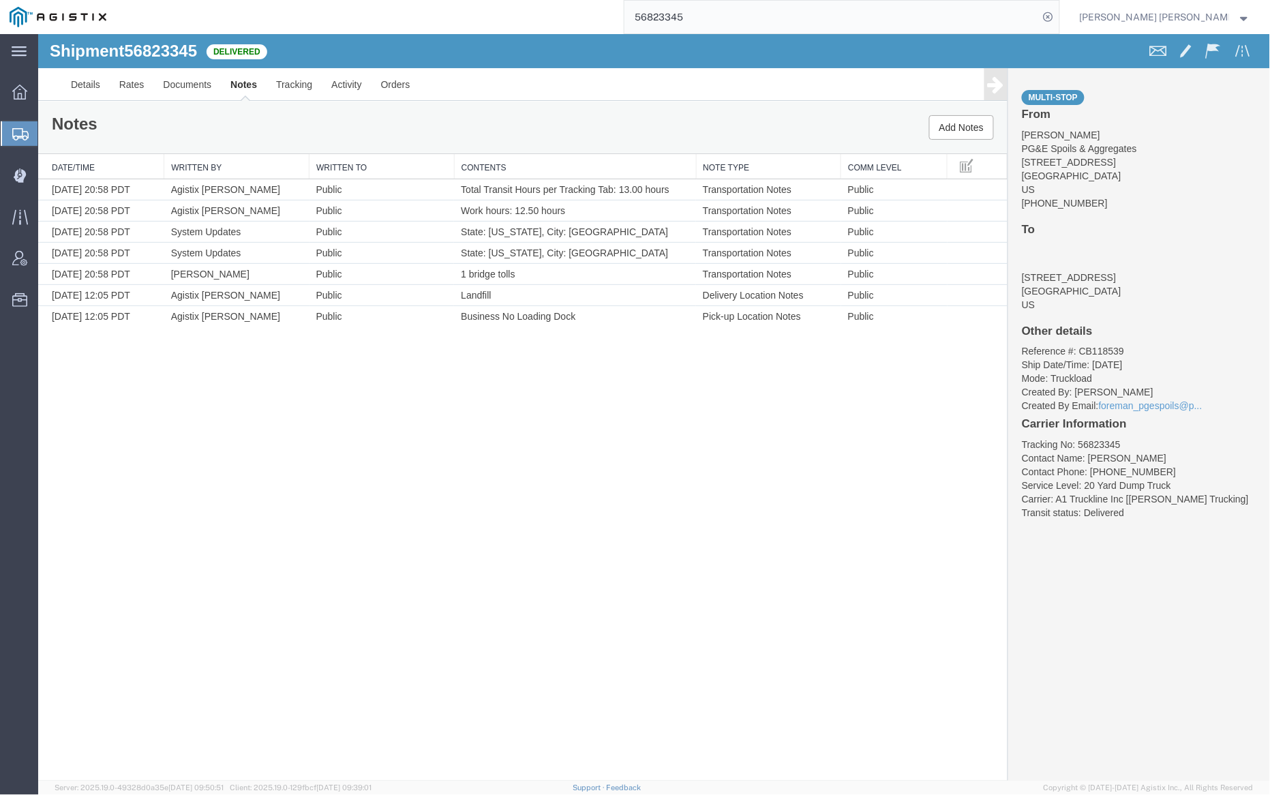
click at [729, 19] on input "56823345" at bounding box center [831, 17] width 414 height 33
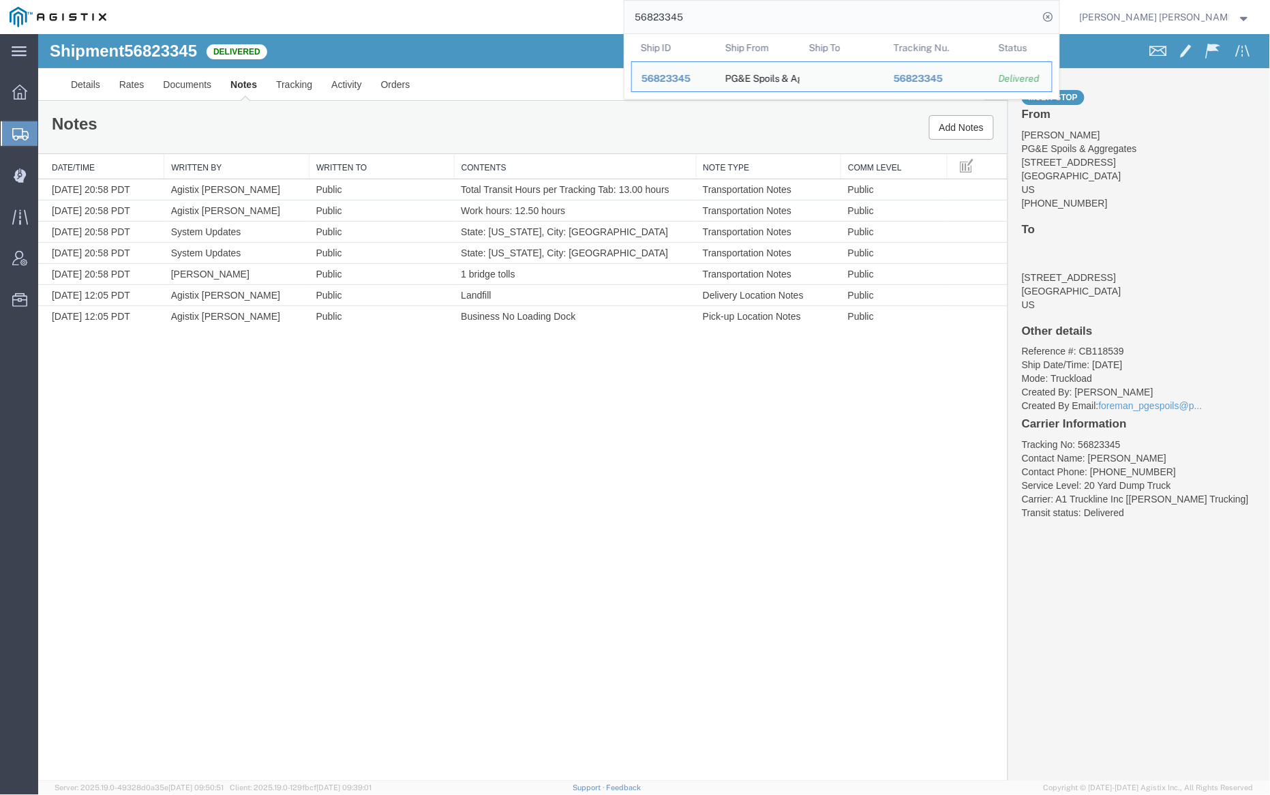
click at [729, 19] on input "56823345" at bounding box center [831, 17] width 414 height 33
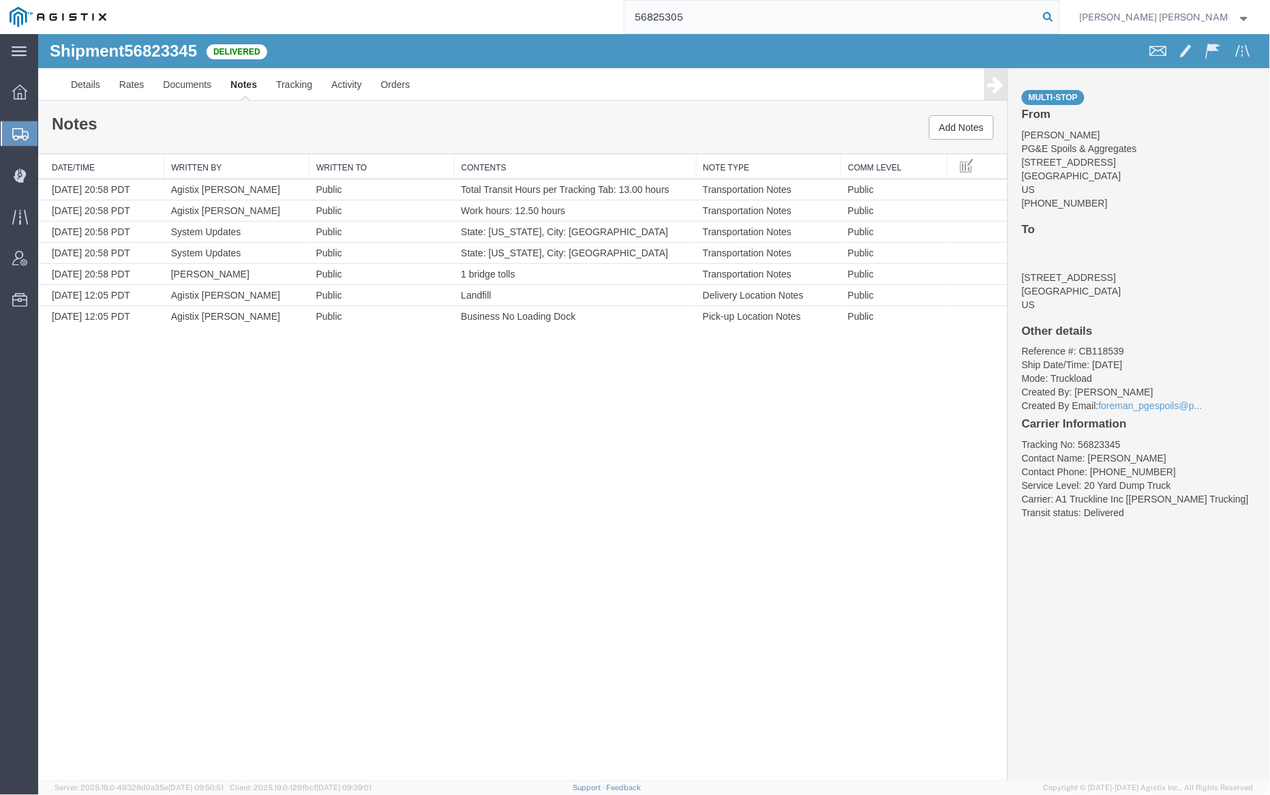
click at [1058, 11] on icon at bounding box center [1048, 16] width 19 height 19
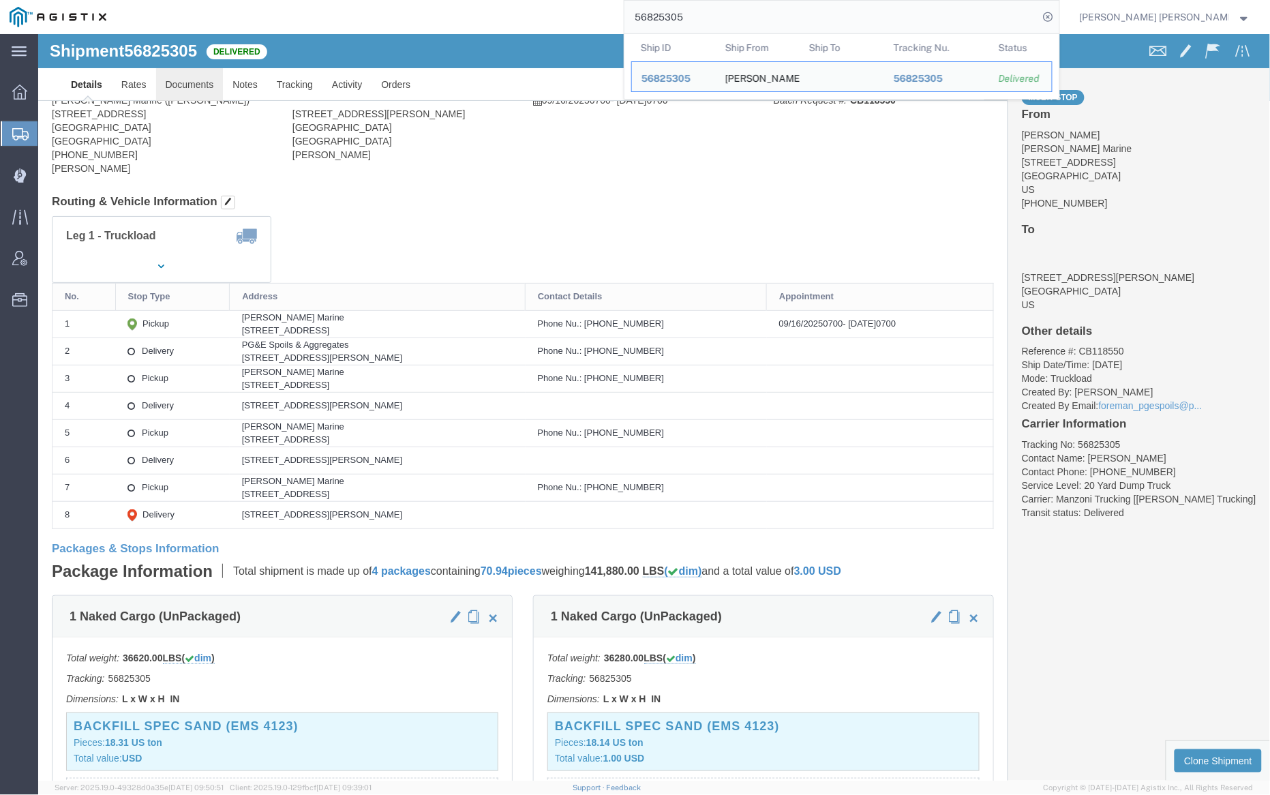
click link "Documents"
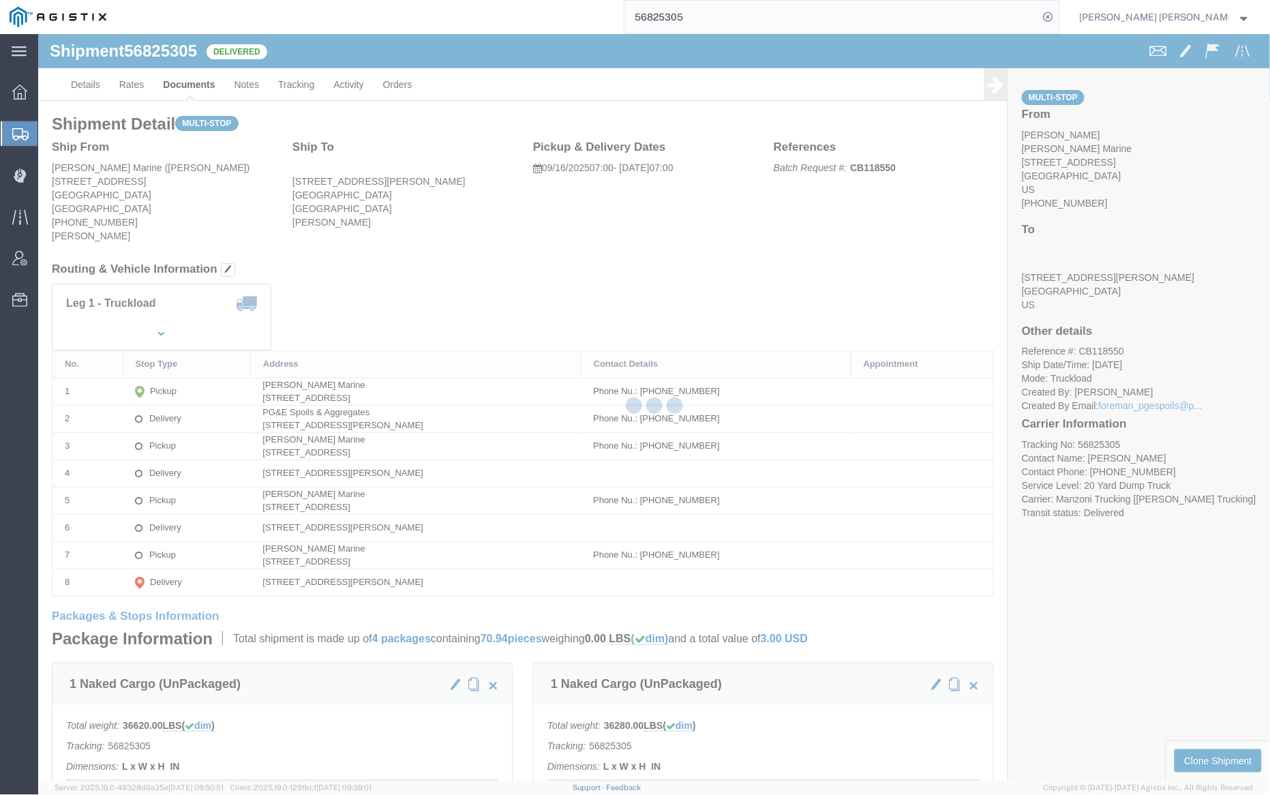
click at [191, 80] on div at bounding box center [654, 407] width 1232 height 746
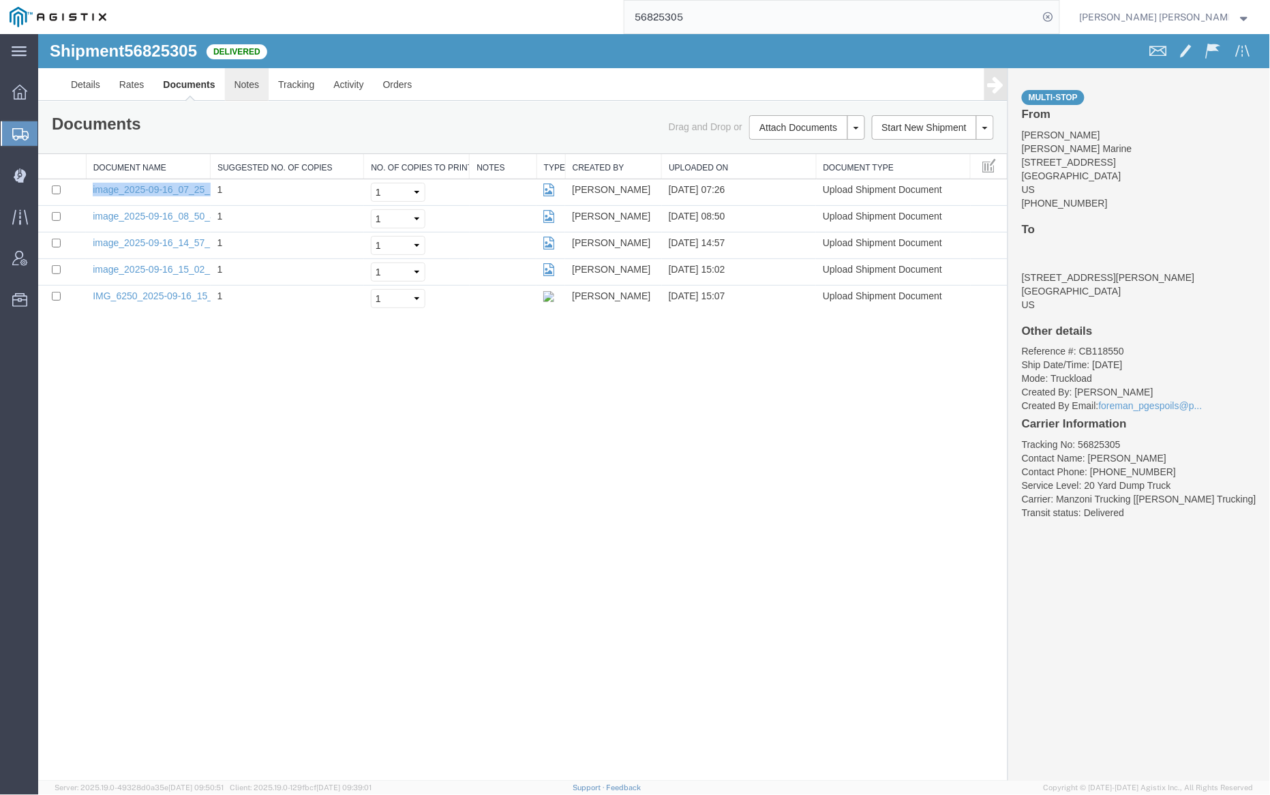
click at [245, 74] on link "Notes" at bounding box center [246, 83] width 44 height 33
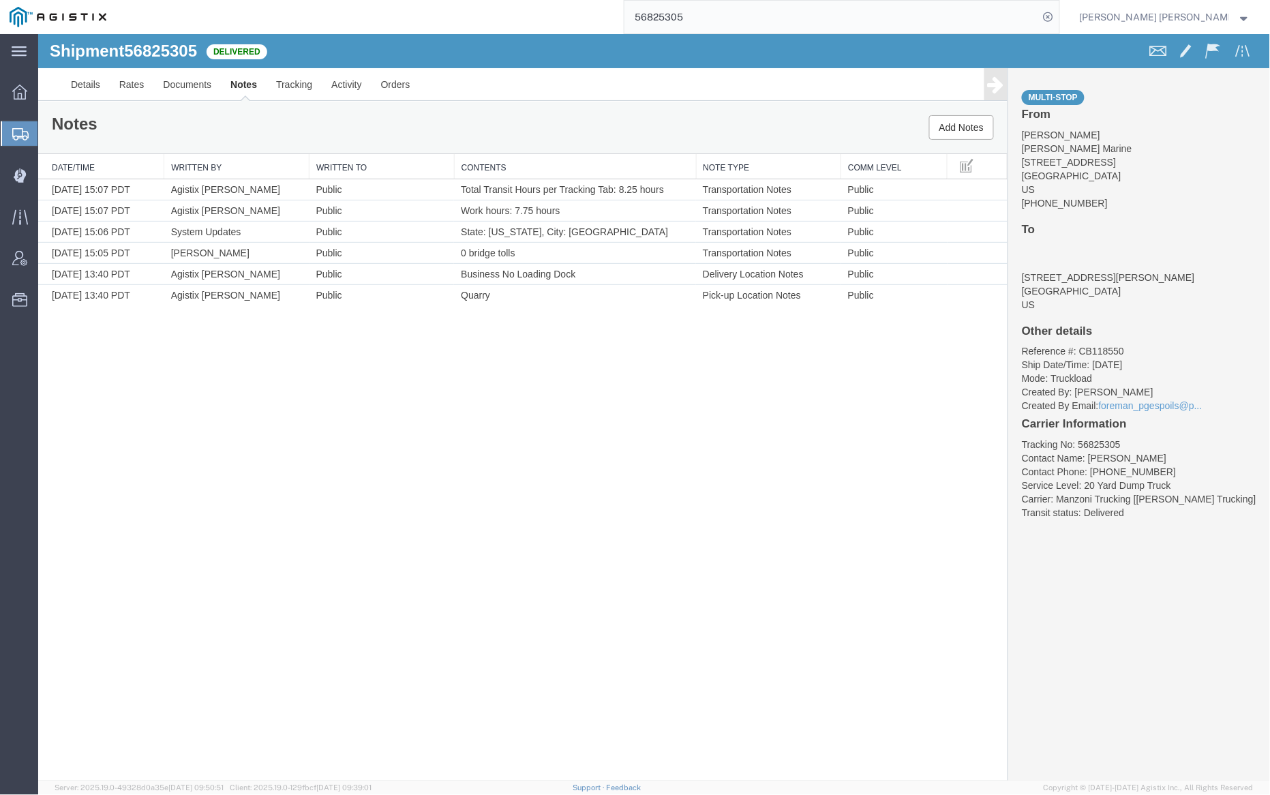
click at [731, 19] on input "56825305" at bounding box center [831, 17] width 414 height 33
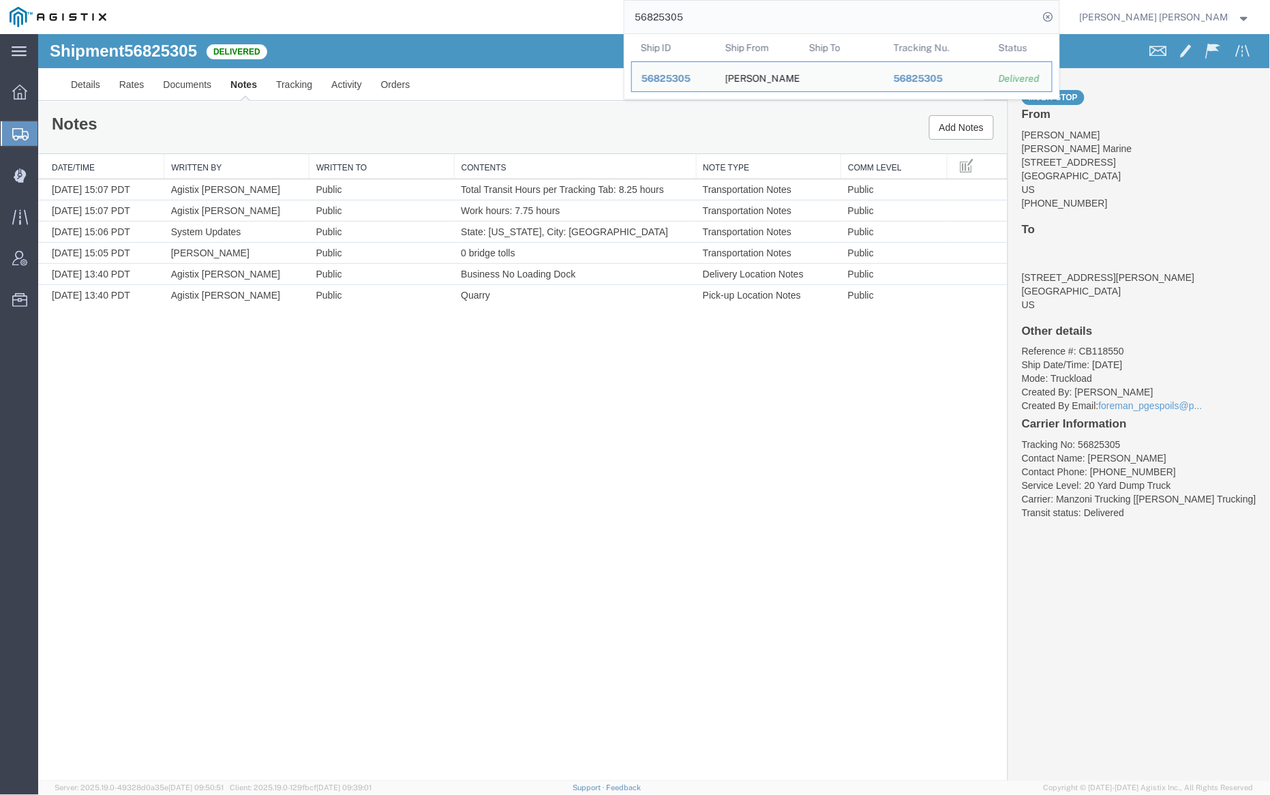
click at [731, 19] on input "56825305" at bounding box center [831, 17] width 414 height 33
paste input "33"
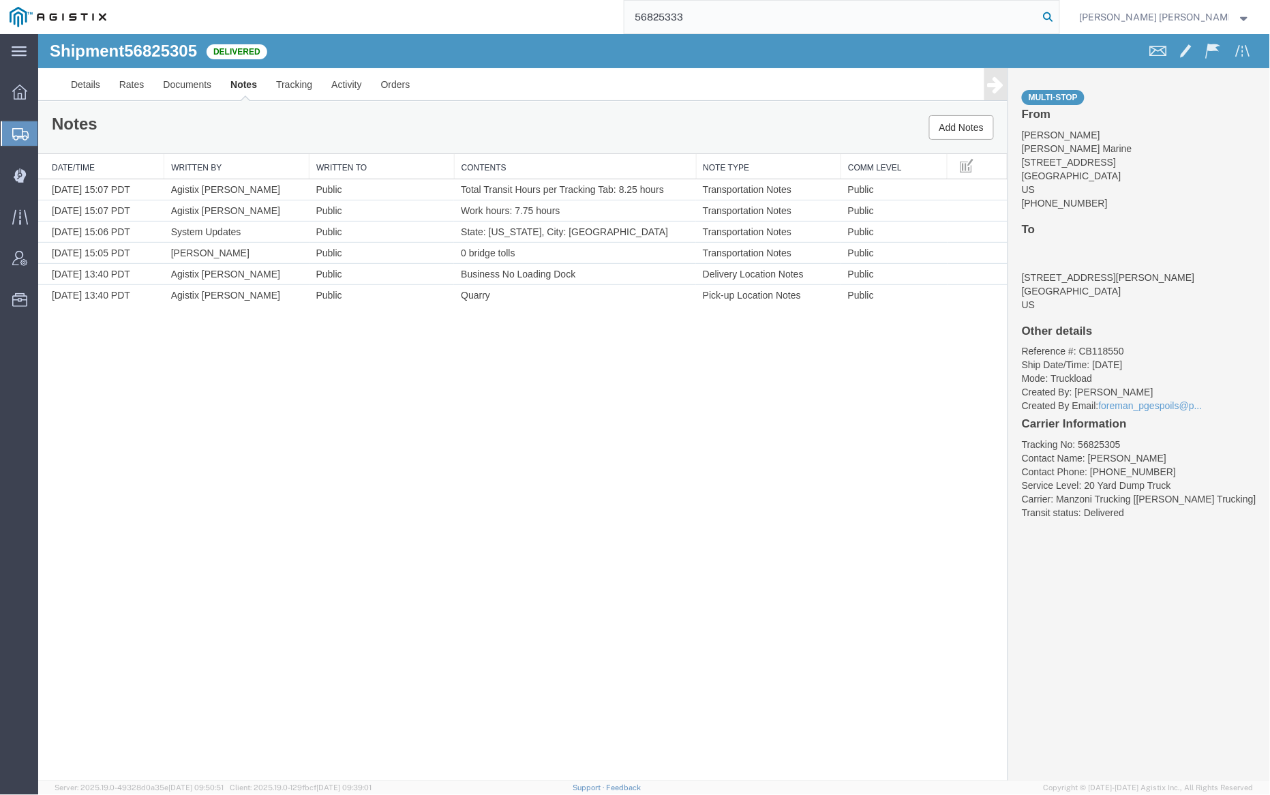
type input "56825333"
click at [1058, 18] on icon at bounding box center [1048, 16] width 19 height 19
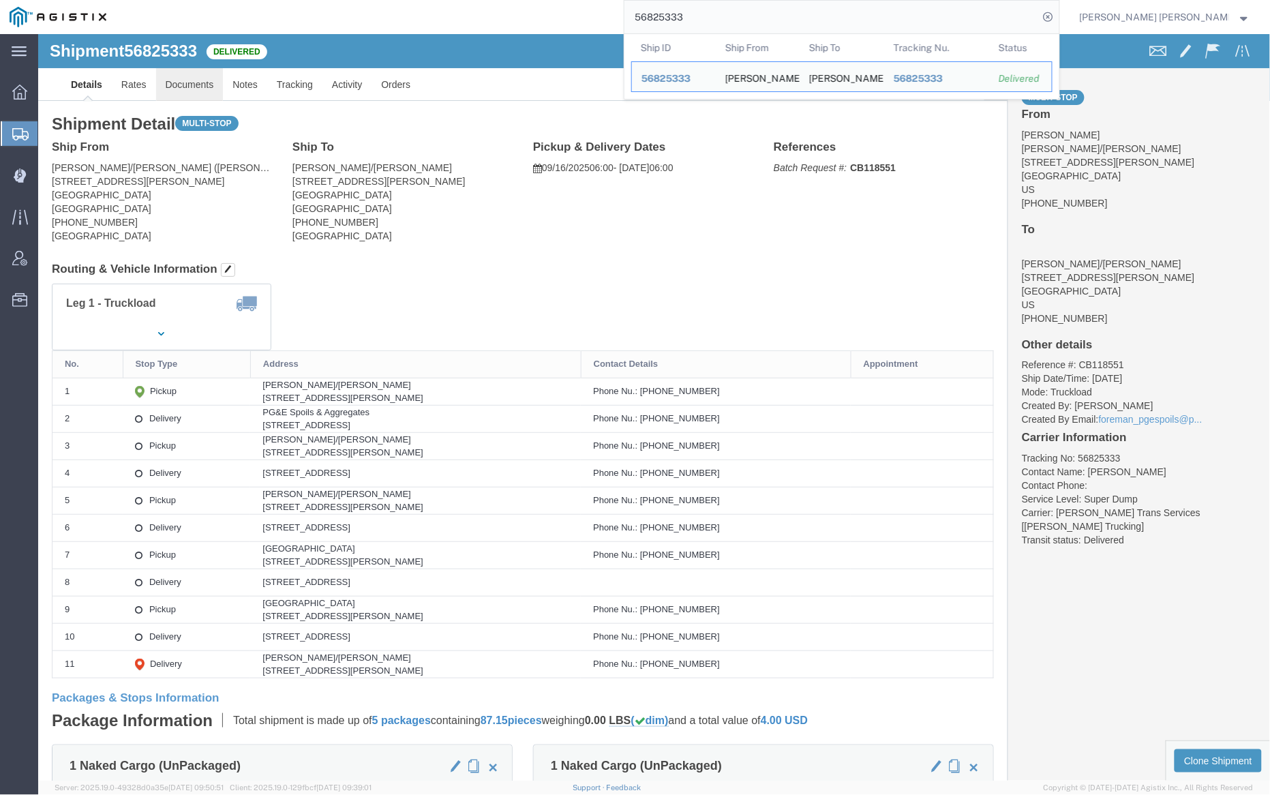
click link "Documents"
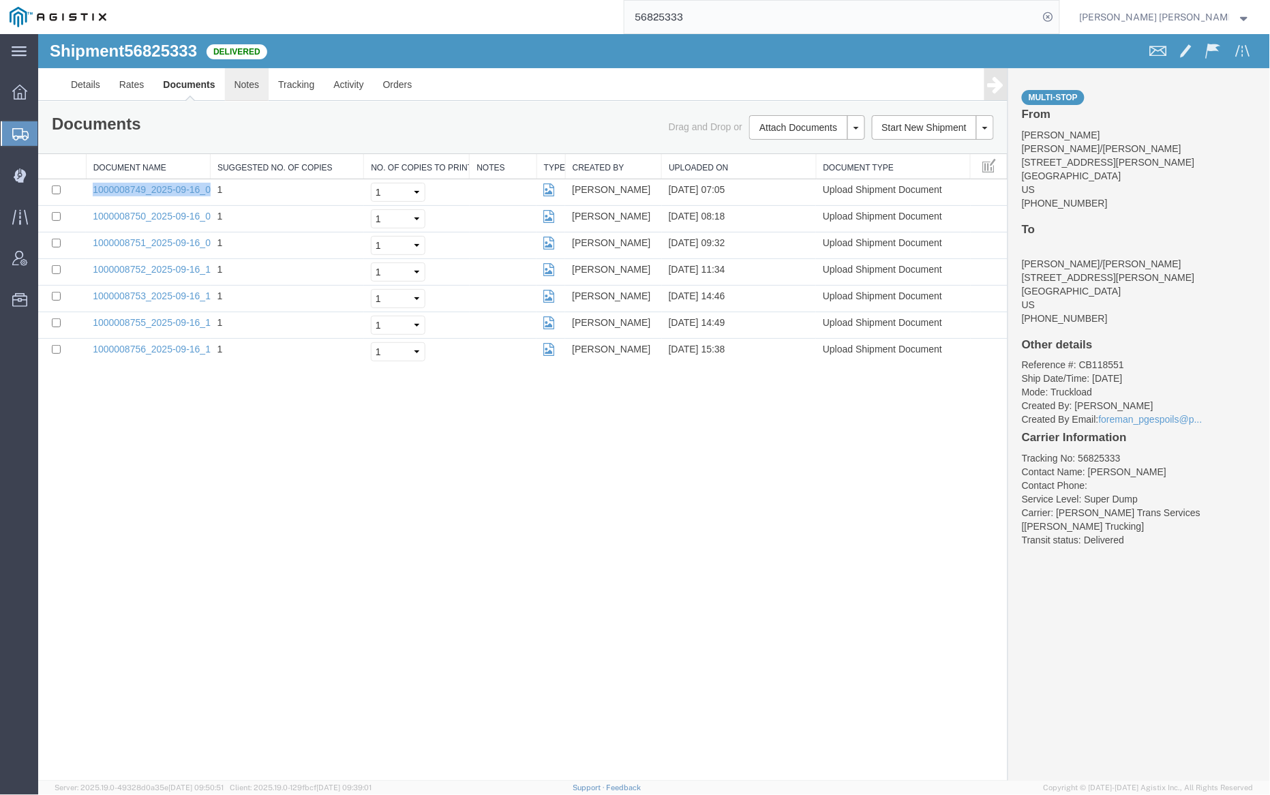
click at [240, 86] on link "Notes" at bounding box center [246, 83] width 44 height 33
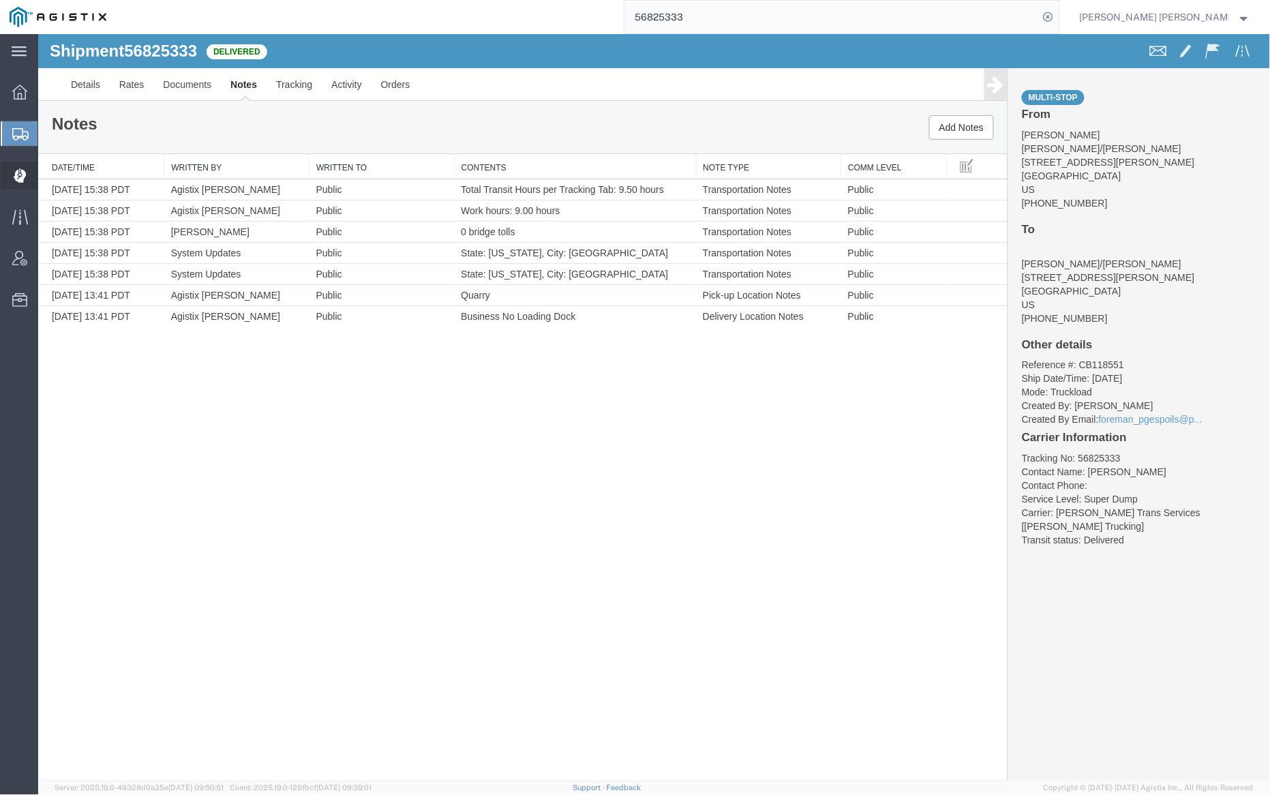
click at [47, 168] on span "Dispatch Manager" at bounding box center [42, 175] width 10 height 27
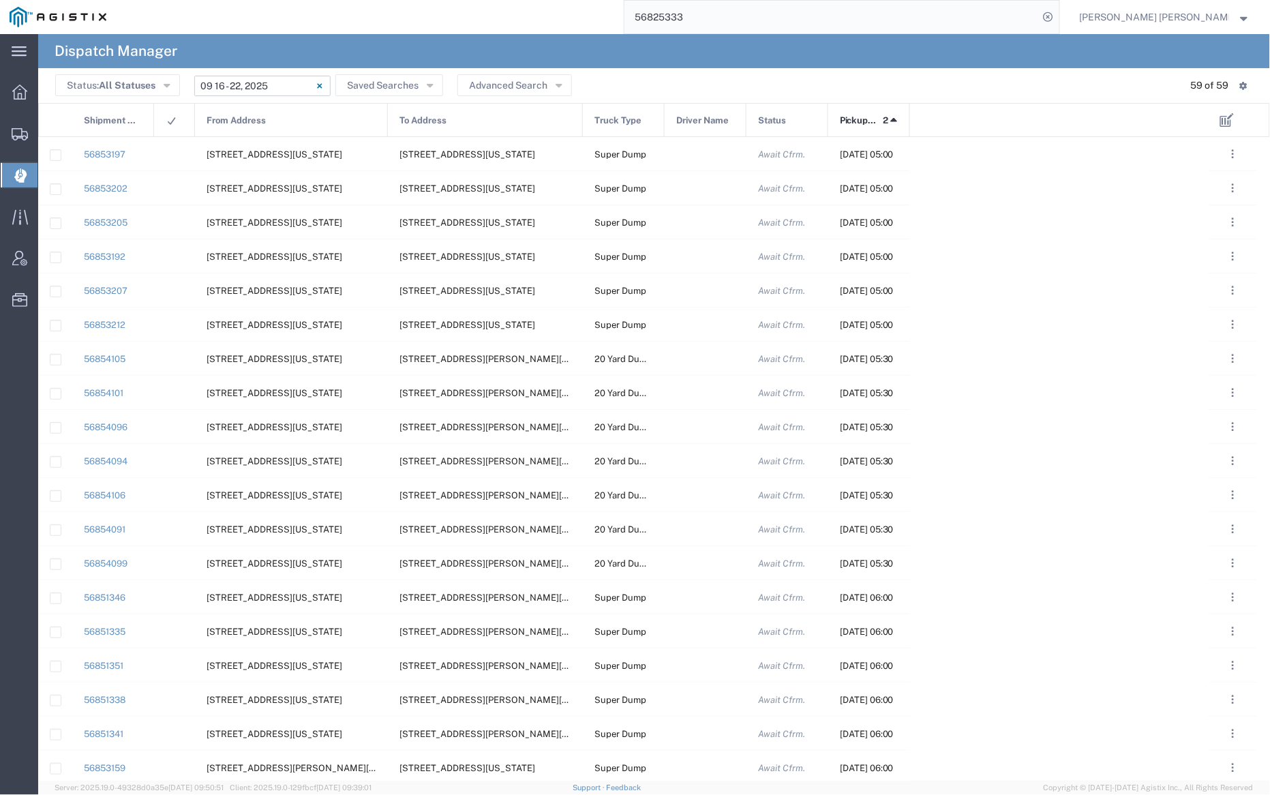
click at [268, 83] on input "[DATE] - [DATE]" at bounding box center [262, 86] width 136 height 20
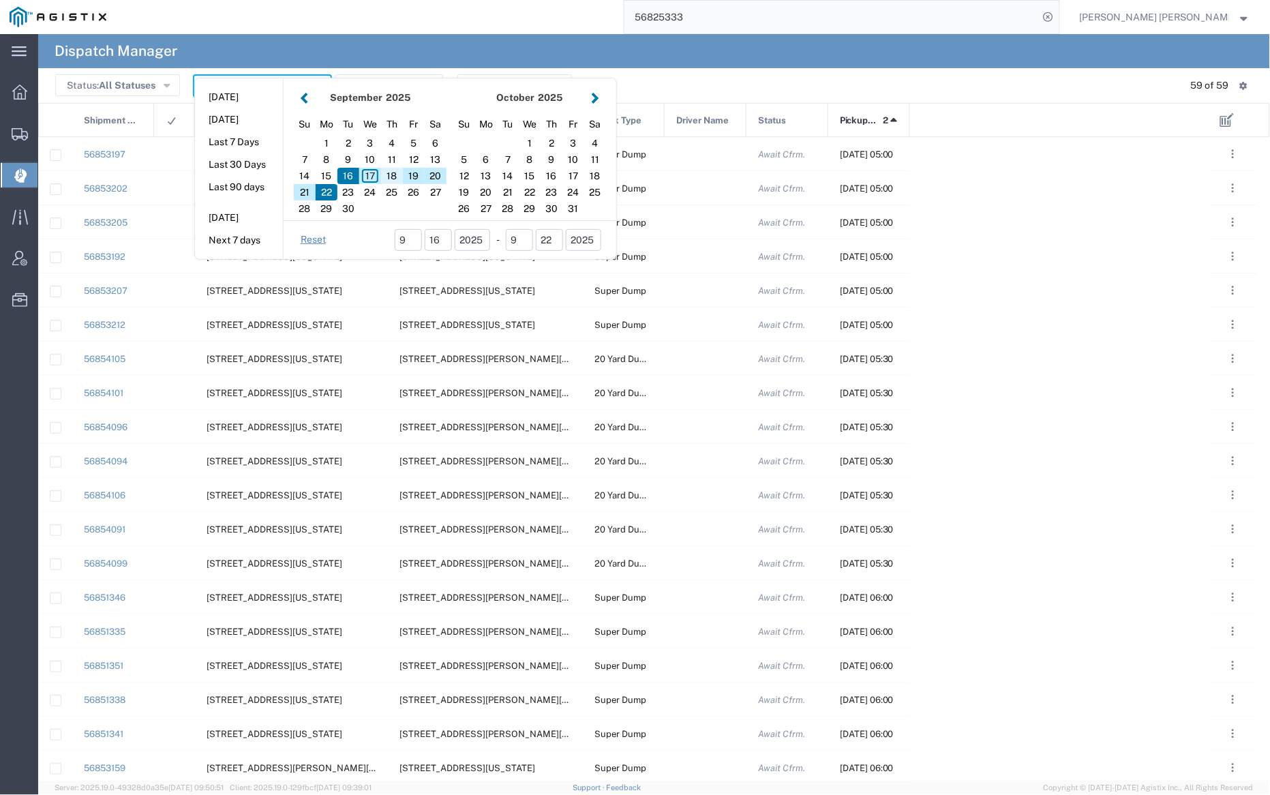
click at [391, 174] on div "18" at bounding box center [392, 176] width 22 height 16
type input "[DATE]"
type input "[DATE] - [DATE]"
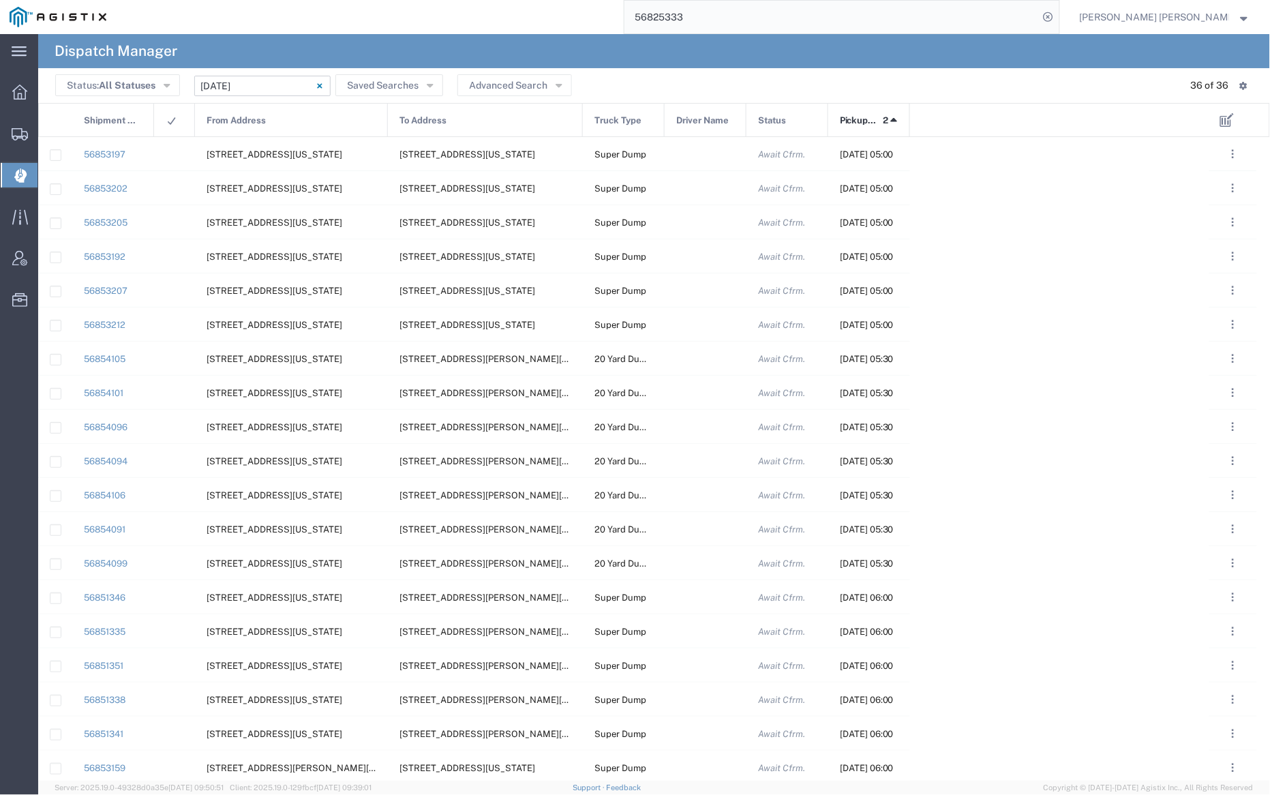
click at [271, 134] on div "From Address" at bounding box center [292, 121] width 193 height 34
click at [269, 119] on div "From Address 1" at bounding box center [292, 121] width 193 height 34
